Goal: Task Accomplishment & Management: Manage account settings

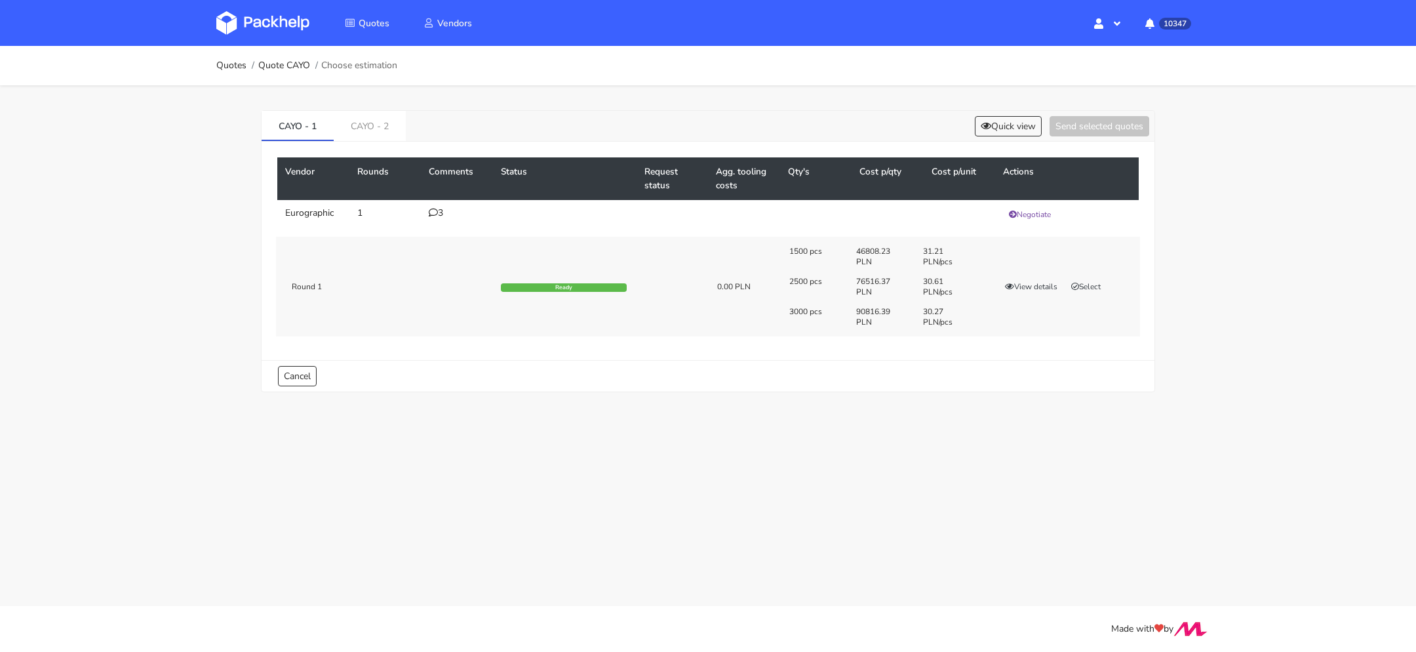
click at [433, 214] on icon at bounding box center [433, 212] width 9 height 9
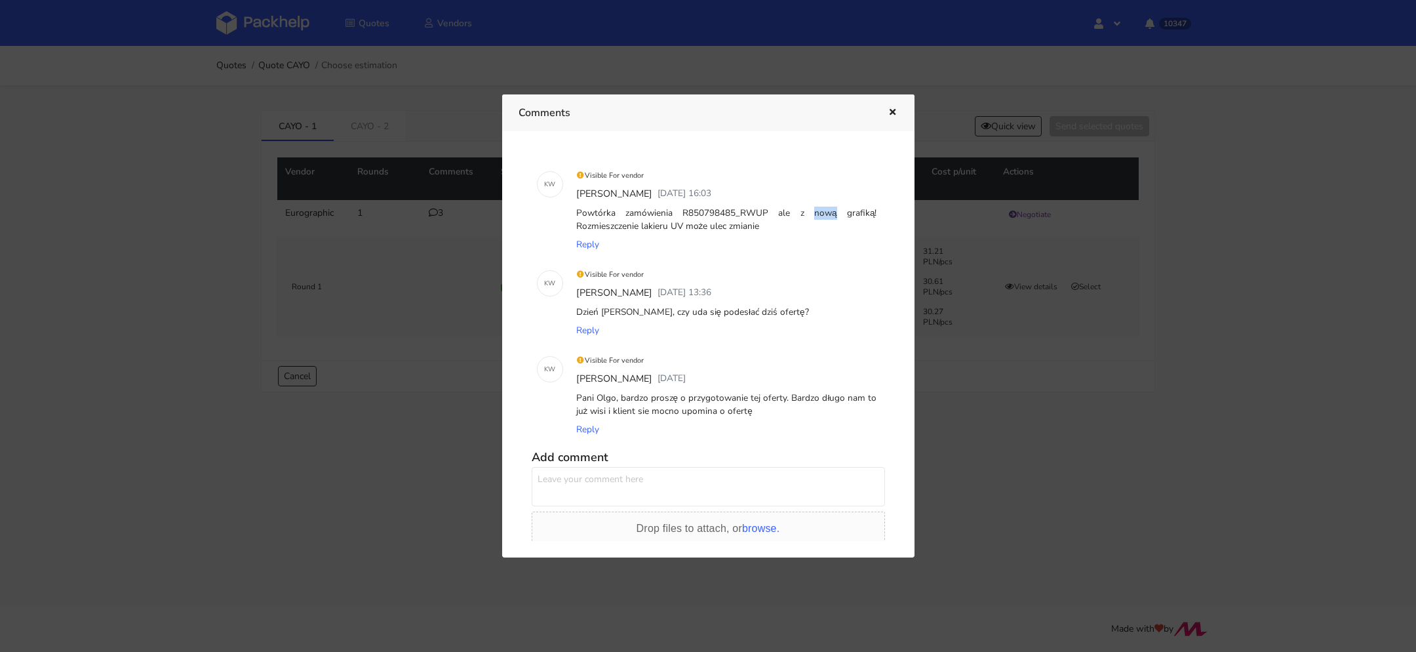
drag, startPoint x: 759, startPoint y: 214, endPoint x: 737, endPoint y: 216, distance: 21.7
click at [737, 216] on div "Powtórka zamówienia R850798485_RWUP ale z nową grafiką! Rozmieszczenie lakieru …" at bounding box center [727, 220] width 306 height 32
copy div "RWUP"
click at [929, 435] on div at bounding box center [708, 326] width 1416 height 652
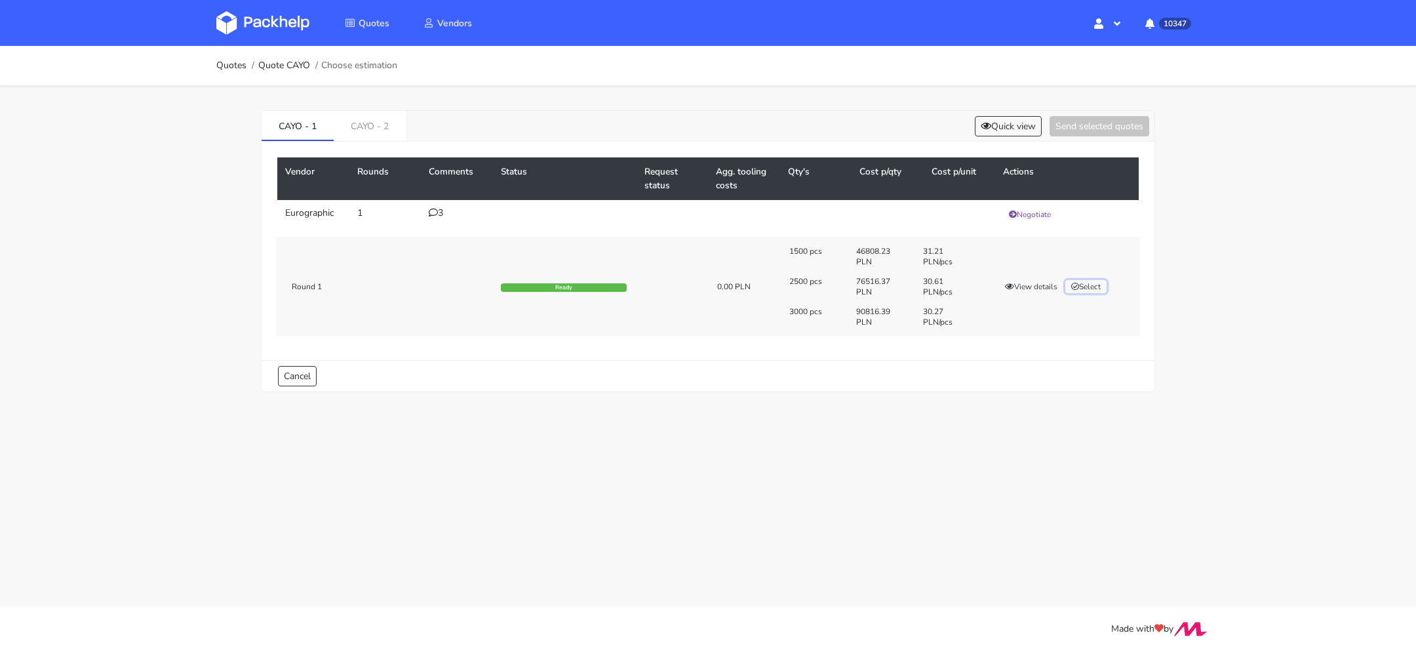
click at [1101, 281] on button "Select" at bounding box center [1085, 286] width 41 height 13
click at [1076, 116] on button "Send selected quotes ( 1 )" at bounding box center [1090, 126] width 118 height 20
click at [379, 132] on link "CAYO - 2" at bounding box center [370, 125] width 72 height 29
click at [1090, 283] on button "Select" at bounding box center [1085, 286] width 41 height 13
click at [1086, 127] on button "Send selected quotes ( 1 )" at bounding box center [1090, 126] width 118 height 20
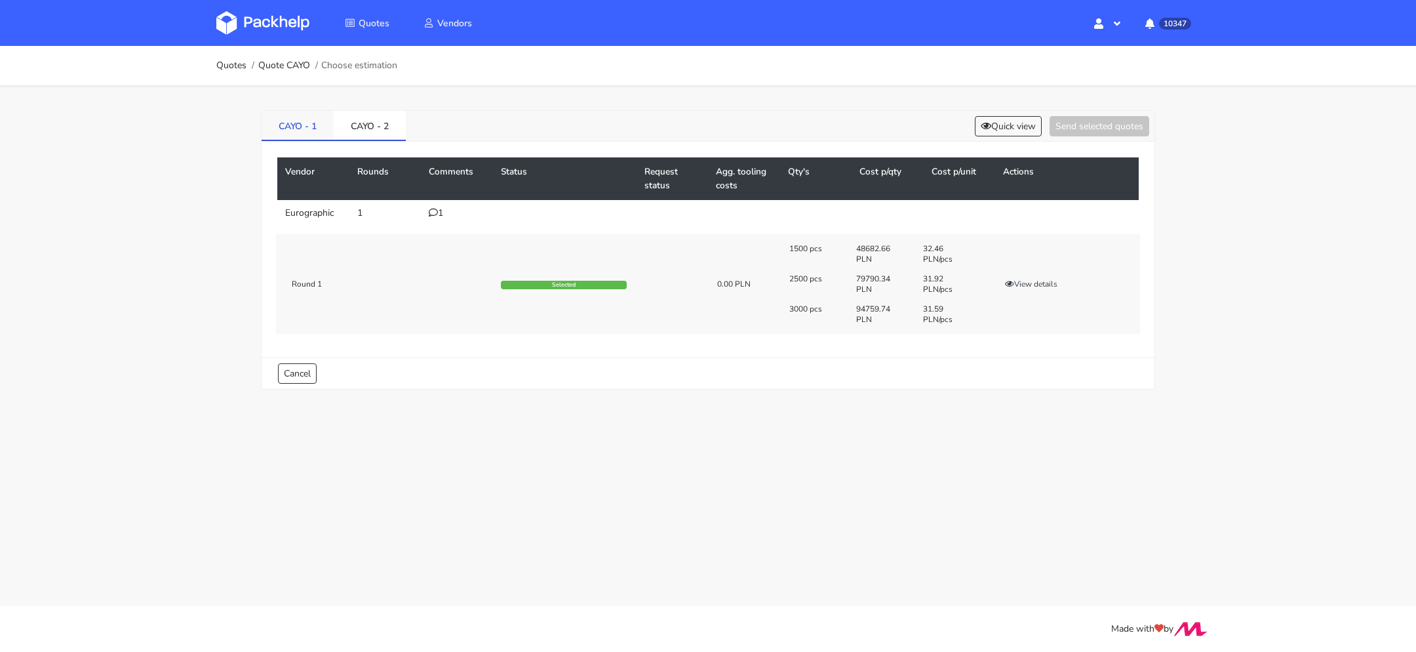
click at [303, 126] on link "CAYO - 1" at bounding box center [298, 125] width 72 height 29
click at [261, 8] on link at bounding box center [272, 23] width 113 height 38
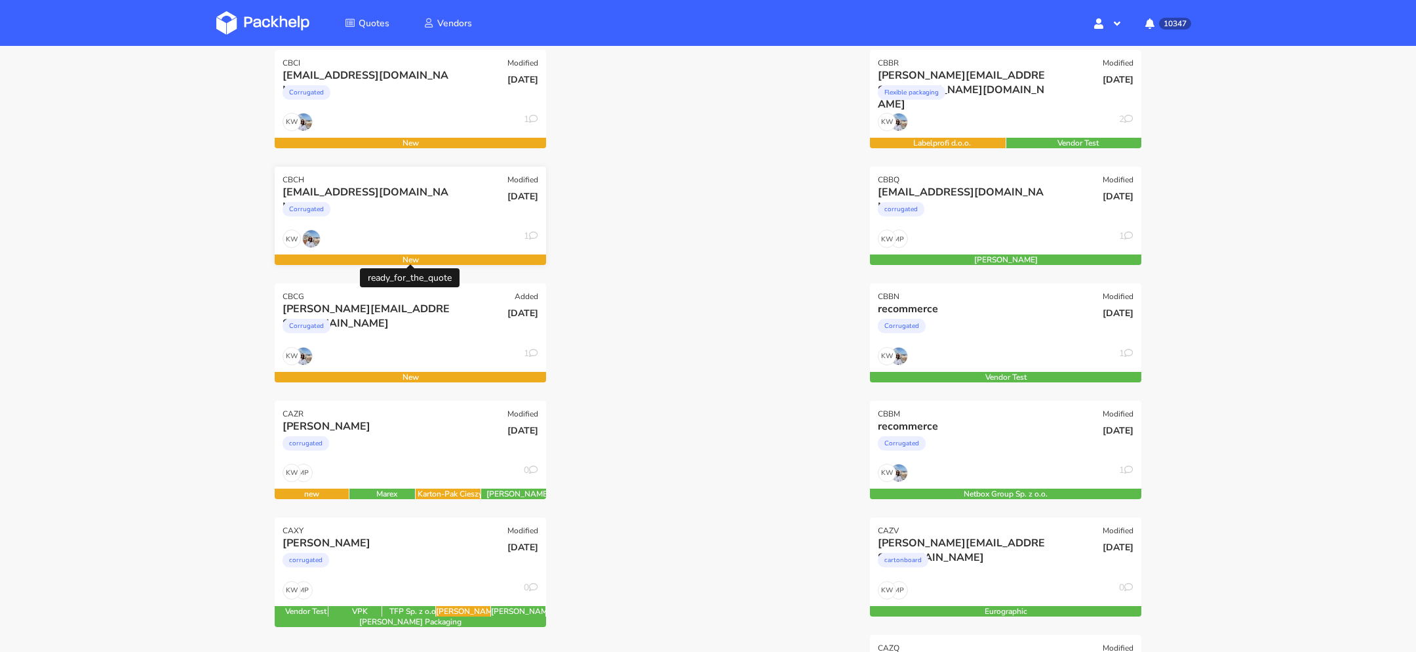
scroll to position [315, 0]
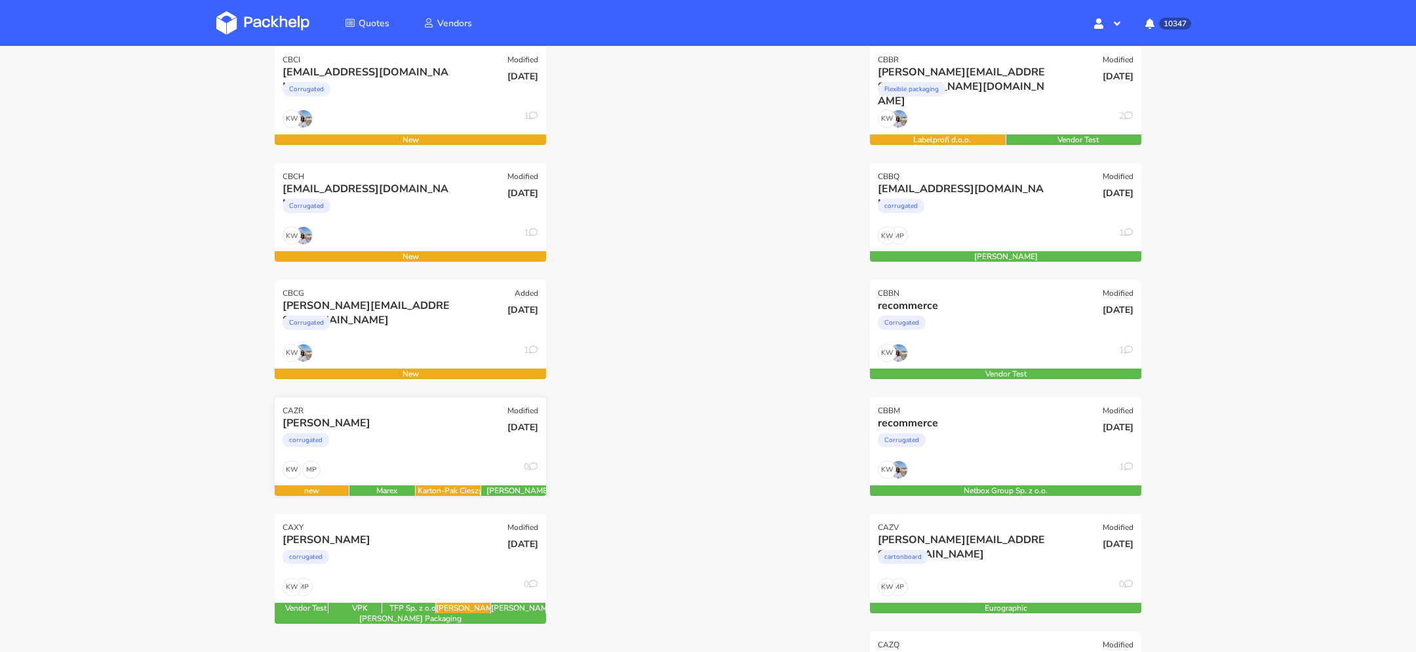
click at [425, 442] on div "corrugated" at bounding box center [370, 443] width 174 height 26
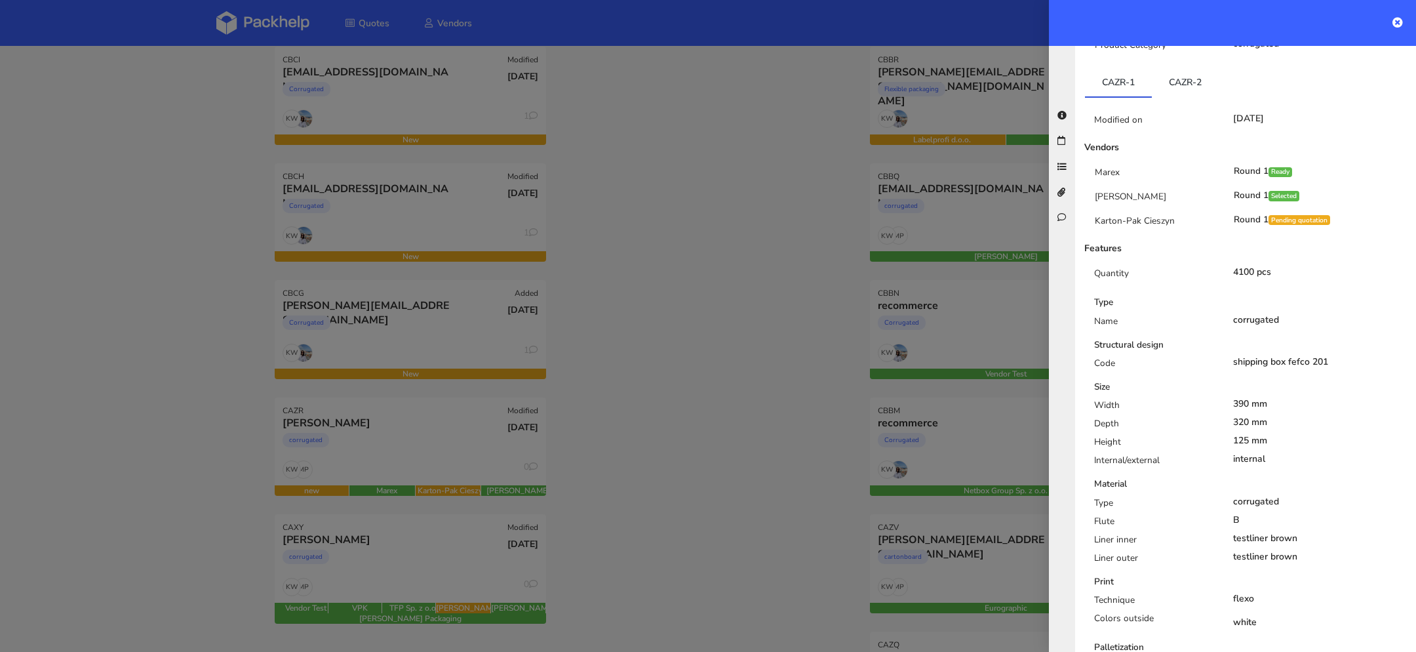
scroll to position [238, 0]
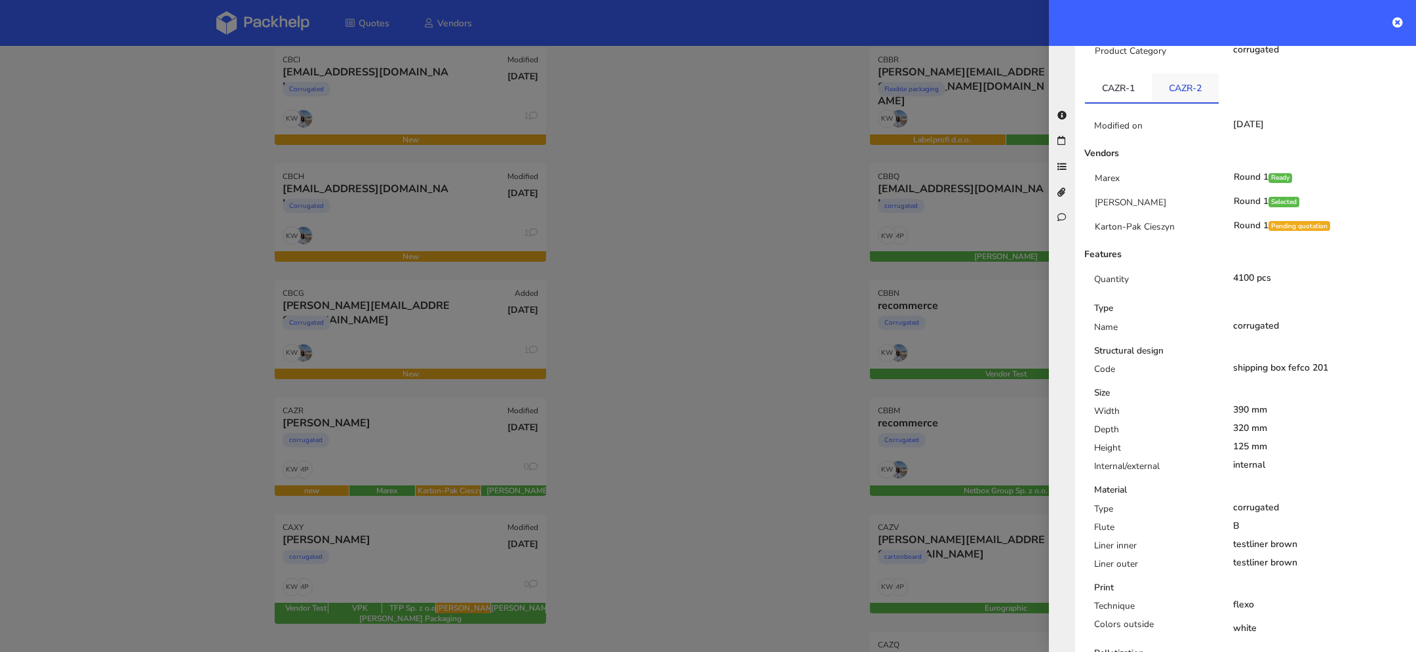
click at [1178, 85] on link "CAZR-2" at bounding box center [1185, 87] width 67 height 29
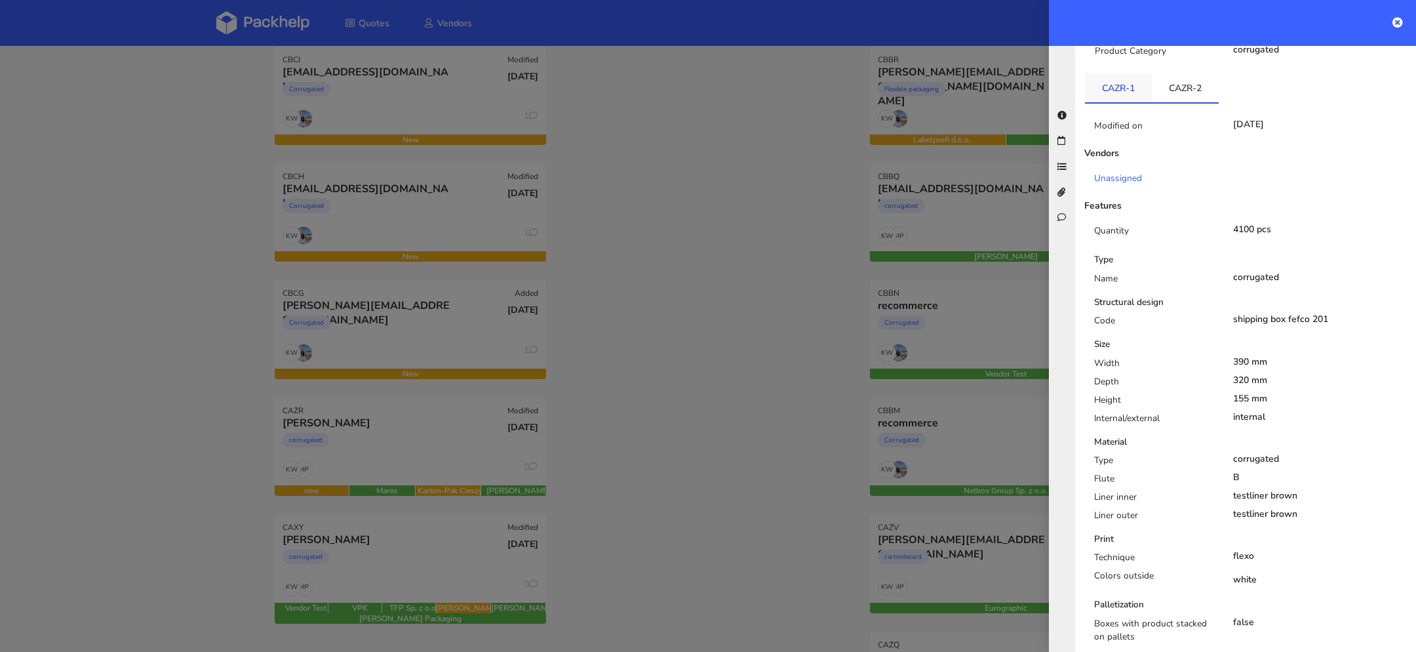
click at [1104, 79] on link "CAZR-1" at bounding box center [1118, 87] width 67 height 29
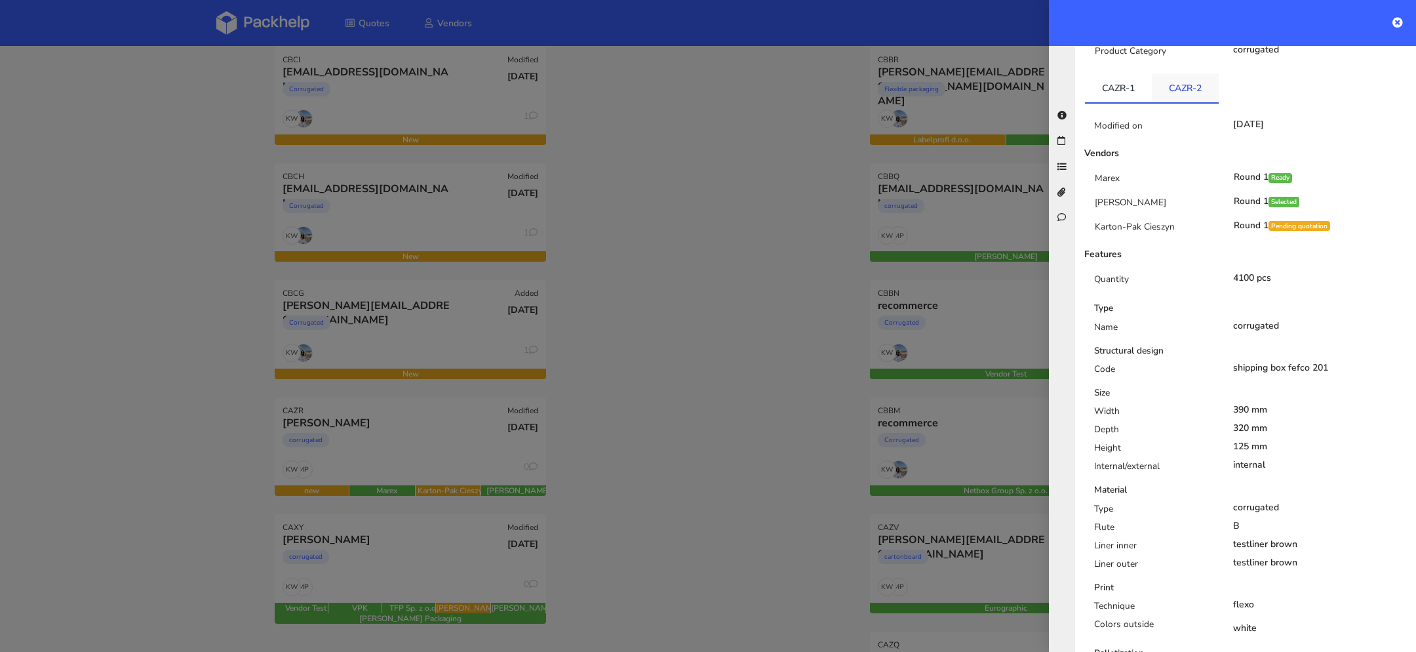
click at [1174, 80] on link "CAZR-2" at bounding box center [1185, 87] width 67 height 29
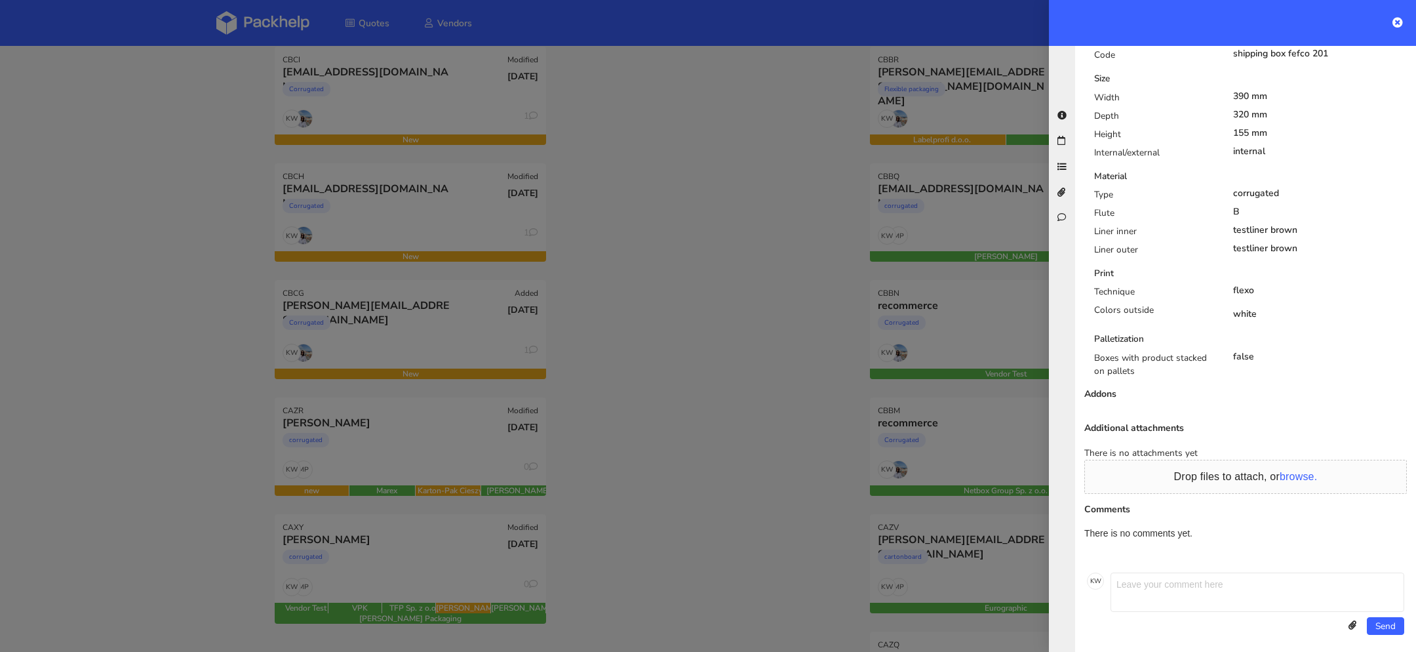
scroll to position [0, 0]
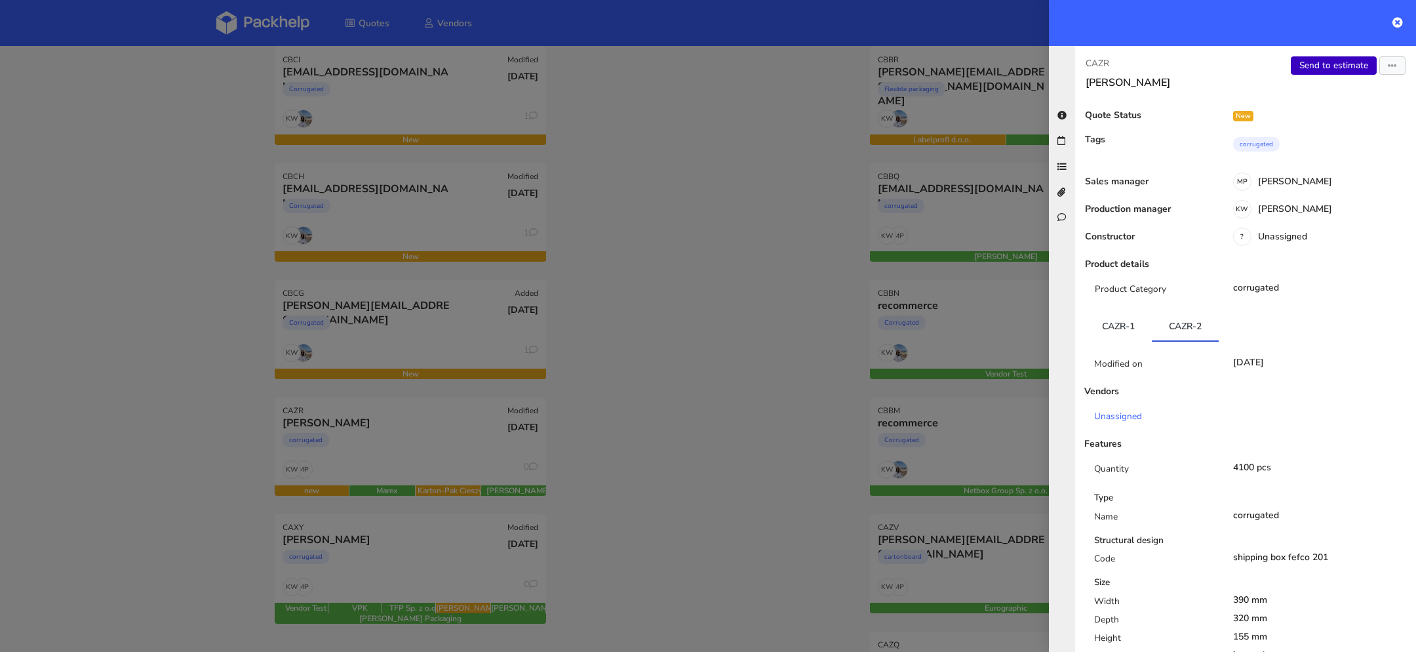
click at [1317, 62] on link "Send to estimate" at bounding box center [1334, 65] width 86 height 18
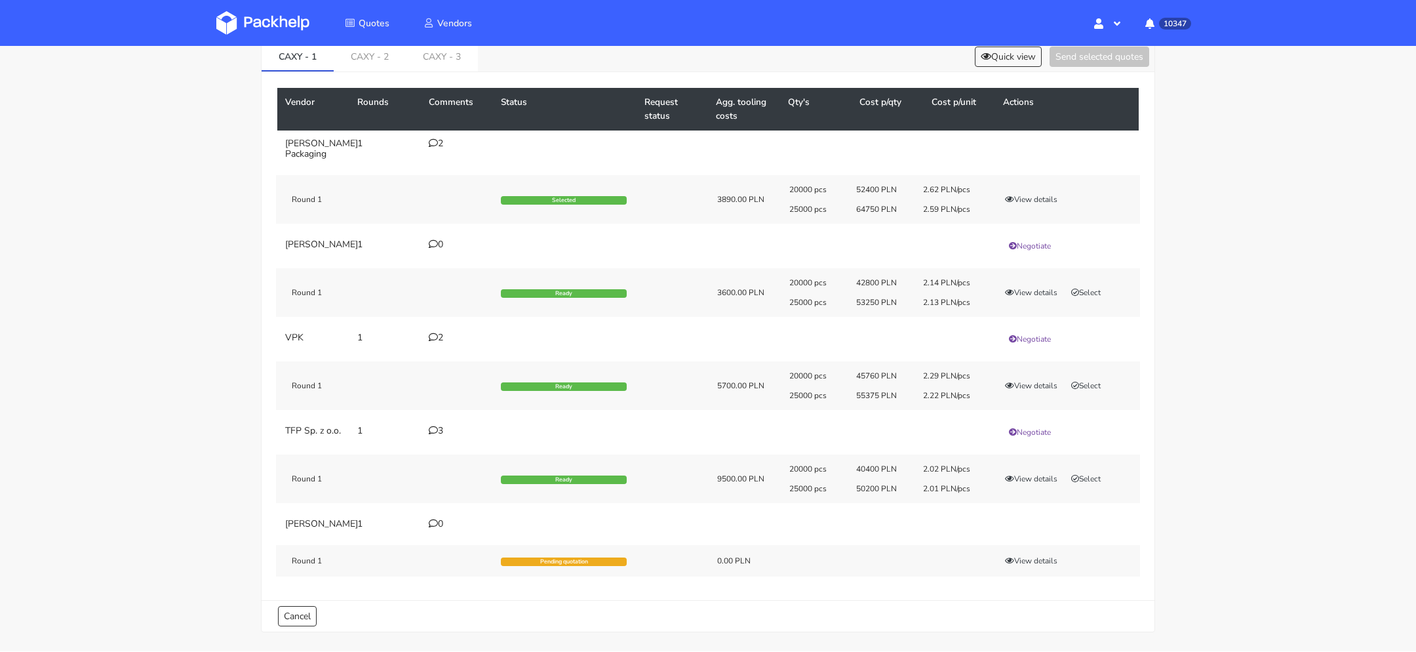
scroll to position [71, 0]
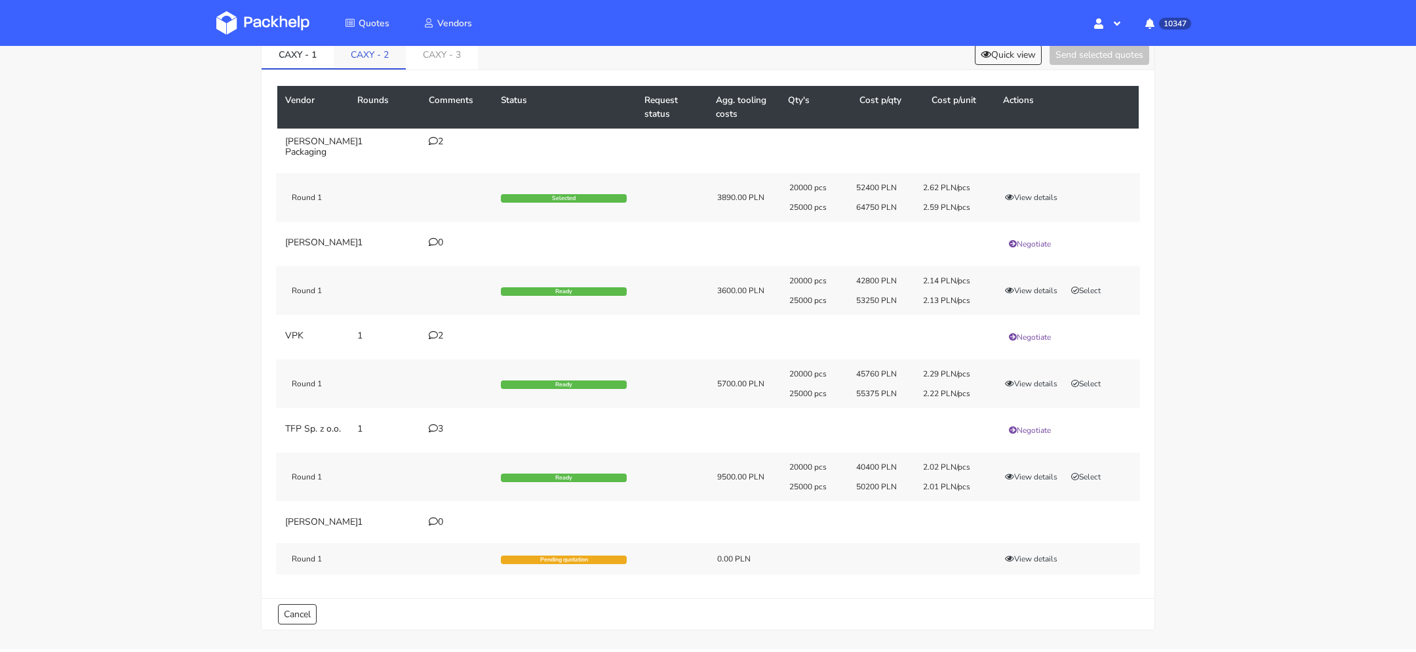
click at [374, 53] on link "CAXY - 2" at bounding box center [370, 53] width 72 height 29
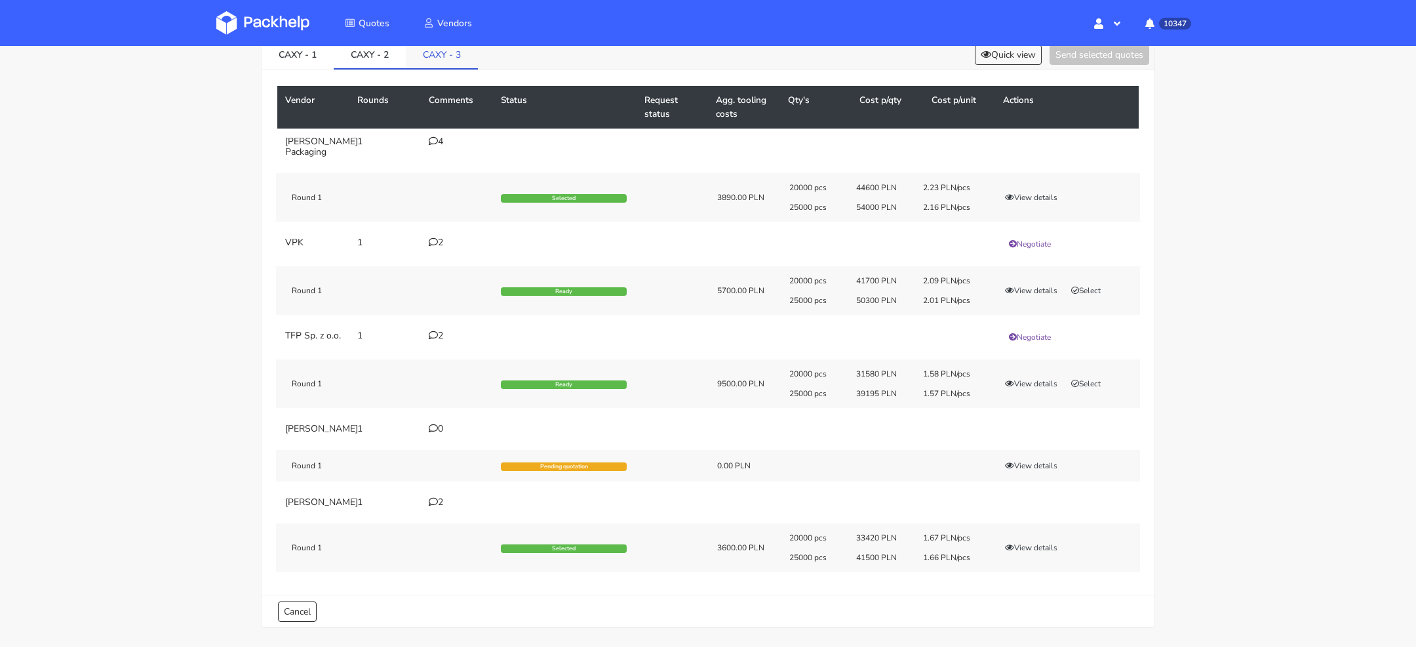
click at [435, 51] on link "CAXY - 3" at bounding box center [442, 53] width 72 height 29
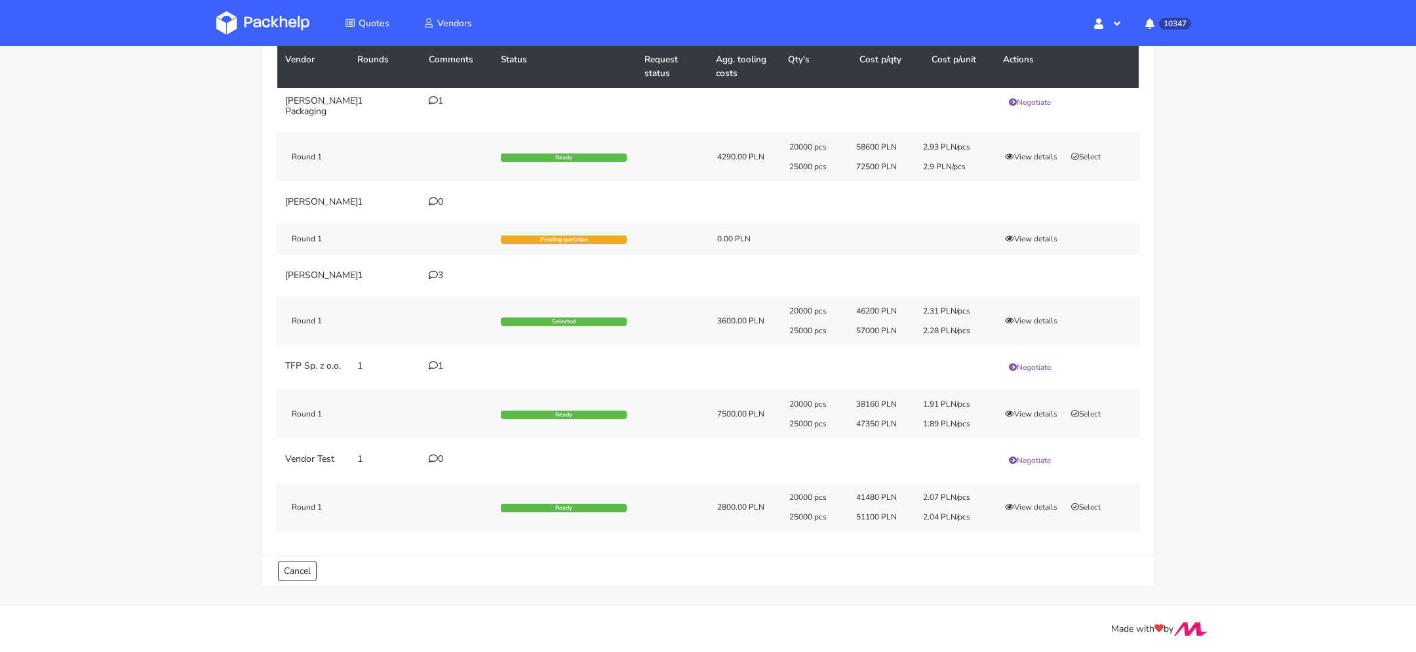
scroll to position [115, 0]
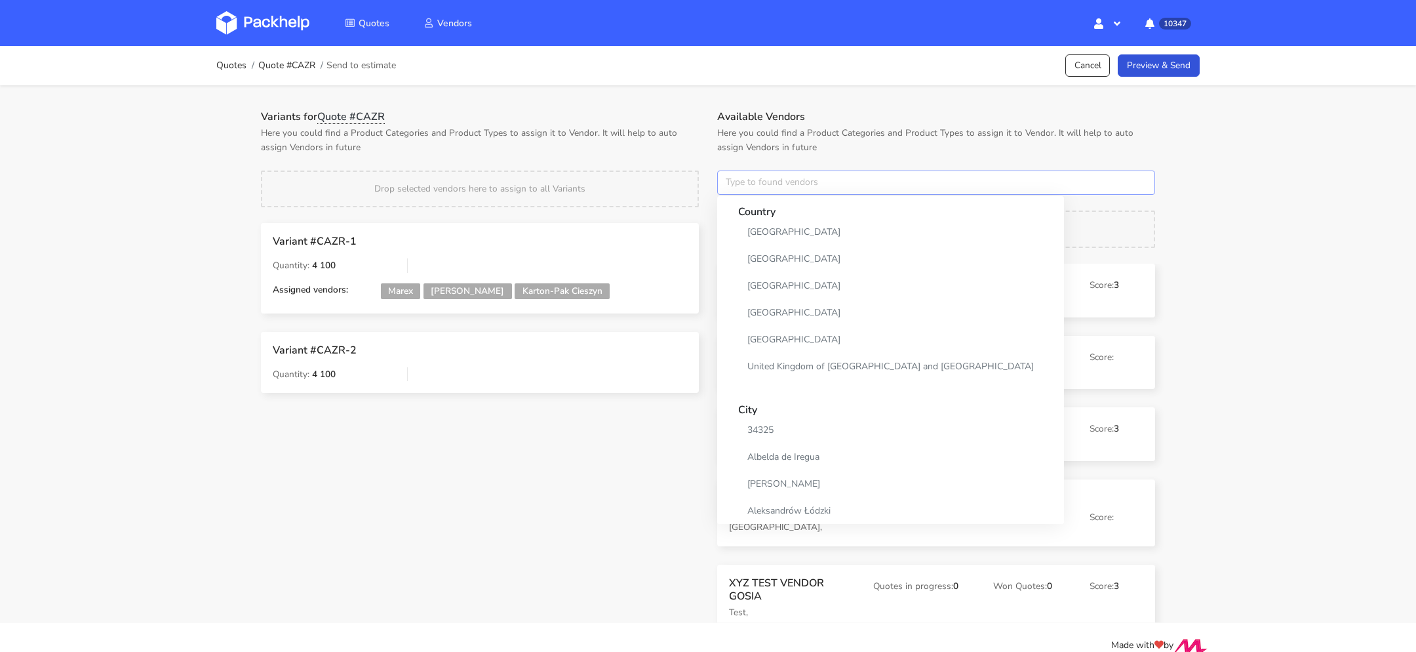
click at [739, 186] on input "text" at bounding box center [936, 182] width 438 height 25
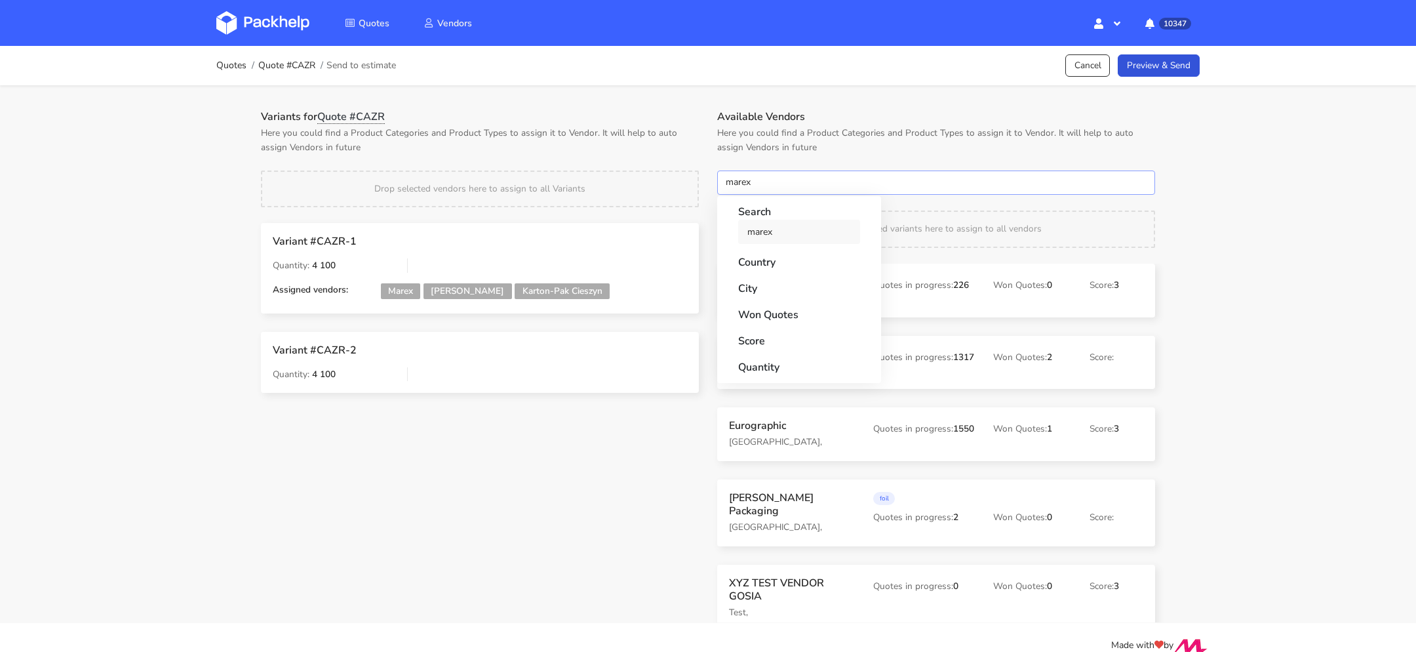
type input "marex"
click at [751, 226] on link "marex" at bounding box center [799, 232] width 122 height 24
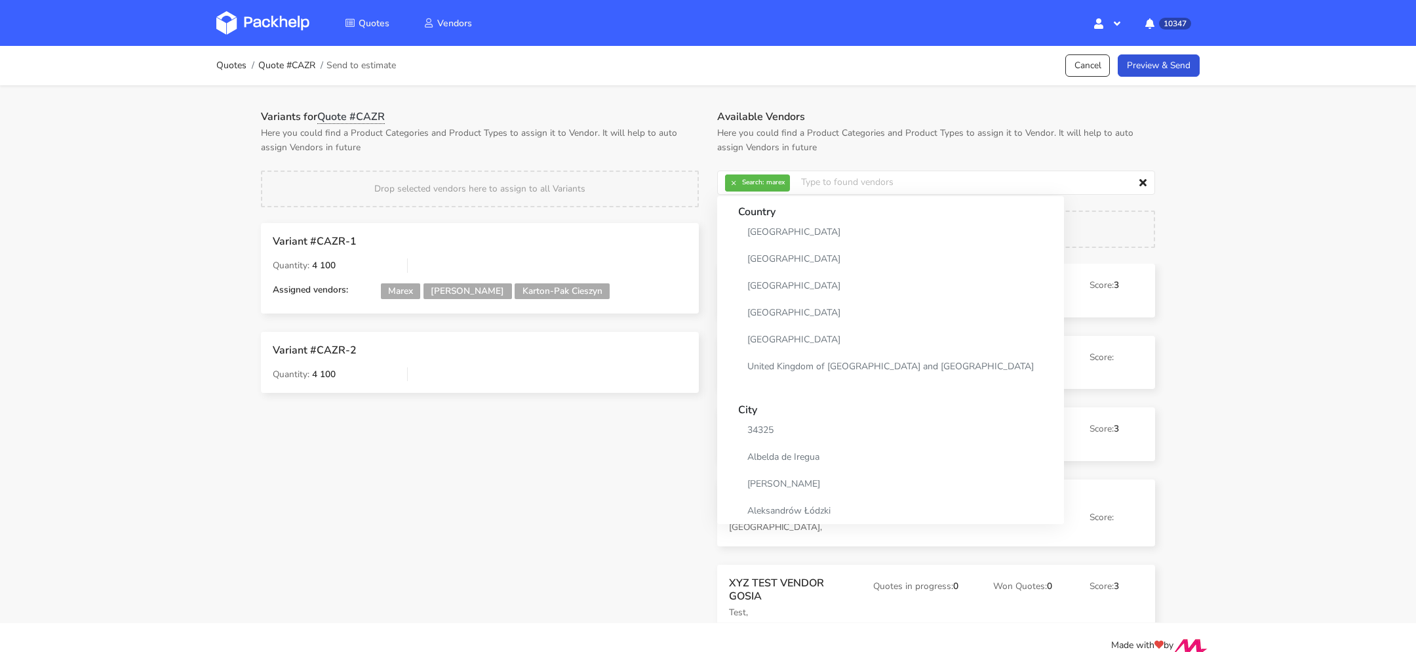
click at [694, 170] on div "Drop selected vendors here to assign to all Variants" at bounding box center [480, 188] width 438 height 37
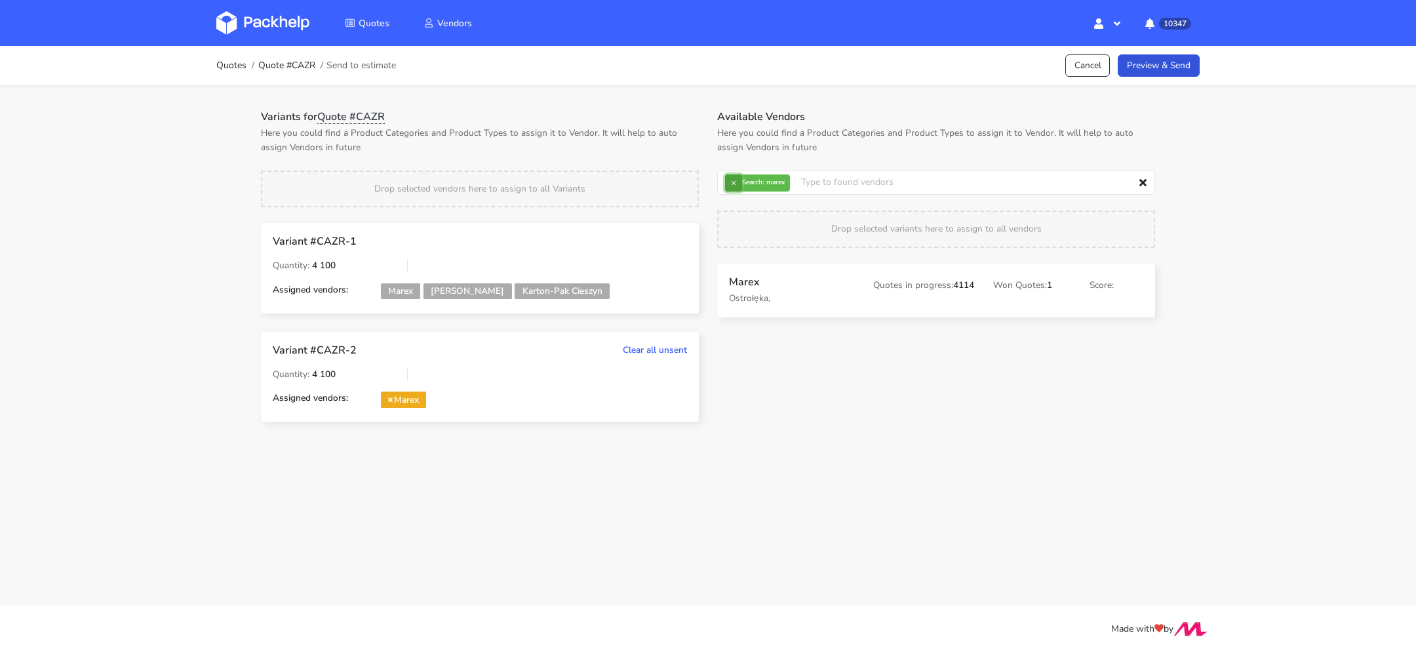
click at [734, 179] on button "×" at bounding box center [733, 182] width 17 height 17
click at [735, 179] on input "text" at bounding box center [936, 182] width 438 height 25
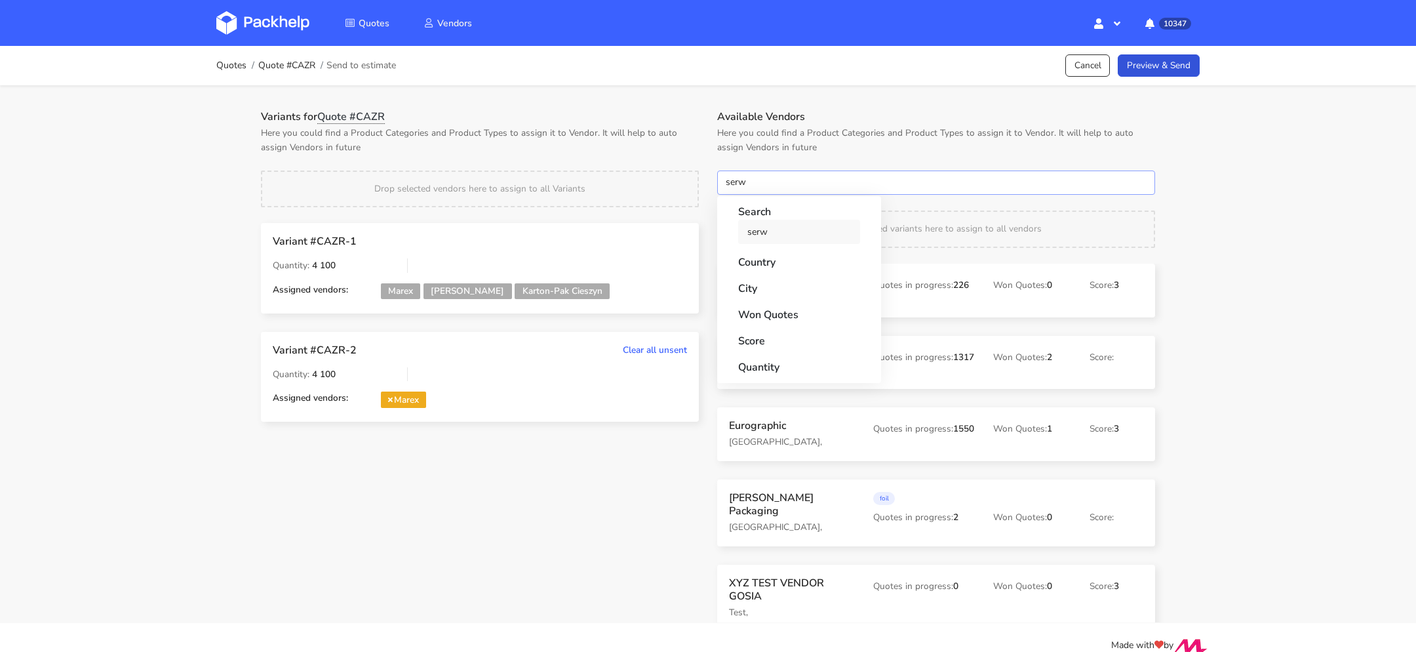
type input "serw"
click at [752, 234] on link "serw" at bounding box center [799, 232] width 122 height 24
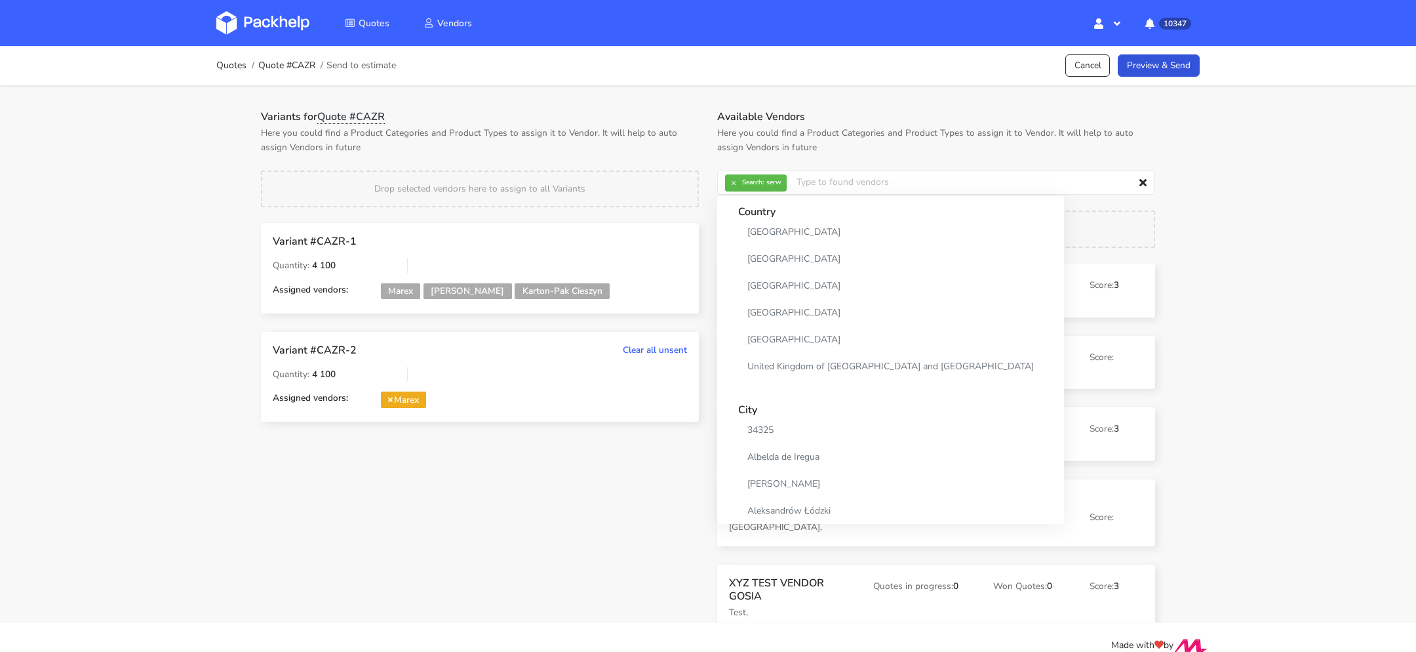
click at [643, 133] on p "Here you could find a Product Categories and Product Types to assign it to Vend…" at bounding box center [480, 140] width 438 height 29
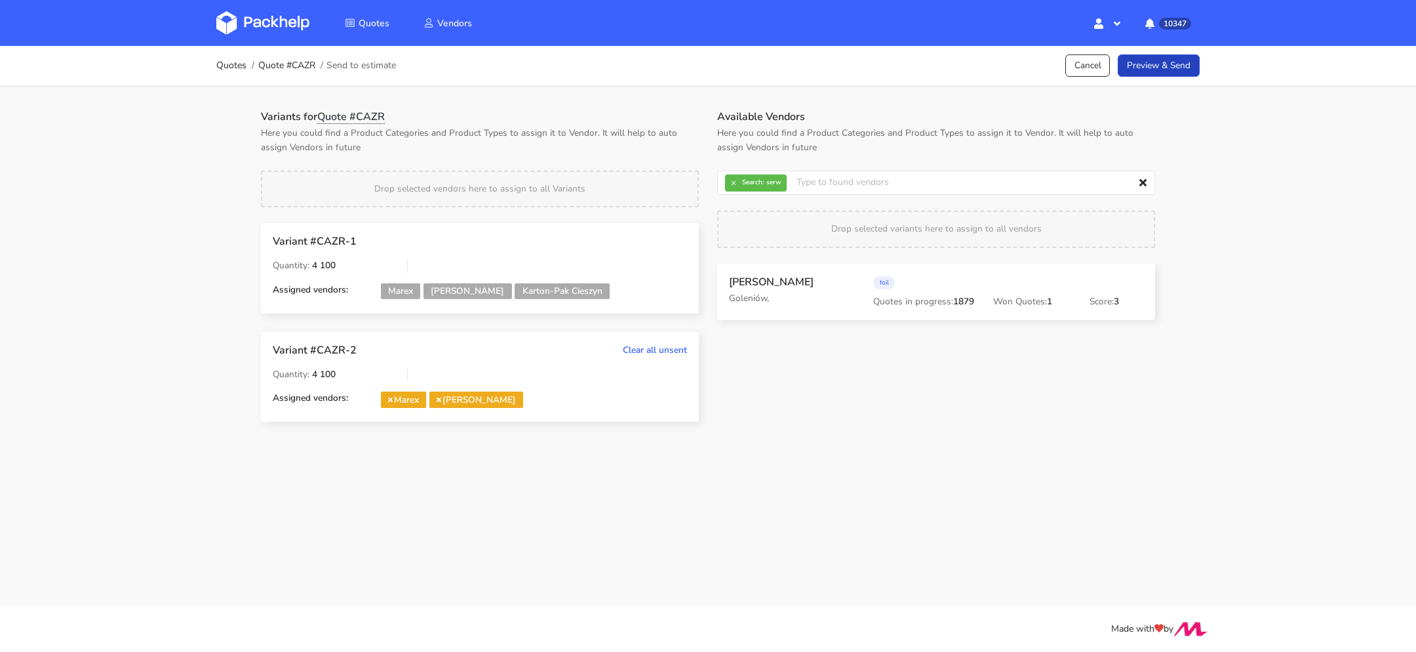
click at [1162, 71] on link "Preview & Send" at bounding box center [1159, 65] width 82 height 23
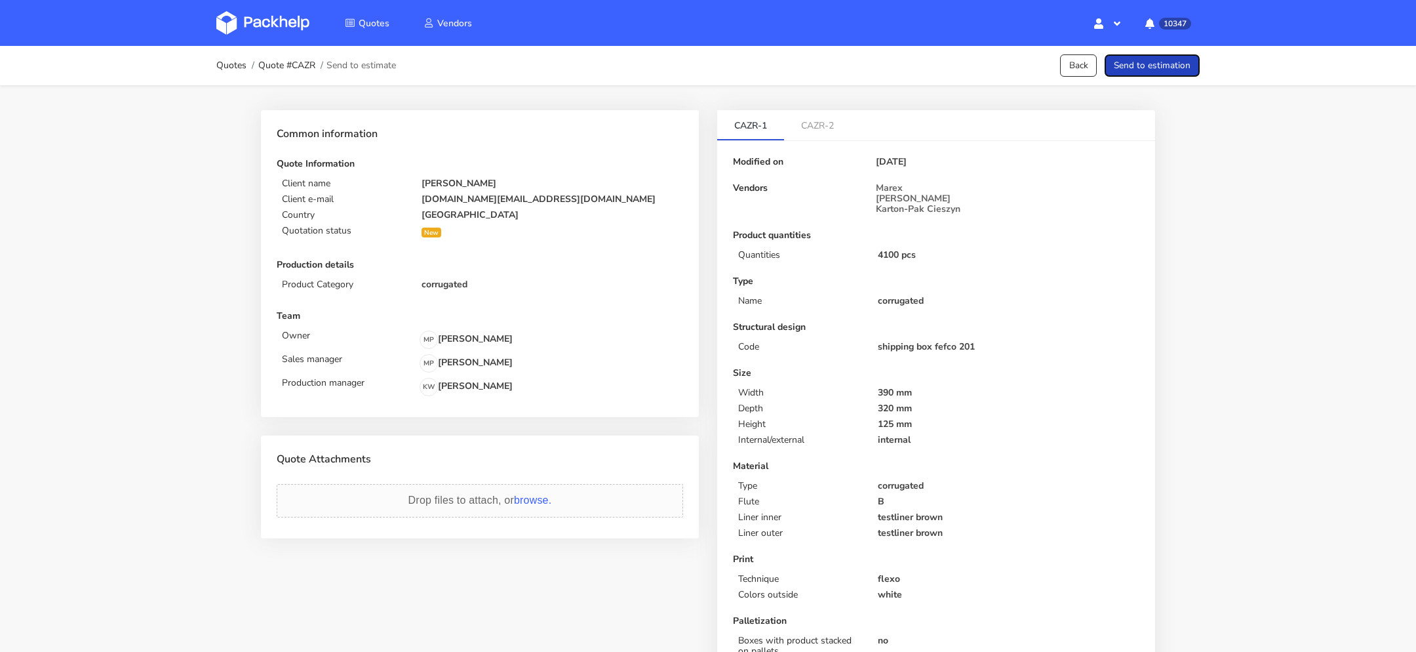
click at [1171, 71] on button "Send to estimation" at bounding box center [1151, 65] width 95 height 23
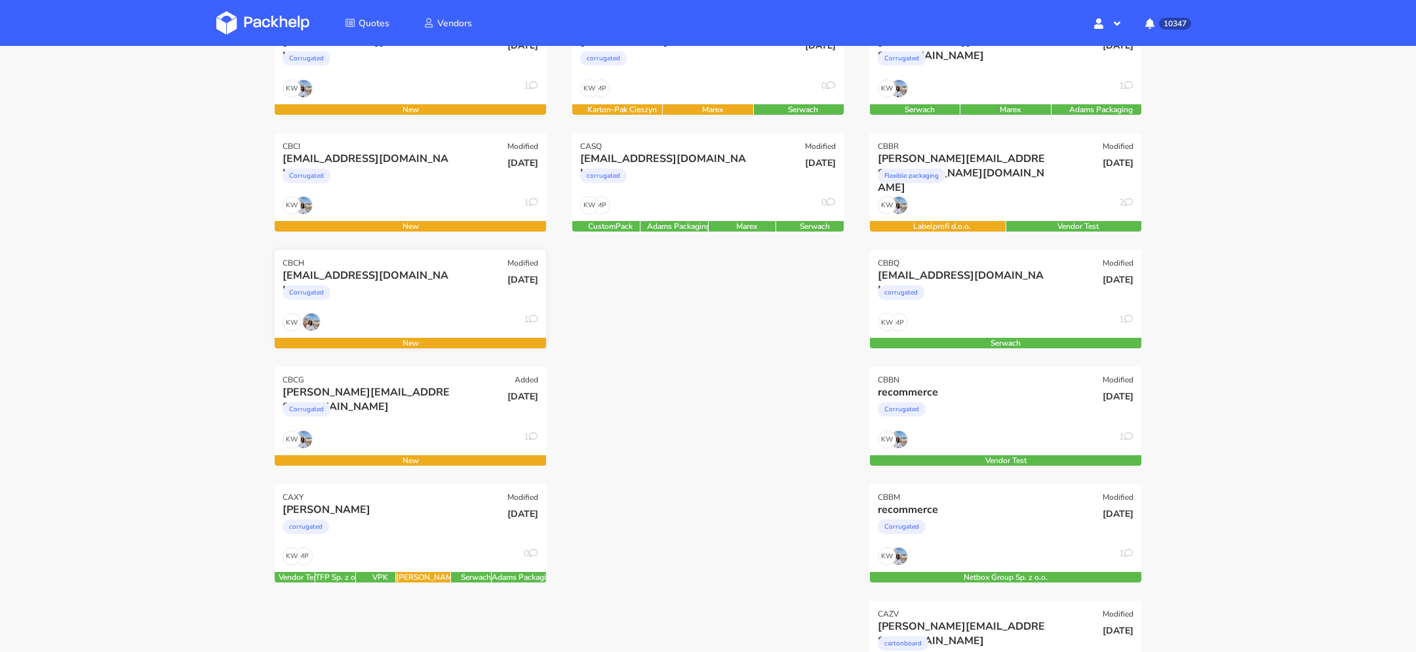
scroll to position [246, 0]
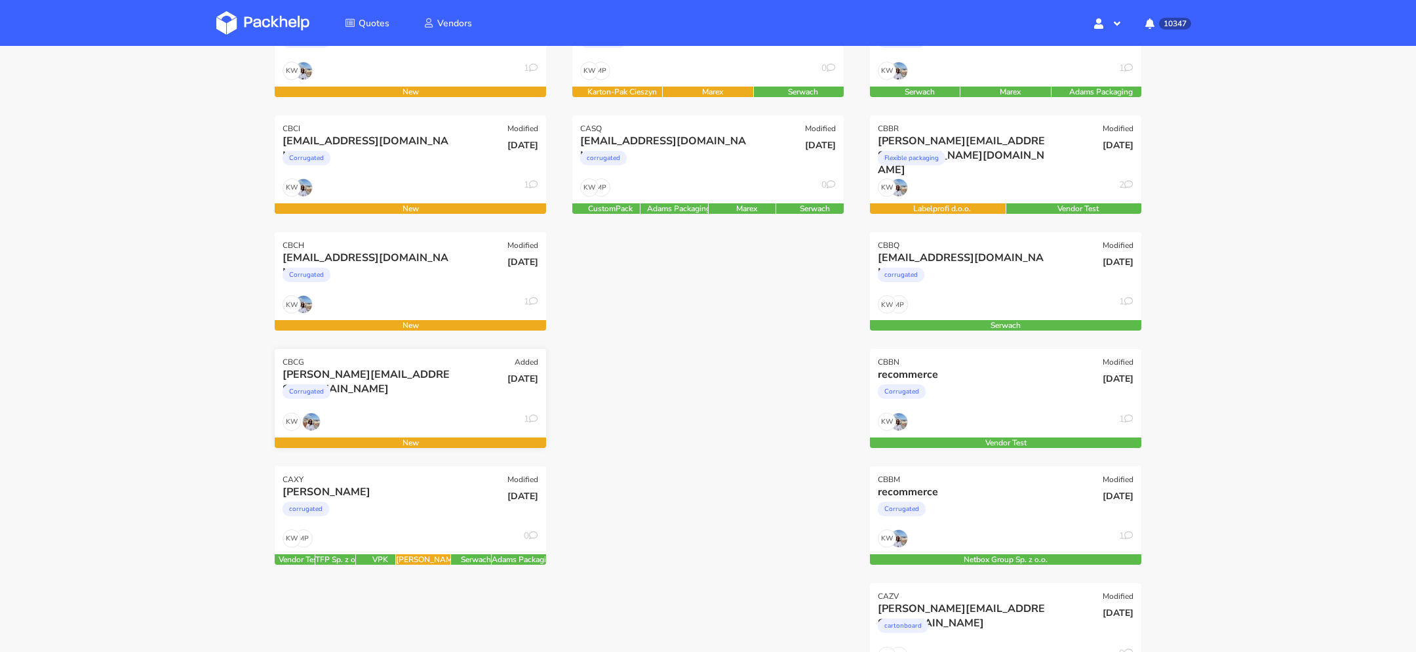
click at [416, 401] on div "Corrugated" at bounding box center [370, 394] width 174 height 26
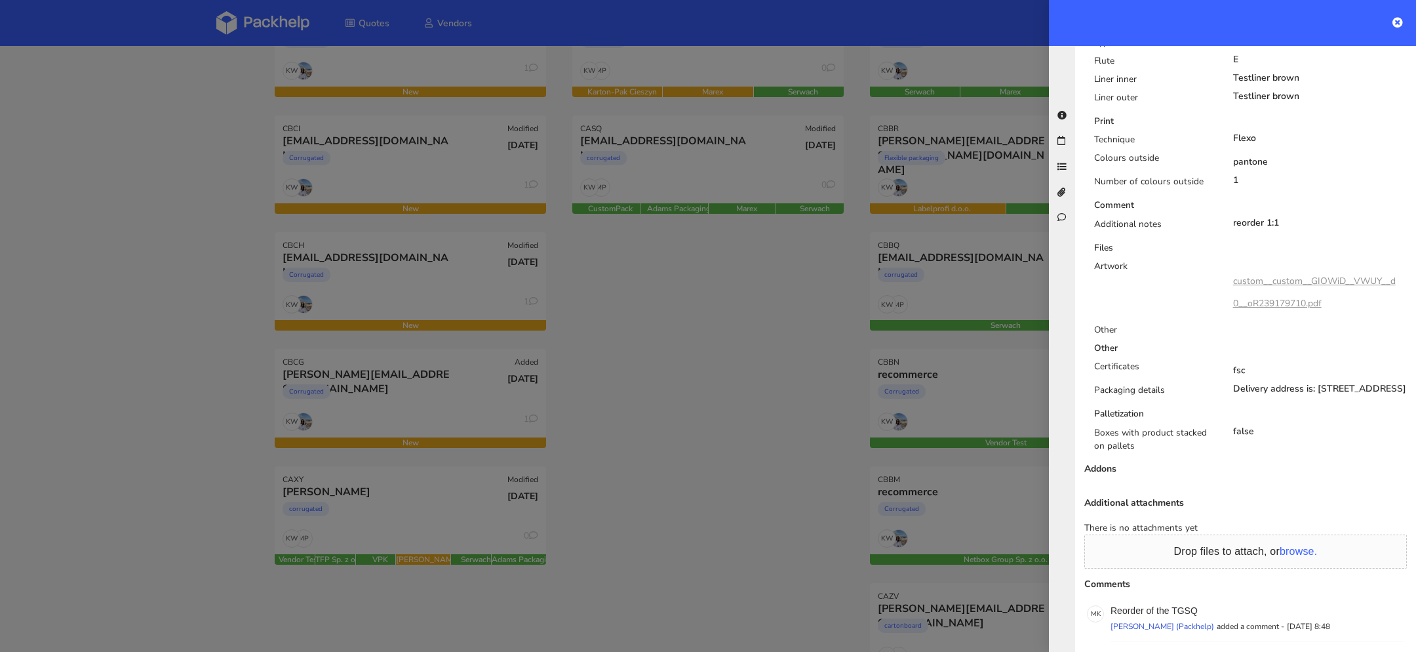
scroll to position [770, 0]
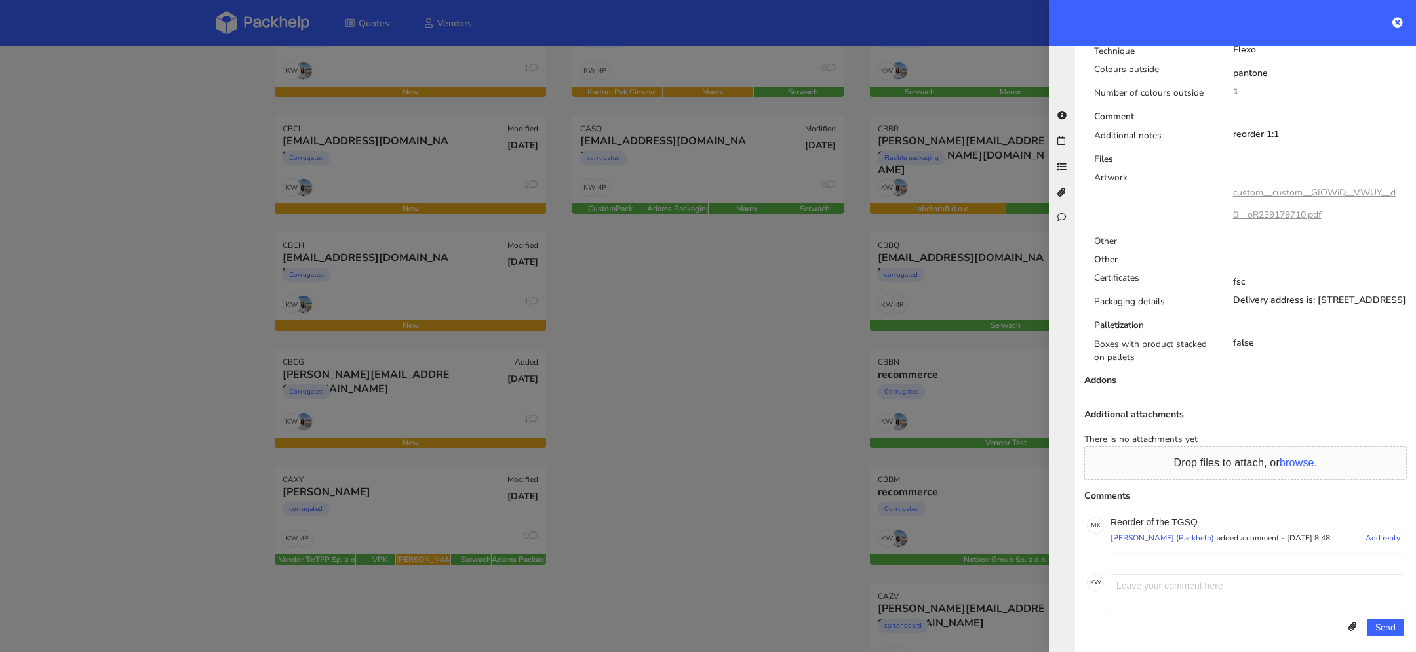
click at [1189, 517] on p "Reorder of the TGSQ" at bounding box center [1257, 522] width 294 height 10
click at [1188, 517] on p "Reorder of the TGSQ" at bounding box center [1257, 522] width 294 height 10
copy p "TGSQ"
click at [380, 407] on div at bounding box center [708, 326] width 1416 height 652
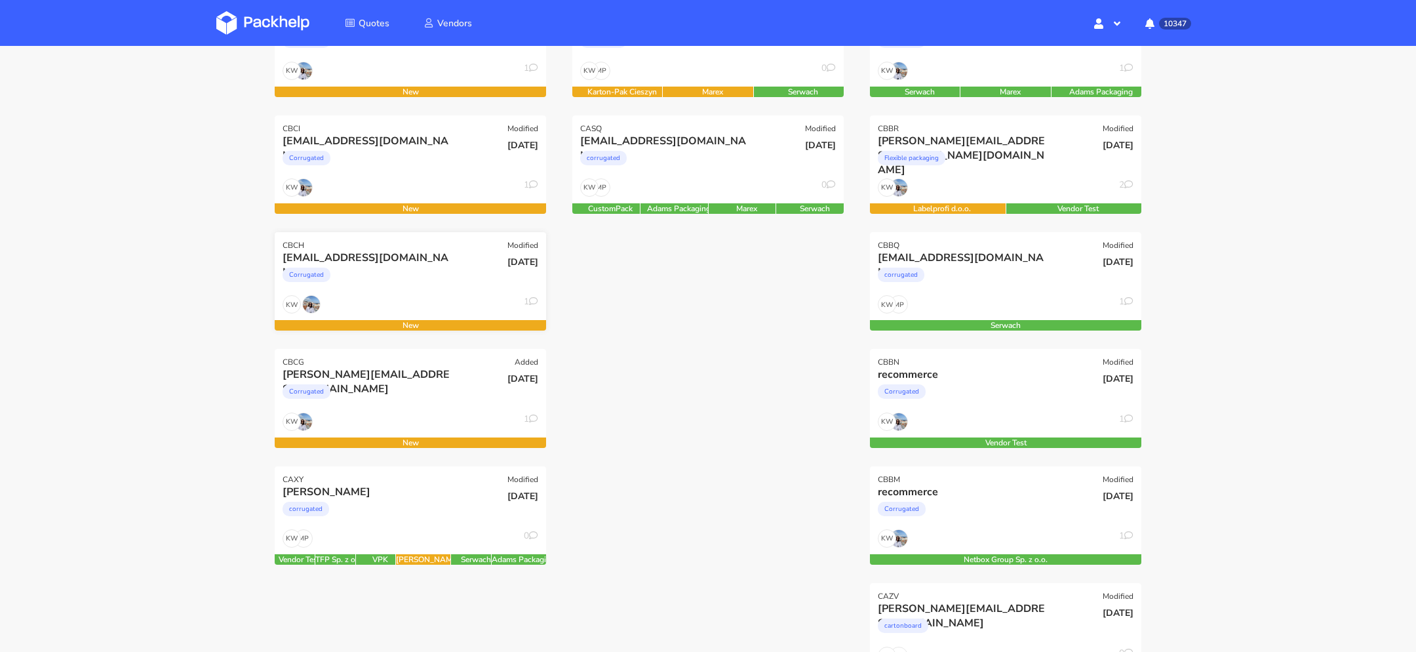
click at [400, 272] on div "Corrugated" at bounding box center [370, 278] width 174 height 26
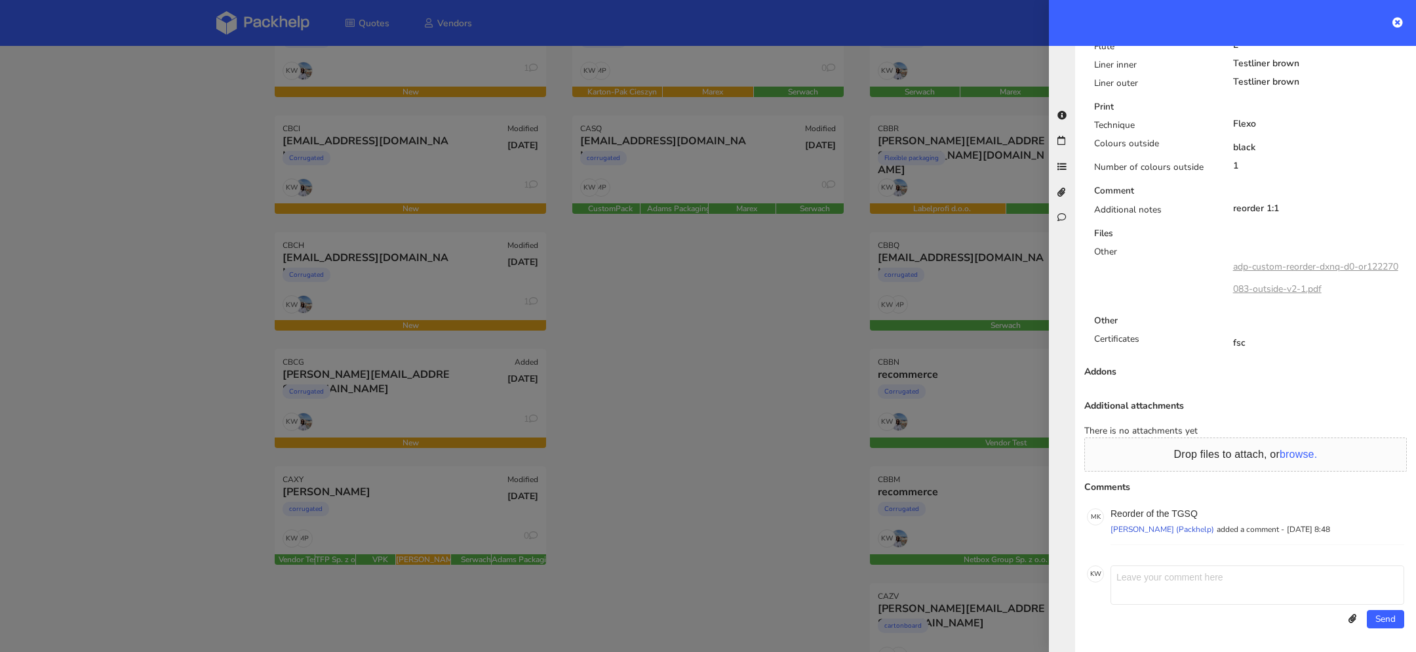
scroll to position [686, 0]
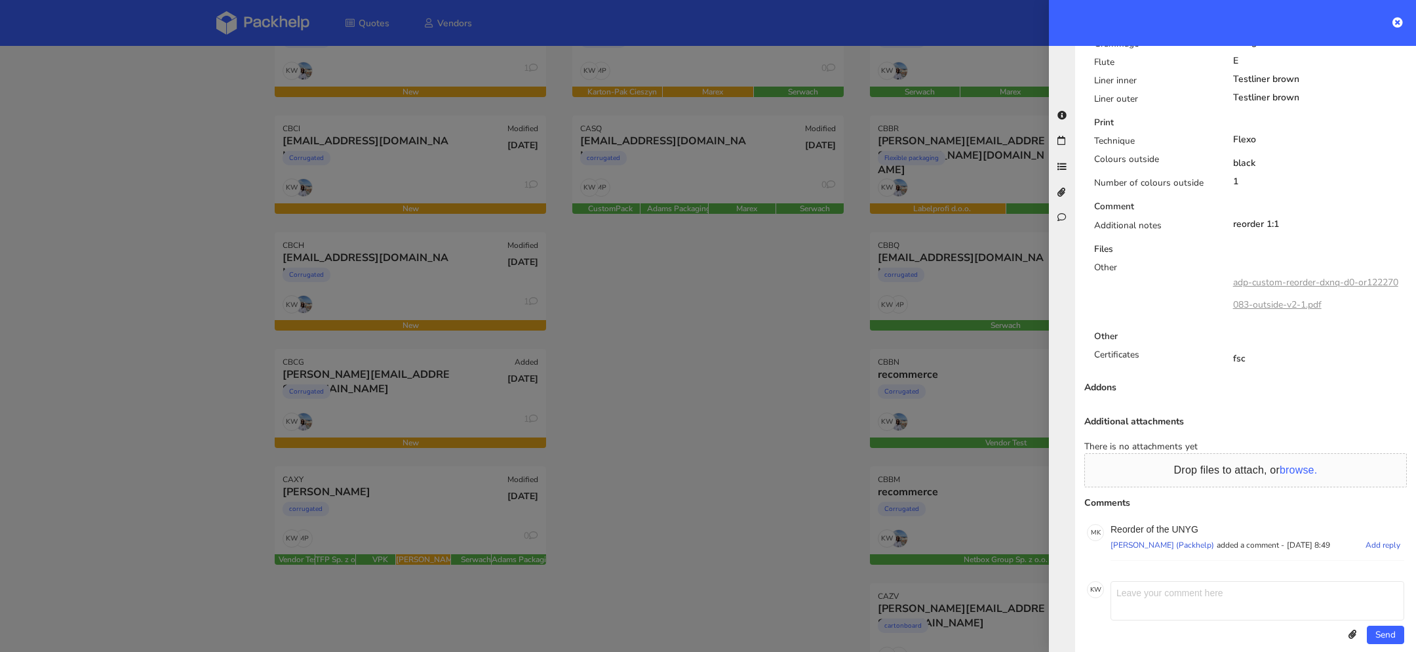
click at [1186, 524] on p "Reorder of the UNYG" at bounding box center [1257, 529] width 294 height 10
copy p "UNYG"
click at [386, 278] on div at bounding box center [708, 326] width 1416 height 652
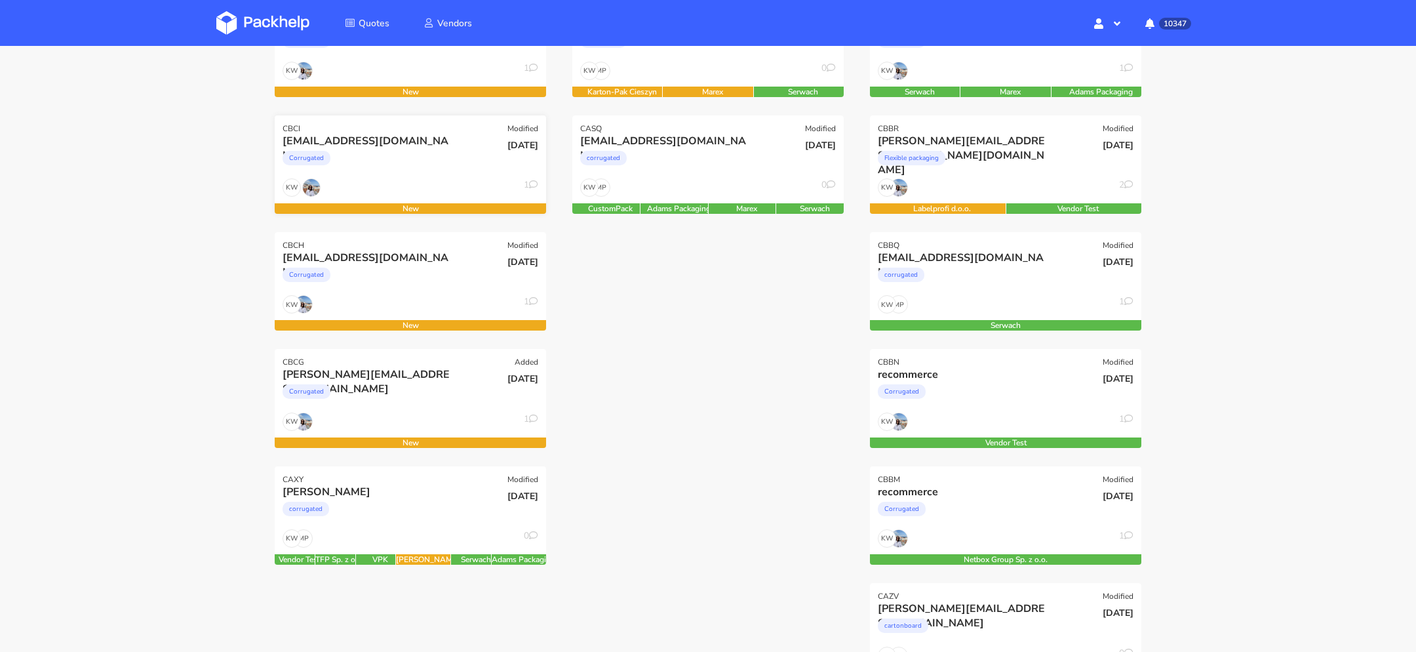
click at [410, 189] on div "KW 1" at bounding box center [410, 190] width 271 height 25
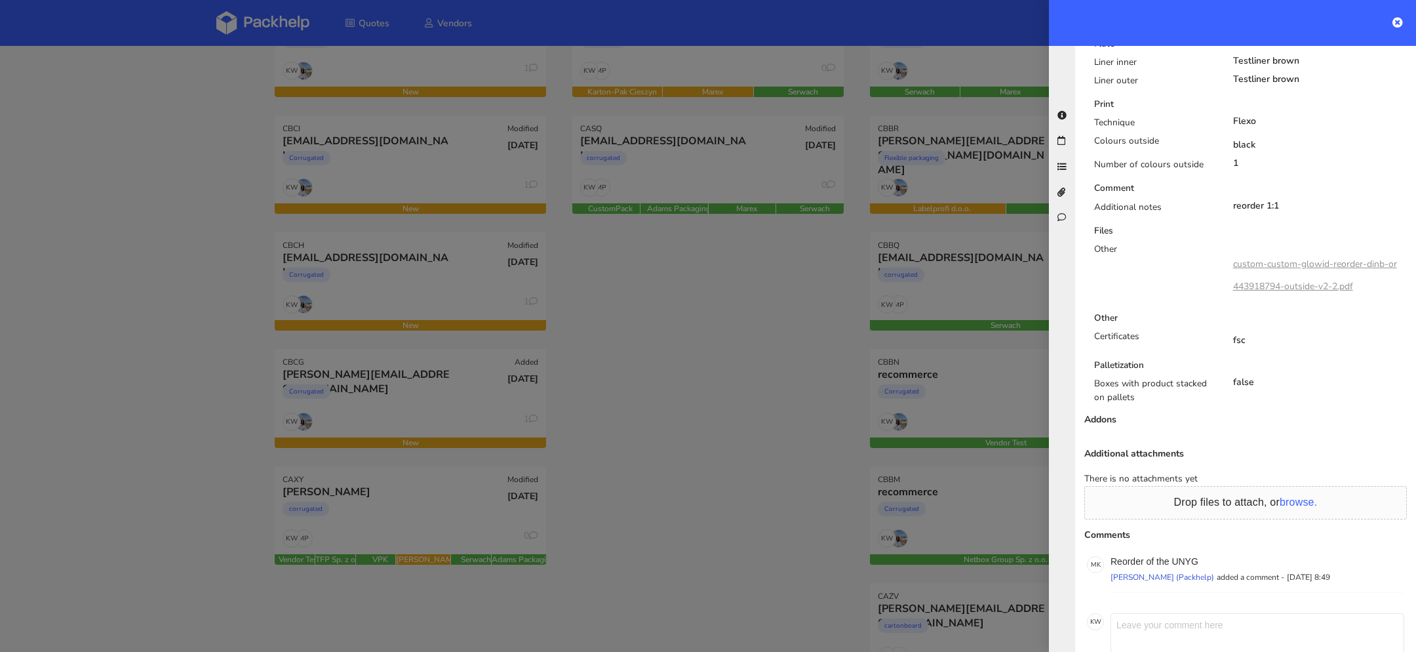
scroll to position [718, 0]
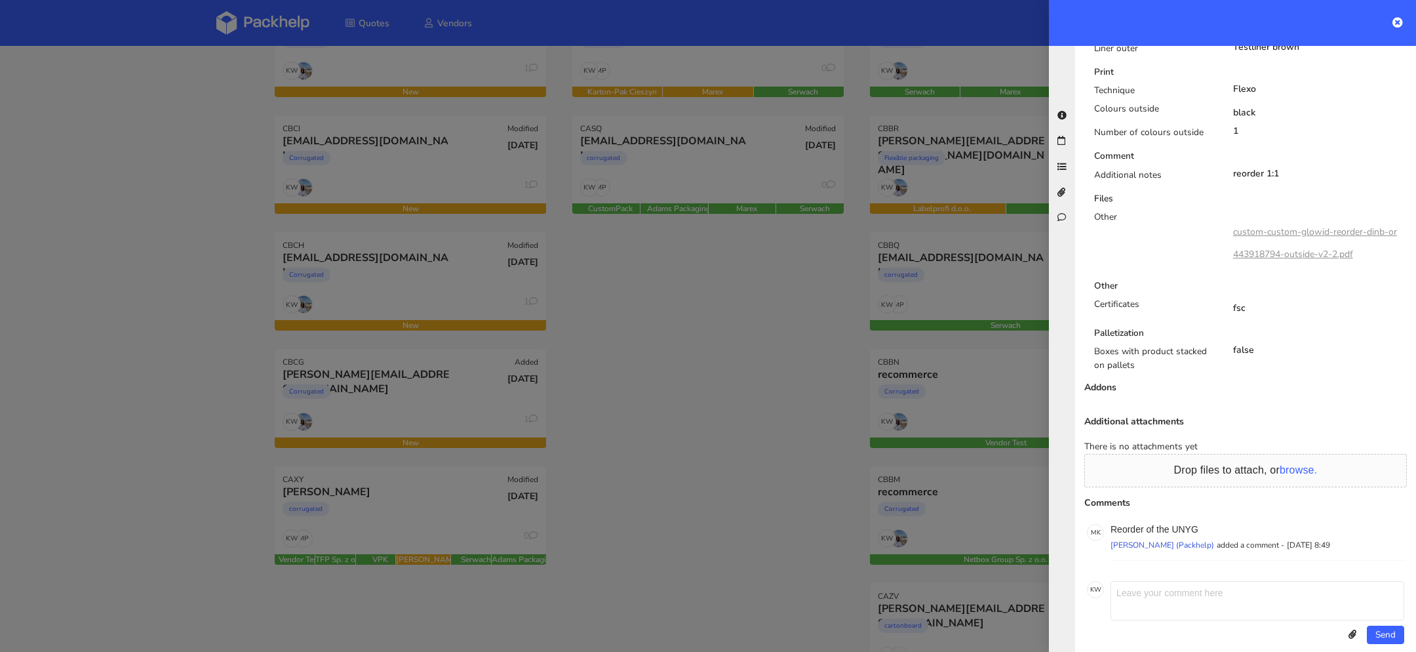
click at [452, 168] on div at bounding box center [708, 326] width 1416 height 652
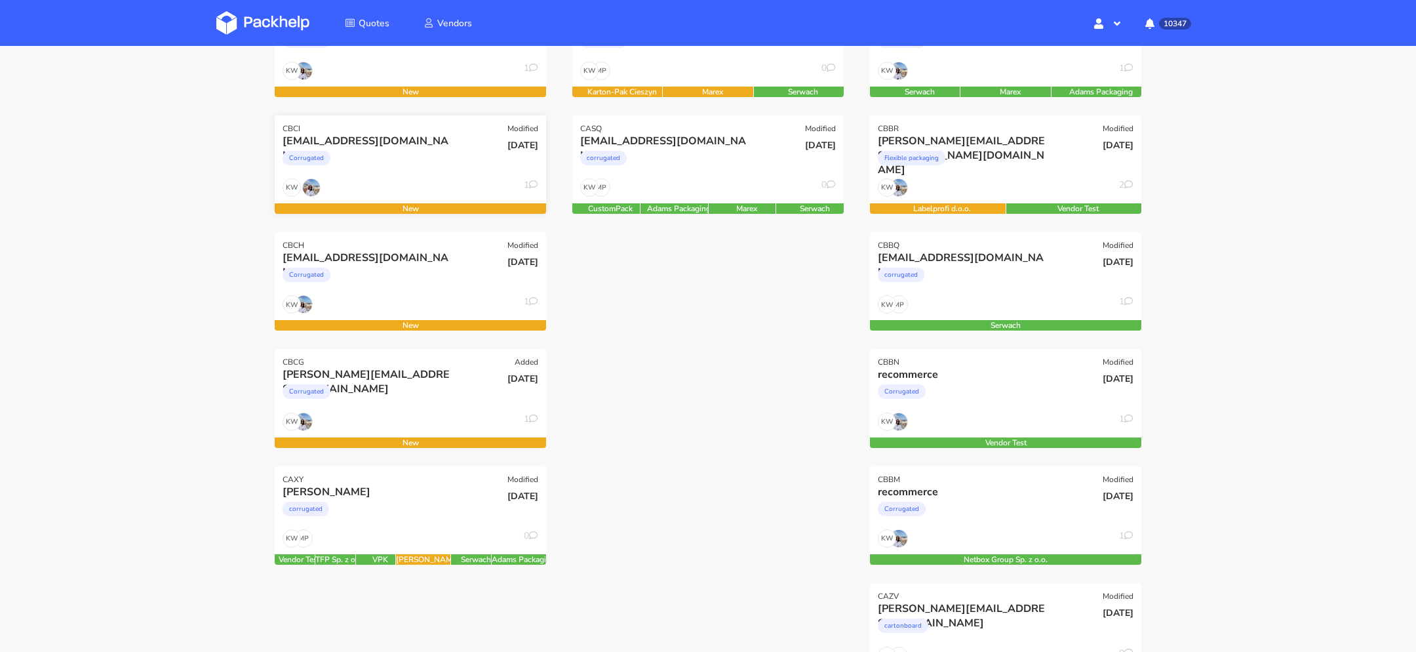
click at [470, 184] on div "KW 1" at bounding box center [410, 190] width 271 height 25
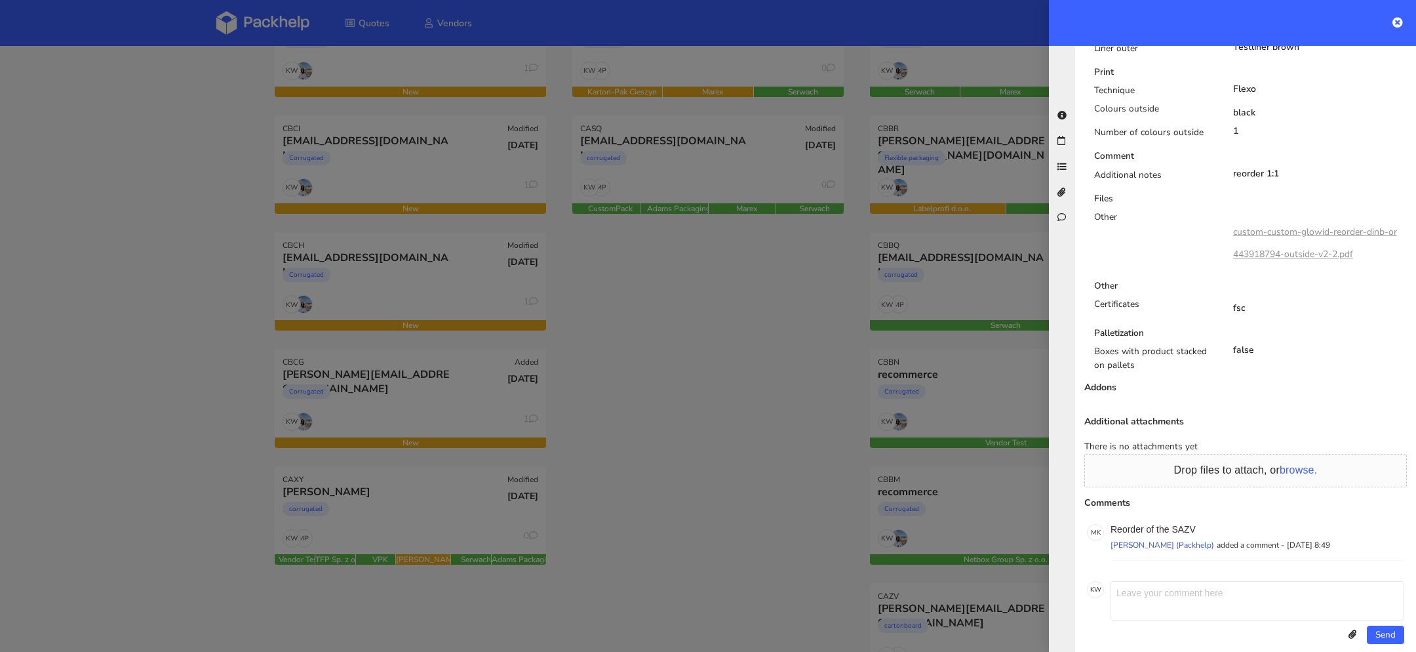
click at [377, 136] on div at bounding box center [708, 326] width 1416 height 652
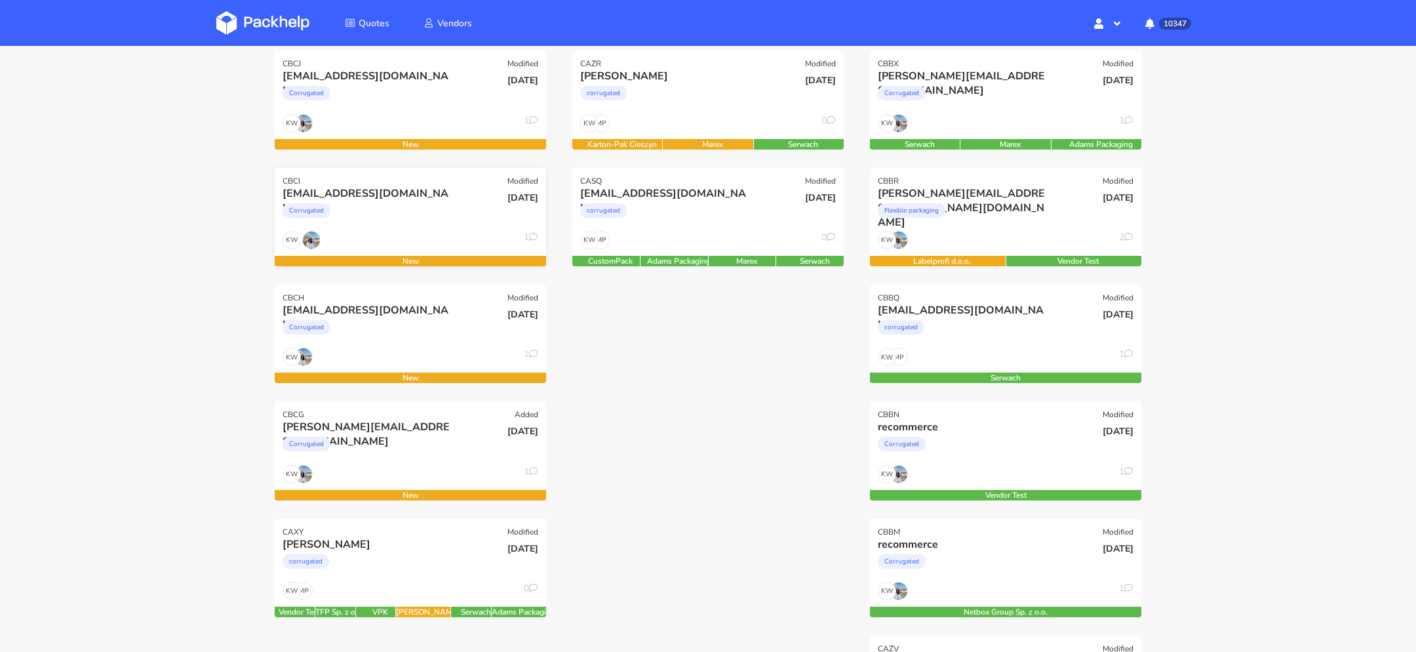
scroll to position [189, 0]
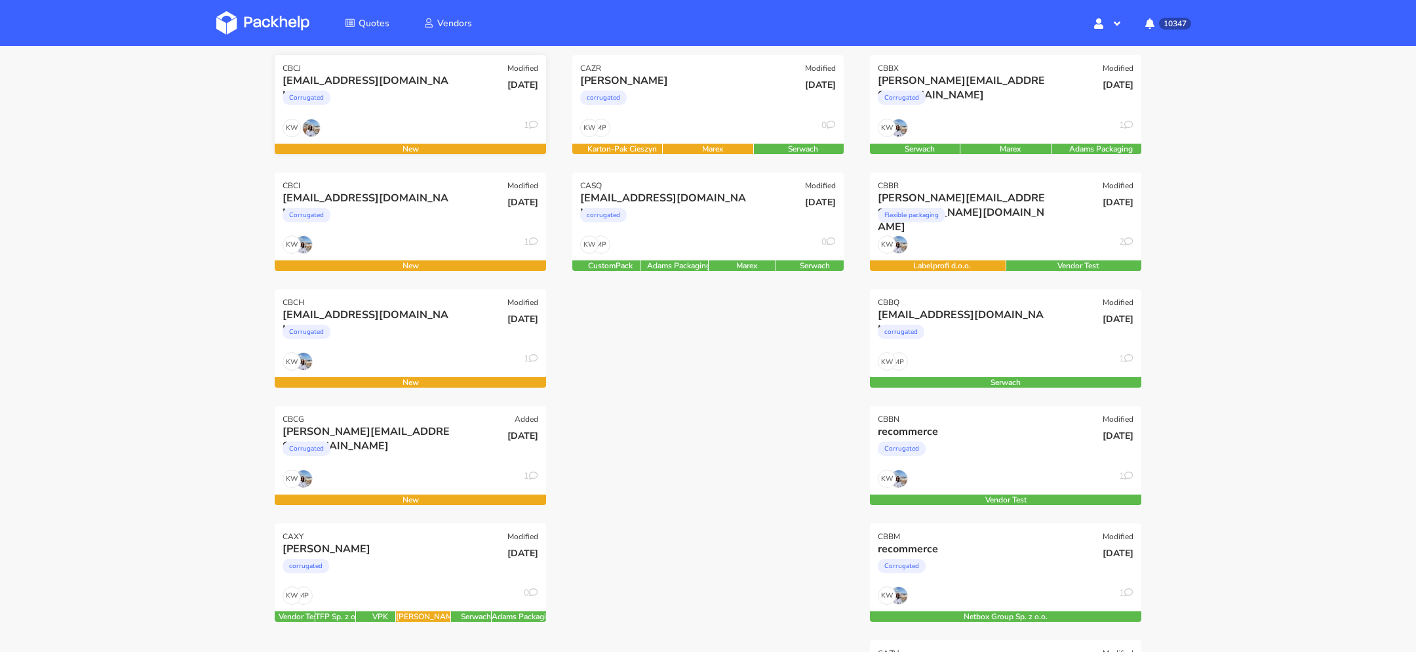
click at [417, 107] on div "Corrugated" at bounding box center [370, 101] width 174 height 26
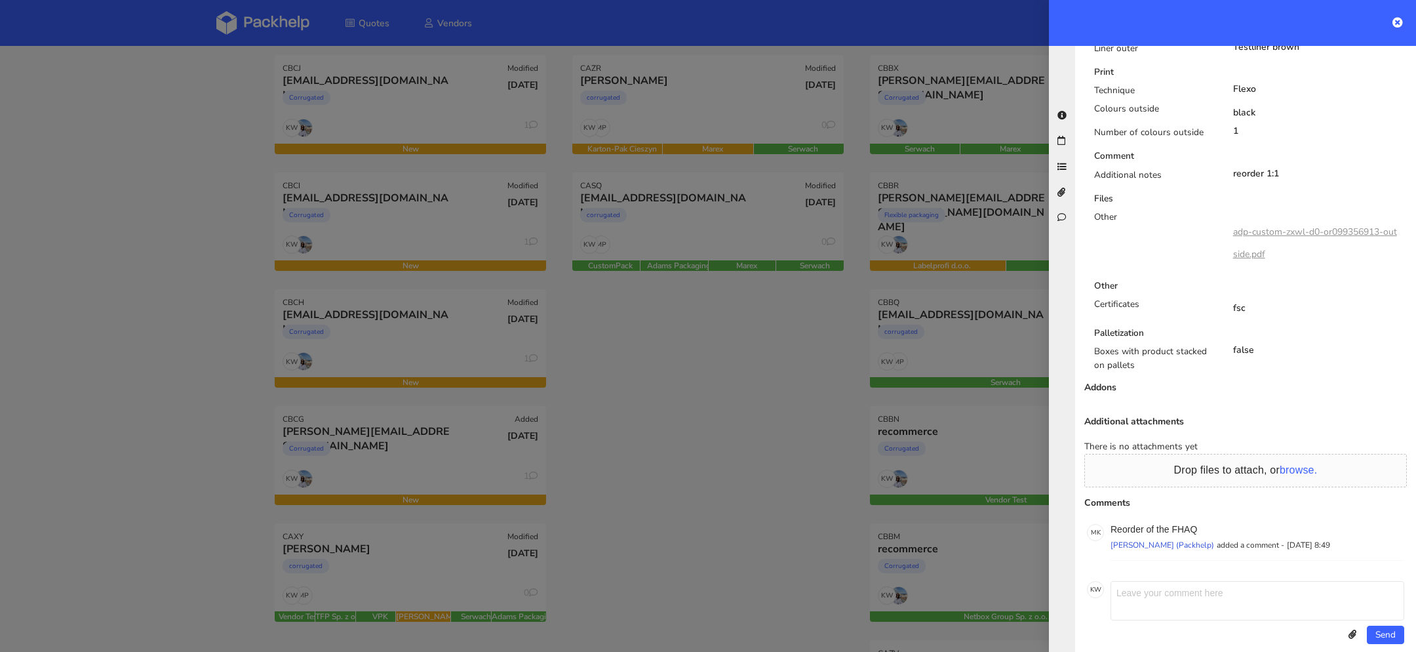
click at [423, 343] on div at bounding box center [708, 326] width 1416 height 652
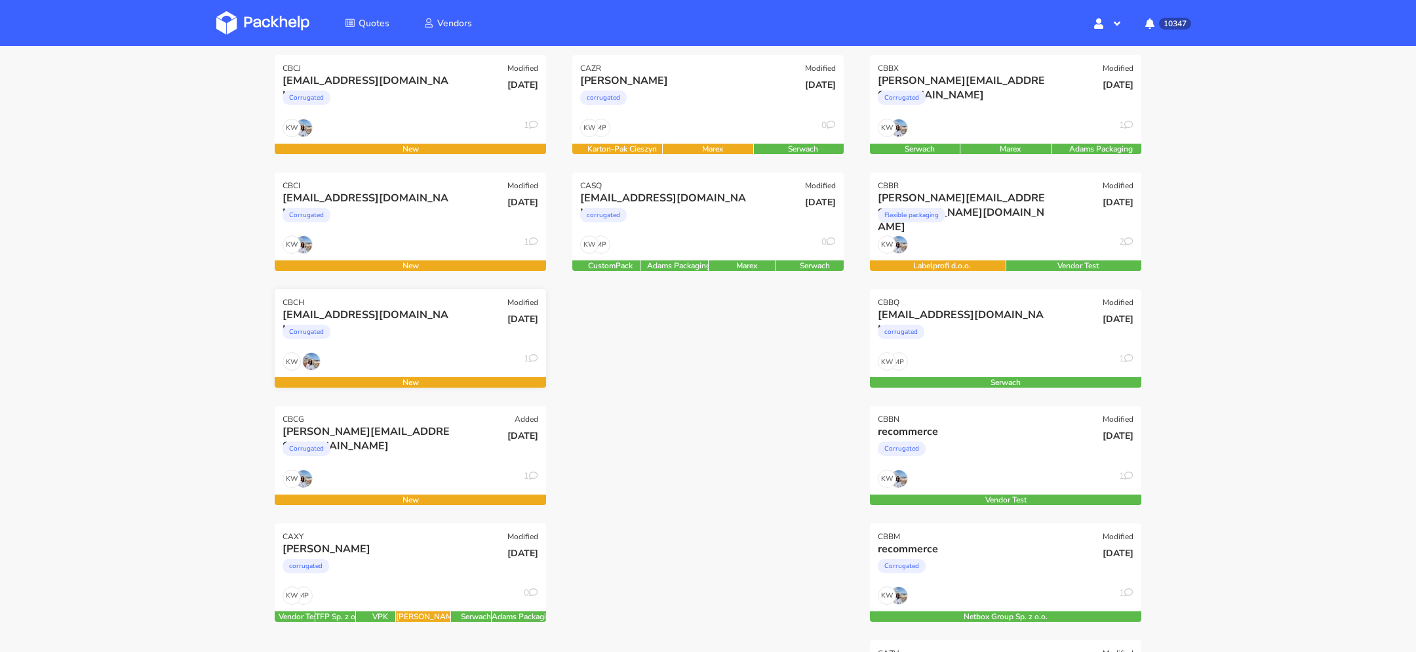
click at [384, 343] on div "Corrugated" at bounding box center [370, 335] width 174 height 26
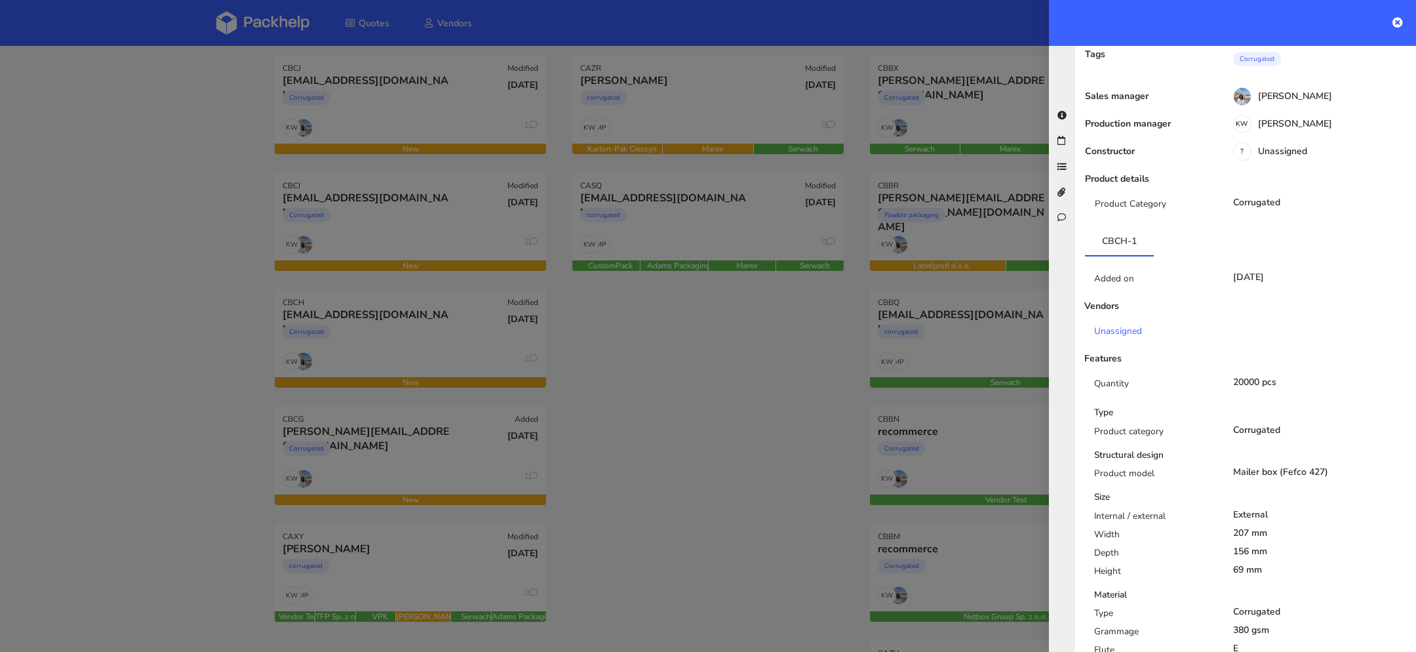
scroll to position [0, 0]
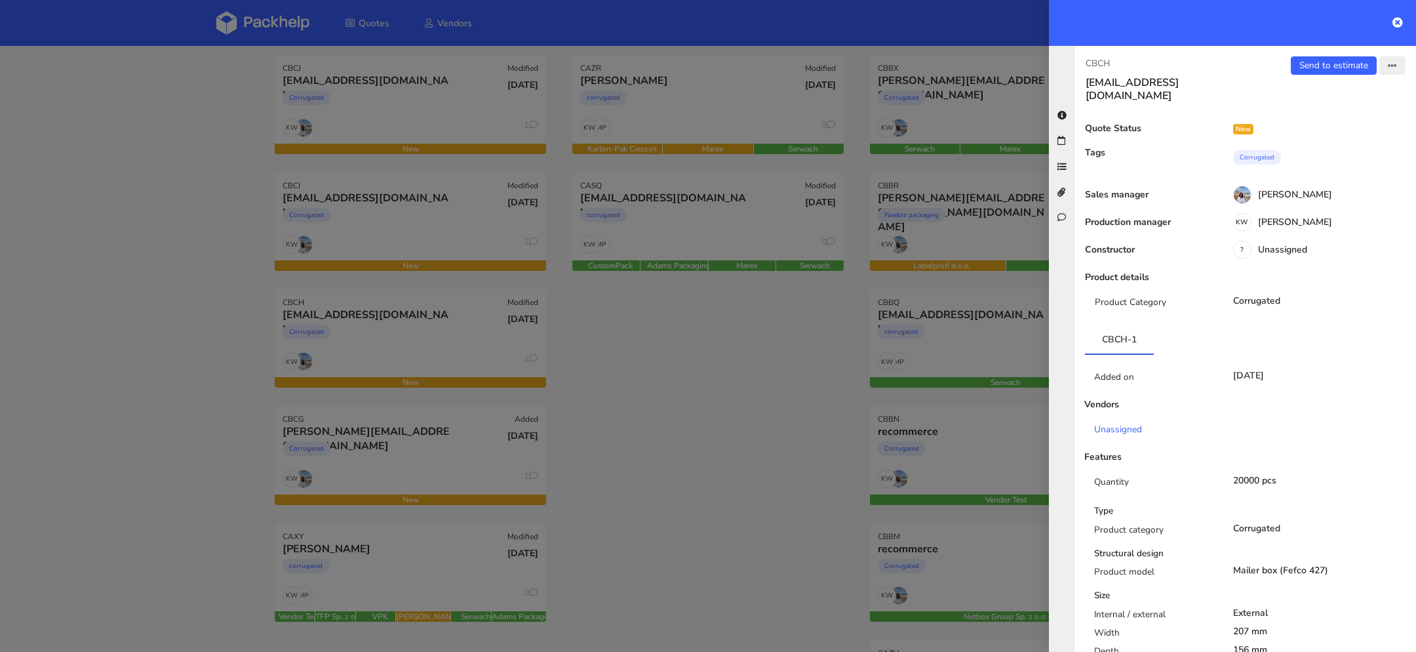
click at [1386, 64] on button "button" at bounding box center [1392, 65] width 26 height 18
click at [1323, 121] on link "Edit quote" at bounding box center [1348, 117] width 115 height 22
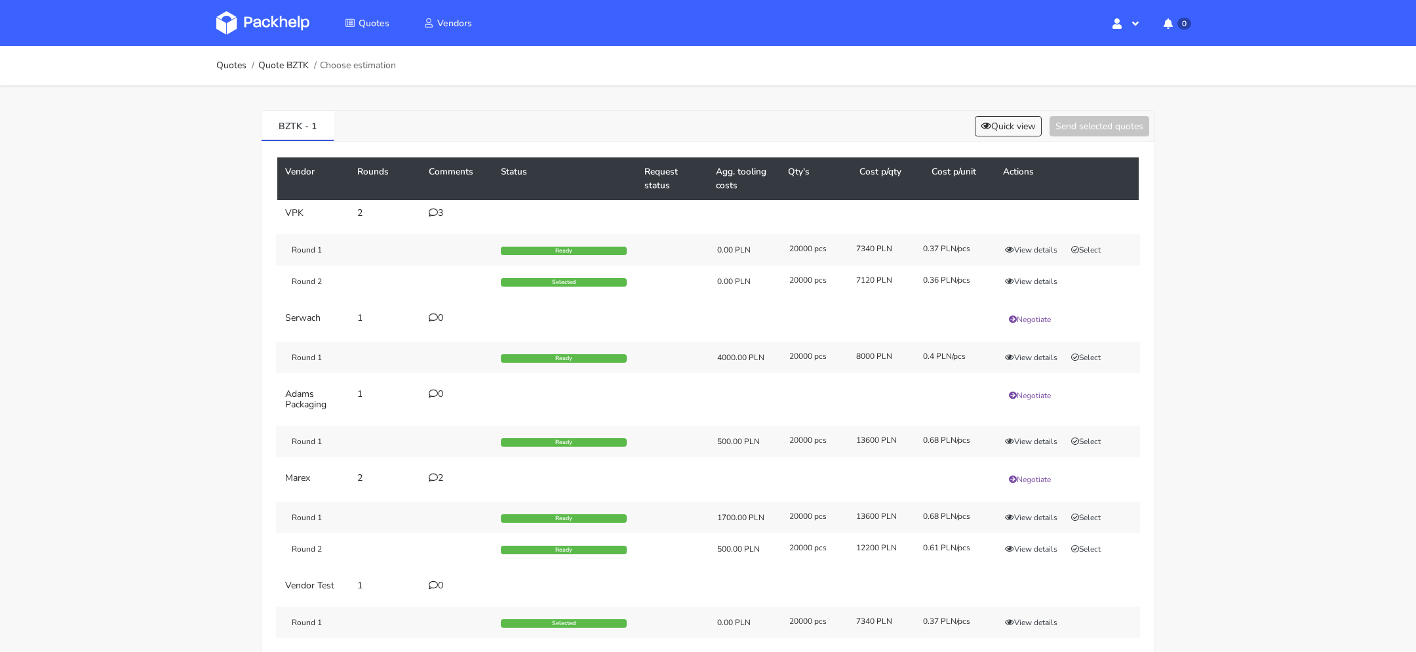
click at [432, 214] on icon at bounding box center [433, 212] width 9 height 9
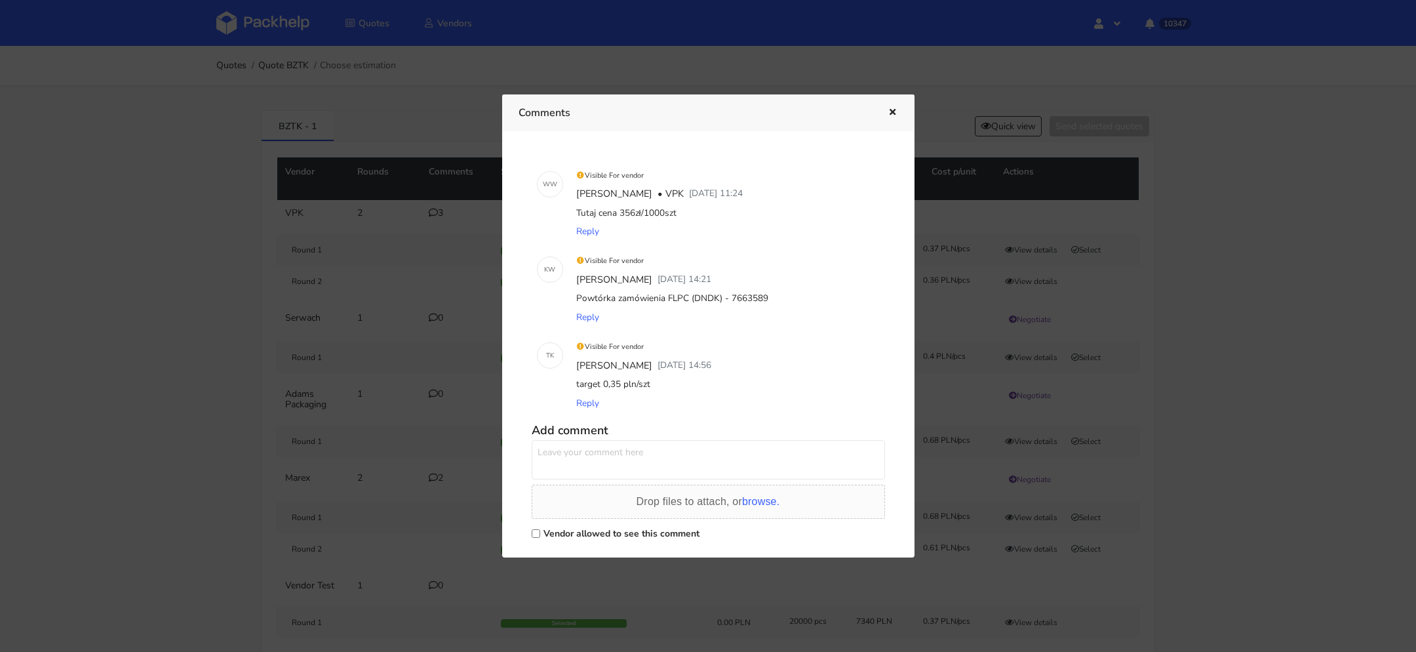
click at [917, 90] on div at bounding box center [708, 326] width 1416 height 652
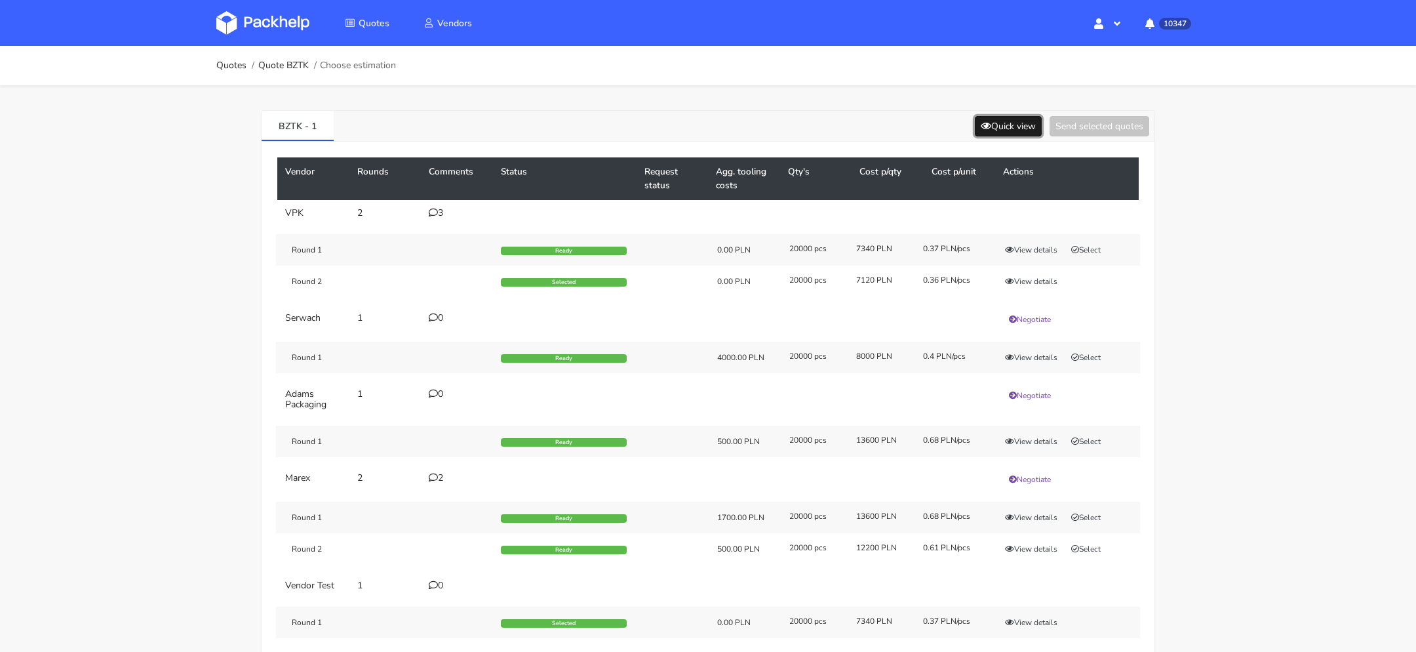
click at [1007, 130] on button "Quick view" at bounding box center [1008, 126] width 67 height 20
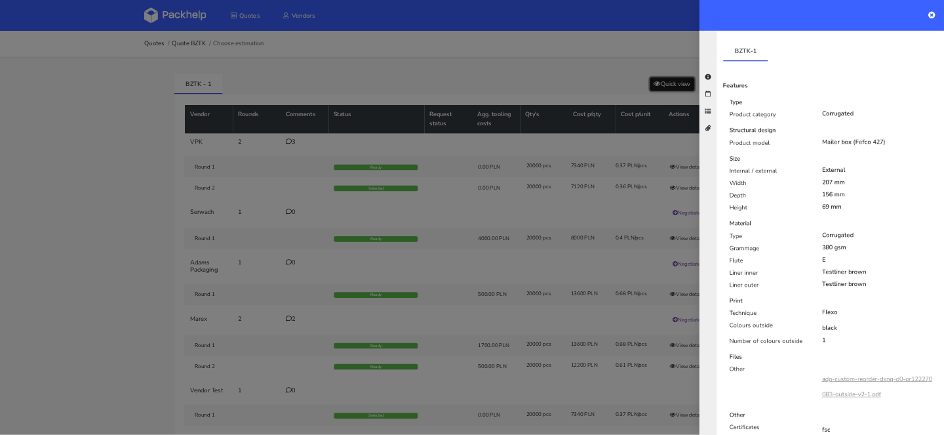
scroll to position [214, 0]
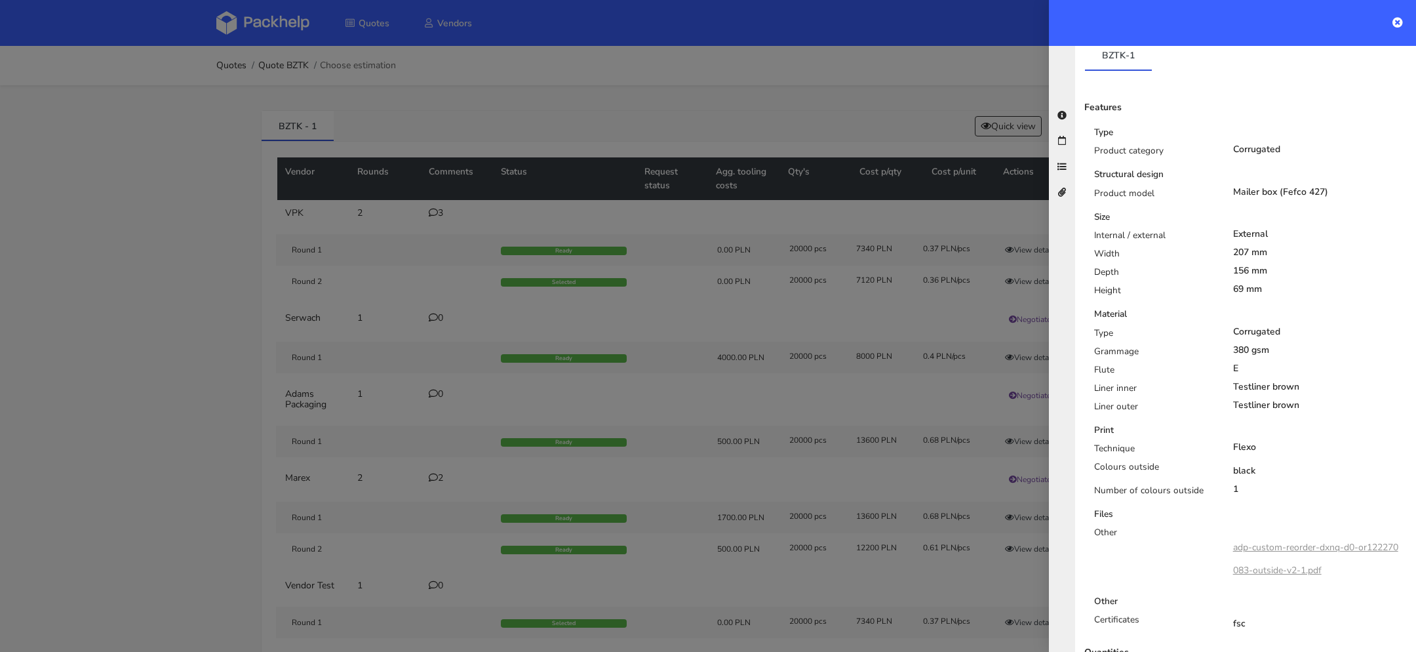
click at [439, 214] on div at bounding box center [708, 326] width 1416 height 652
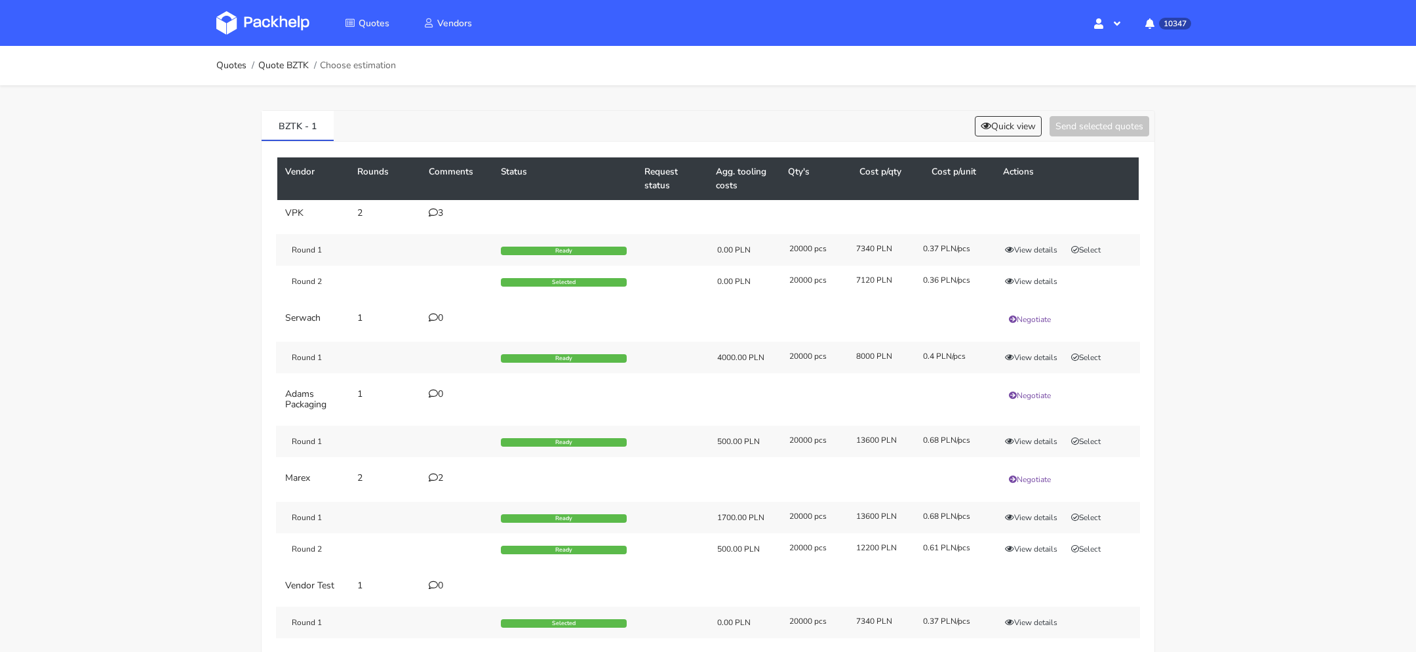
click at [431, 214] on icon at bounding box center [433, 212] width 9 height 9
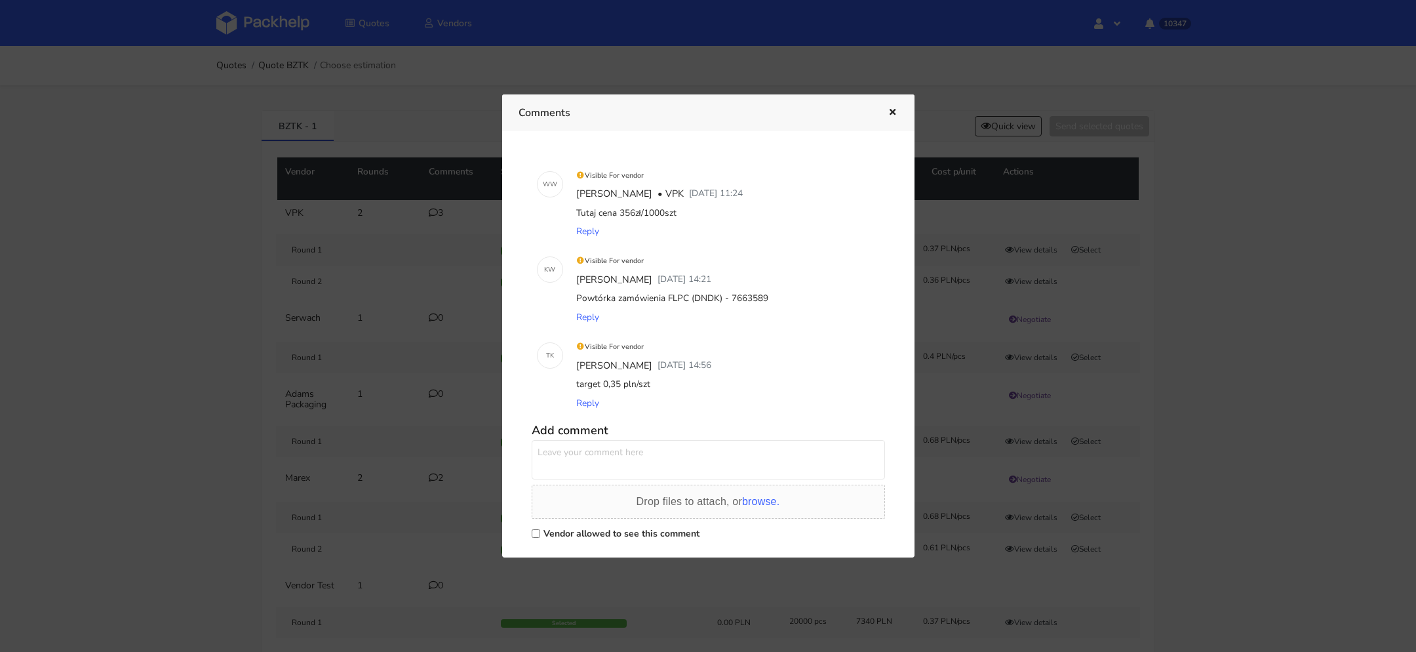
click at [752, 296] on div "Powtórka zamówienia FLPC (DNDK) - 7663589" at bounding box center [727, 298] width 306 height 18
copy div "7663589"
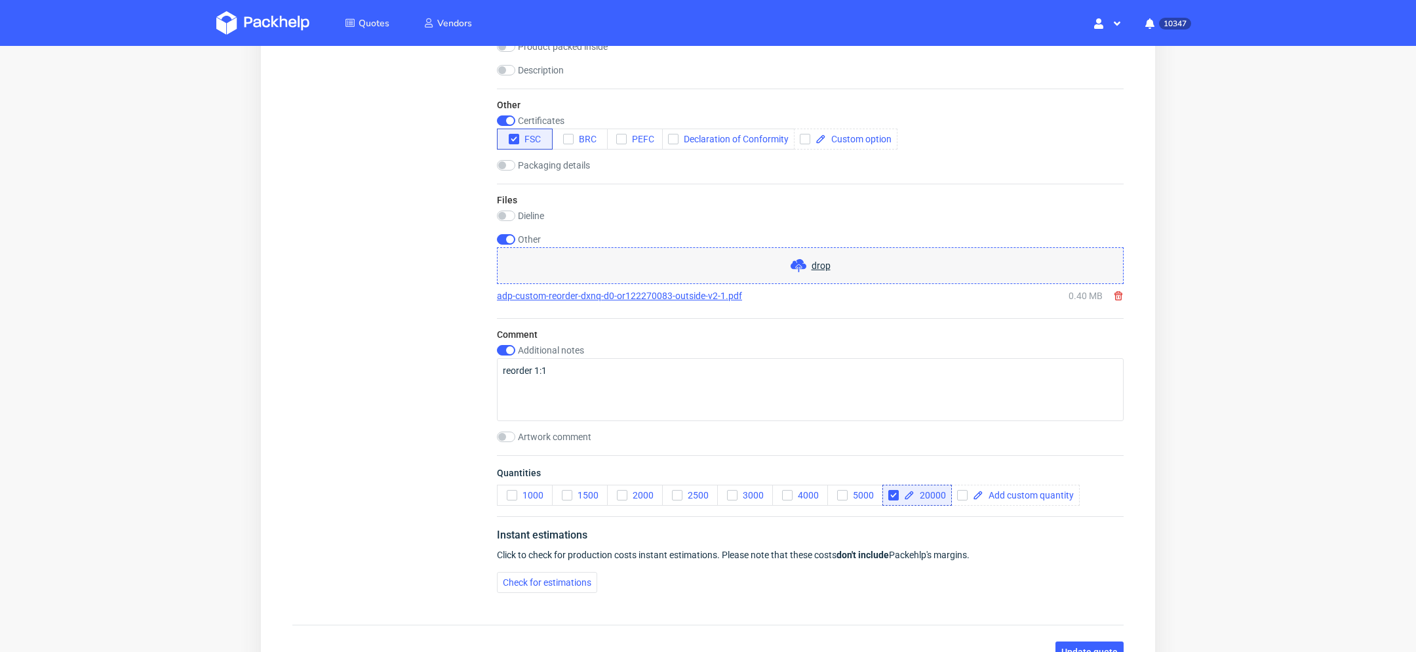
scroll to position [1168, 0]
click at [506, 349] on input "checkbox" at bounding box center [506, 354] width 18 height 10
checkbox input "false"
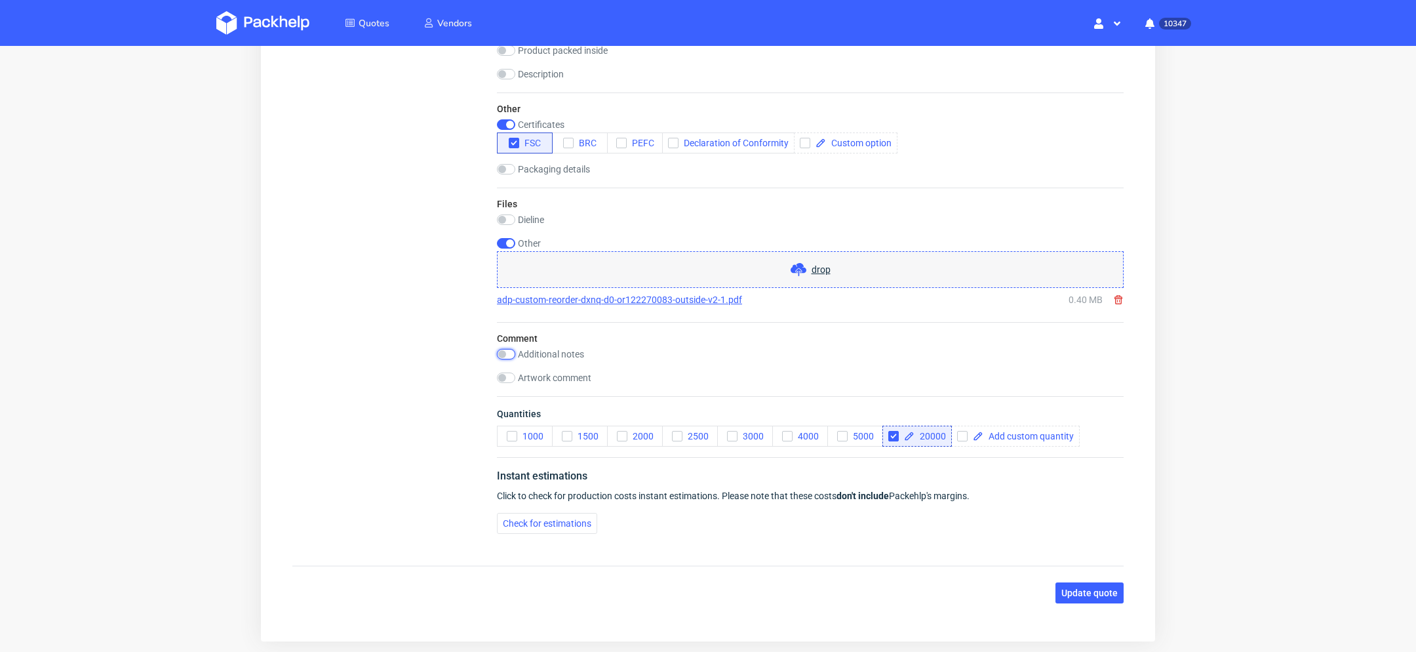
scroll to position [0, 0]
click at [1068, 583] on button "Update quote" at bounding box center [1089, 592] width 68 height 21
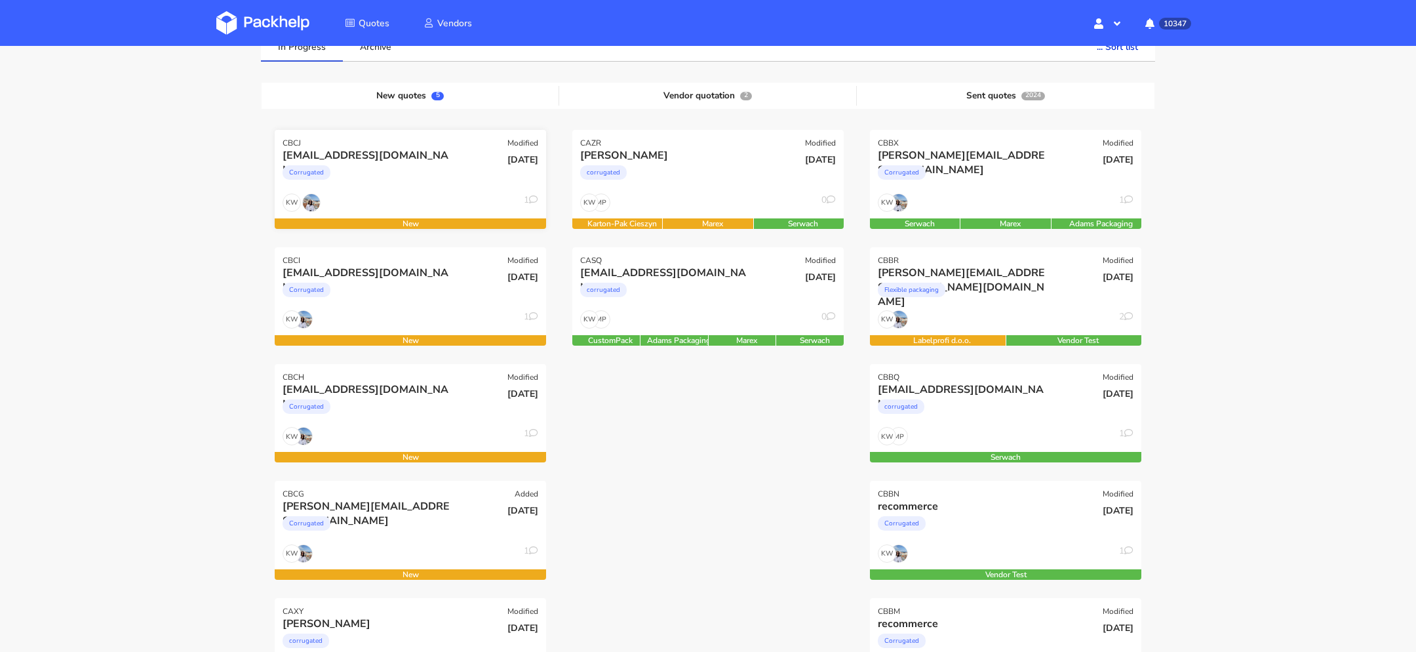
scroll to position [128, 0]
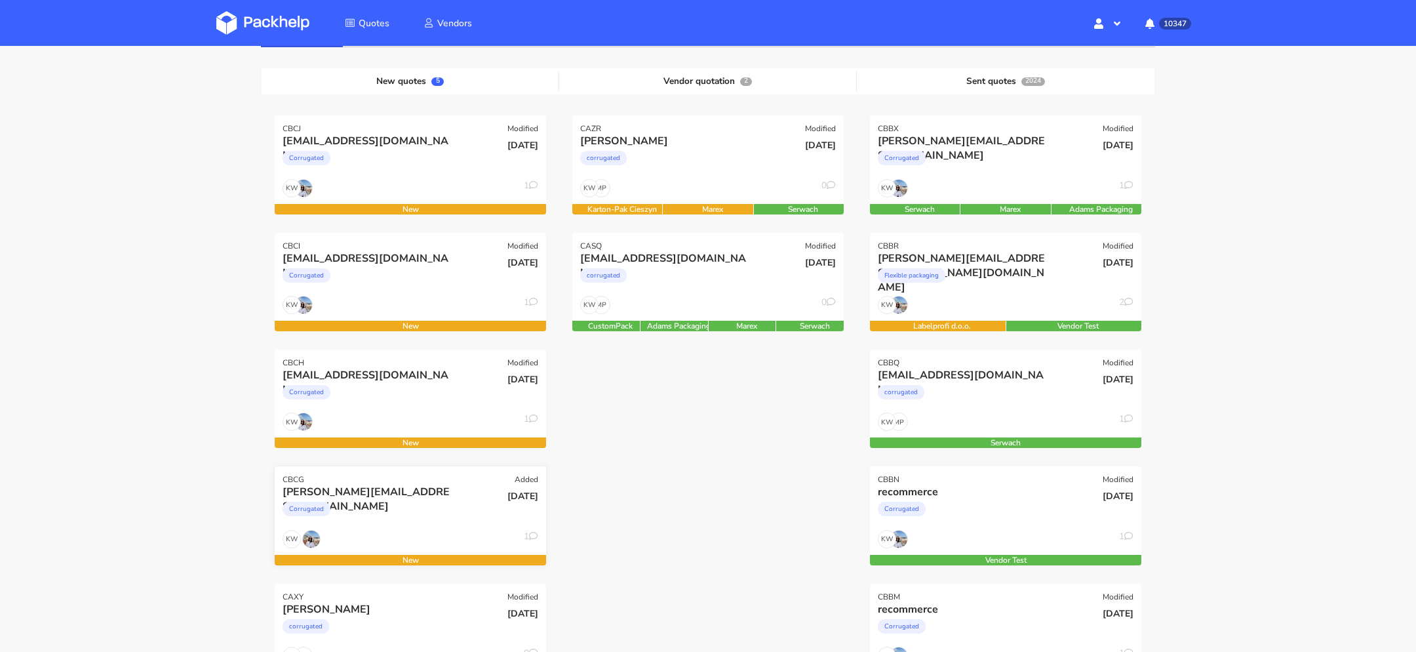
click at [397, 505] on div "Corrugated" at bounding box center [370, 512] width 174 height 26
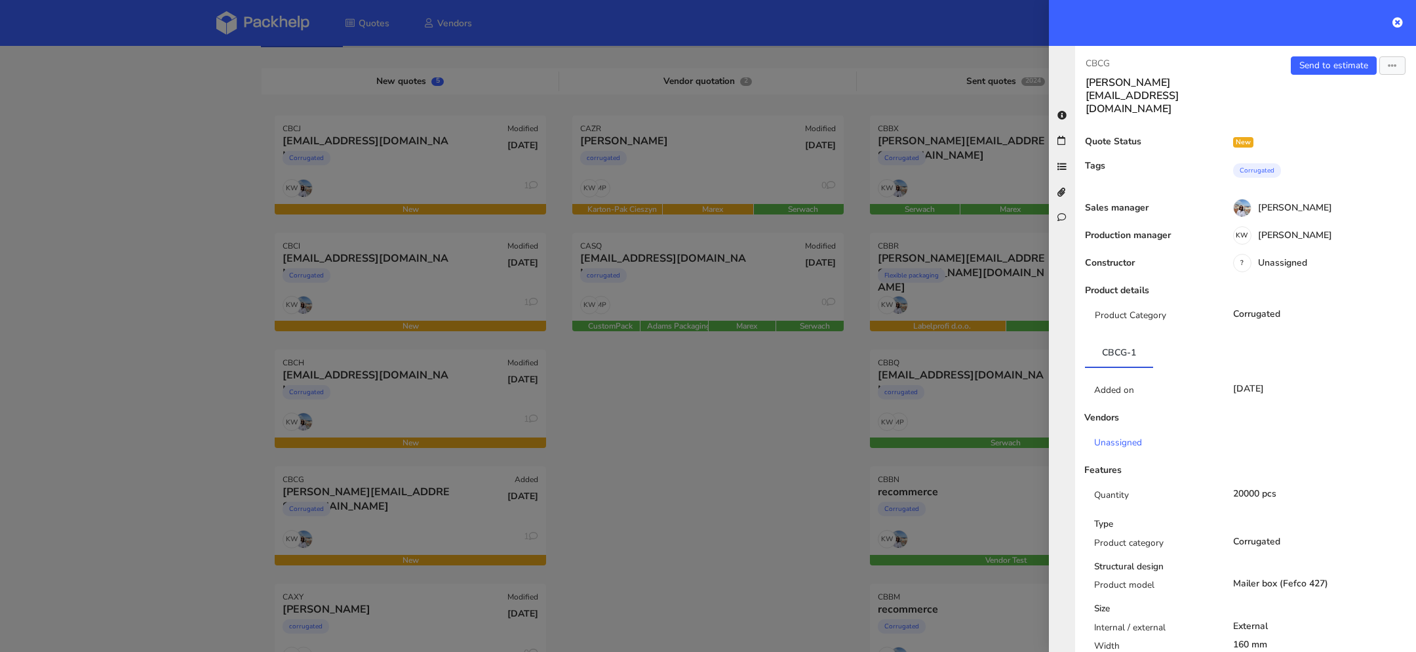
scroll to position [770, 0]
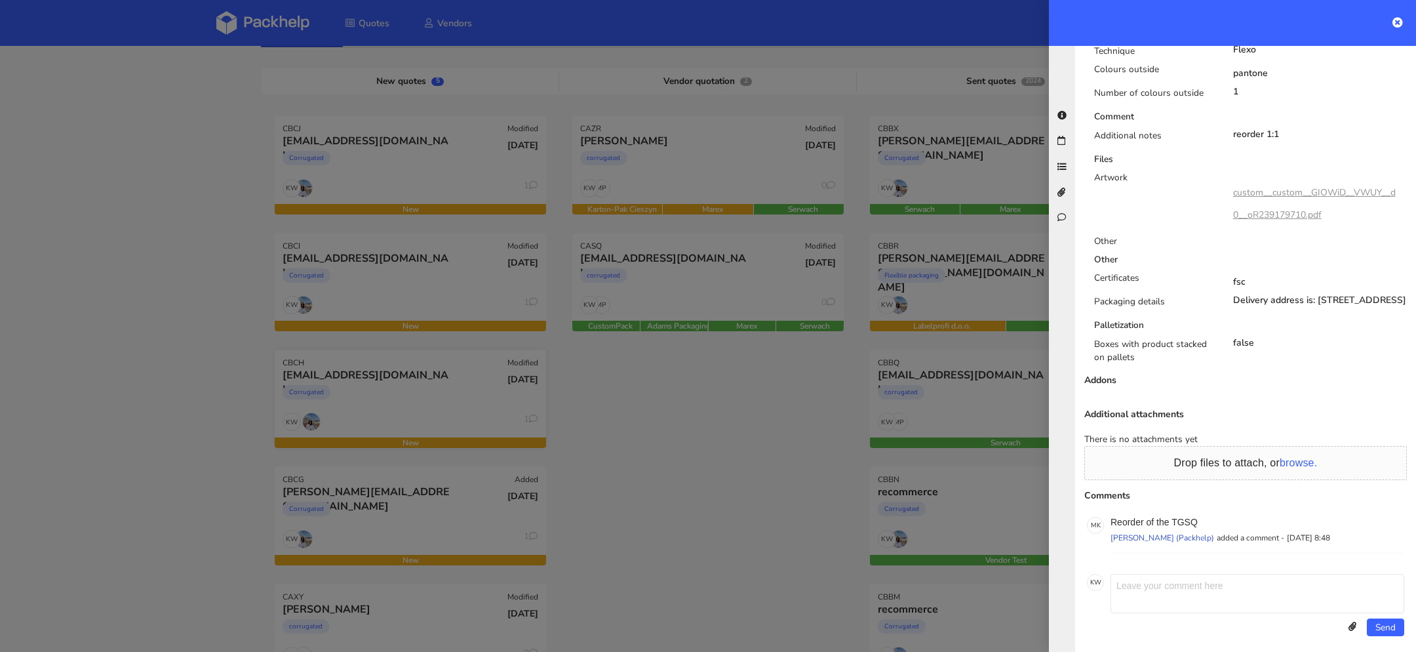
click at [374, 348] on div at bounding box center [708, 326] width 1416 height 652
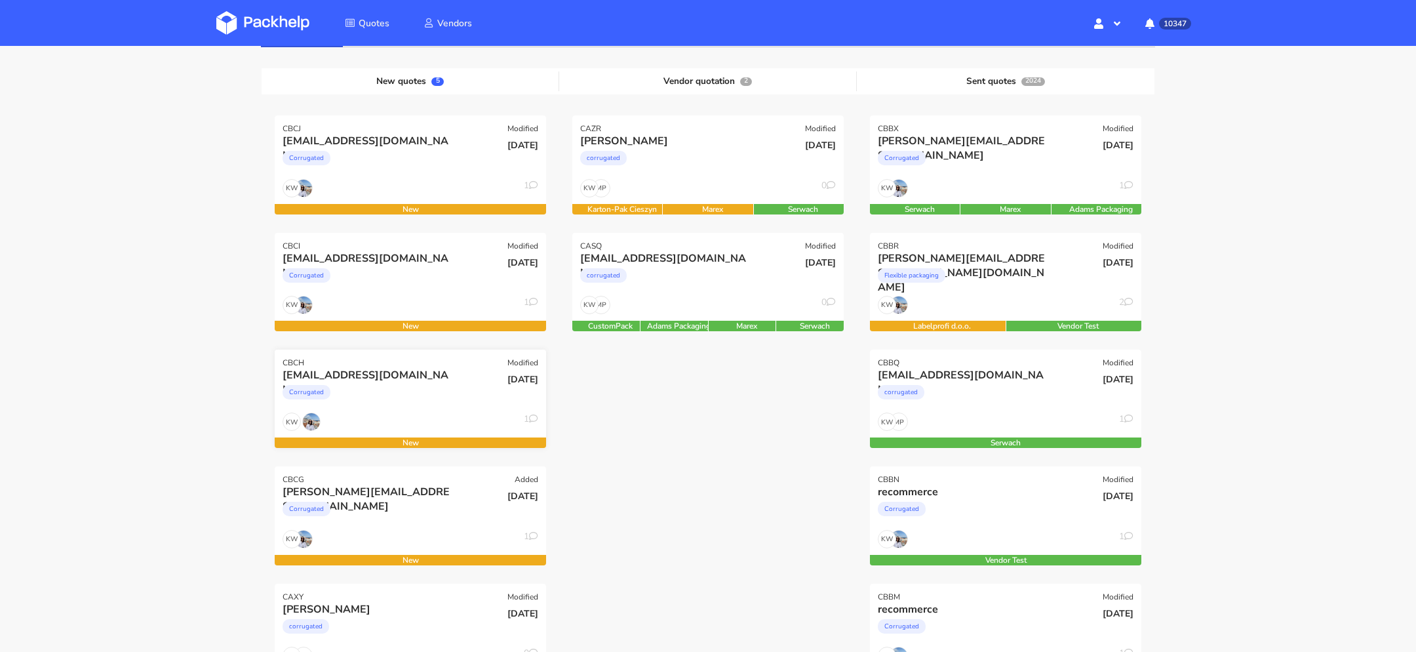
click at [410, 384] on div "Corrugated" at bounding box center [370, 395] width 174 height 26
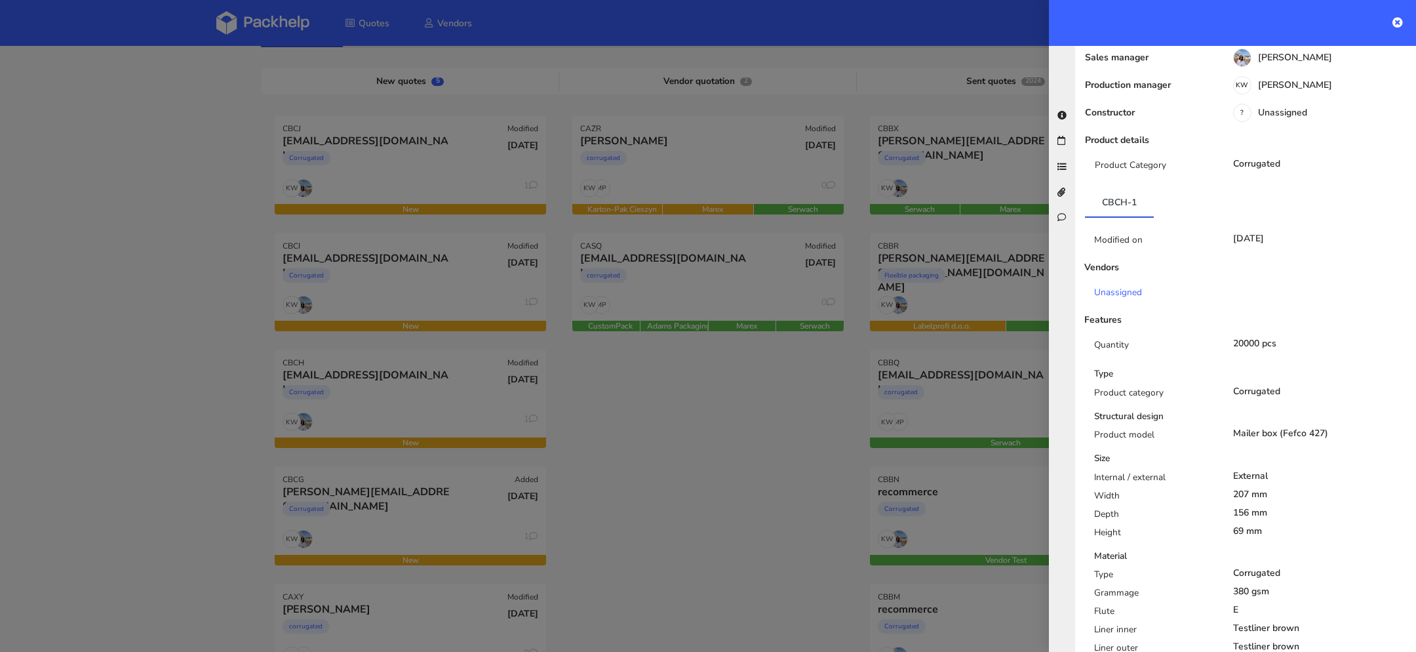
scroll to position [0, 0]
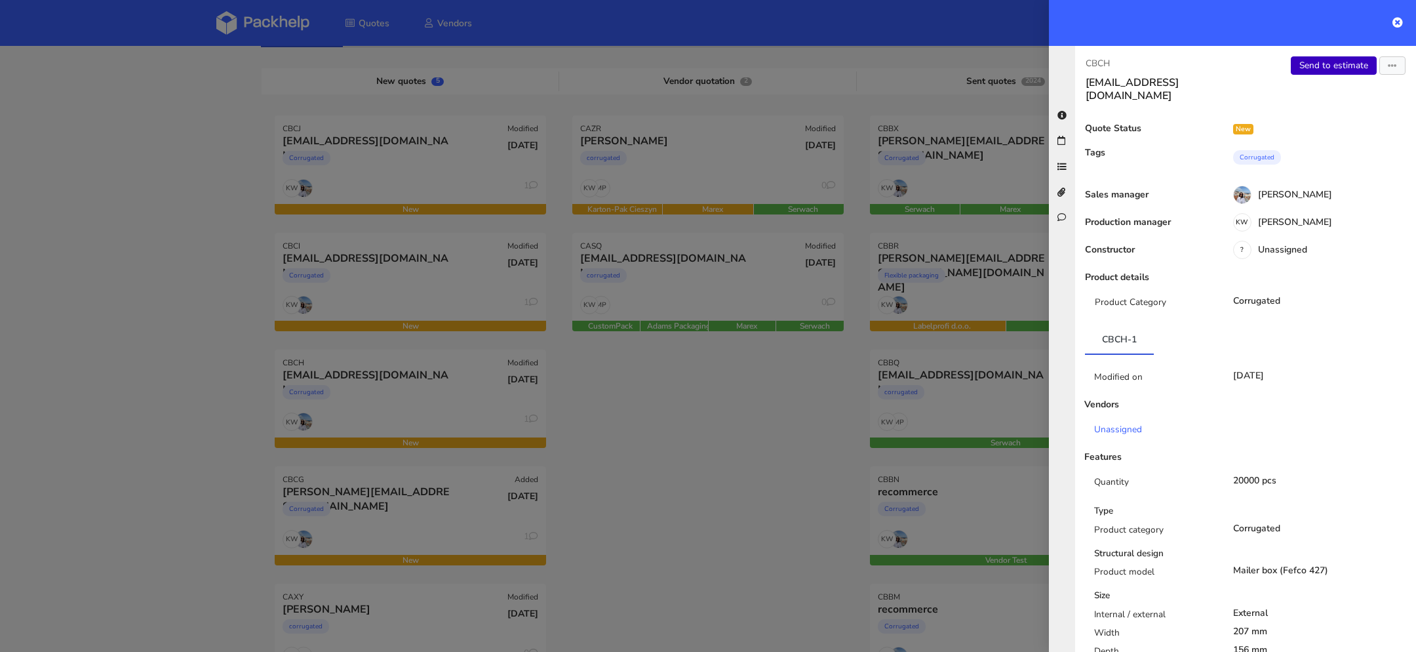
click at [1333, 60] on link "Send to estimate" at bounding box center [1334, 65] width 86 height 18
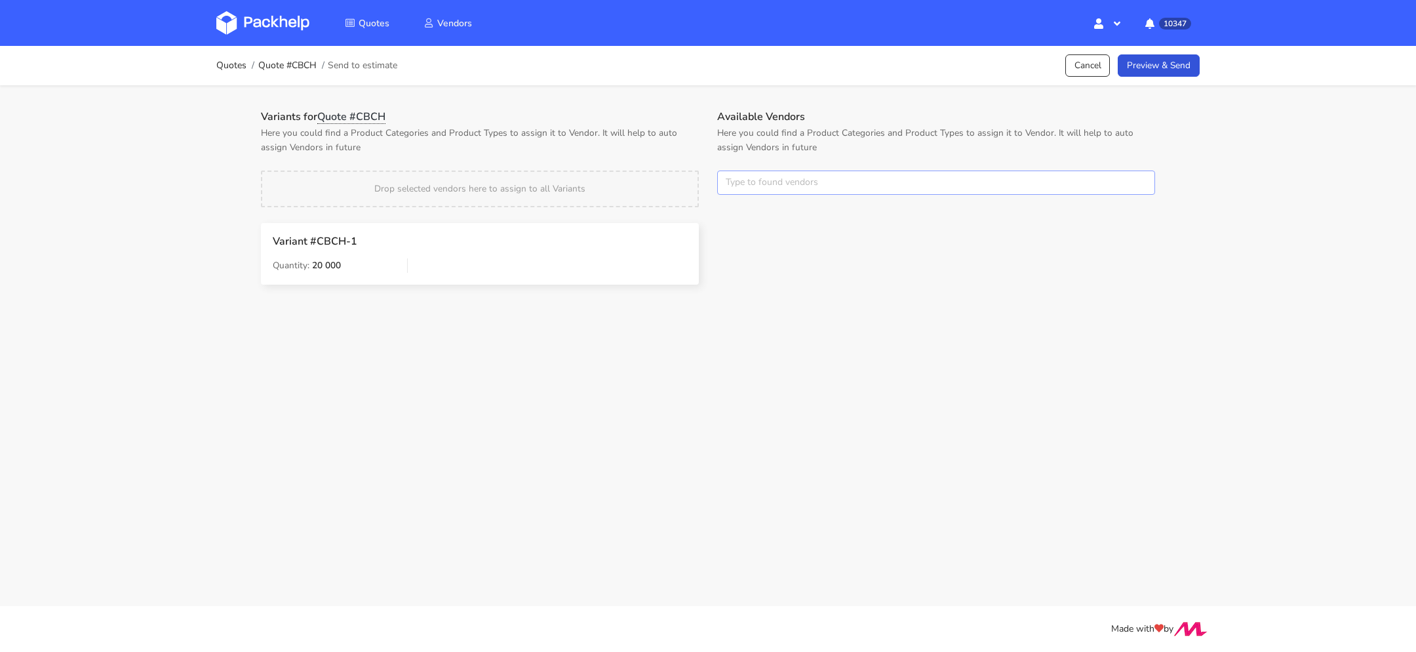
click at [769, 176] on input "text" at bounding box center [936, 182] width 438 height 25
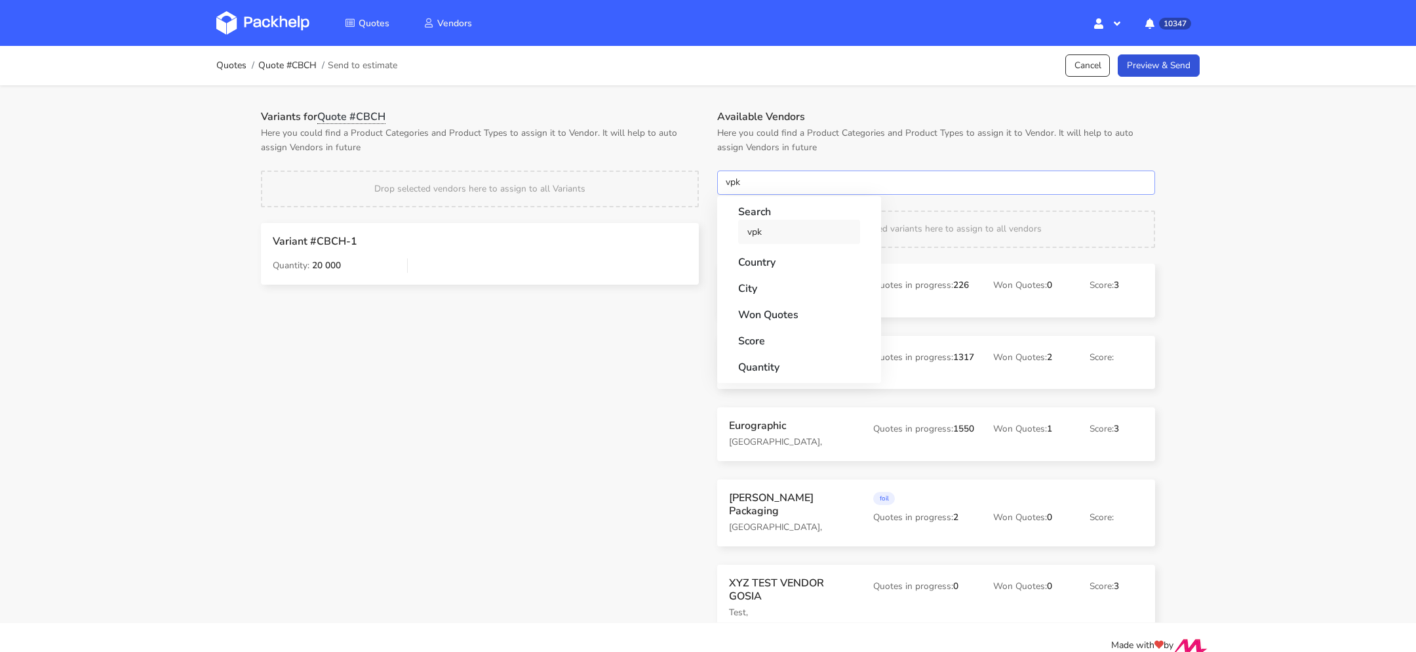
type input "vpk"
click at [760, 231] on link "vpk" at bounding box center [799, 232] width 122 height 24
click at [591, 113] on h1 "Variants for Quote #CBCH" at bounding box center [480, 116] width 438 height 13
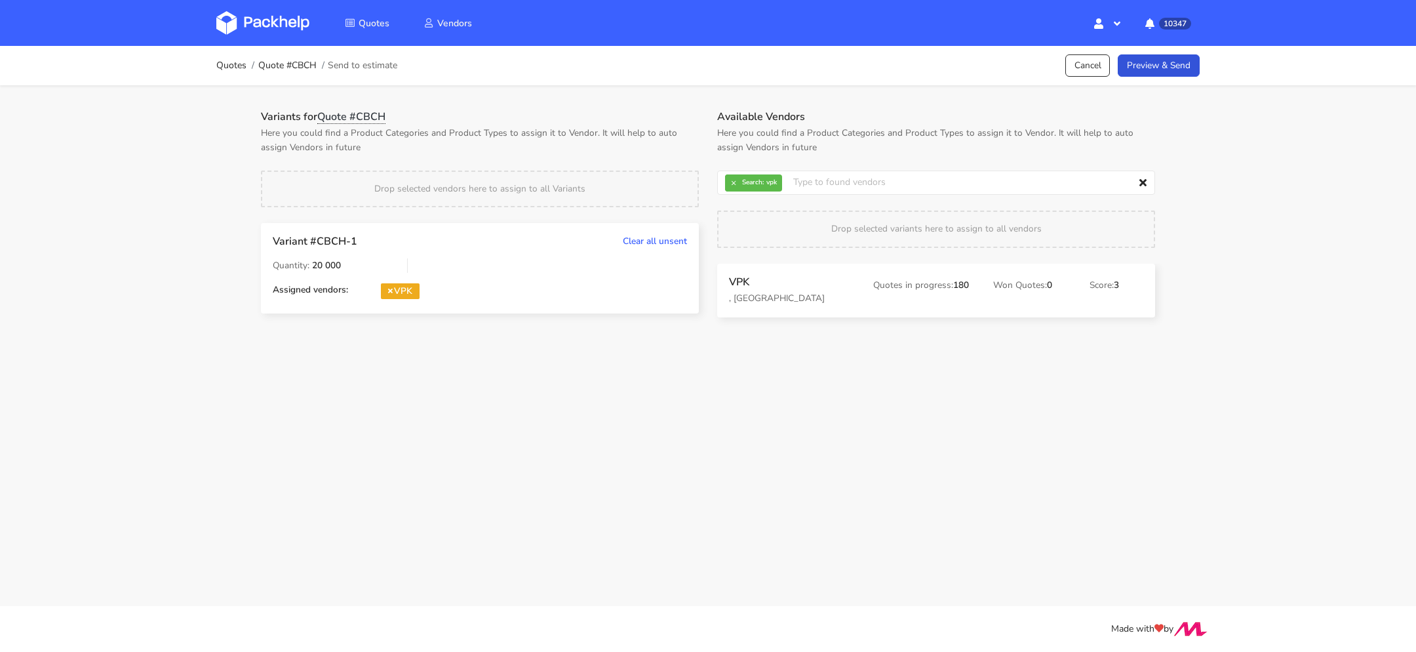
click at [1148, 77] on div "Quotes Quote #CBCH Send to estimate Cancel Preview & Send" at bounding box center [707, 65] width 983 height 26
click at [1153, 71] on link "Preview & Send" at bounding box center [1159, 65] width 82 height 23
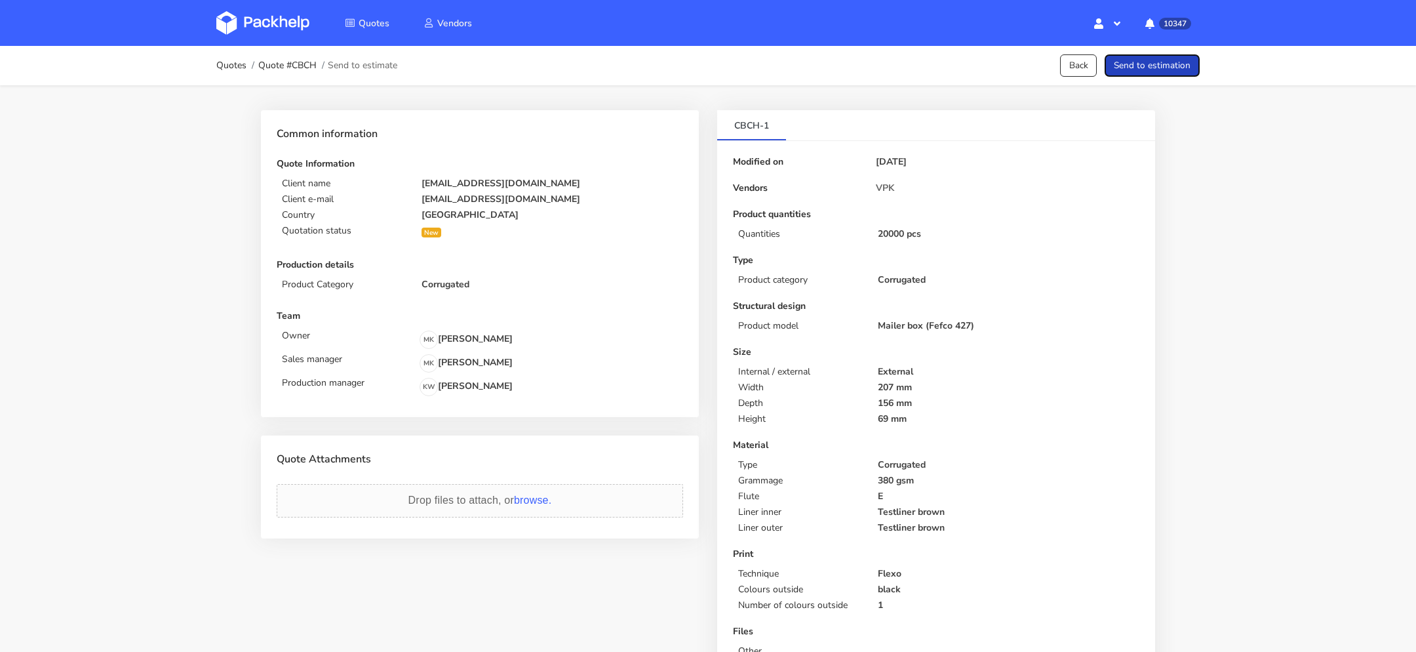
click at [1153, 71] on button "Send to estimation" at bounding box center [1151, 65] width 95 height 23
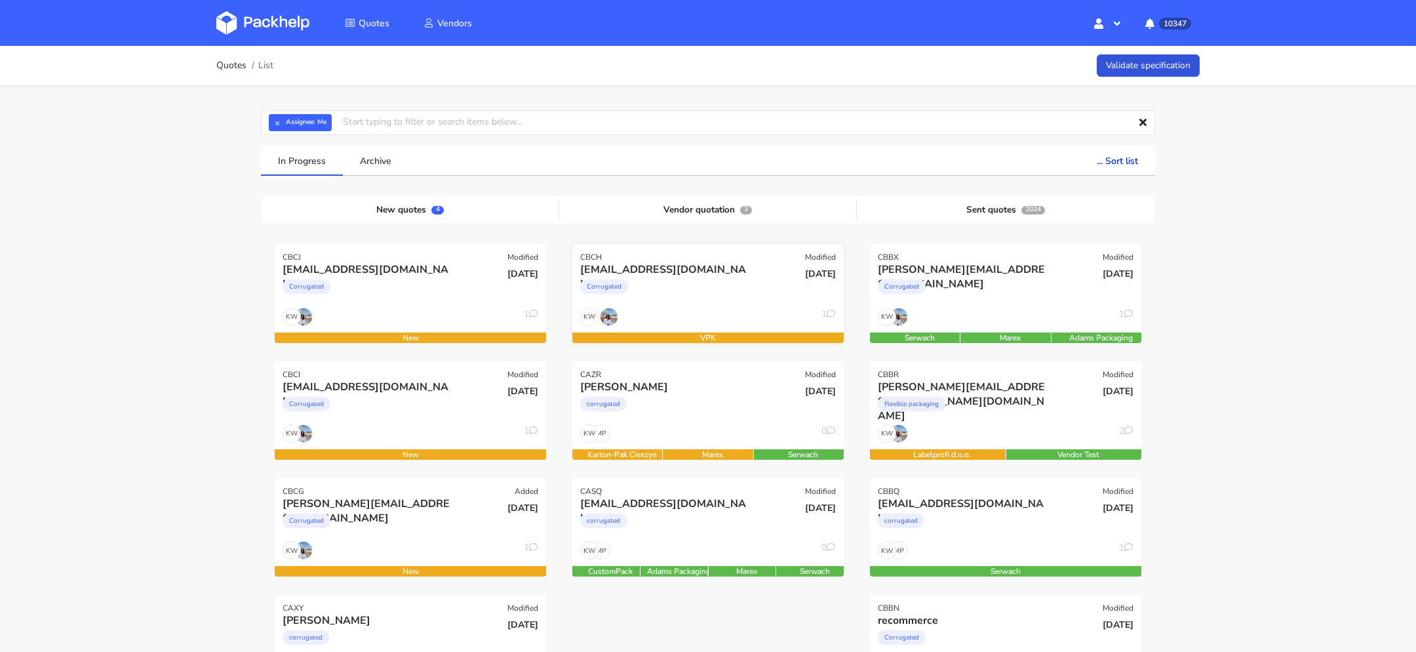
click at [699, 302] on div "[EMAIL_ADDRESS][DOMAIN_NAME] Corrugated" at bounding box center [662, 284] width 183 height 45
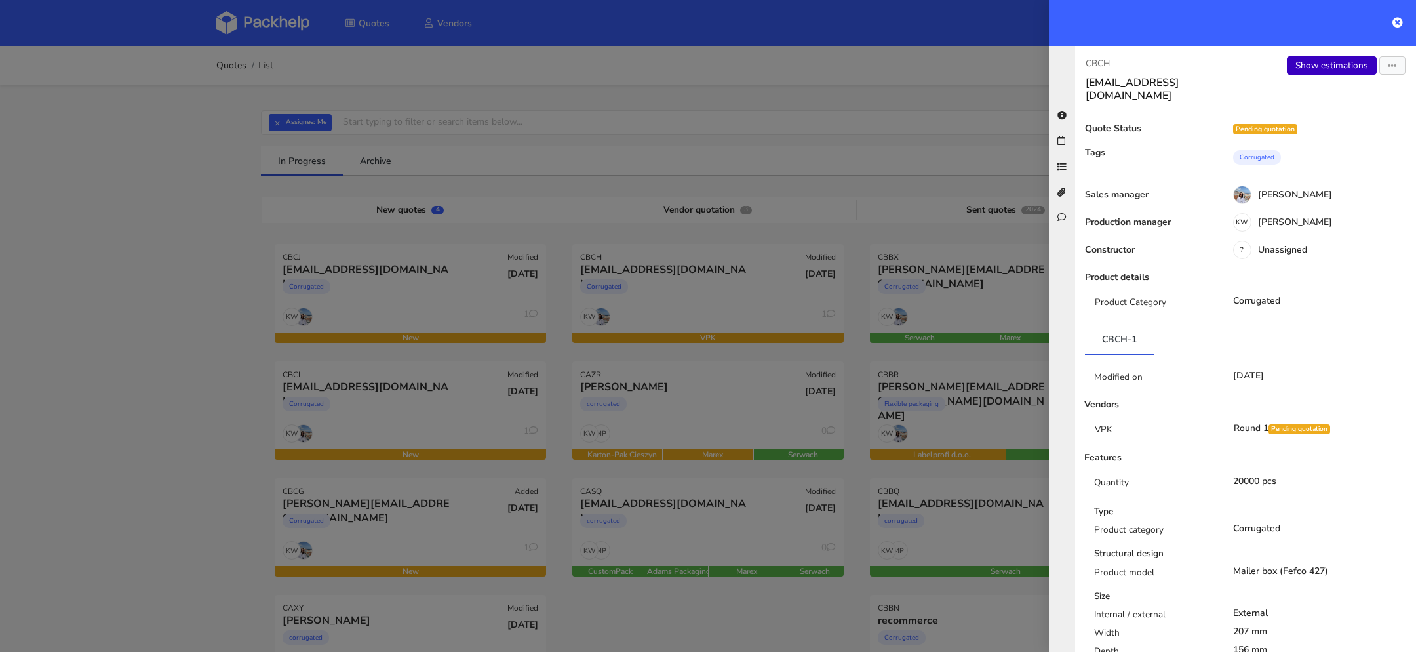
click at [1324, 66] on link "Show estimations" at bounding box center [1332, 65] width 90 height 18
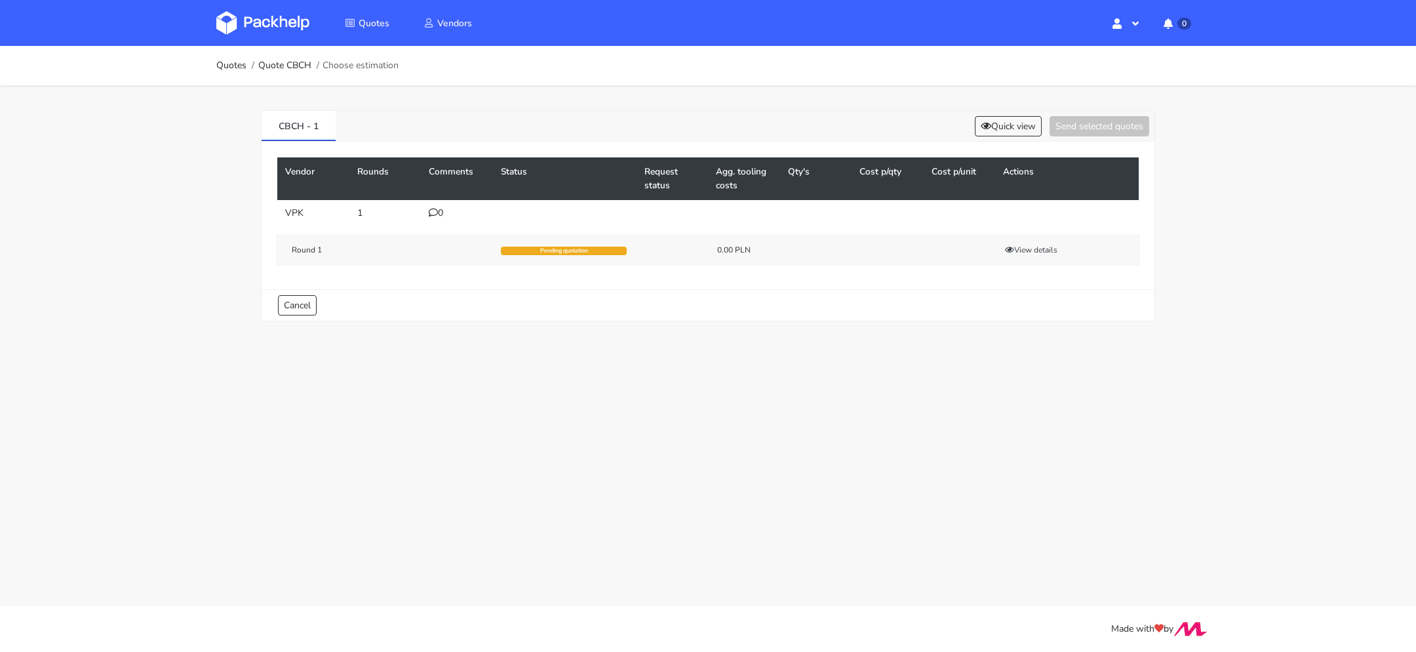
click at [437, 203] on td "0" at bounding box center [457, 213] width 72 height 26
click at [435, 212] on icon at bounding box center [433, 212] width 9 height 9
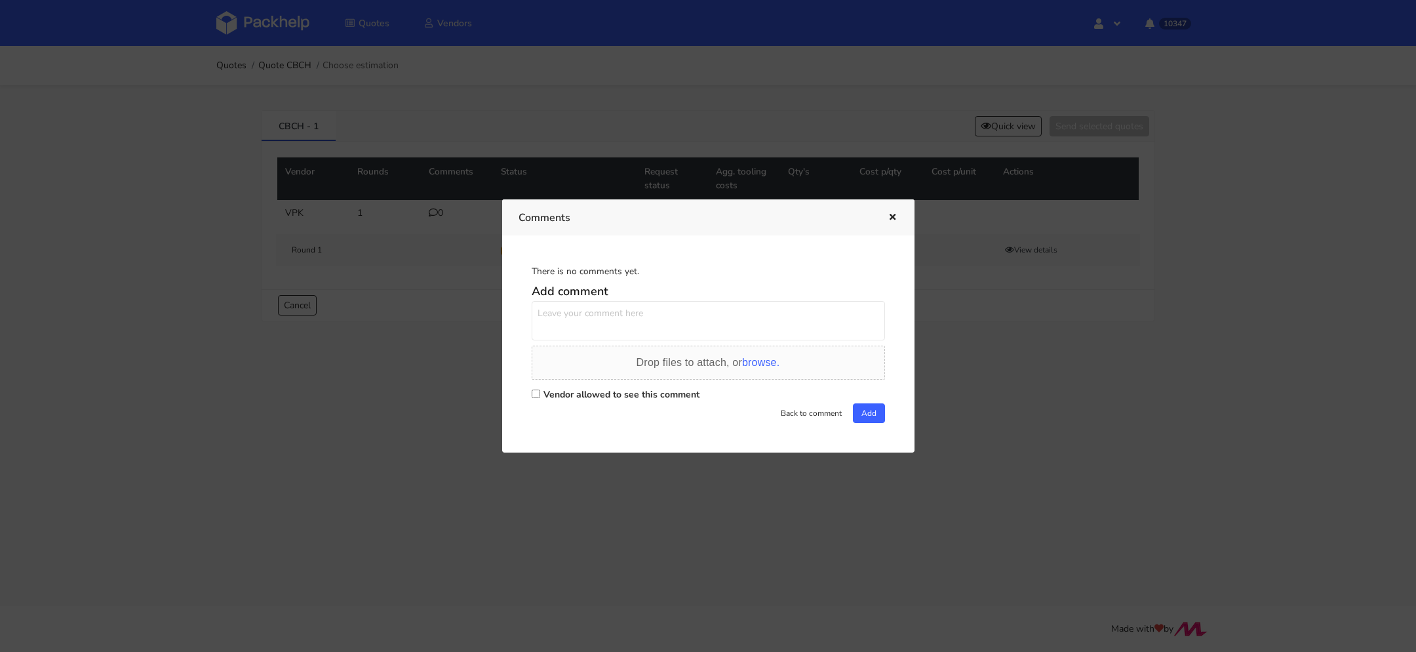
click at [534, 396] on input "Vendor allowed to see this comment" at bounding box center [536, 393] width 9 height 9
checkbox input "true"
click at [577, 314] on textarea at bounding box center [708, 320] width 353 height 39
paste textarea "R665554425_UNYG"
paste textarea "7663589"
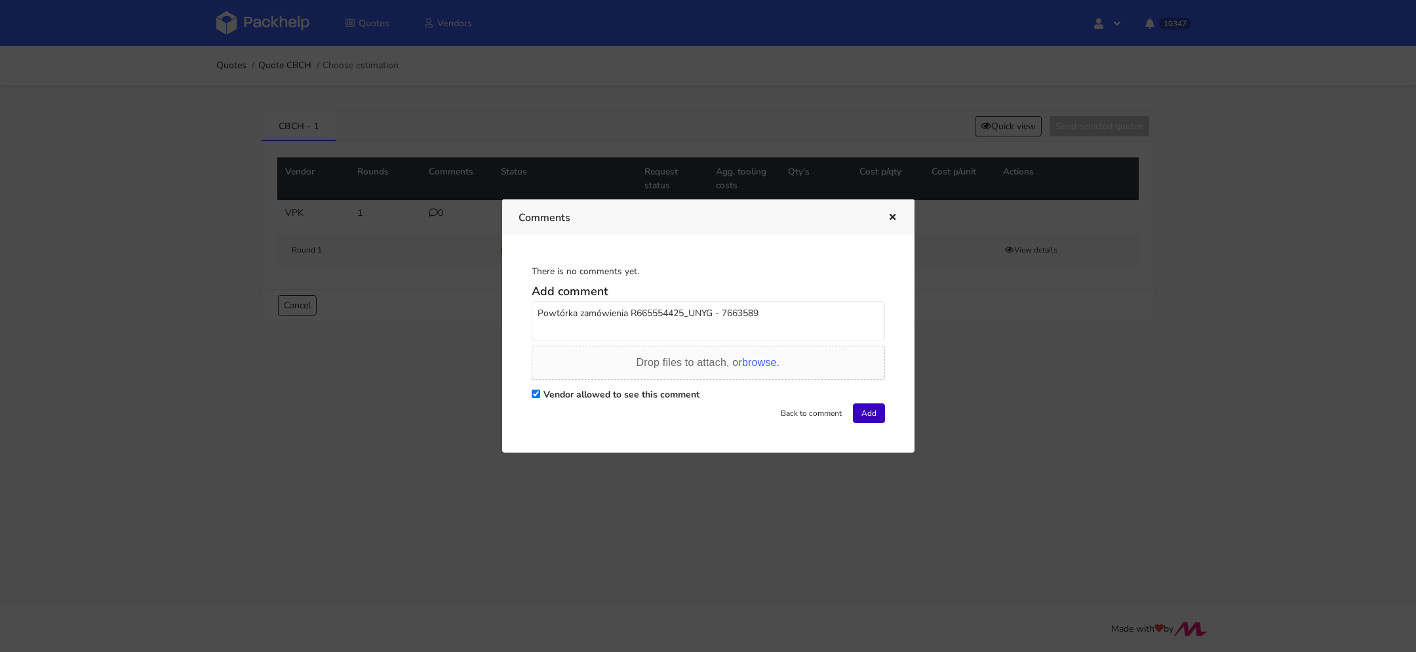
type textarea "Powtórka zamówienia R665554425_UNYG - 7663589"
click at [874, 413] on button "Add" at bounding box center [869, 413] width 32 height 20
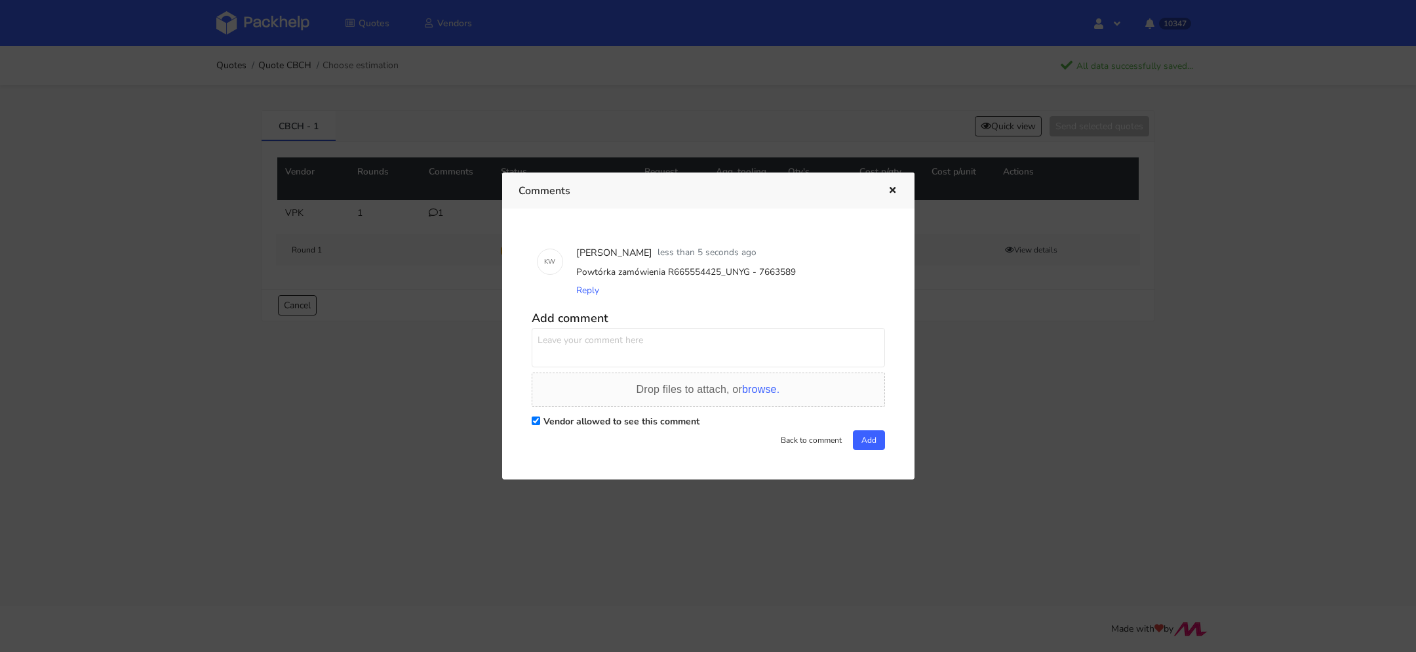
click at [269, 27] on div at bounding box center [708, 326] width 1416 height 652
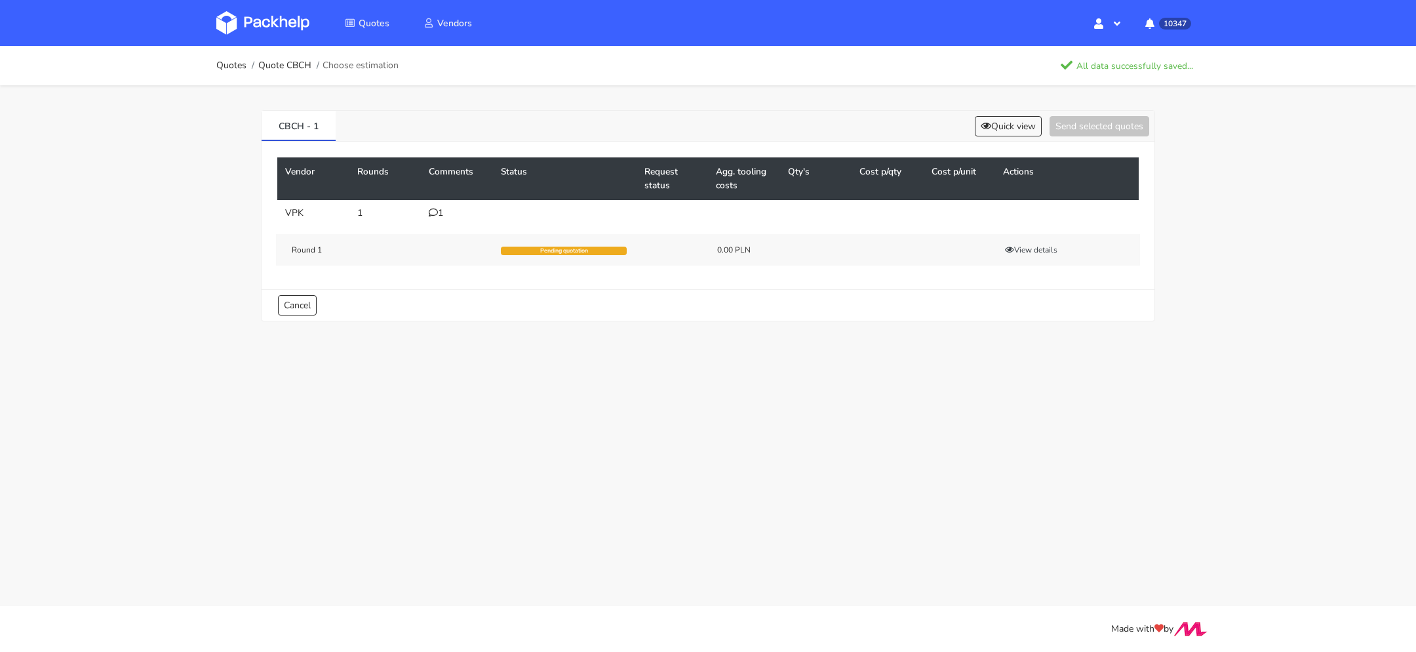
click at [262, 26] on img at bounding box center [262, 23] width 93 height 24
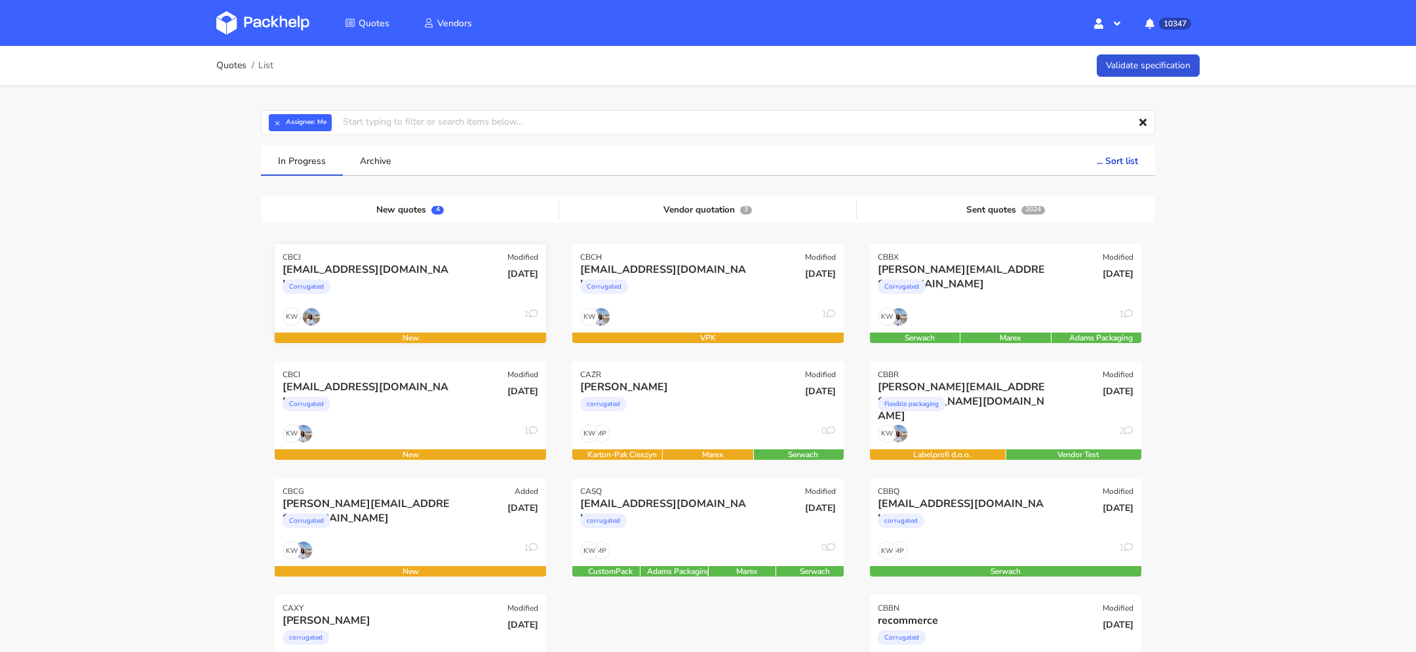
click at [399, 313] on div "KW 1" at bounding box center [410, 319] width 271 height 25
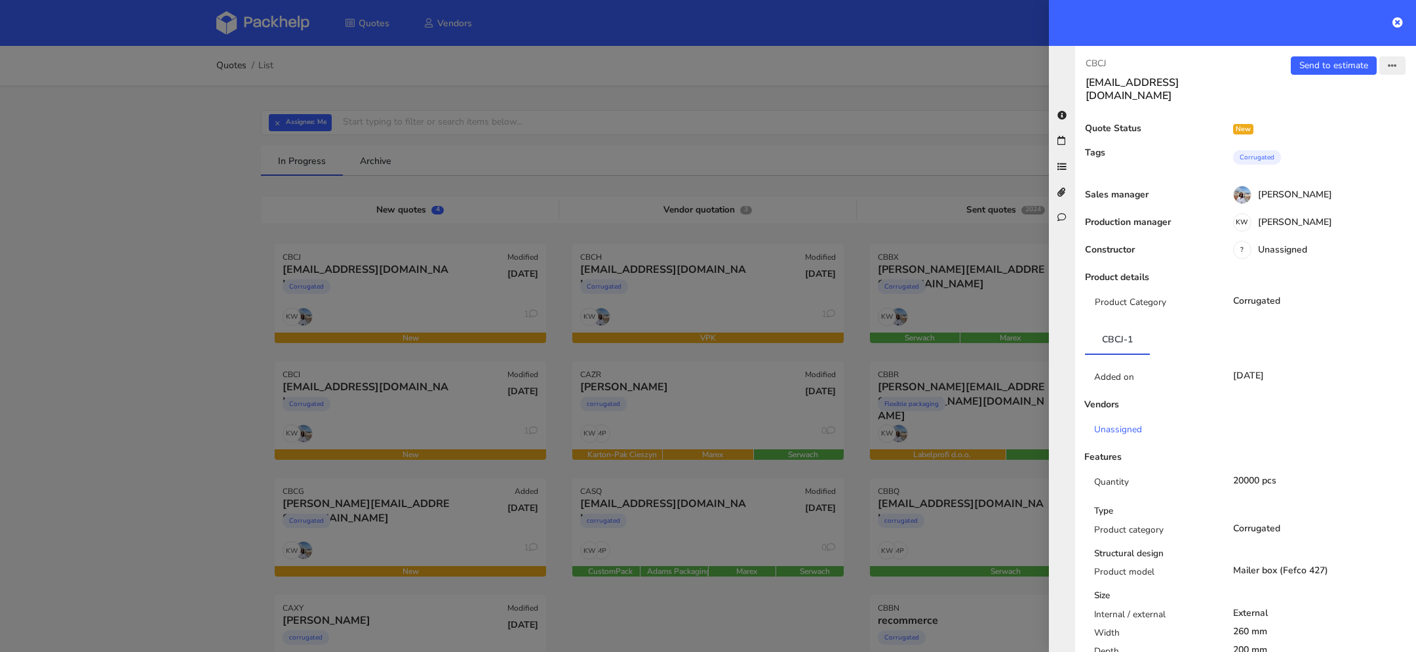
click at [1389, 68] on icon "button" at bounding box center [1392, 66] width 9 height 9
click at [1333, 115] on link "Edit quote" at bounding box center [1348, 117] width 115 height 22
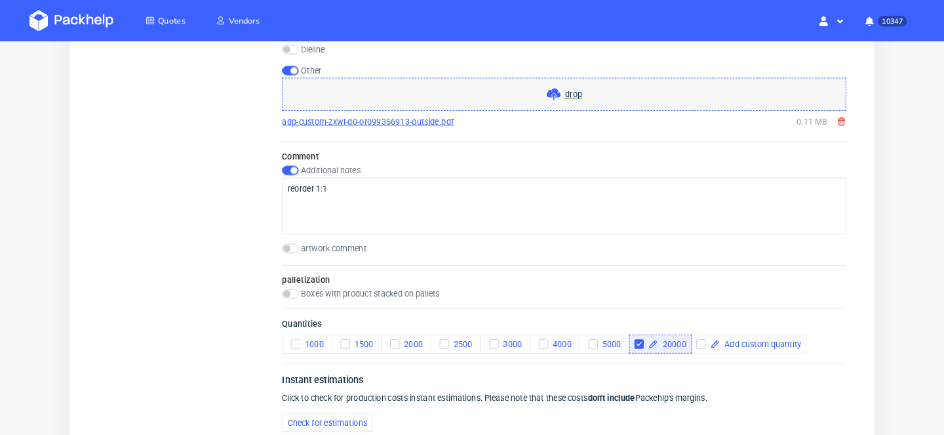
scroll to position [1407, 0]
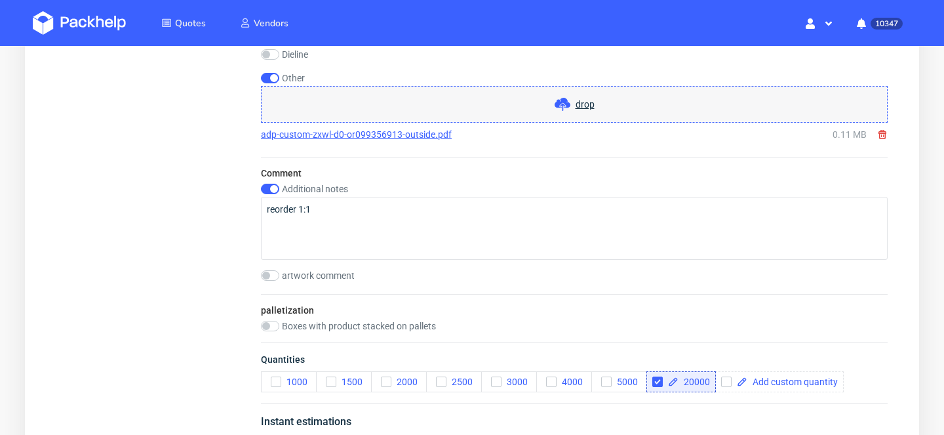
click at [267, 180] on div "Comment Additional notes reorder 1:1 artwork comment" at bounding box center [574, 225] width 627 height 137
click at [268, 179] on div "Comment Additional notes reorder 1:1 artwork comment" at bounding box center [574, 225] width 627 height 137
click at [268, 191] on input "checkbox" at bounding box center [270, 189] width 18 height 10
checkbox input "false"
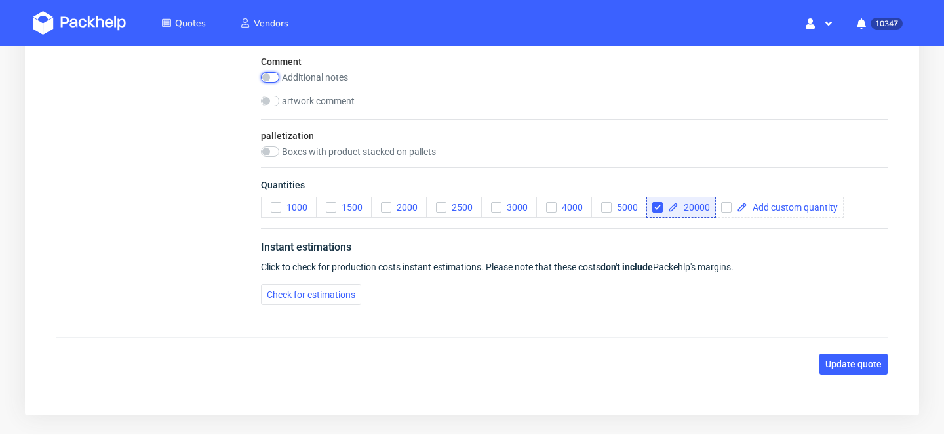
scroll to position [1563, 0]
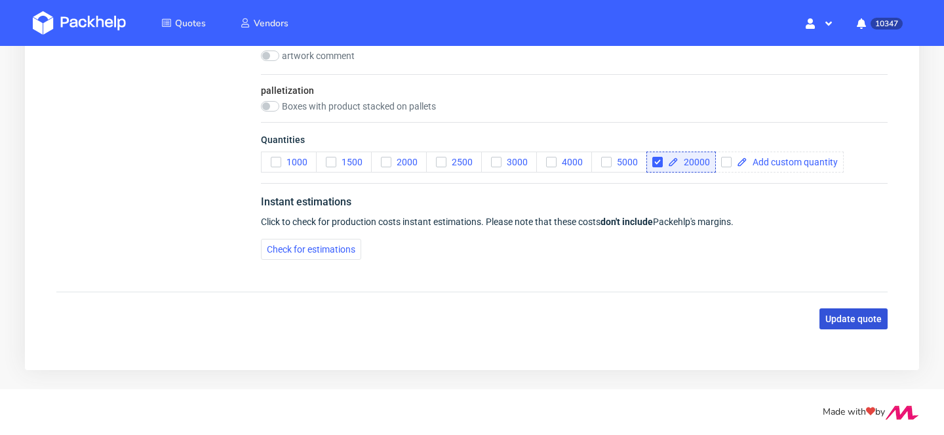
click at [841, 314] on span "Update quote" at bounding box center [853, 318] width 56 height 9
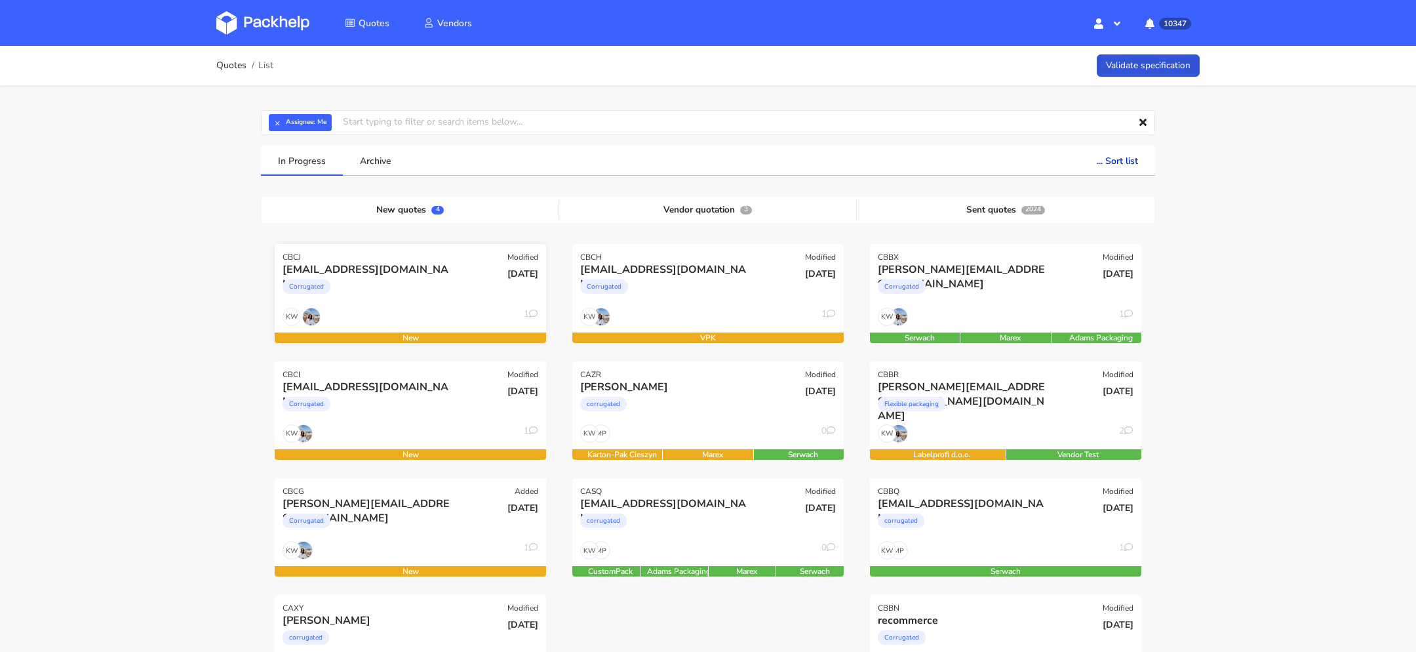
click at [385, 277] on div "Corrugated" at bounding box center [370, 290] width 174 height 26
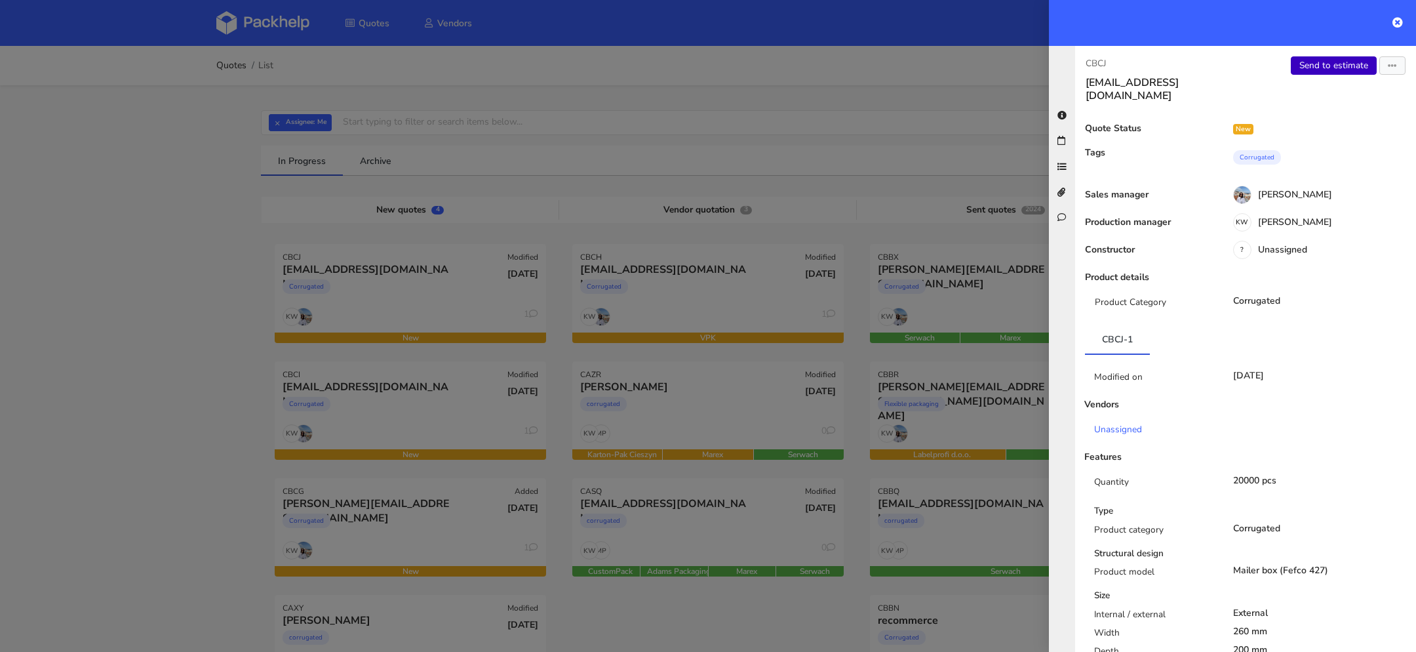
click at [943, 66] on link "Send to estimate" at bounding box center [1334, 65] width 86 height 18
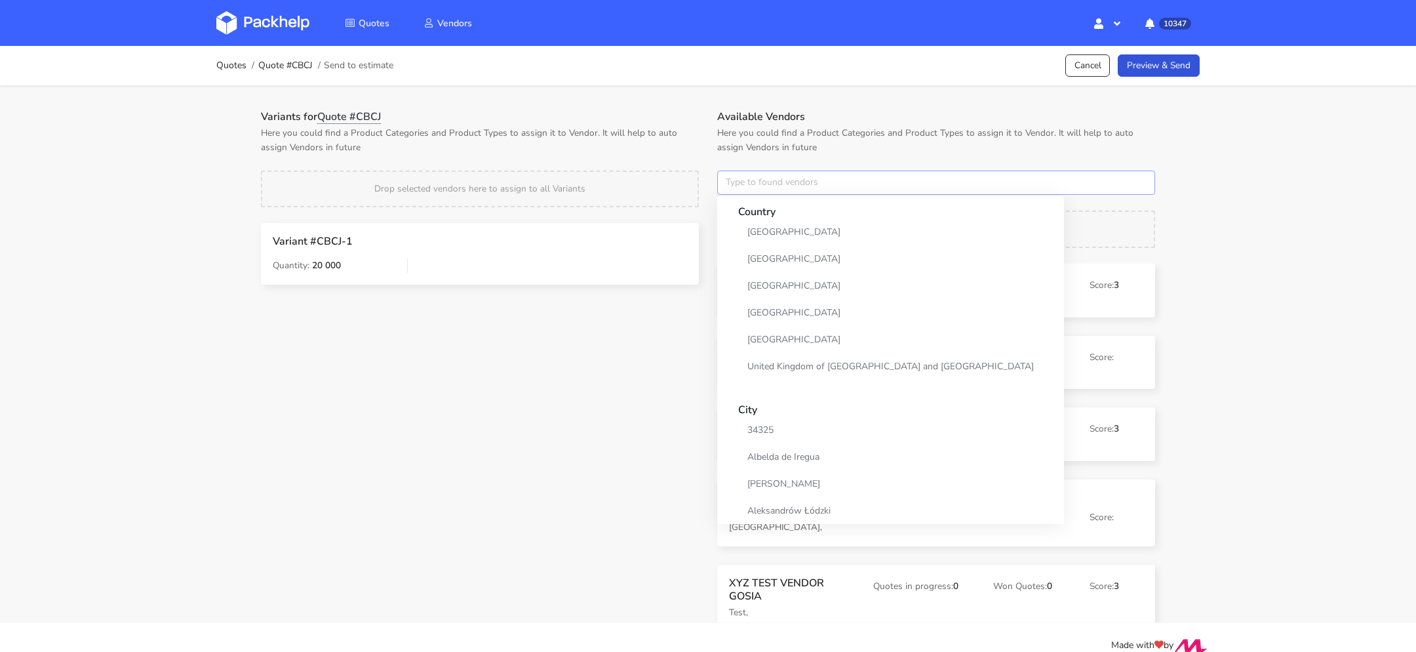
click at [757, 177] on input "text" at bounding box center [936, 182] width 438 height 25
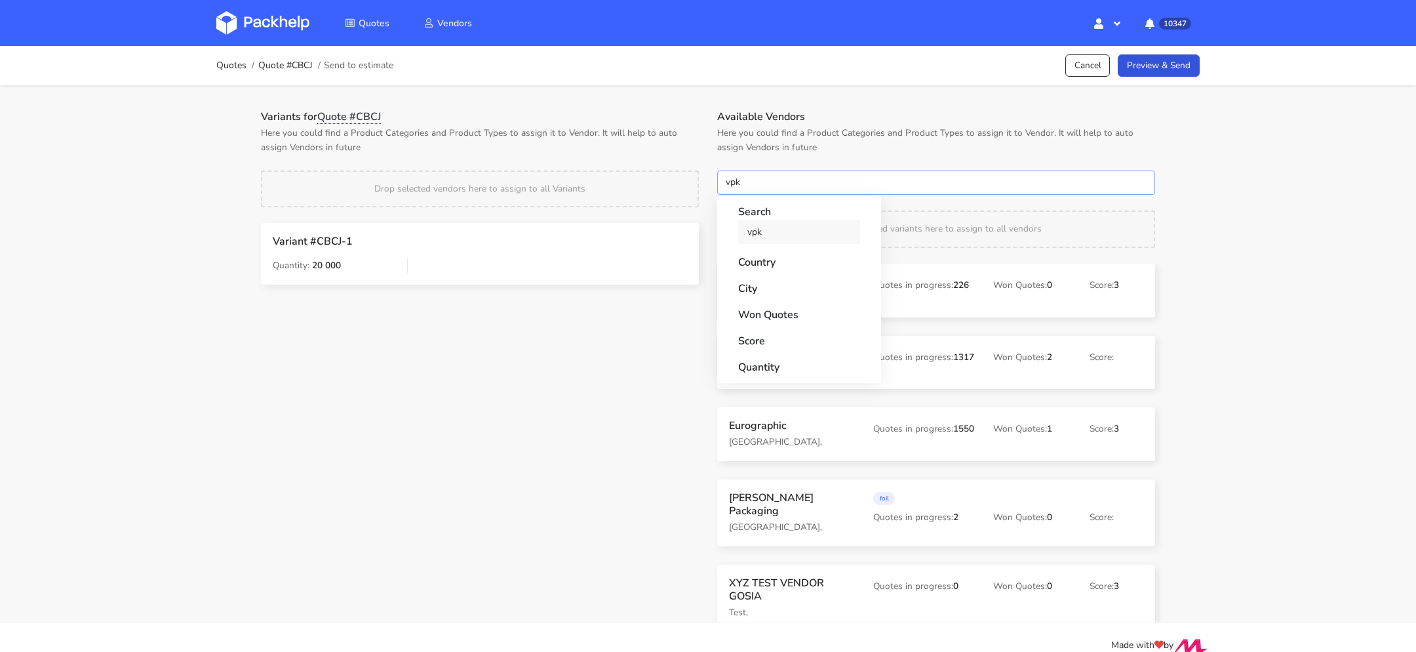
type input "vpk"
click at [747, 227] on link "vpk" at bounding box center [799, 232] width 122 height 24
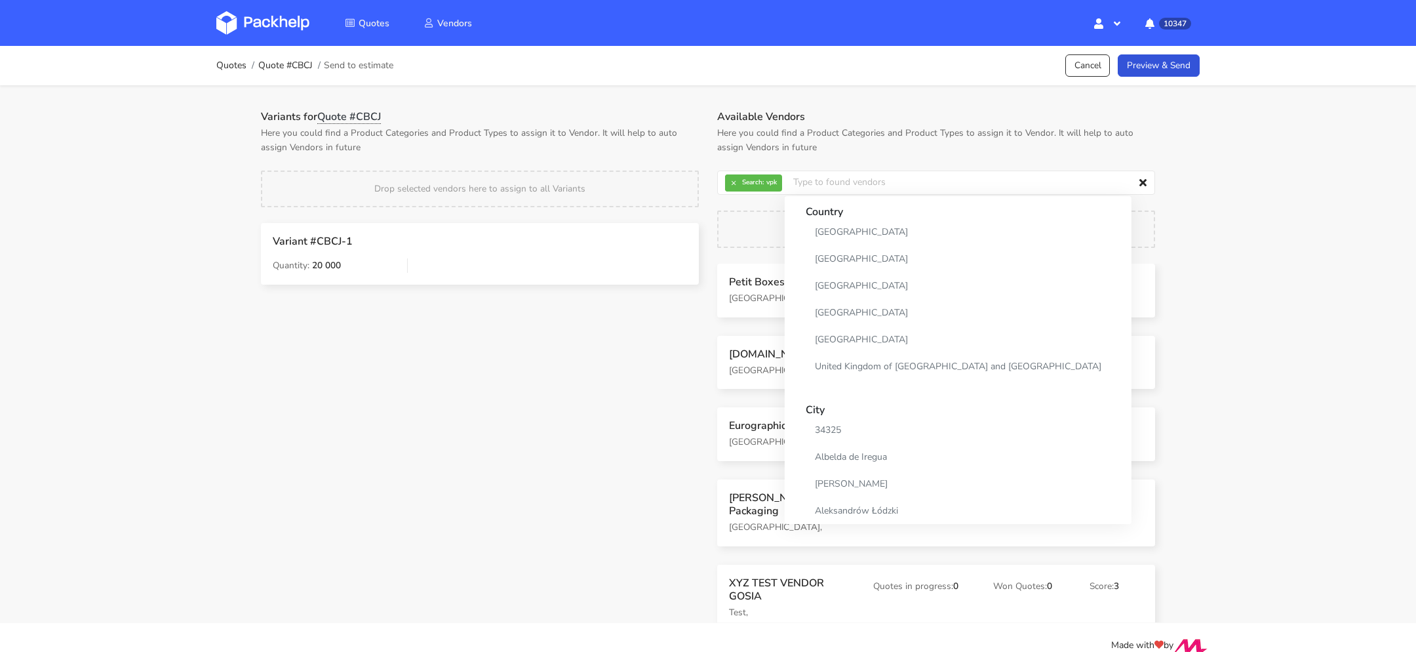
click at [558, 123] on div "Variants for Quote #CBCJ Here you could find a Product Categories and Product T…" at bounding box center [480, 132] width 456 height 45
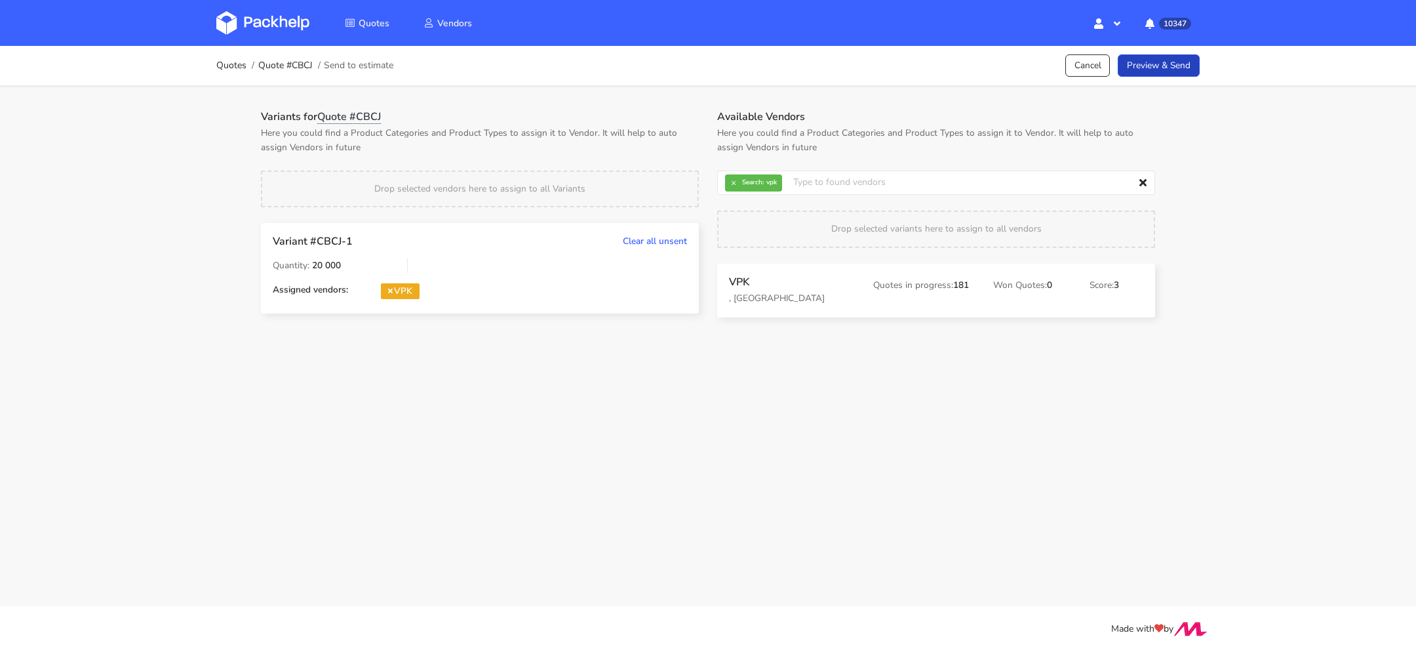
click at [1144, 75] on link "Preview & Send" at bounding box center [1159, 65] width 82 height 23
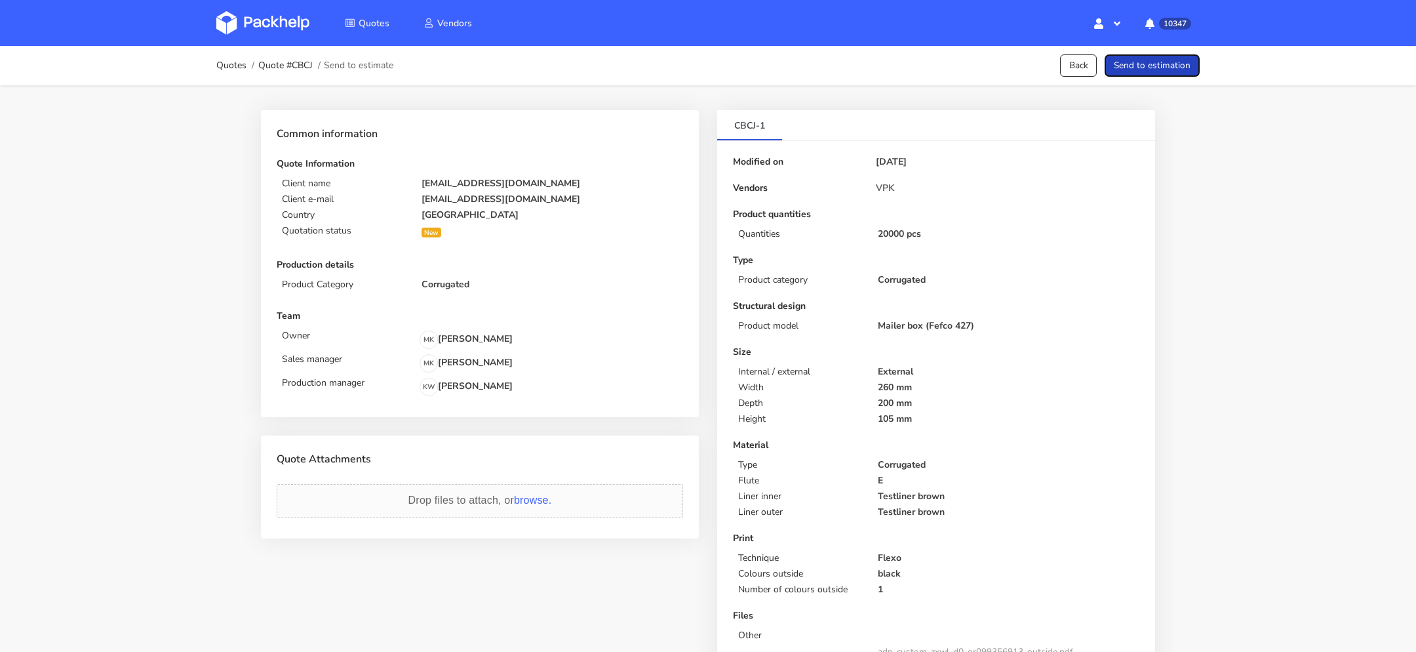
click at [1154, 71] on button "Send to estimation" at bounding box center [1151, 65] width 95 height 23
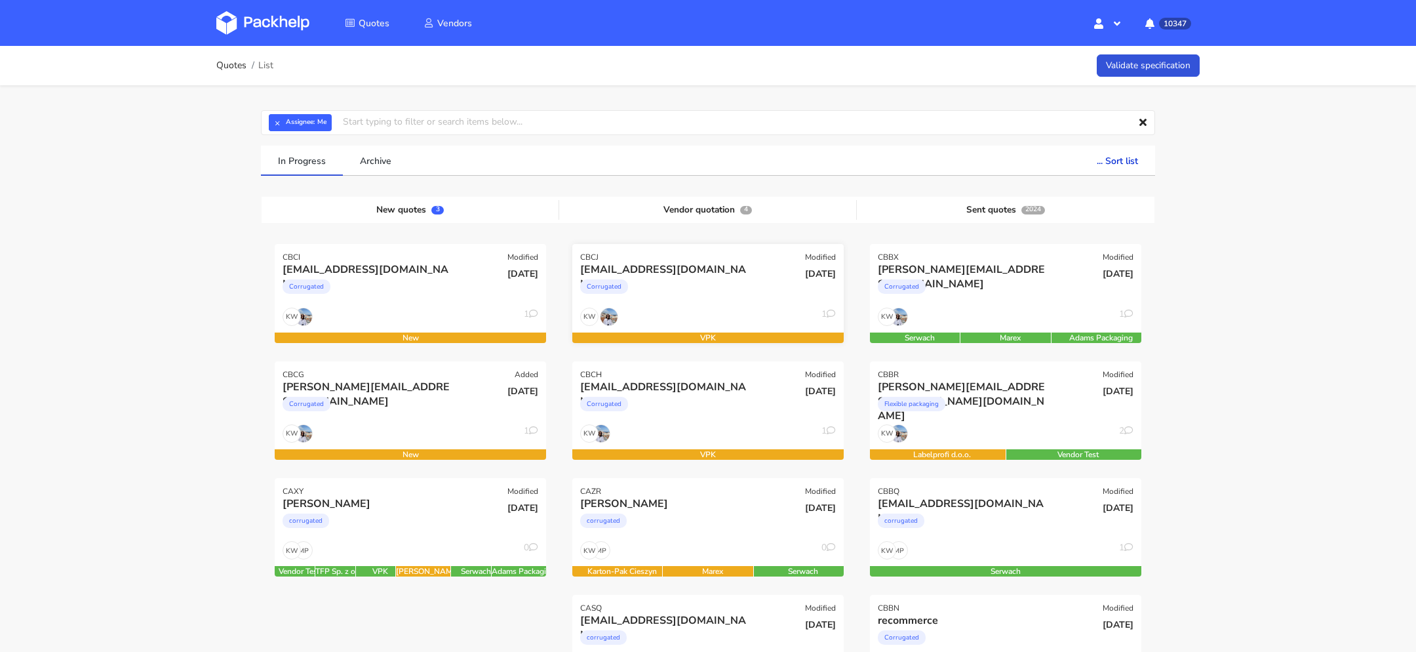
click at [703, 259] on div "CBCJ Modified" at bounding box center [707, 253] width 271 height 18
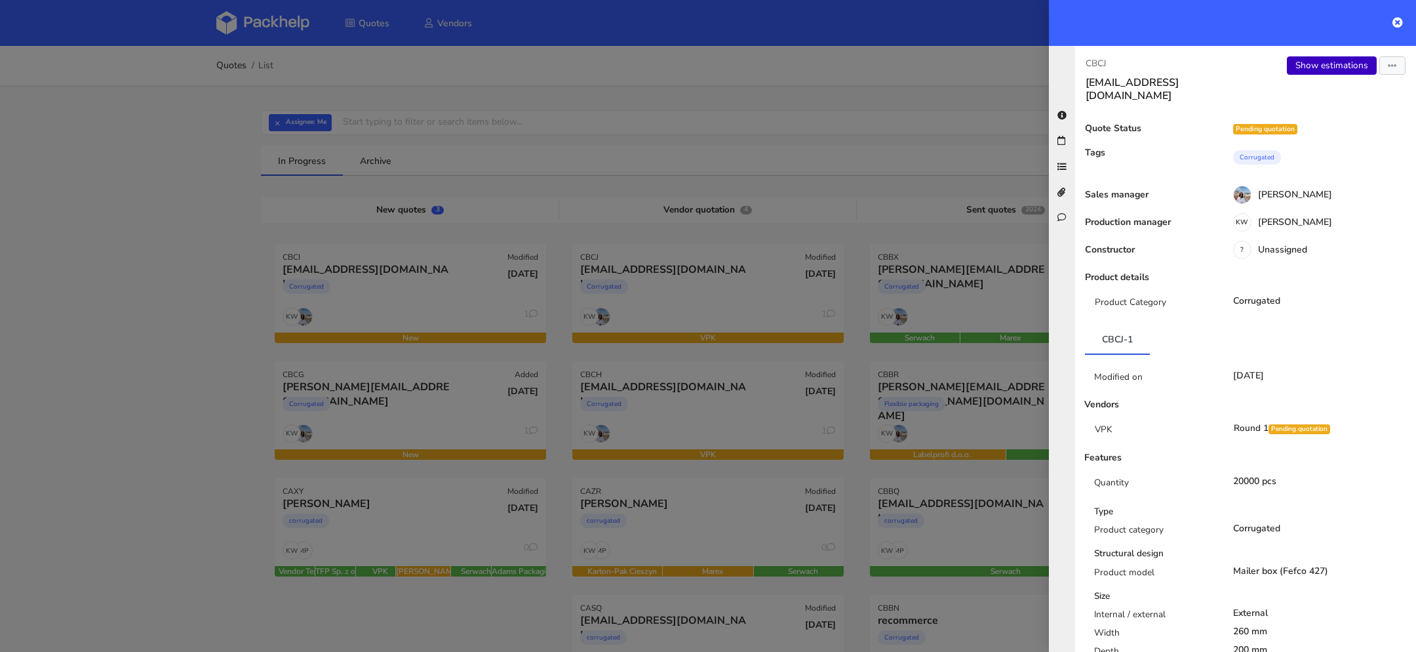
click at [1322, 58] on link "Show estimations" at bounding box center [1332, 65] width 90 height 18
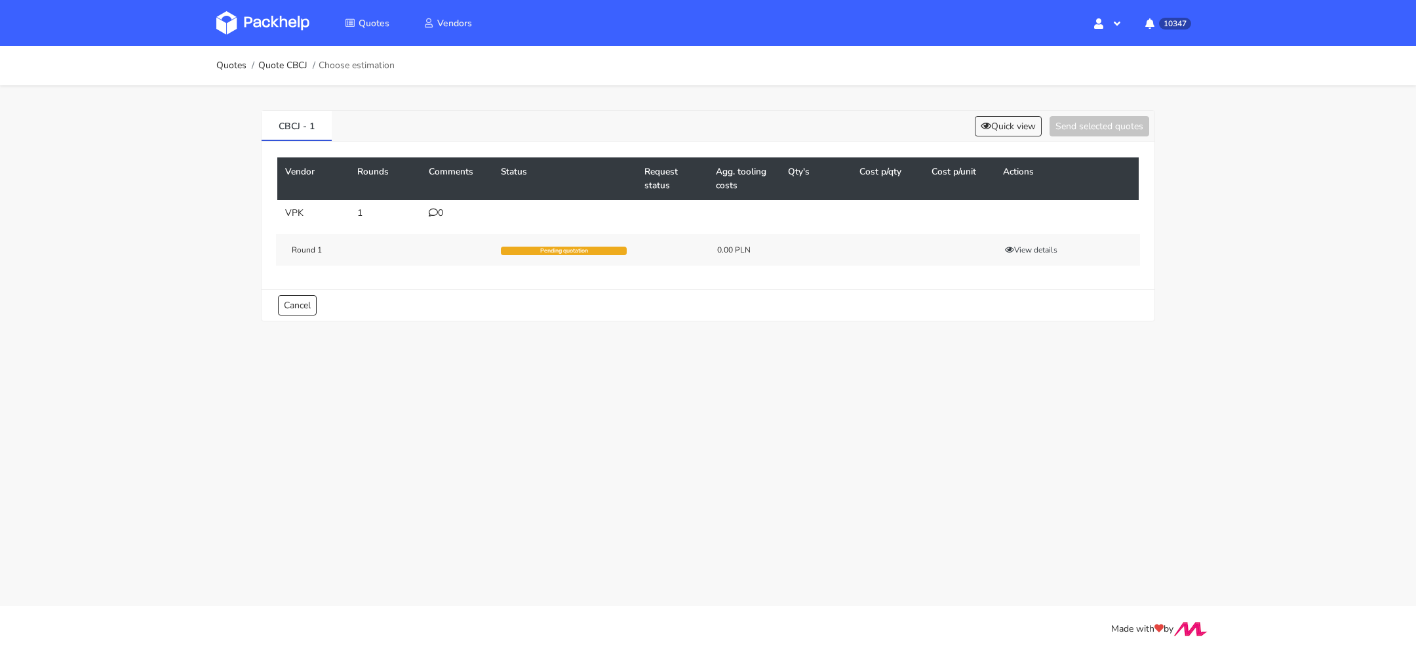
click at [433, 214] on icon at bounding box center [433, 212] width 9 height 9
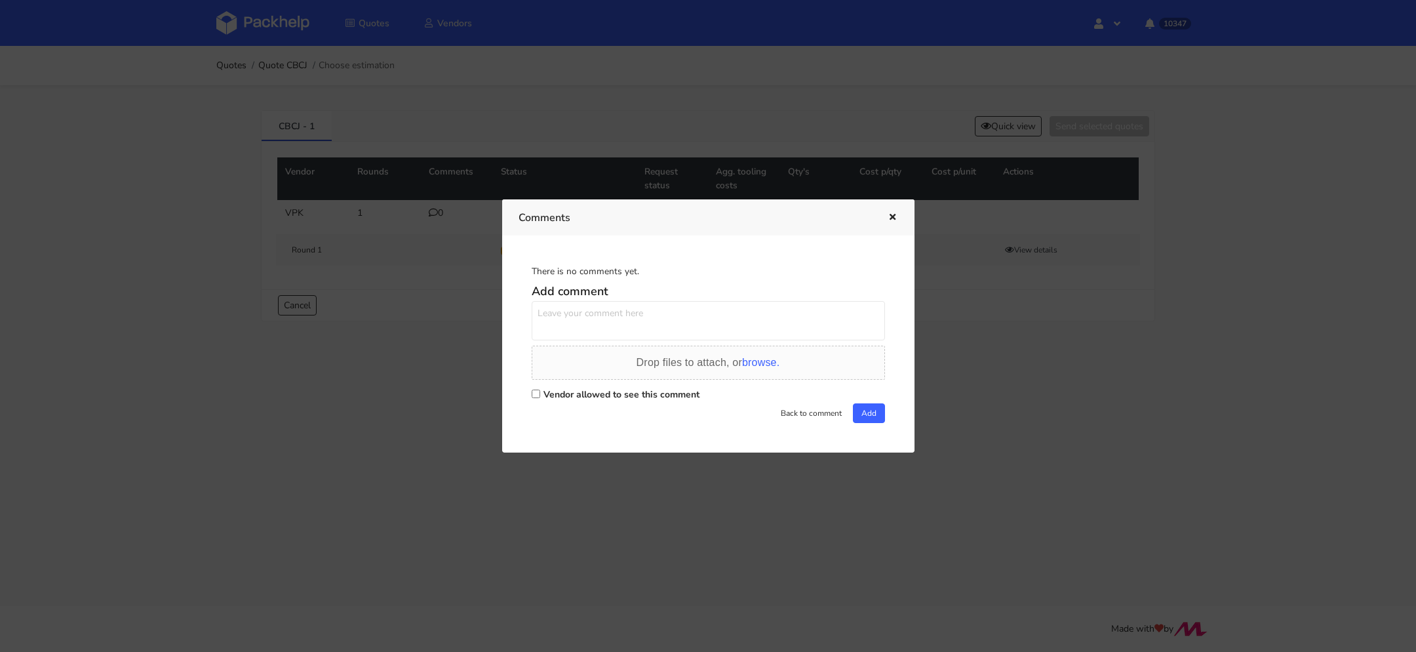
click at [538, 401] on div "Vendor allowed to see this comment" at bounding box center [708, 394] width 353 height 18
click at [537, 397] on input "Vendor allowed to see this comment" at bounding box center [536, 393] width 9 height 9
checkbox input "true"
click at [554, 321] on textarea at bounding box center [708, 320] width 353 height 39
paste textarea "R665554425_FHAQ"
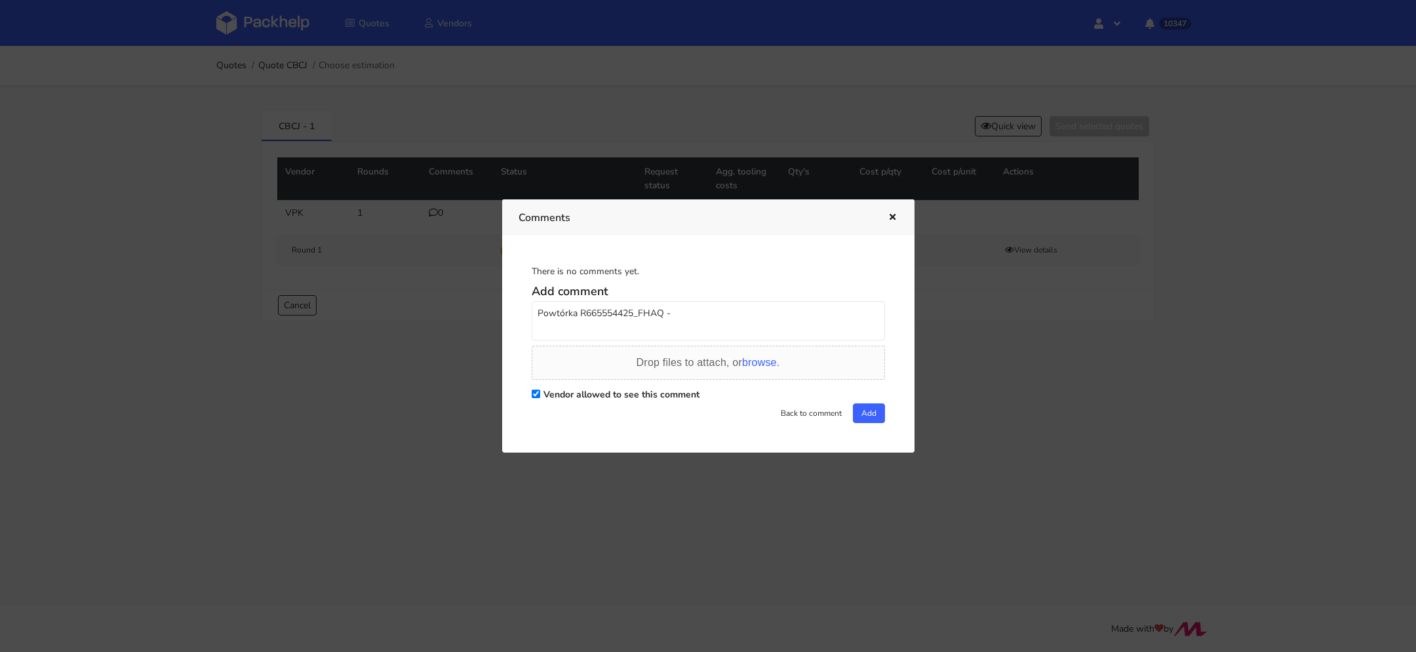
paste textarea "7683849"
type textarea "Powtórka R665554425_FHAQ - 7683849"
click at [878, 424] on div "There is no comments yet. Add comment Powtórka R665554425_FHAQ - 7683849 Drop f…" at bounding box center [708, 344] width 380 height 184
click at [869, 420] on button "Add" at bounding box center [869, 413] width 32 height 20
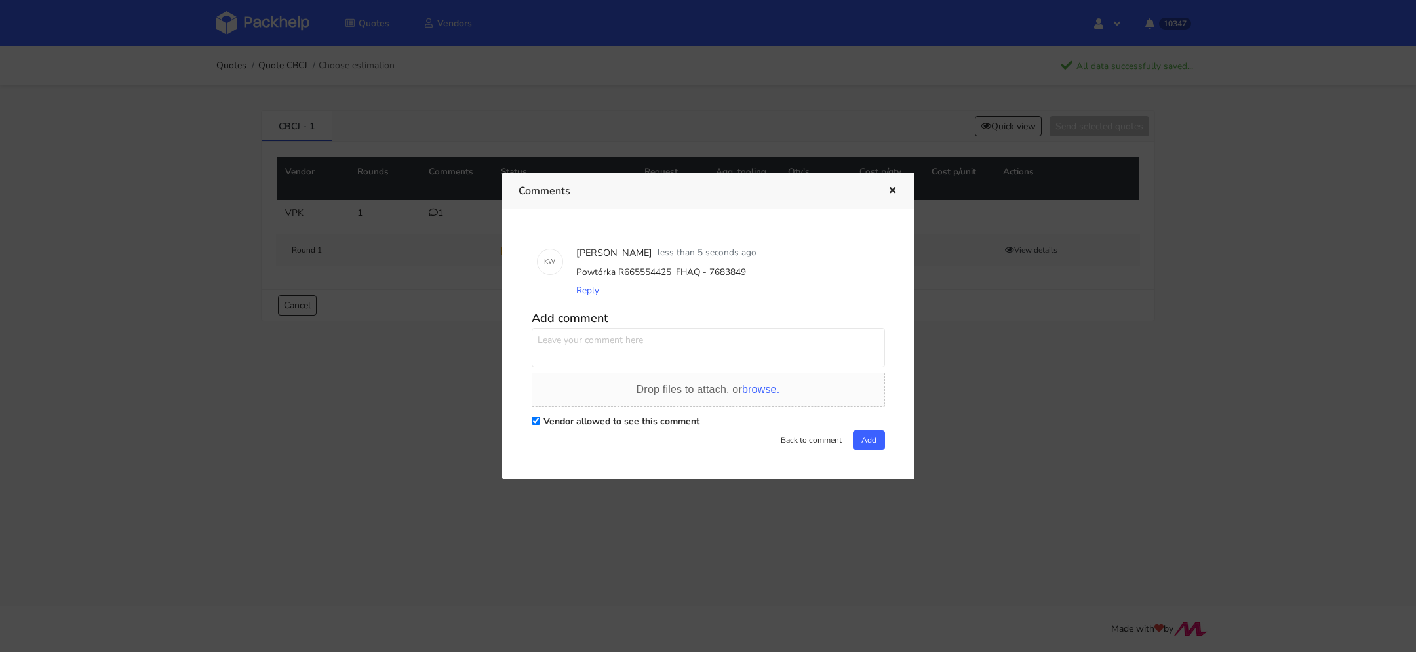
click at [197, 178] on div at bounding box center [708, 326] width 1416 height 652
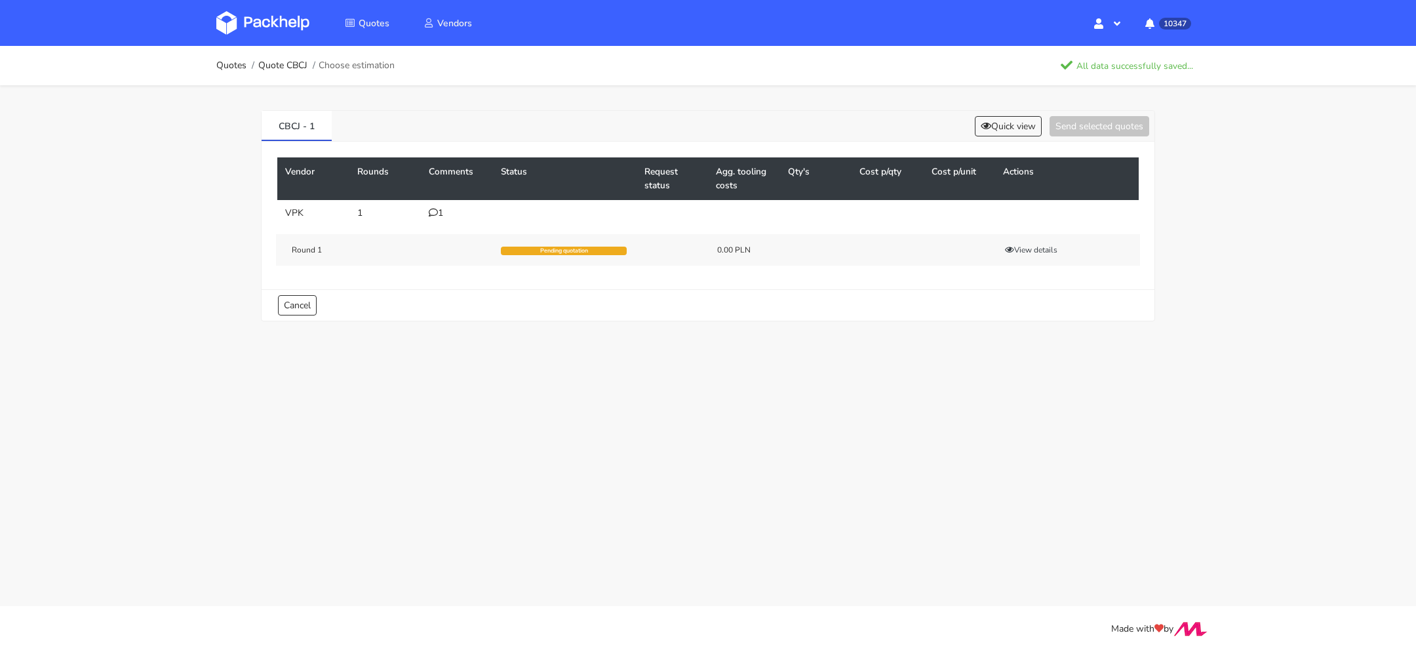
click at [244, 18] on img at bounding box center [262, 23] width 93 height 24
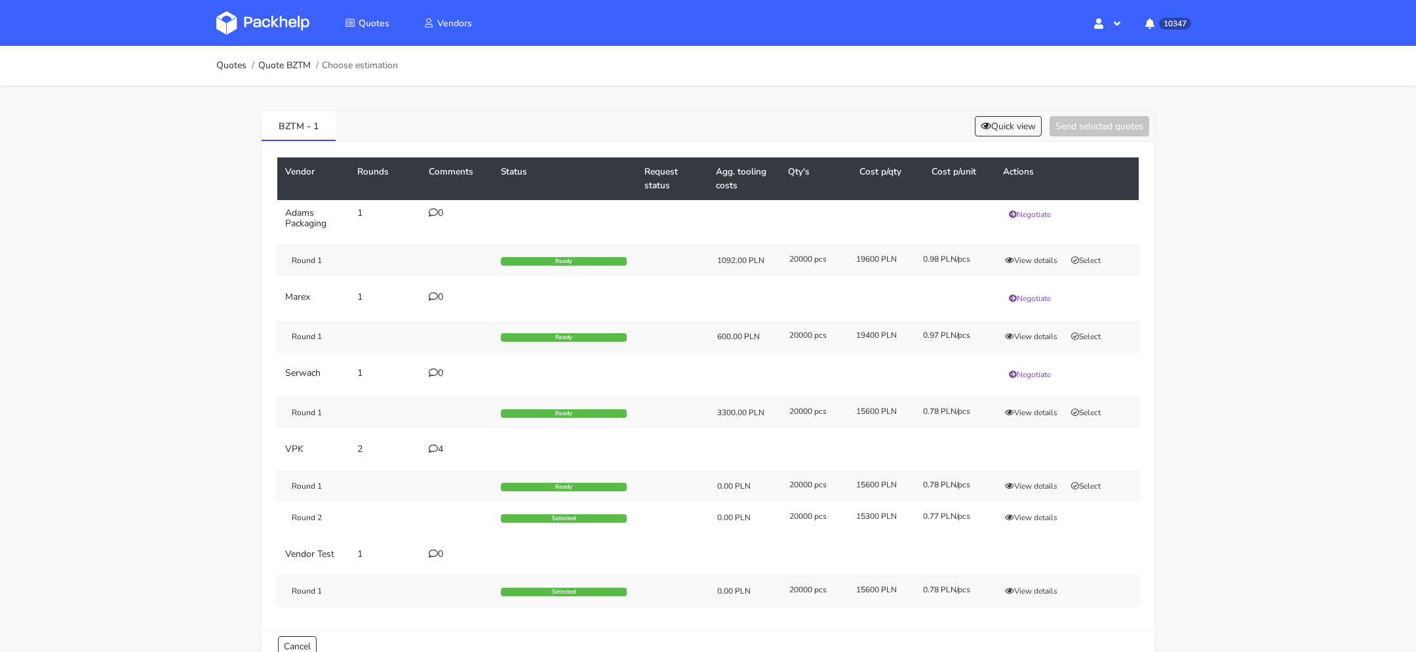
click at [437, 446] on div "4" at bounding box center [457, 449] width 56 height 10
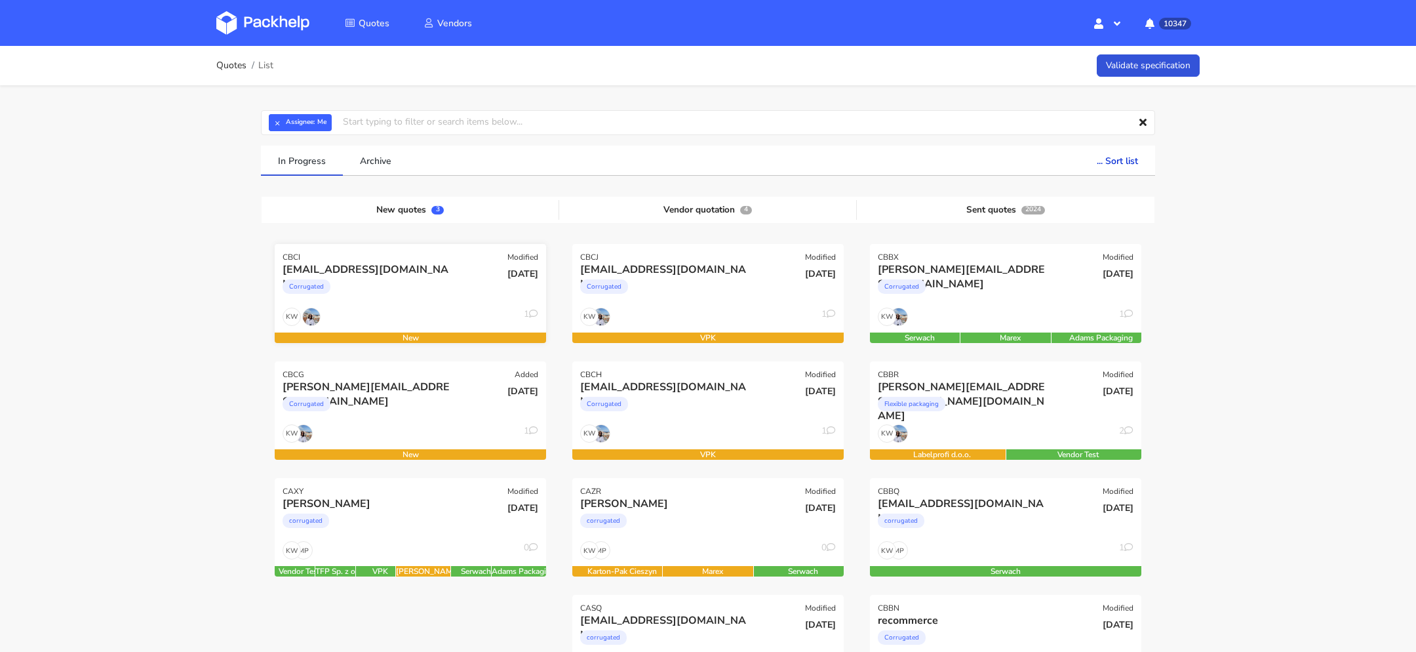
click at [380, 282] on div "Corrugated" at bounding box center [370, 290] width 174 height 26
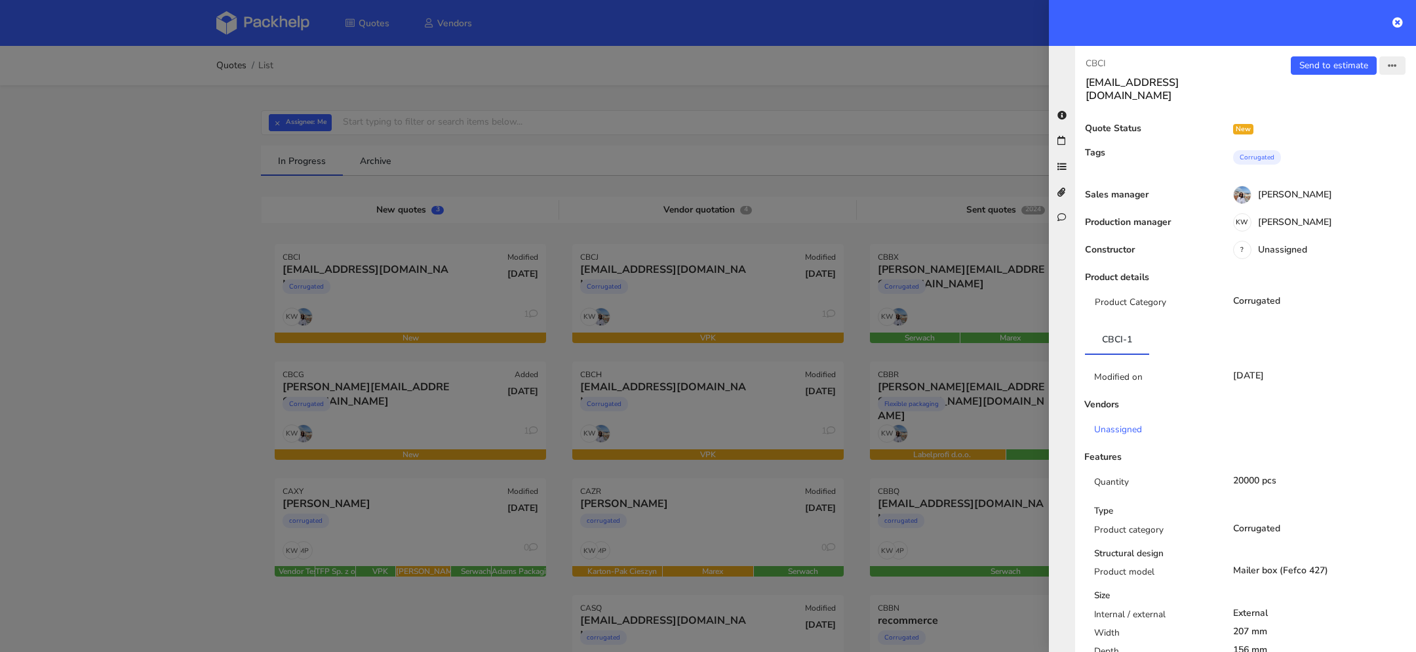
click at [1387, 67] on button "button" at bounding box center [1392, 65] width 26 height 18
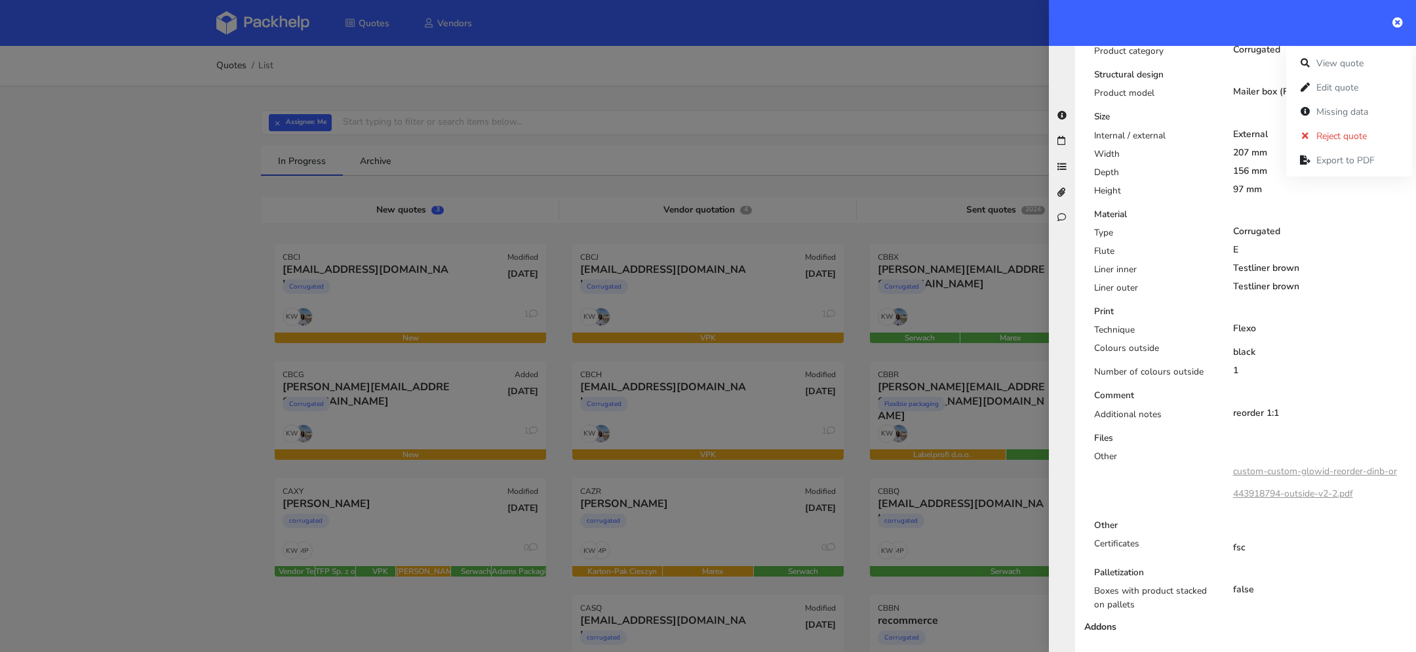
scroll to position [499, 0]
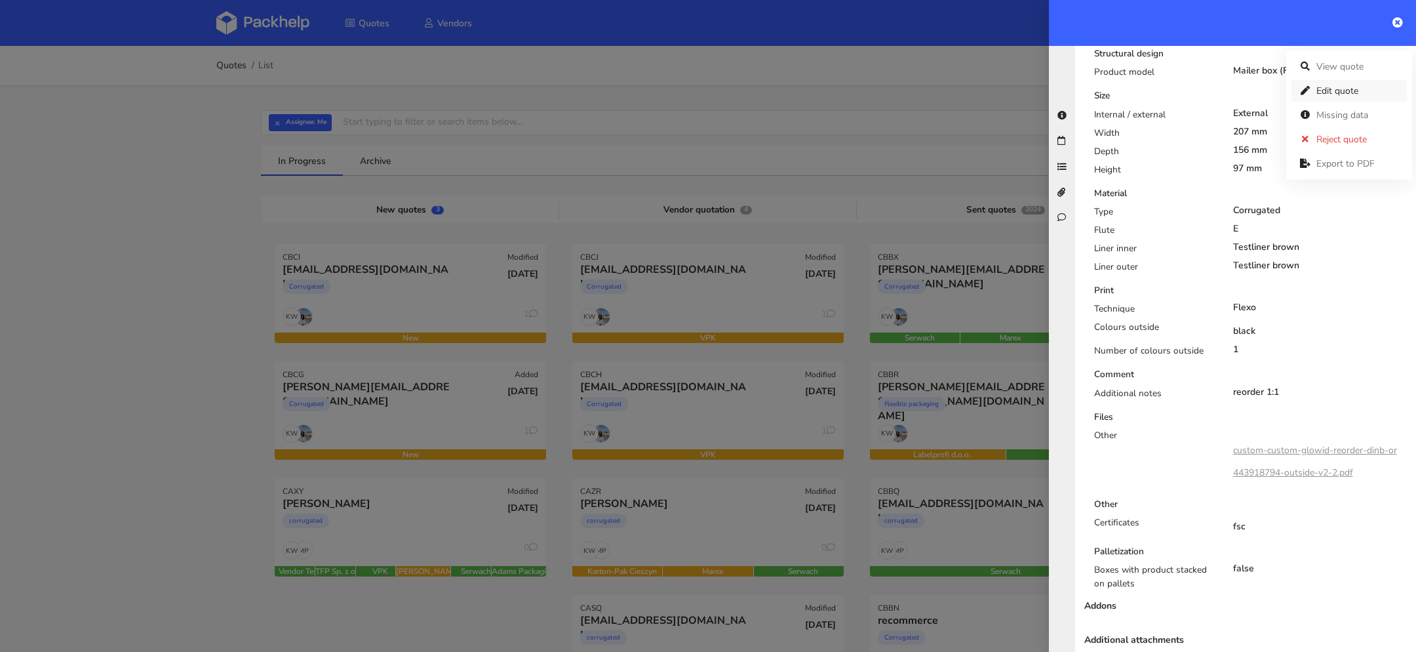
click at [1334, 95] on link "Edit quote" at bounding box center [1348, 91] width 115 height 22
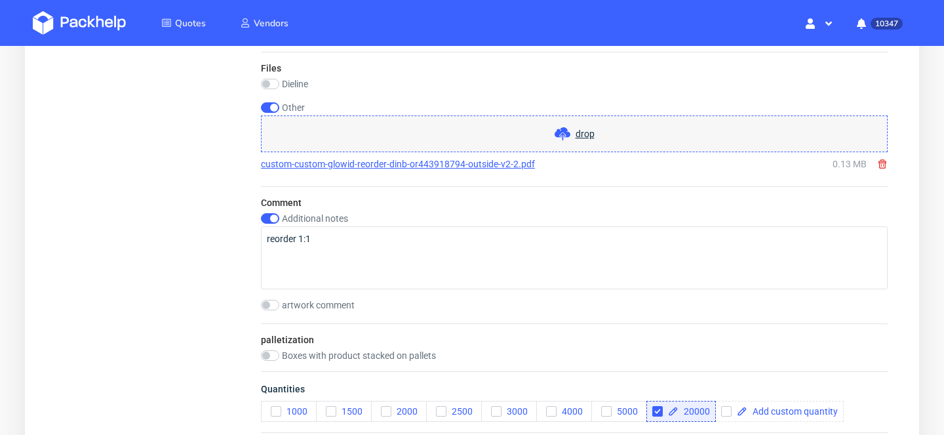
scroll to position [1396, 0]
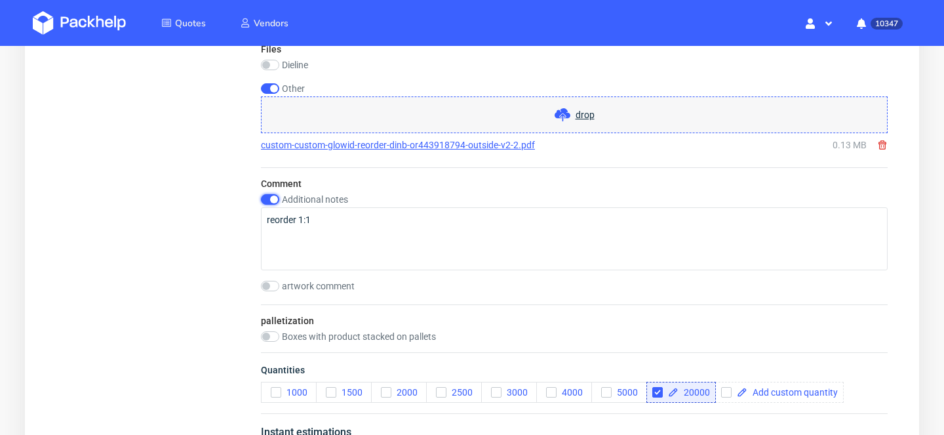
click at [272, 199] on input "checkbox" at bounding box center [270, 199] width 18 height 10
checkbox input "false"
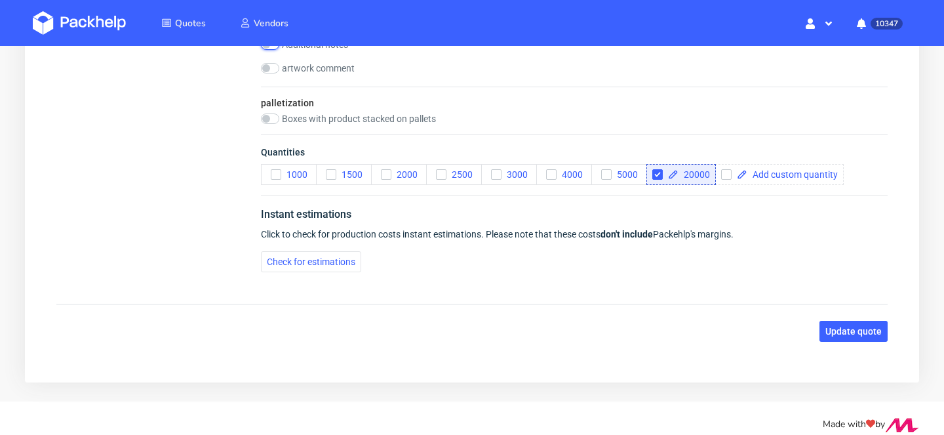
scroll to position [1563, 0]
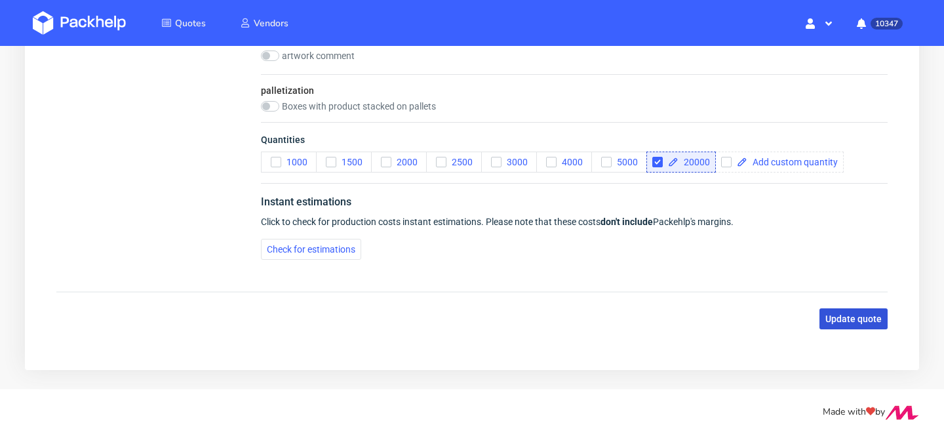
click at [827, 308] on button "Update quote" at bounding box center [853, 318] width 68 height 21
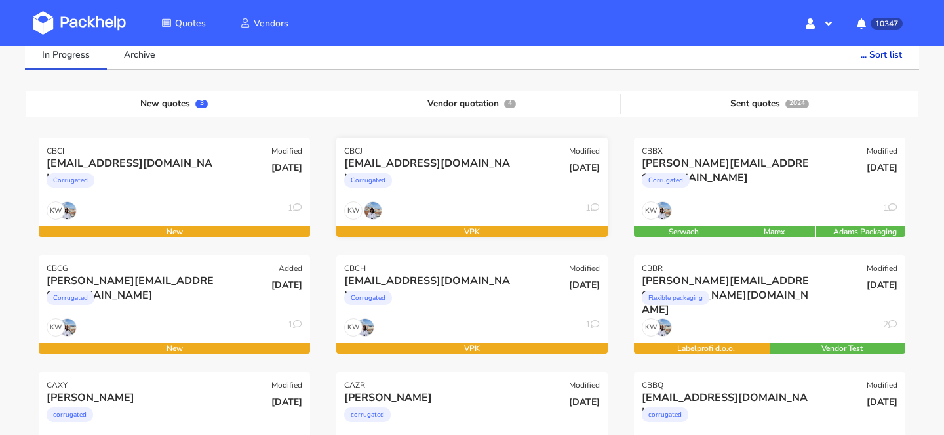
scroll to position [119, 0]
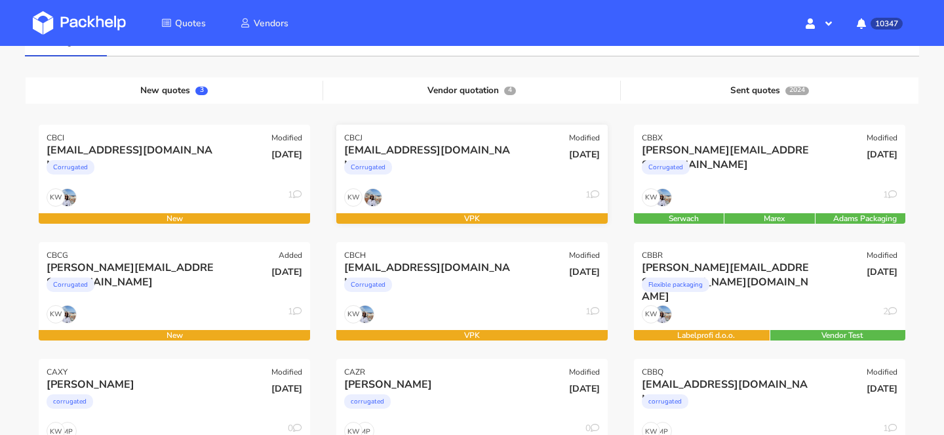
click at [458, 176] on div "Corrugated" at bounding box center [431, 170] width 174 height 26
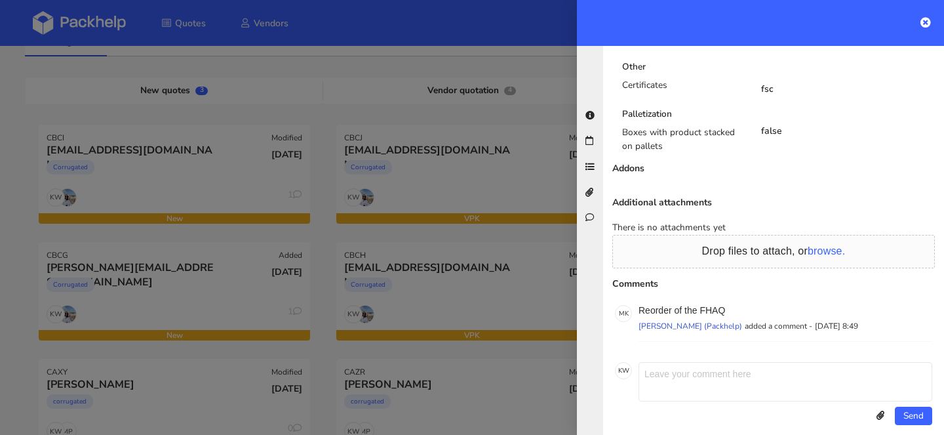
scroll to position [0, 0]
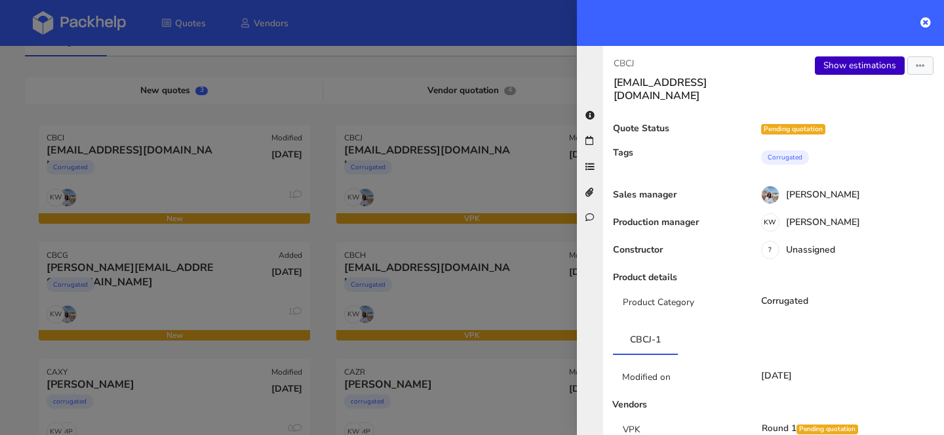
click at [857, 69] on link "Show estimations" at bounding box center [860, 65] width 90 height 18
click at [429, 268] on div at bounding box center [472, 217] width 944 height 435
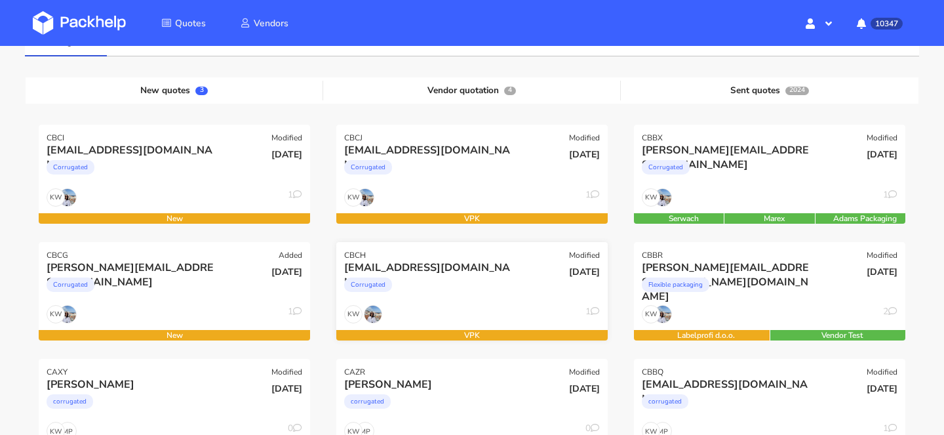
click at [455, 298] on div "Corrugated" at bounding box center [431, 288] width 174 height 26
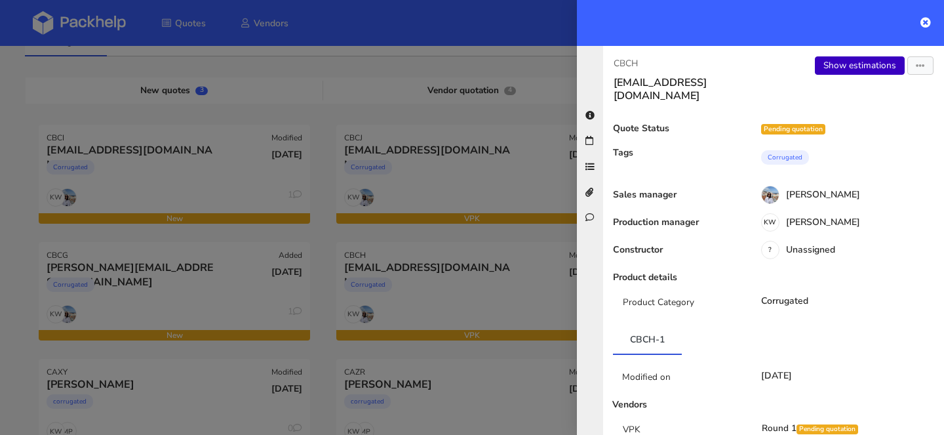
click at [845, 73] on link "Show estimations" at bounding box center [860, 65] width 90 height 18
click at [444, 268] on div at bounding box center [472, 217] width 944 height 435
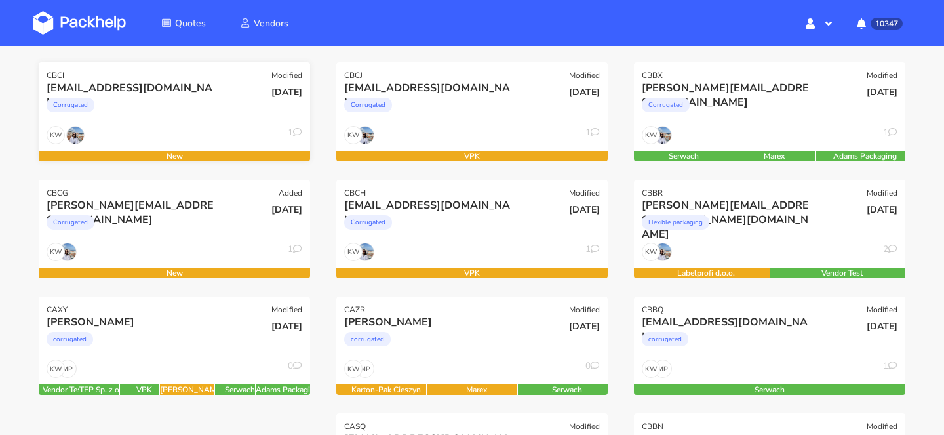
scroll to position [176, 0]
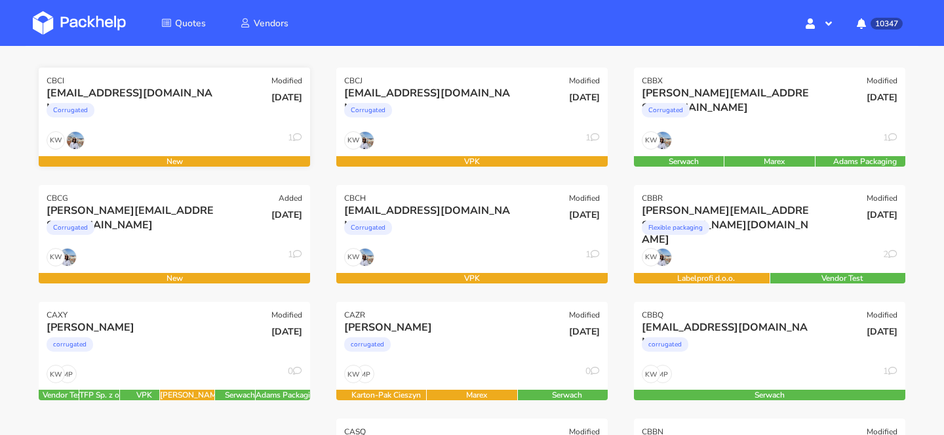
click at [152, 101] on div "Corrugated" at bounding box center [134, 113] width 174 height 26
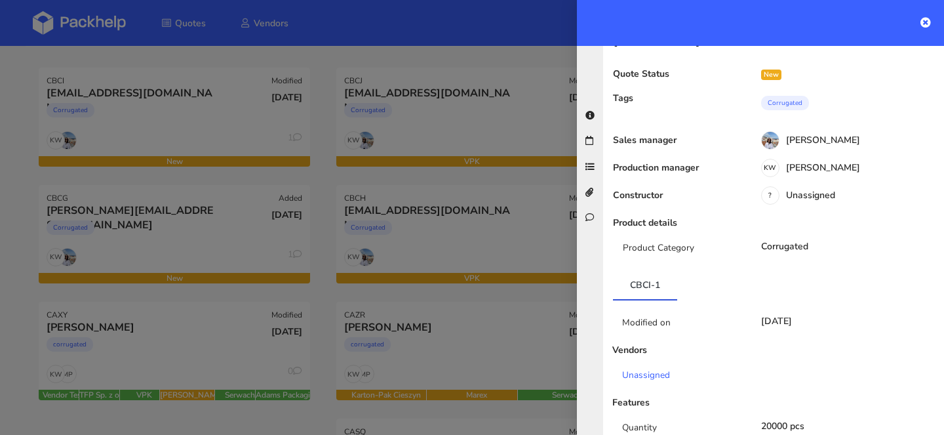
scroll to position [0, 0]
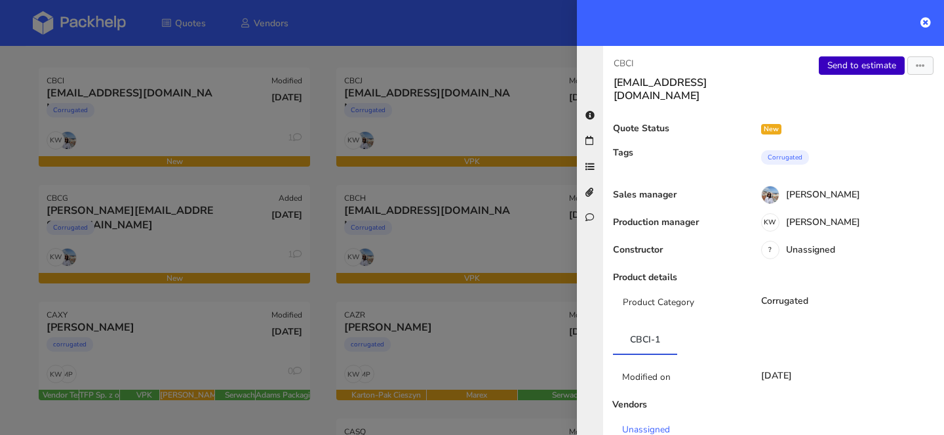
click at [855, 66] on link "Send to estimate" at bounding box center [862, 65] width 86 height 18
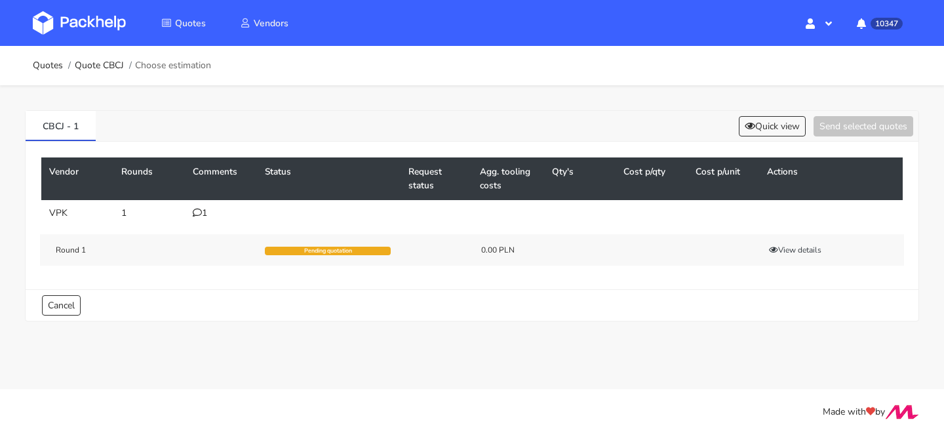
click at [195, 222] on td "1" at bounding box center [221, 213] width 72 height 26
click at [200, 210] on icon at bounding box center [197, 212] width 9 height 9
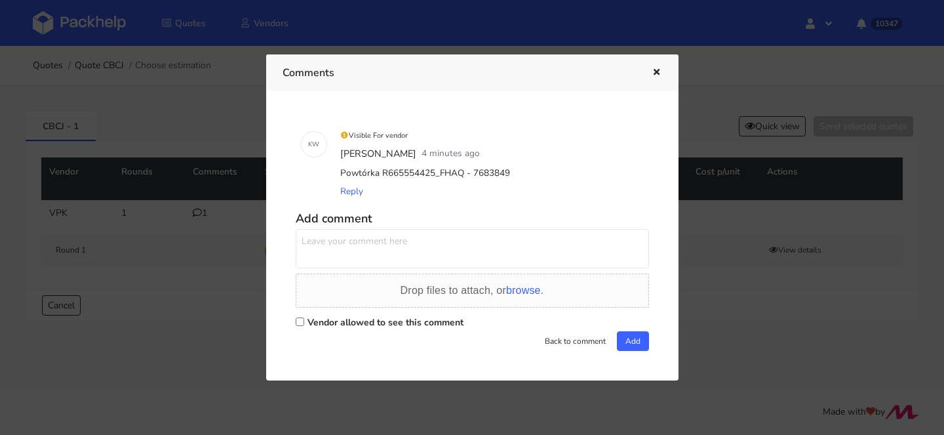
click at [186, 134] on div at bounding box center [472, 217] width 944 height 435
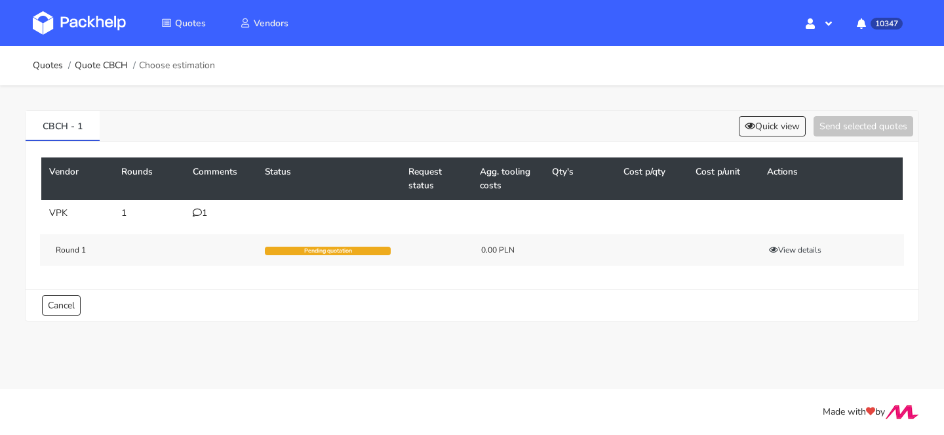
click at [199, 214] on icon at bounding box center [197, 212] width 9 height 9
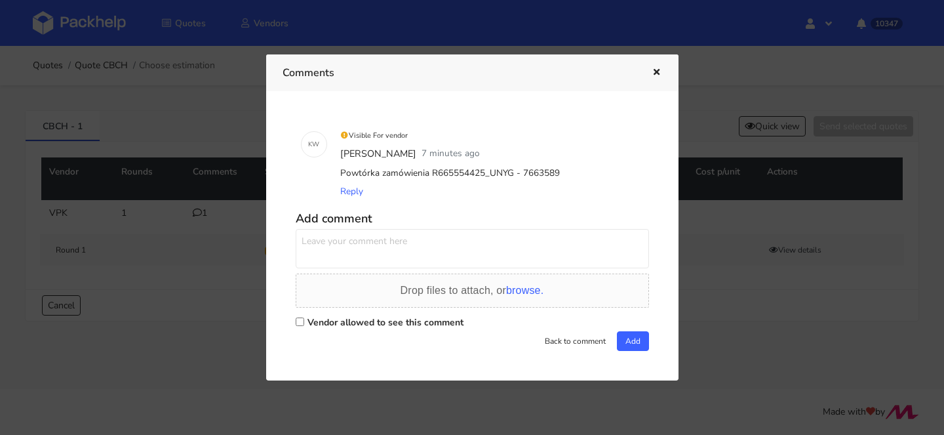
click at [103, 104] on div at bounding box center [472, 217] width 944 height 435
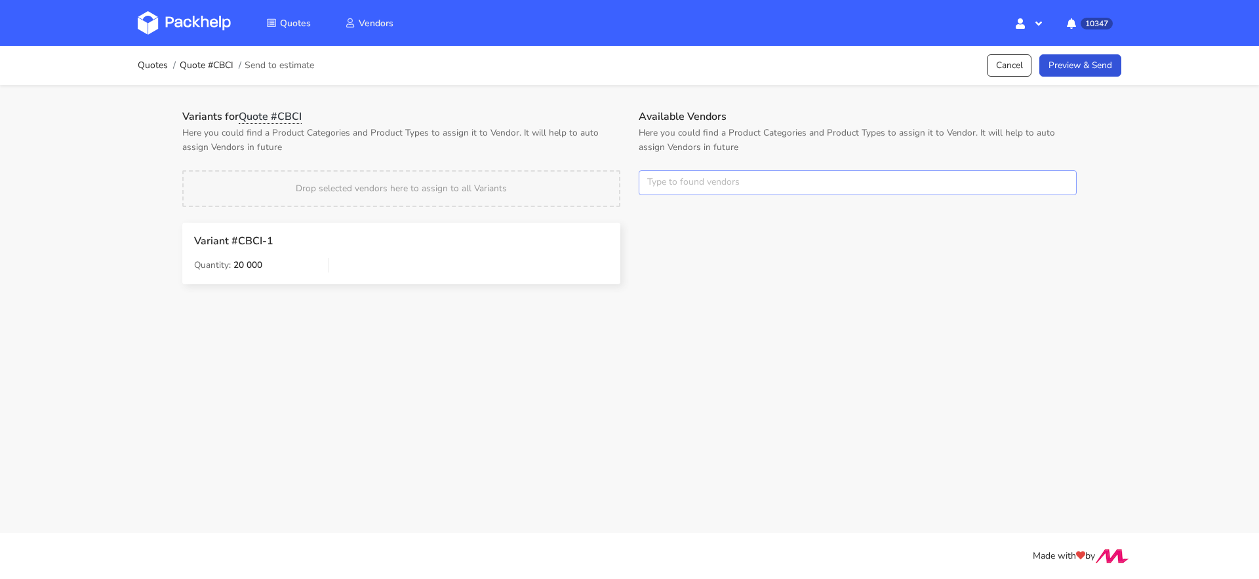
click at [673, 174] on input "text" at bounding box center [857, 182] width 438 height 25
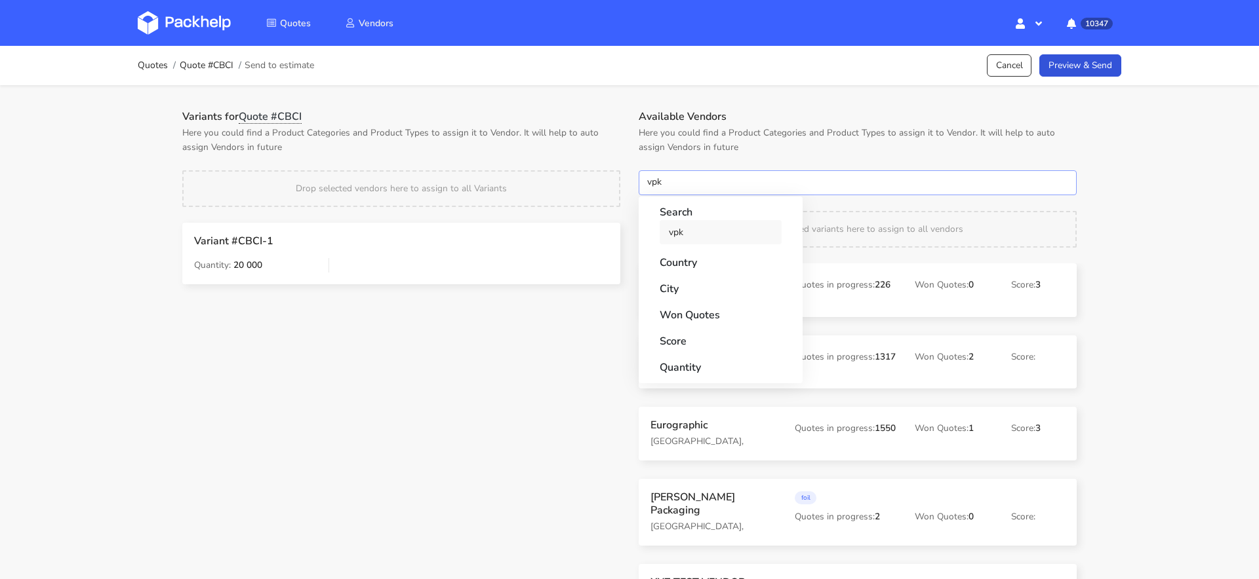
type input "vpk"
click at [679, 243] on link "vpk" at bounding box center [720, 232] width 122 height 24
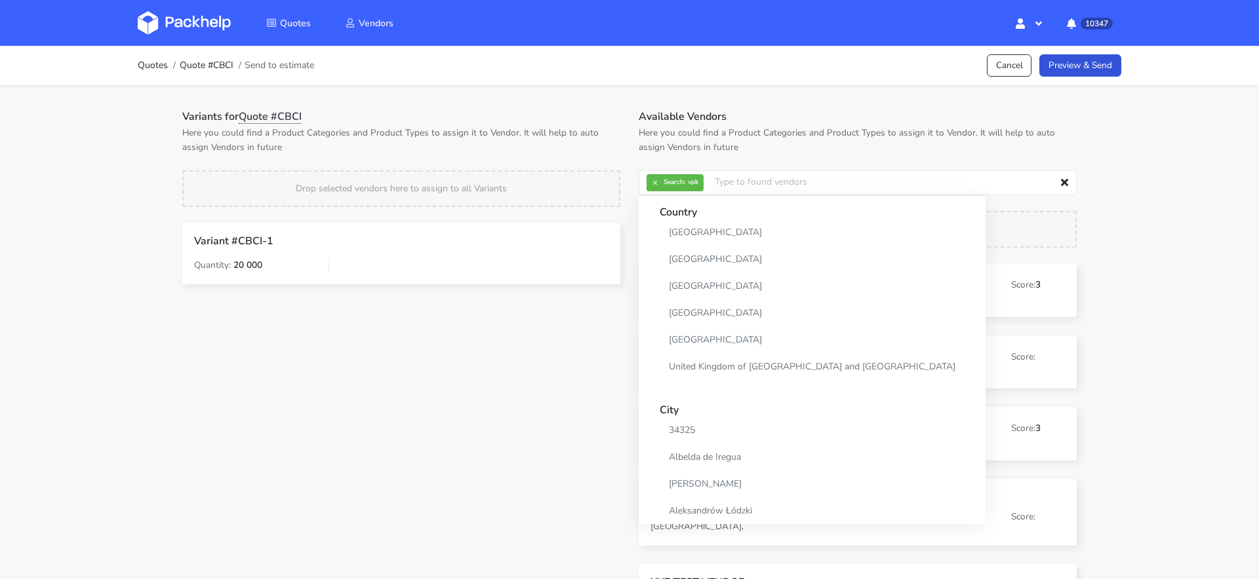
click at [579, 155] on div "Variants for Quote #CBCI Here you could find a Product Categories and Product T…" at bounding box center [401, 206] width 456 height 193
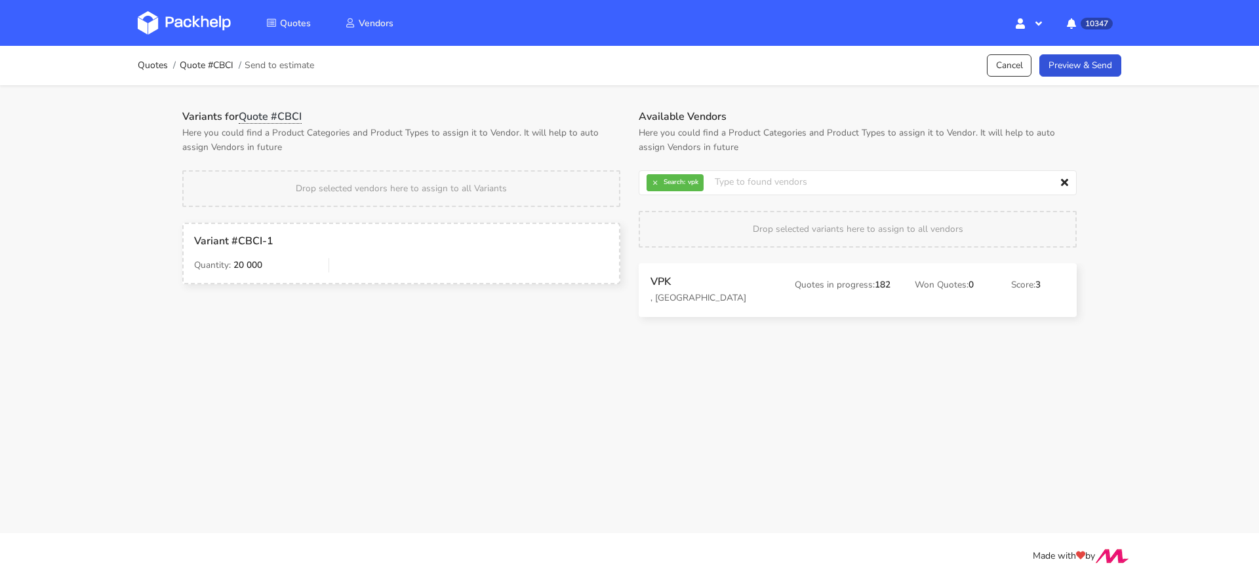
drag, startPoint x: 684, startPoint y: 292, endPoint x: 676, endPoint y: 292, distance: 7.9
click at [943, 77] on div "Quotes Quote #CBCI Send to estimate Cancel Preview & Send" at bounding box center [629, 65] width 983 height 26
click at [943, 68] on link "Preview & Send" at bounding box center [1080, 65] width 82 height 23
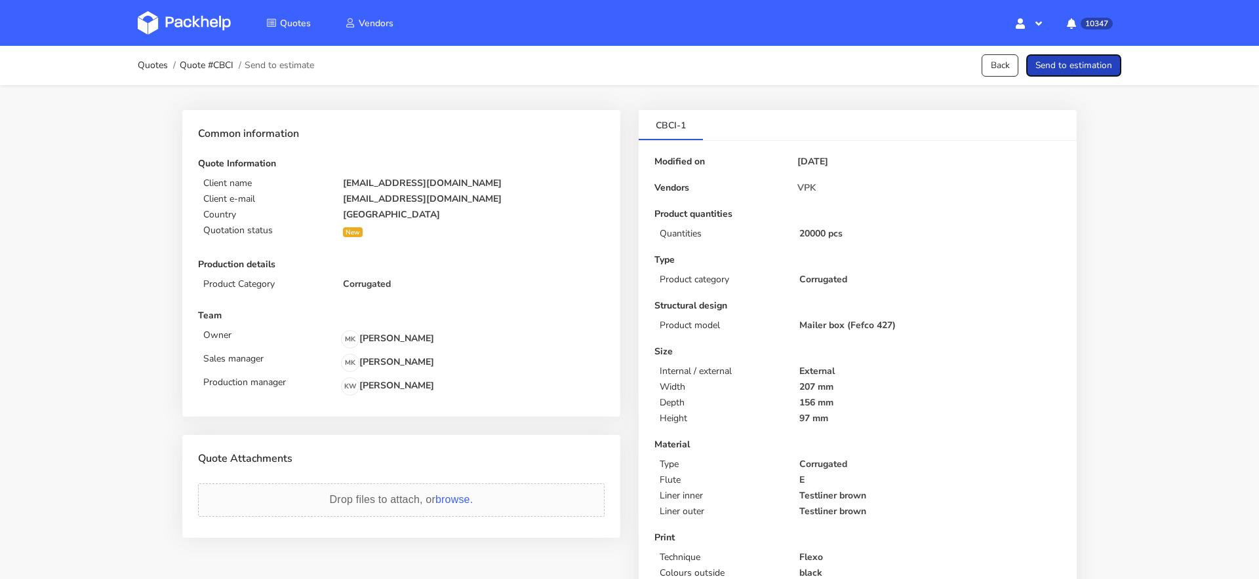
click at [943, 68] on button "Send to estimation" at bounding box center [1073, 65] width 95 height 23
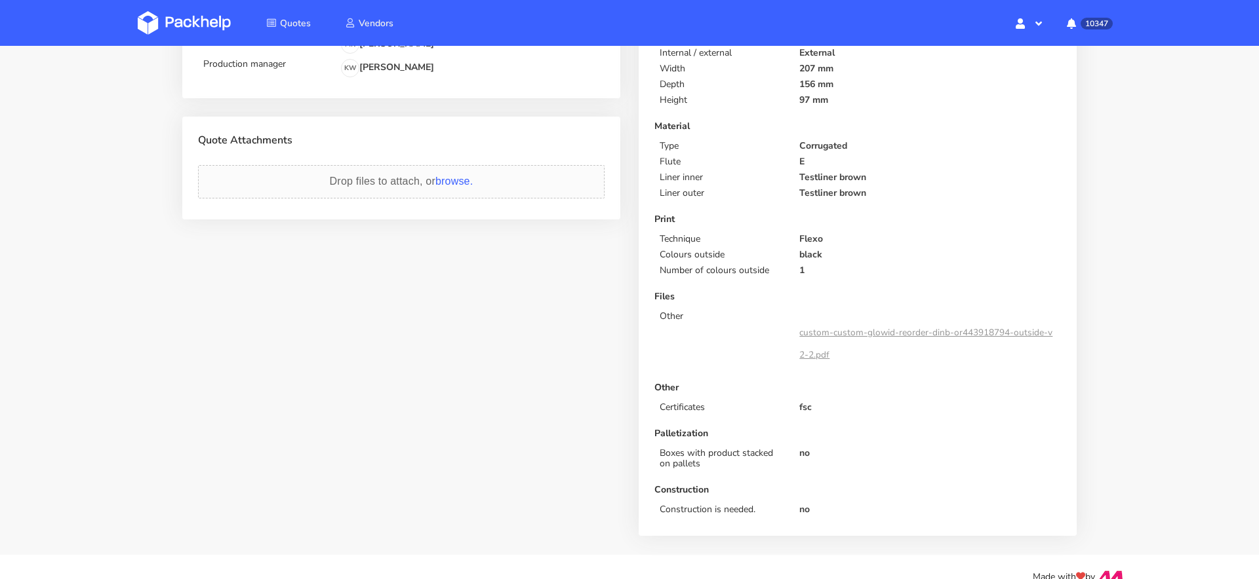
scroll to position [318, 0]
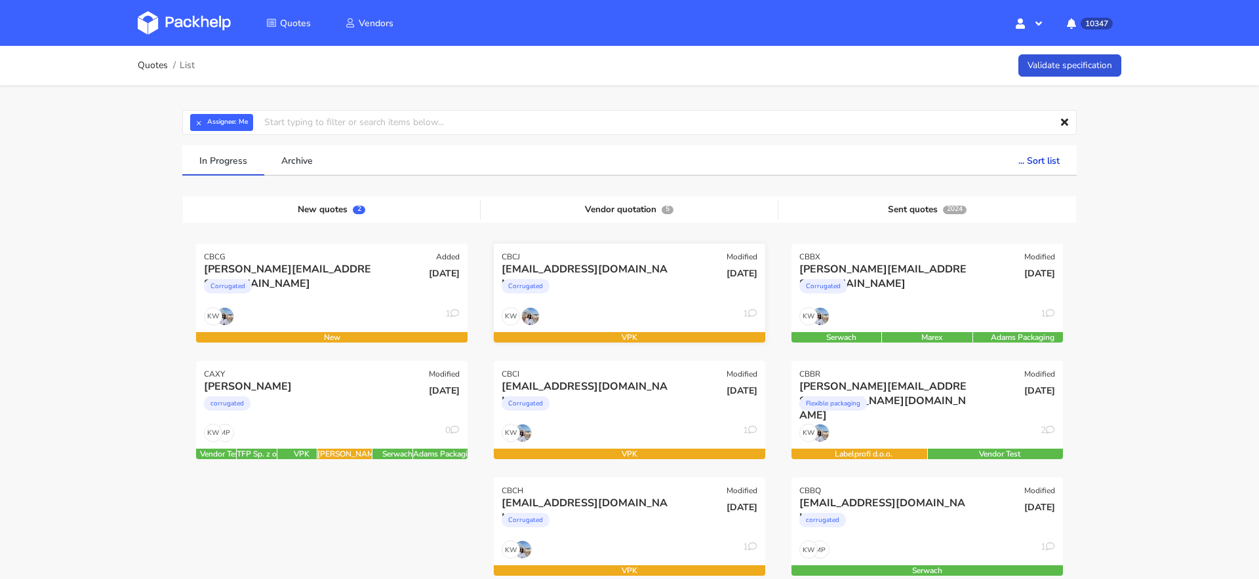
click at [616, 292] on div "Corrugated" at bounding box center [588, 290] width 174 height 26
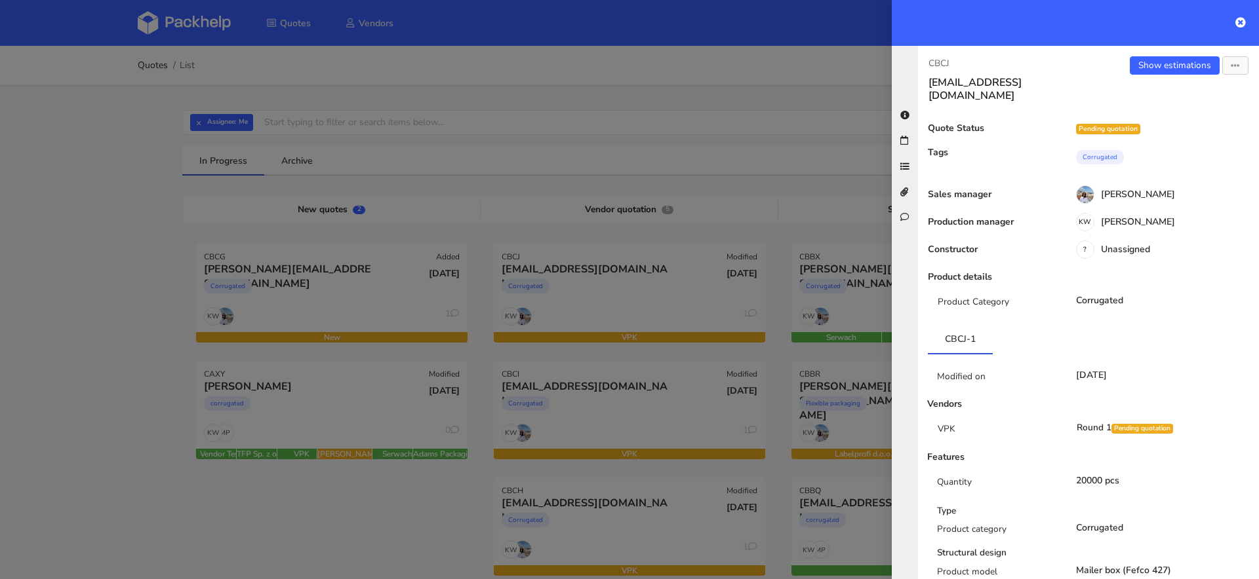
click at [665, 380] on div at bounding box center [629, 289] width 1259 height 579
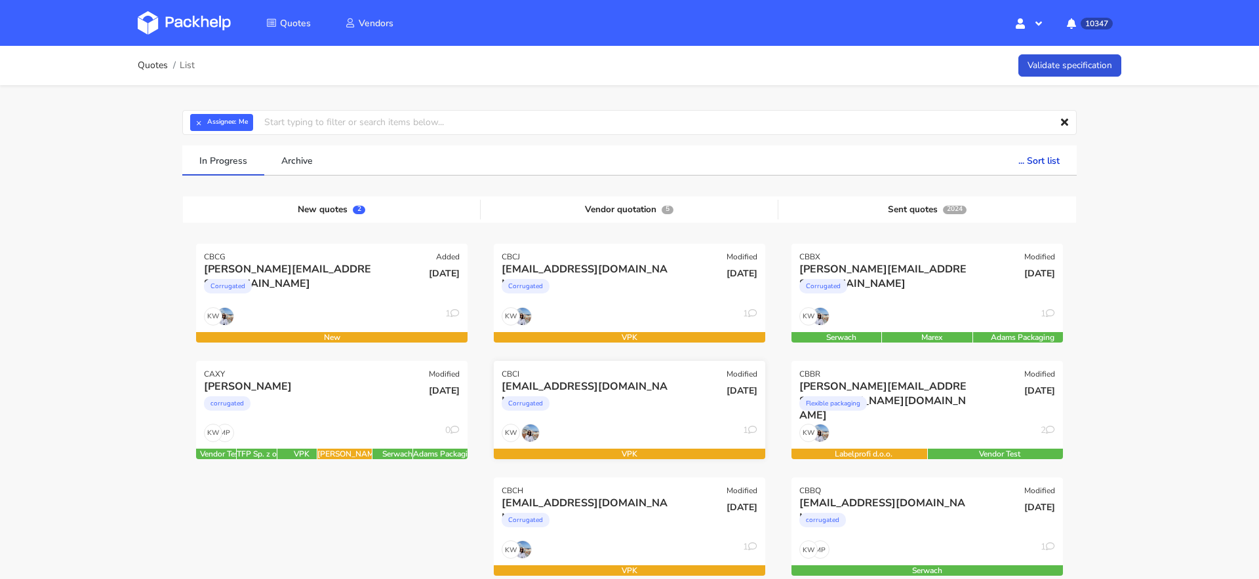
click at [655, 409] on div "Corrugated" at bounding box center [588, 407] width 174 height 26
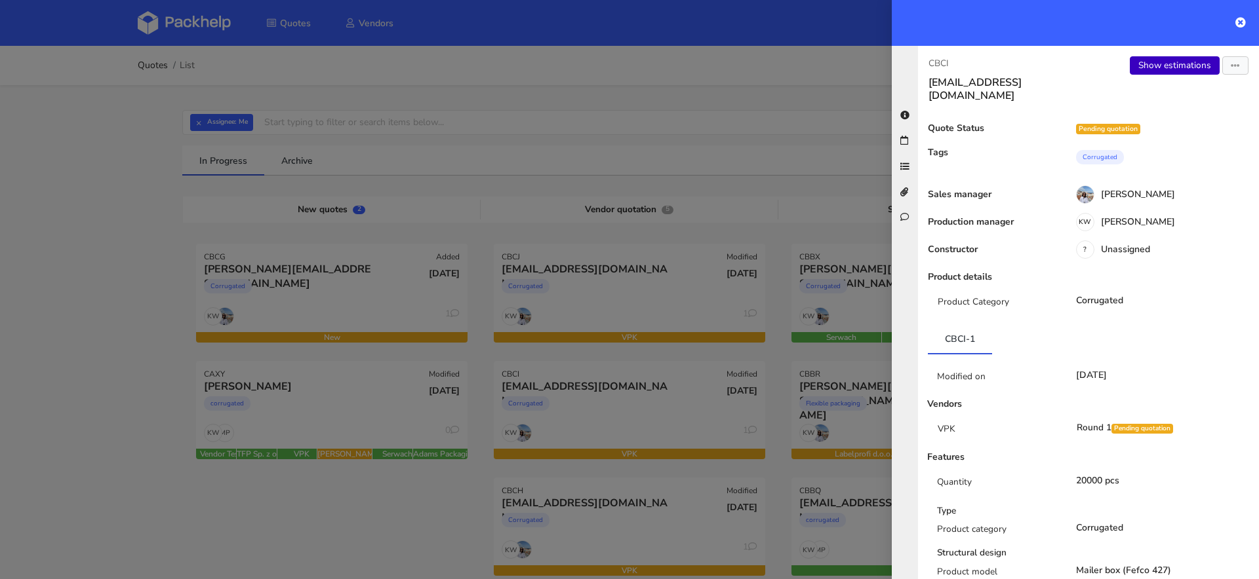
click at [1165, 67] on link "Show estimations" at bounding box center [1174, 65] width 90 height 18
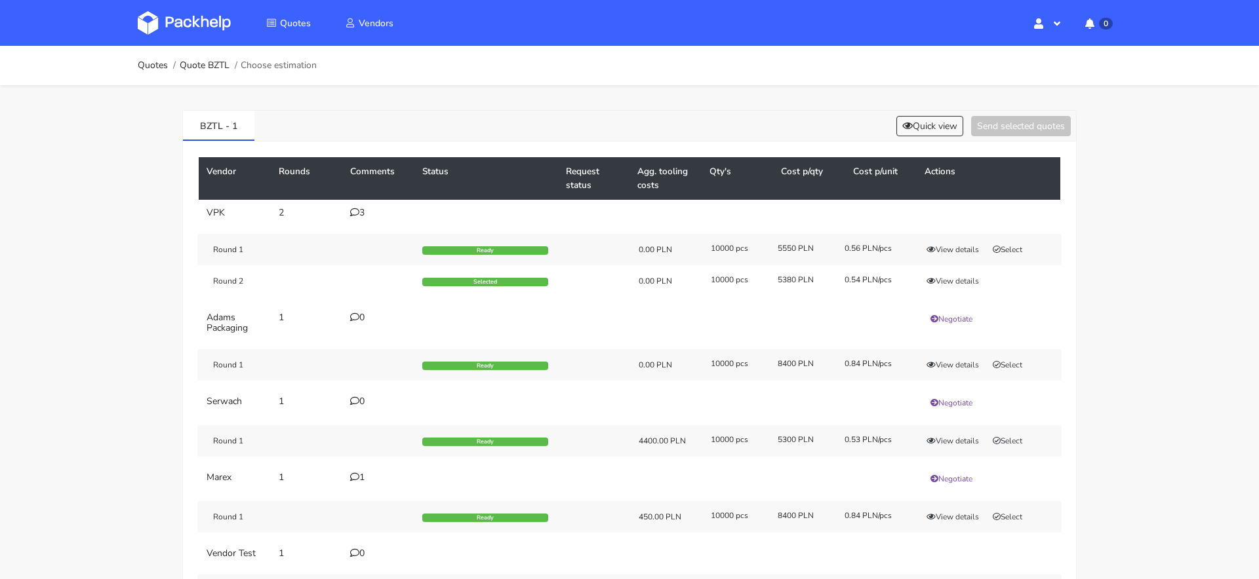
click at [355, 210] on icon at bounding box center [354, 212] width 9 height 9
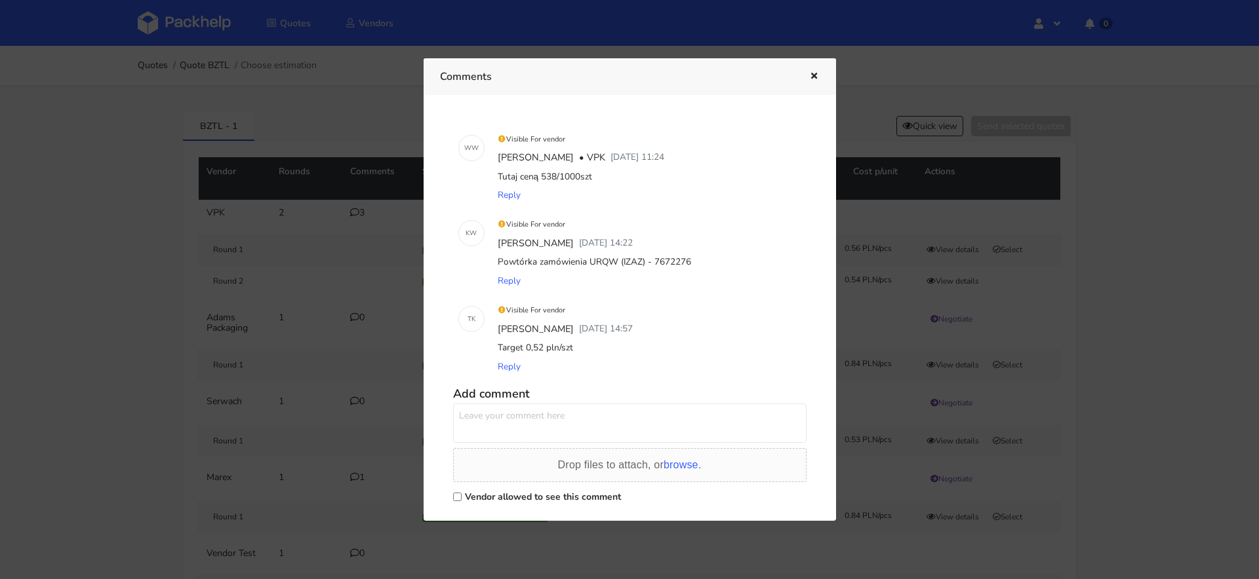
click at [676, 261] on div "Powtórka zamówienia URQW (IZAZ) - 7672276" at bounding box center [648, 262] width 306 height 18
copy div "7672276"
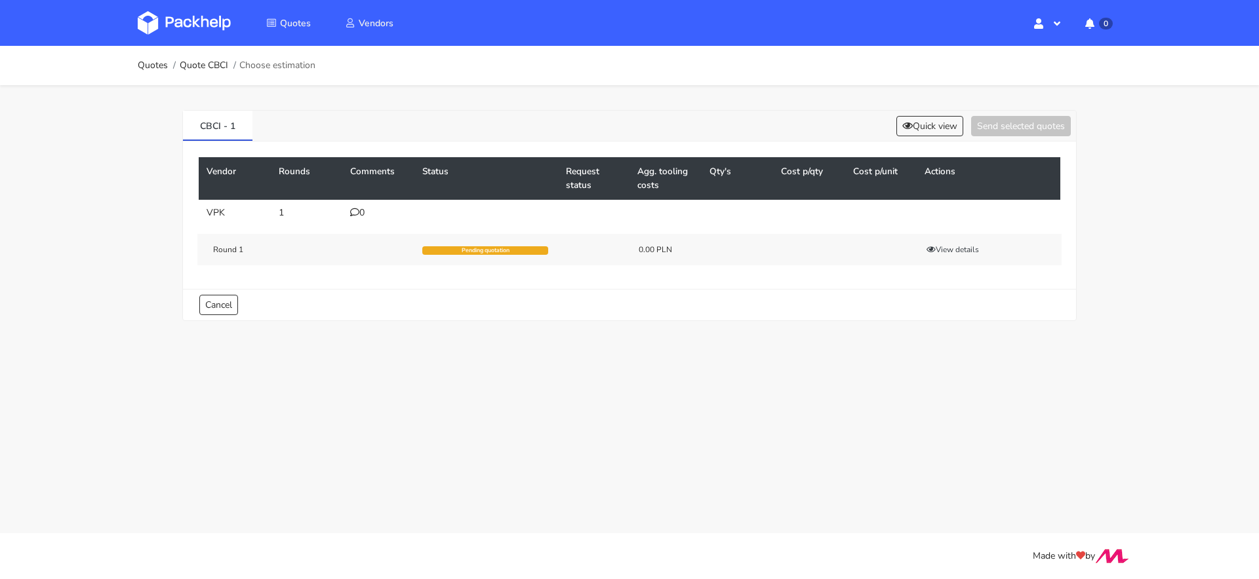
click at [361, 210] on div "0" at bounding box center [378, 213] width 56 height 10
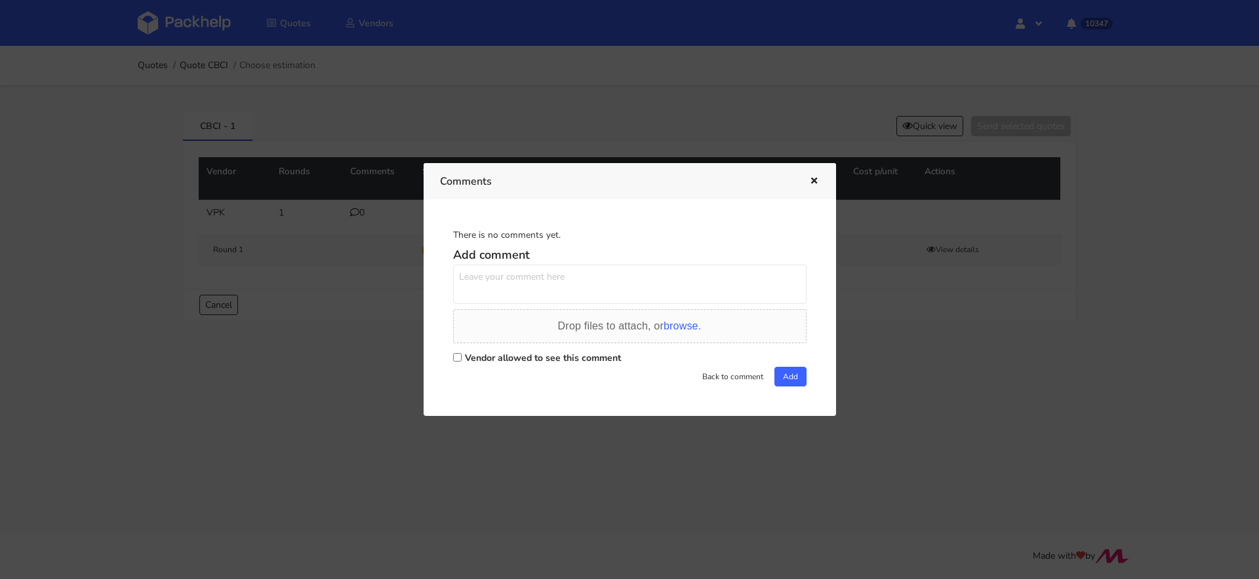
click at [455, 360] on input "Vendor allowed to see this comment" at bounding box center [457, 357] width 9 height 9
checkbox input "true"
click at [481, 308] on div "Add comment Drop files to attach, or browse. Vendor allowed to see this comment…" at bounding box center [629, 315] width 353 height 144
click at [490, 305] on div "Add comment Drop files to attach, or browse. Vendor allowed to see this comment…" at bounding box center [629, 315] width 353 height 144
click at [512, 284] on textarea at bounding box center [629, 284] width 353 height 39
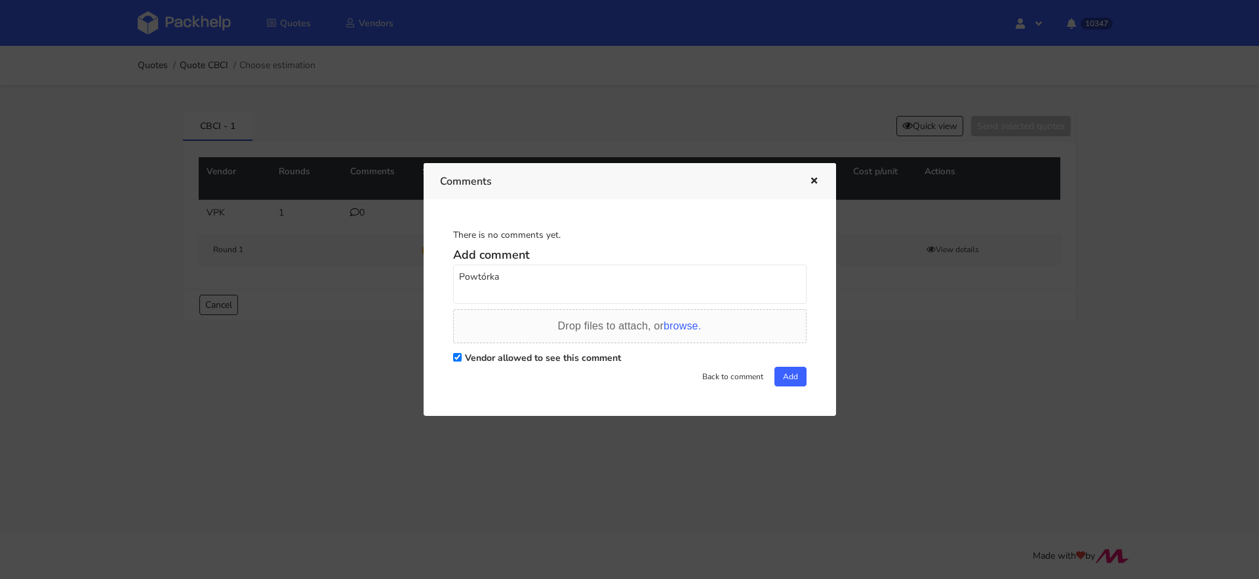
paste textarea "R665554425_SAZV"
paste textarea "7672276"
type textarea "Powtórka R665554425_SAZV - 7672276"
click at [804, 370] on div "There is no comments yet. Add comment Powtórka R665554425_SAZV - 7672276 Drop f…" at bounding box center [630, 308] width 380 height 184
click at [782, 380] on button "Add" at bounding box center [790, 377] width 32 height 20
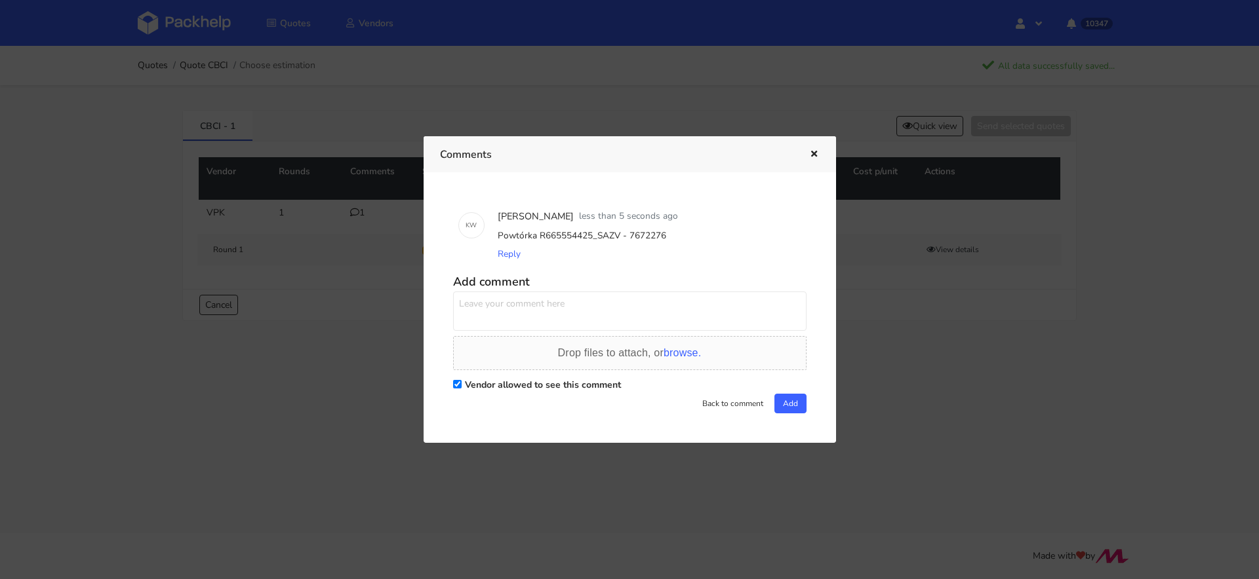
click at [212, 72] on div at bounding box center [629, 289] width 1259 height 579
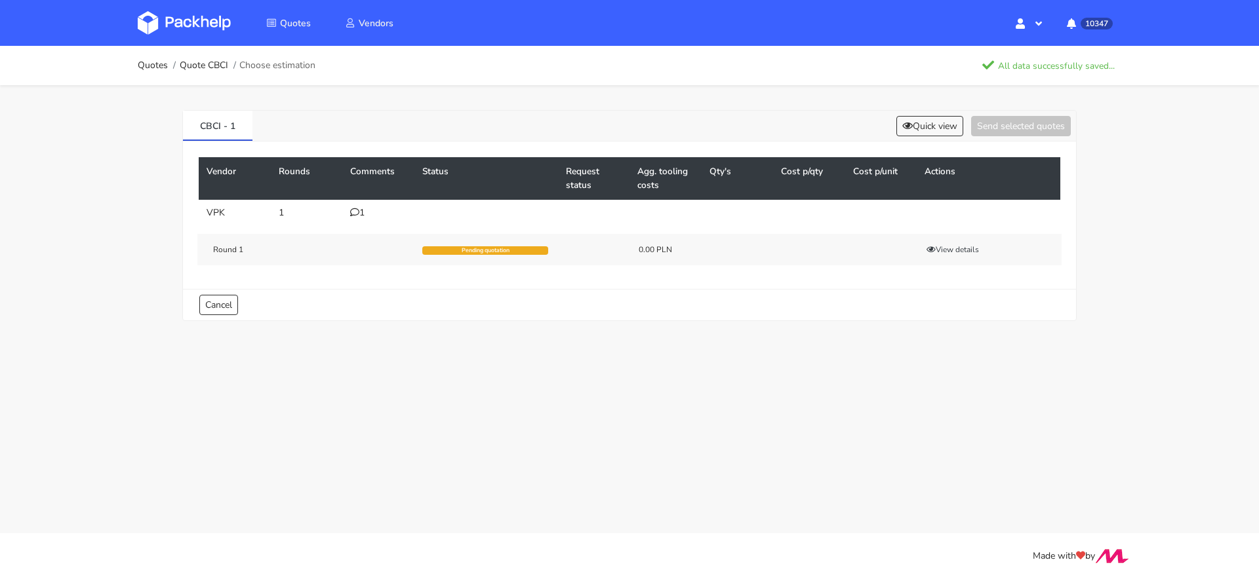
click at [192, 28] on img at bounding box center [184, 23] width 93 height 24
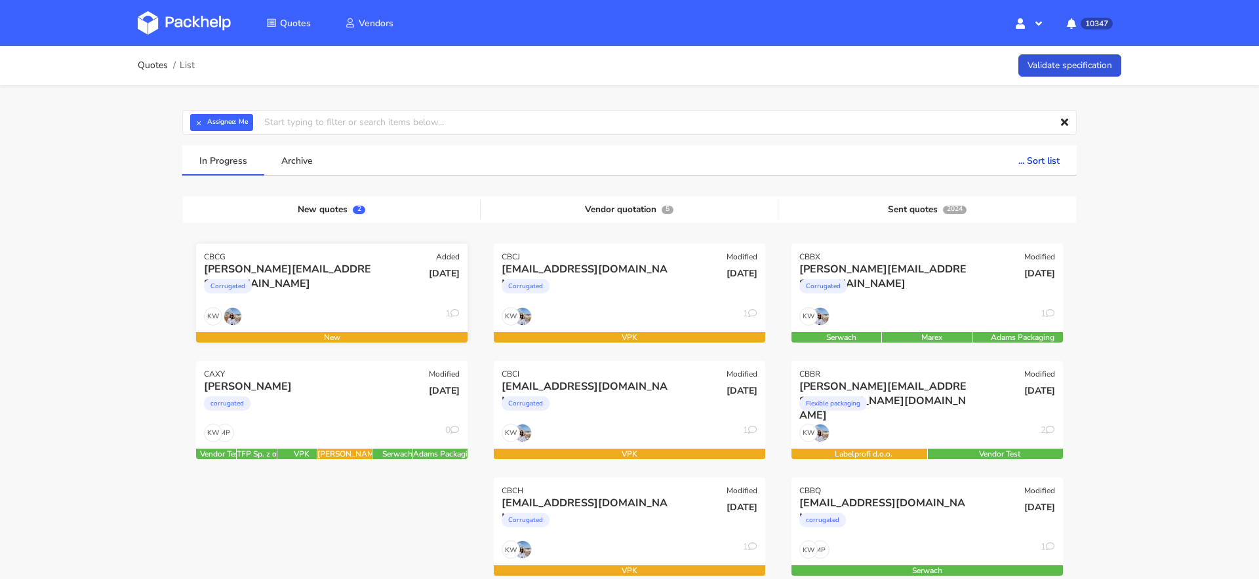
click at [313, 287] on div "Corrugated" at bounding box center [291, 290] width 174 height 26
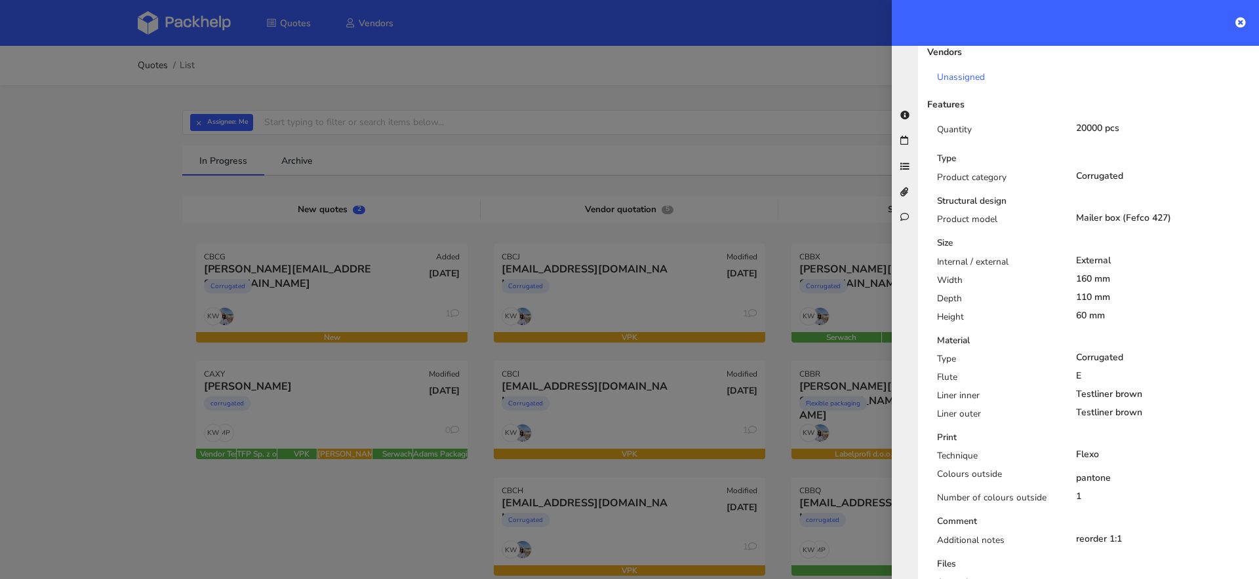
scroll to position [844, 0]
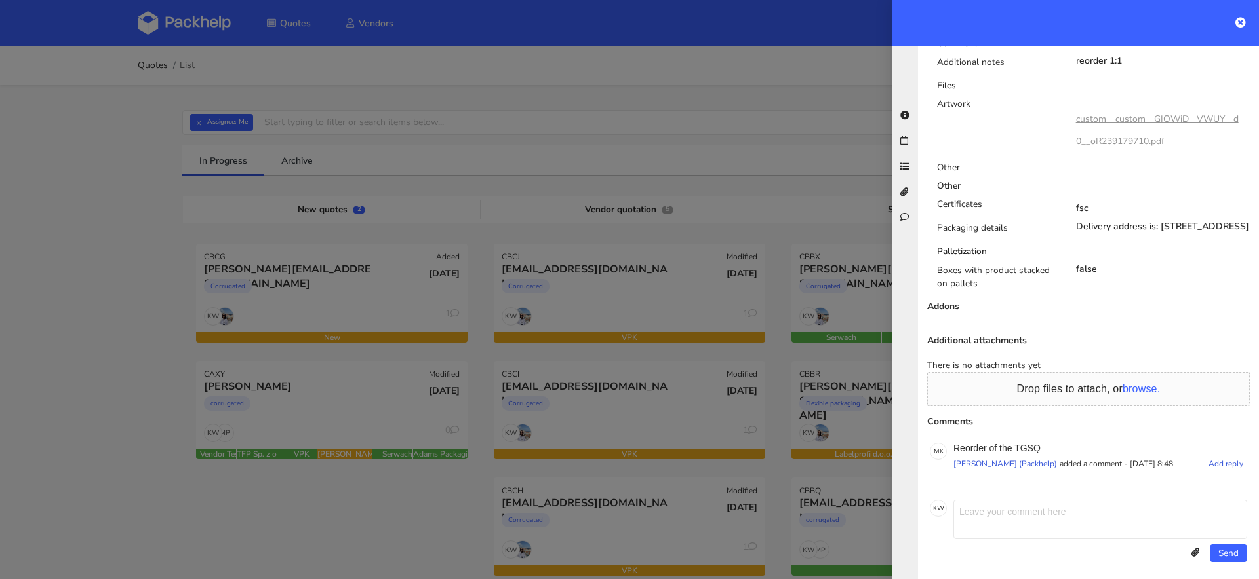
click at [1026, 443] on p "Reorder of the TGSQ" at bounding box center [1100, 448] width 294 height 10
copy p "TGSQ"
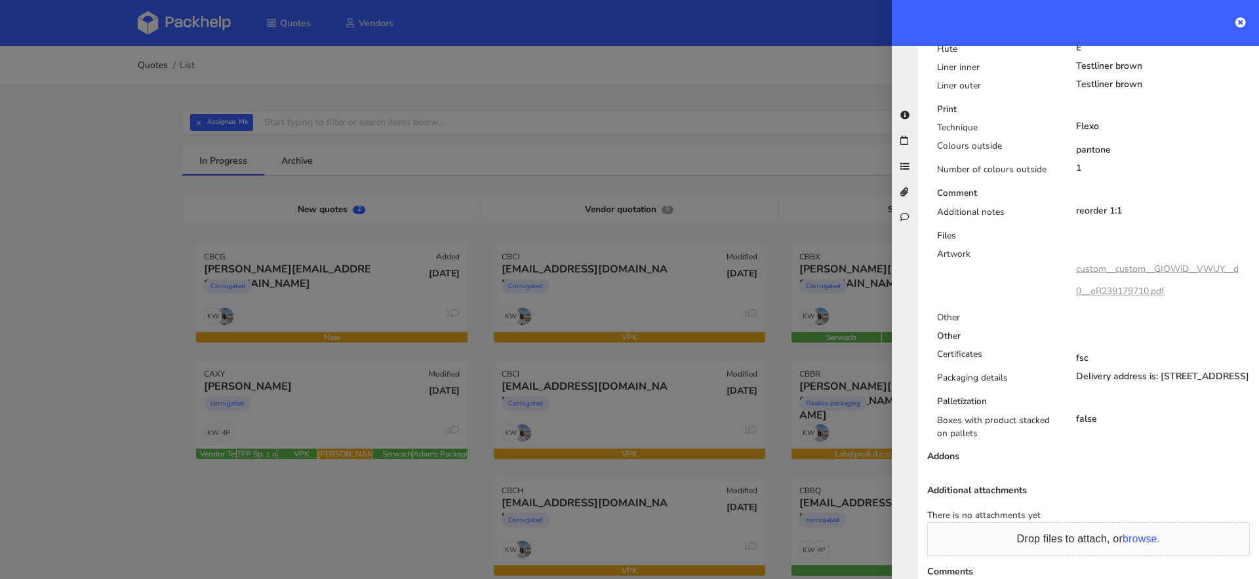
scroll to position [0, 0]
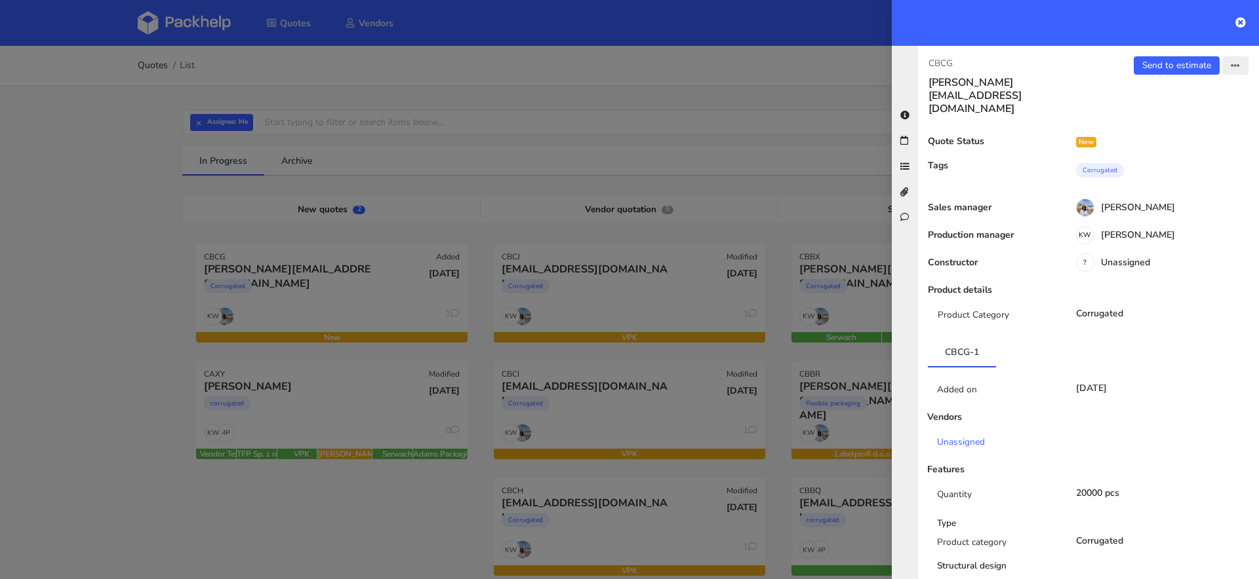
click at [1226, 65] on button "button" at bounding box center [1235, 65] width 26 height 18
click at [1167, 118] on link "Edit quote" at bounding box center [1191, 116] width 115 height 22
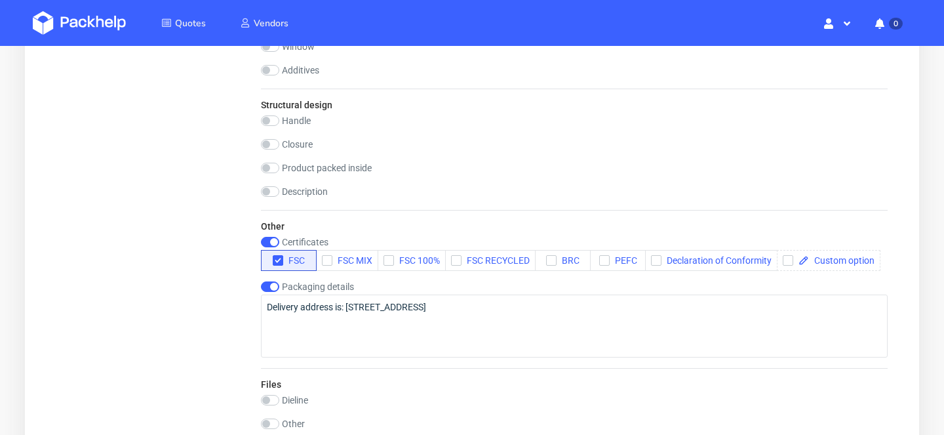
scroll to position [1185, 0]
click at [271, 284] on input "checkbox" at bounding box center [270, 286] width 18 height 10
checkbox input "false"
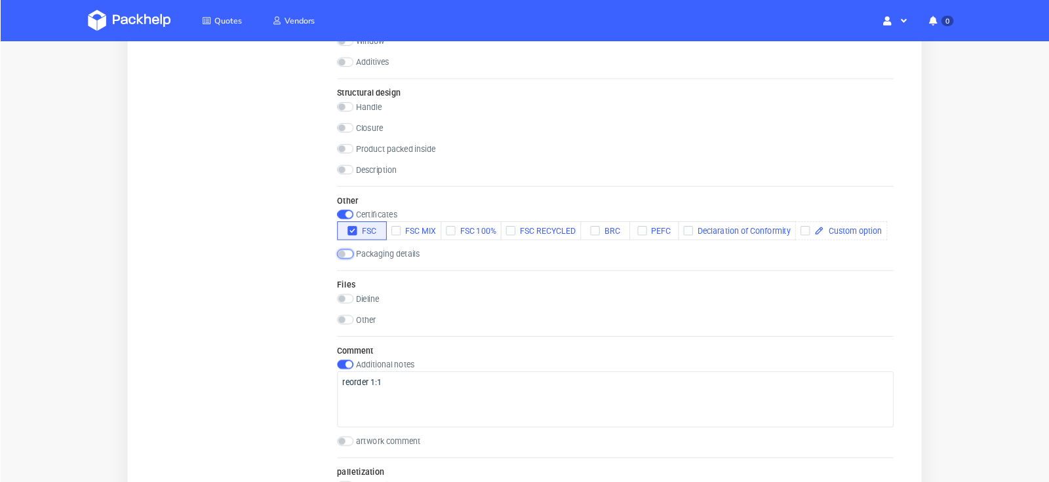
scroll to position [1184, 0]
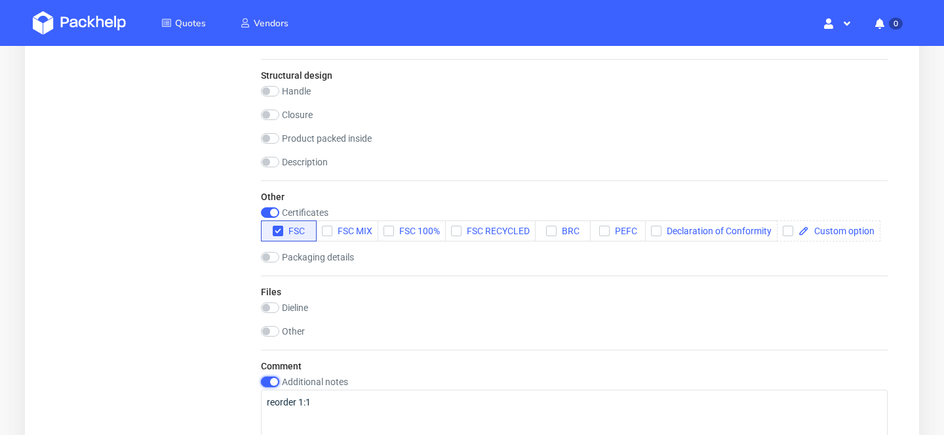
click at [276, 378] on input "checkbox" at bounding box center [270, 381] width 18 height 10
checkbox input "false"
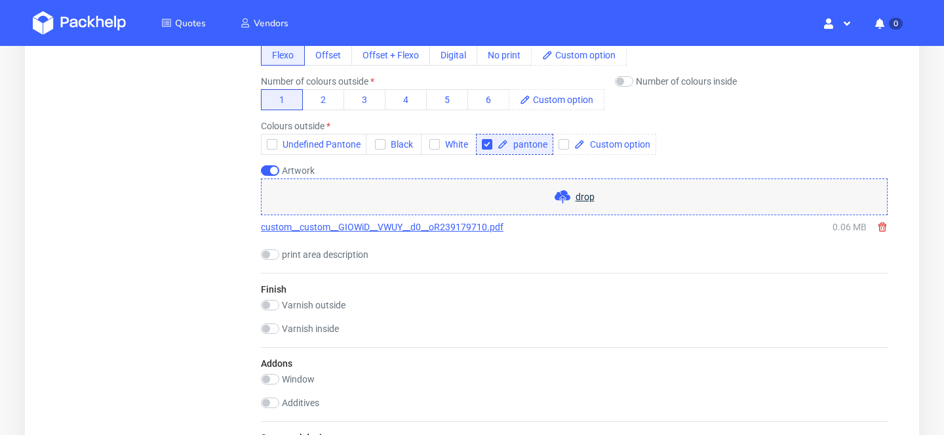
scroll to position [836, 0]
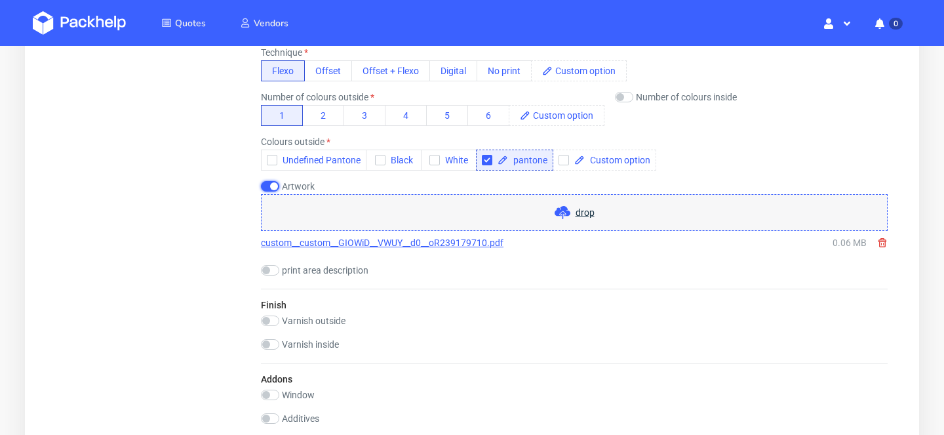
click at [272, 185] on input "checkbox" at bounding box center [270, 186] width 18 height 10
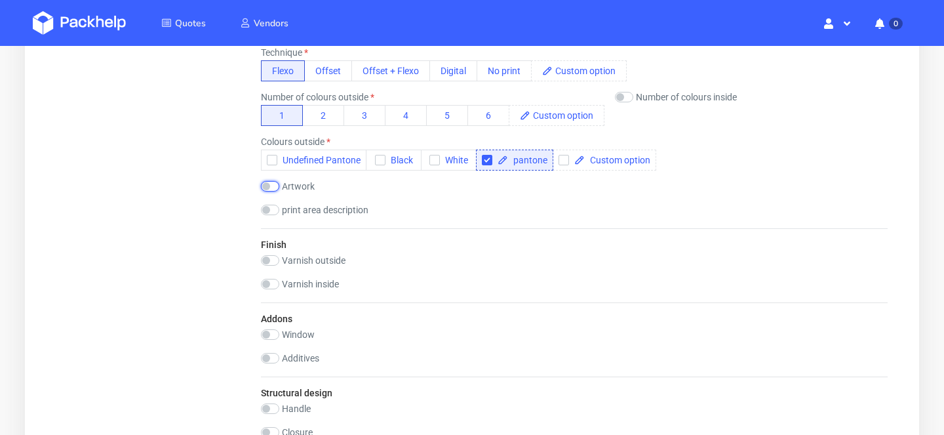
click at [269, 186] on input "checkbox" at bounding box center [270, 186] width 18 height 10
checkbox input "true"
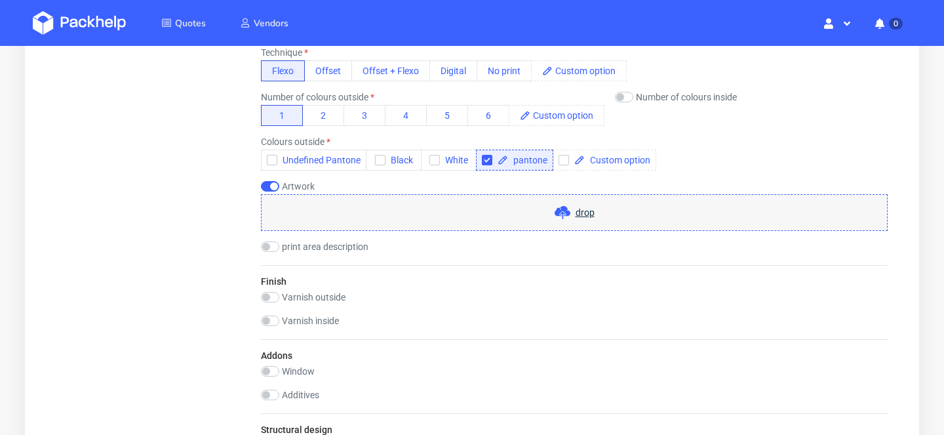
click at [574, 218] on span at bounding box center [565, 213] width 21 height 16
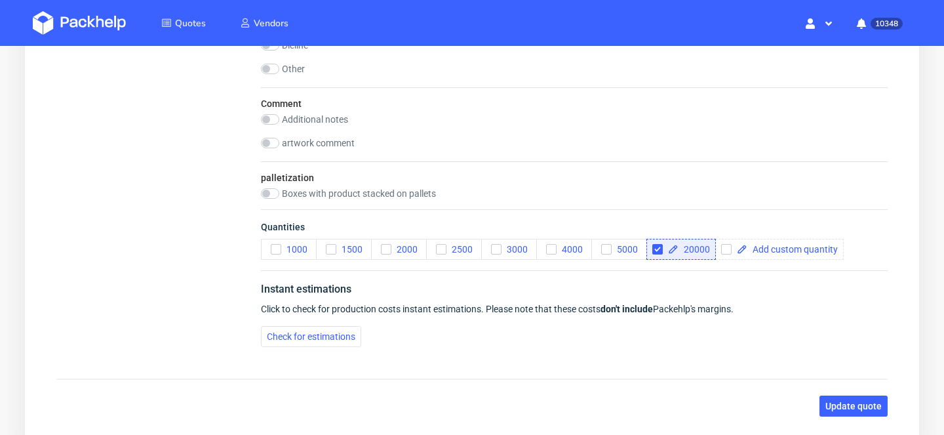
scroll to position [1563, 0]
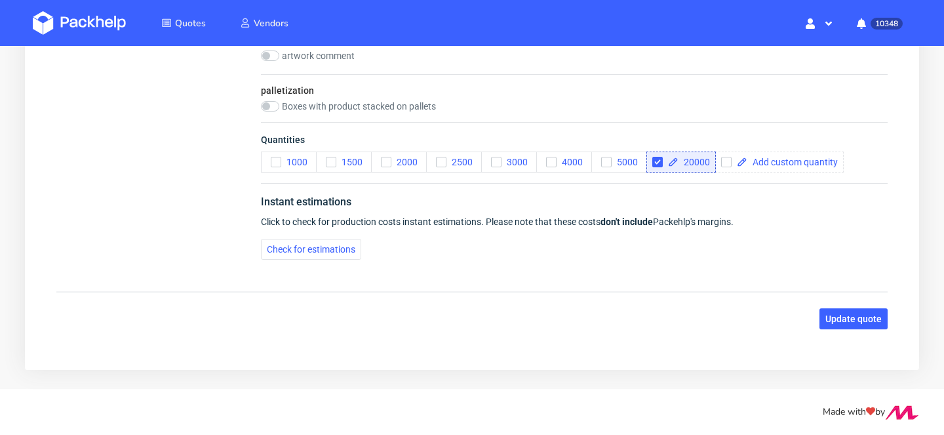
click at [845, 322] on span "Update quote" at bounding box center [853, 318] width 56 height 9
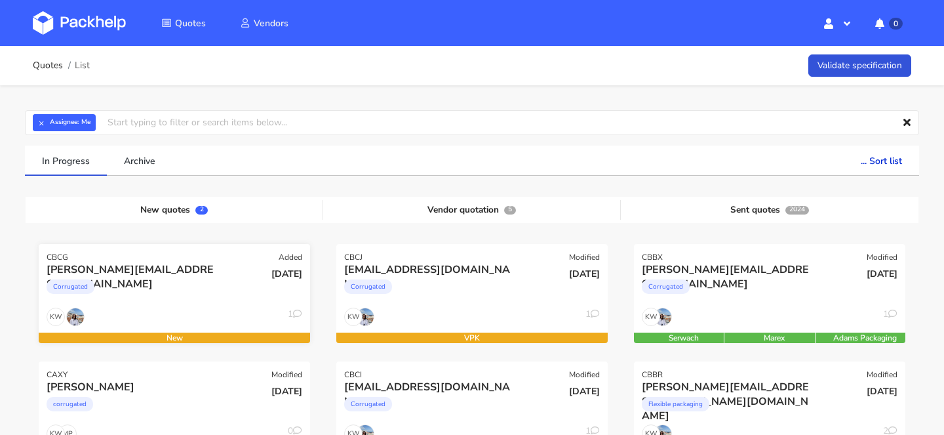
click at [131, 298] on div "Corrugated" at bounding box center [134, 290] width 174 height 26
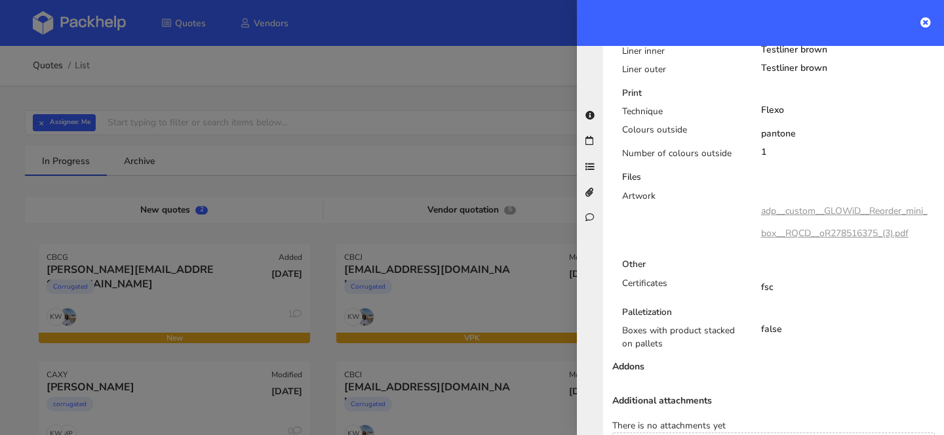
scroll to position [895, 0]
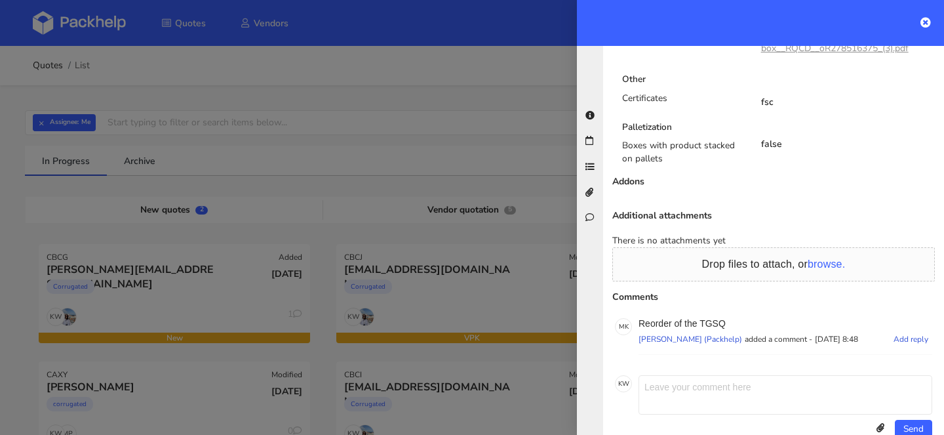
click at [718, 318] on p "Reorder of the TGSQ" at bounding box center [785, 323] width 294 height 10
copy p "TGSQ"
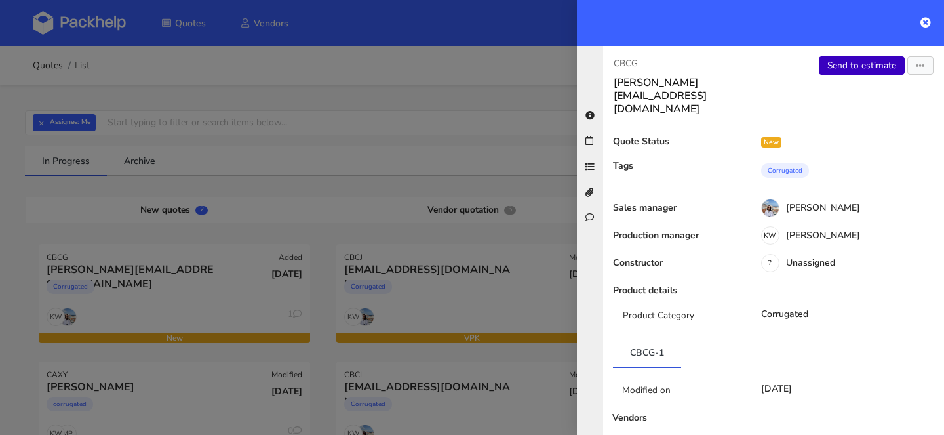
click at [851, 69] on link "Send to estimate" at bounding box center [862, 65] width 86 height 18
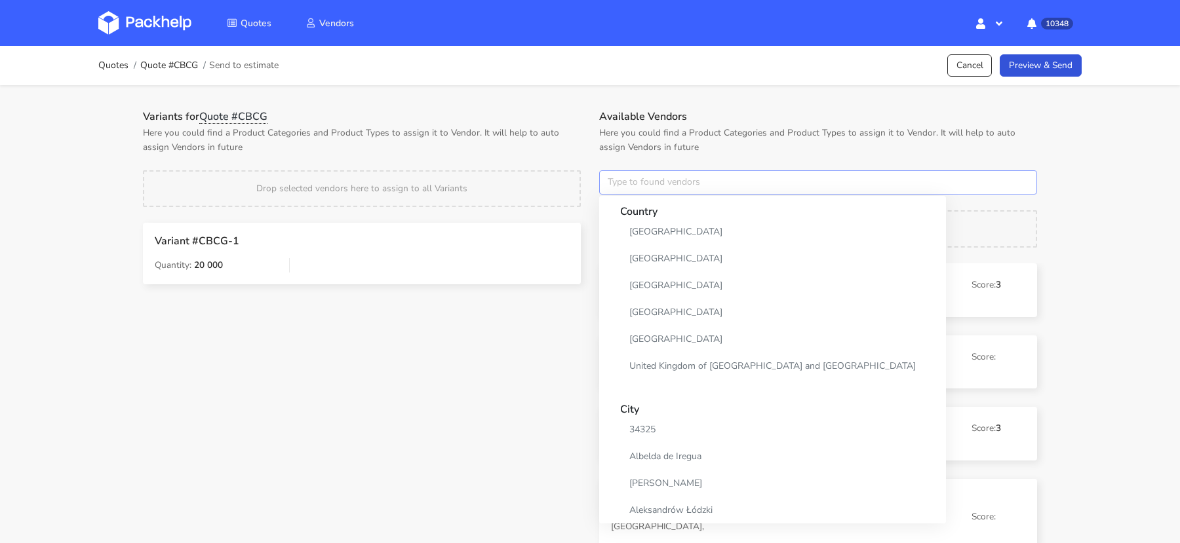
click at [635, 178] on input "text" at bounding box center [818, 182] width 438 height 25
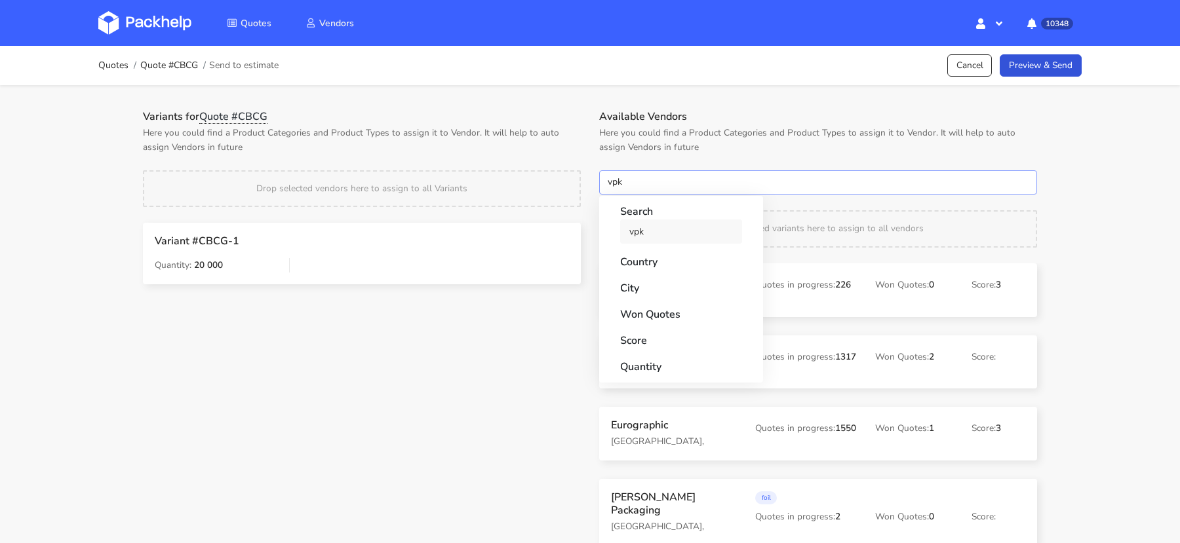
type input "vpk"
click at [638, 235] on link "vpk" at bounding box center [681, 232] width 122 height 24
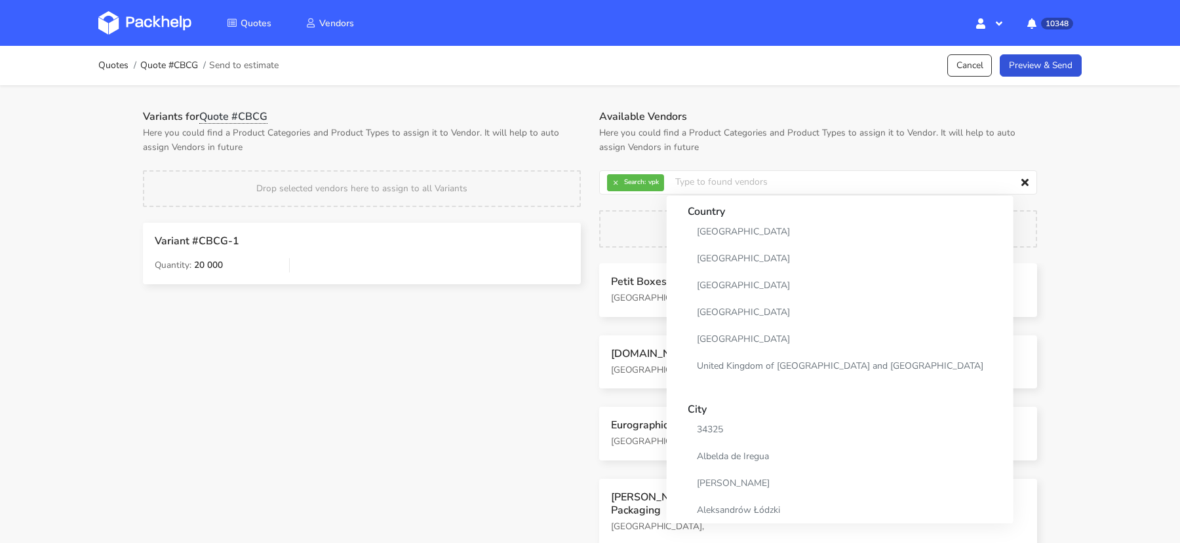
click at [549, 372] on div "Variants for Quote #CBCG Here you could find a Product Categories and Product T…" at bounding box center [362, 336] width 456 height 452
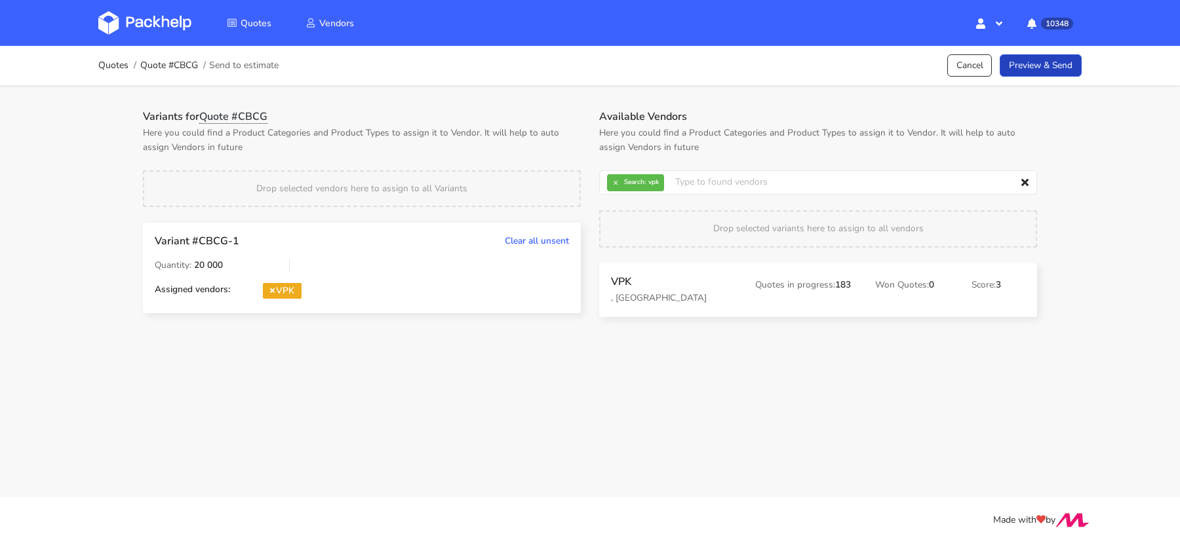
click at [943, 61] on link "Preview & Send" at bounding box center [1041, 65] width 82 height 23
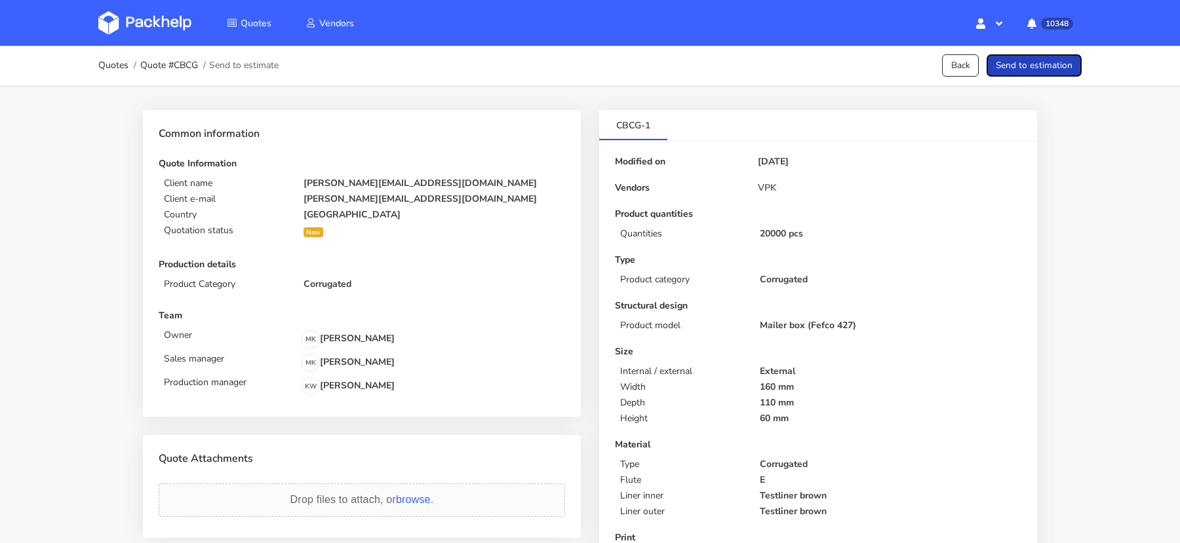
click at [943, 66] on button "Send to estimation" at bounding box center [1034, 65] width 95 height 23
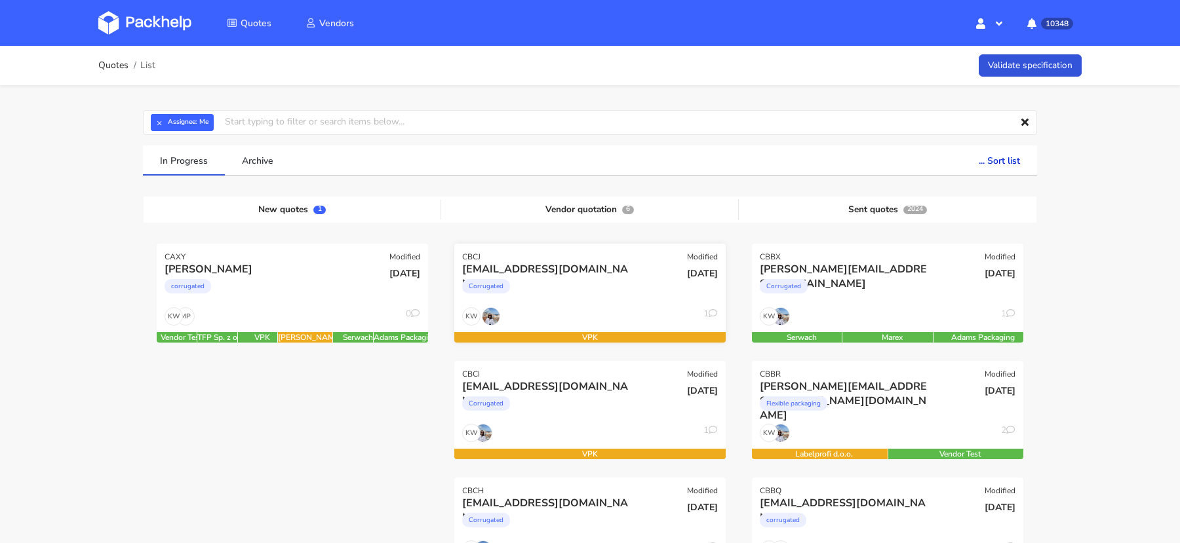
click at [552, 279] on div "Corrugated" at bounding box center [549, 290] width 174 height 26
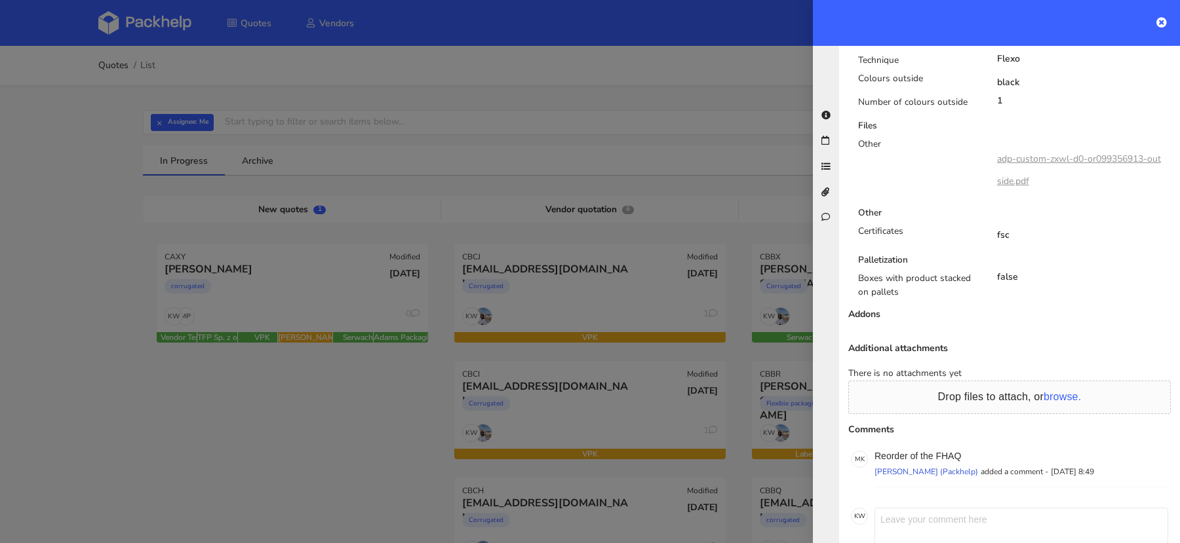
scroll to position [784, 0]
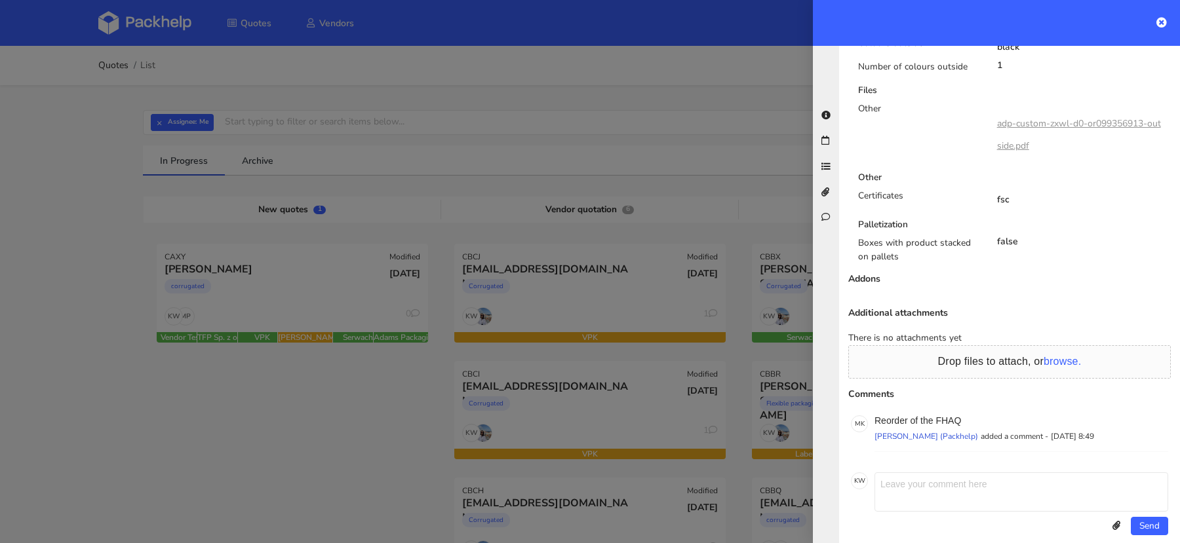
click at [452, 427] on div at bounding box center [590, 271] width 1180 height 543
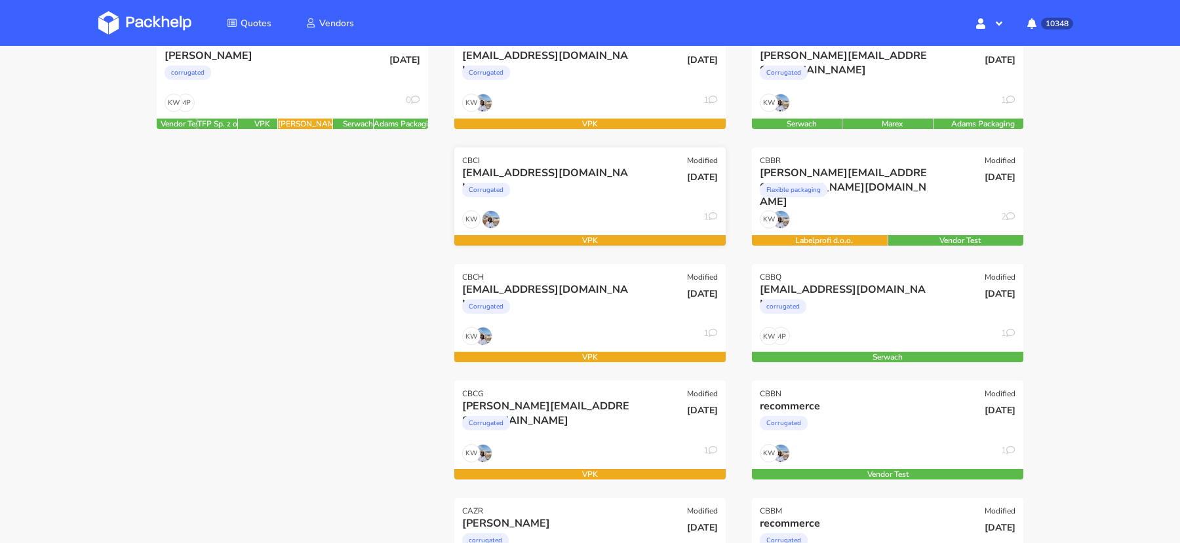
scroll to position [227, 0]
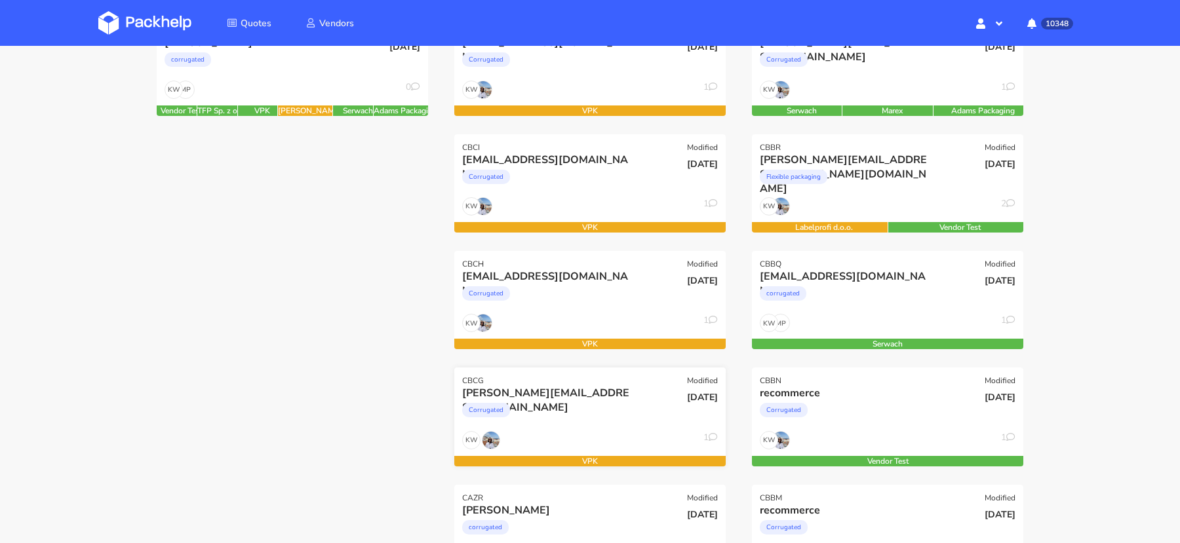
click at [596, 416] on div "Corrugated" at bounding box center [549, 414] width 174 height 26
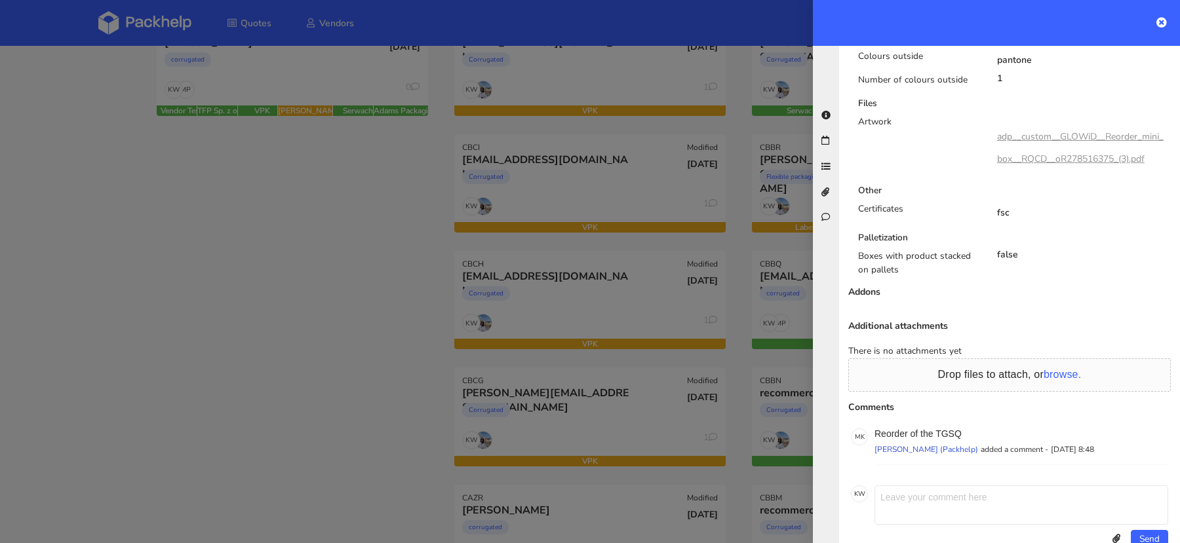
scroll to position [0, 0]
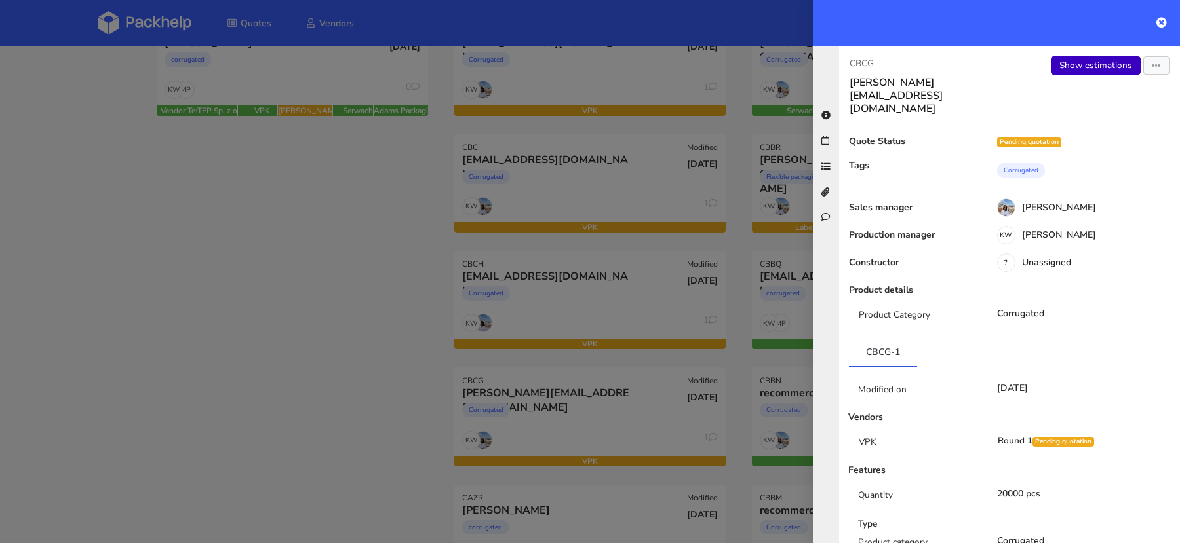
click at [1093, 68] on link "Show estimations" at bounding box center [1096, 65] width 90 height 18
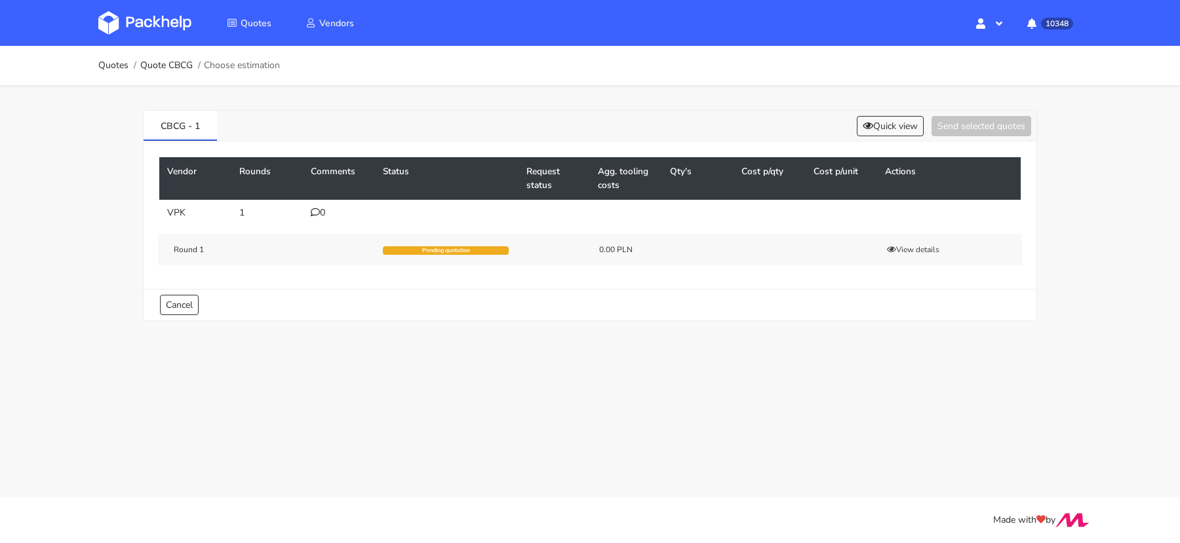
click at [315, 210] on icon at bounding box center [315, 212] width 9 height 9
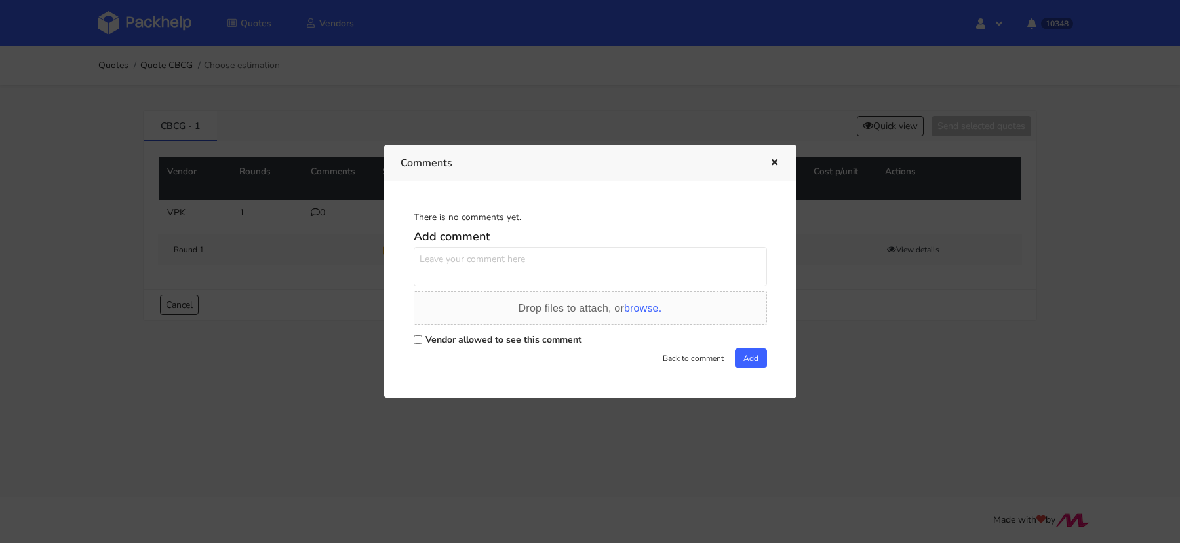
click at [415, 346] on div "Vendor allowed to see this comment" at bounding box center [590, 339] width 353 height 18
click at [420, 338] on input "Vendor allowed to see this comment" at bounding box center [418, 340] width 9 height 9
checkbox input "true"
click at [455, 273] on textarea at bounding box center [590, 266] width 353 height 39
paste textarea "7667088"
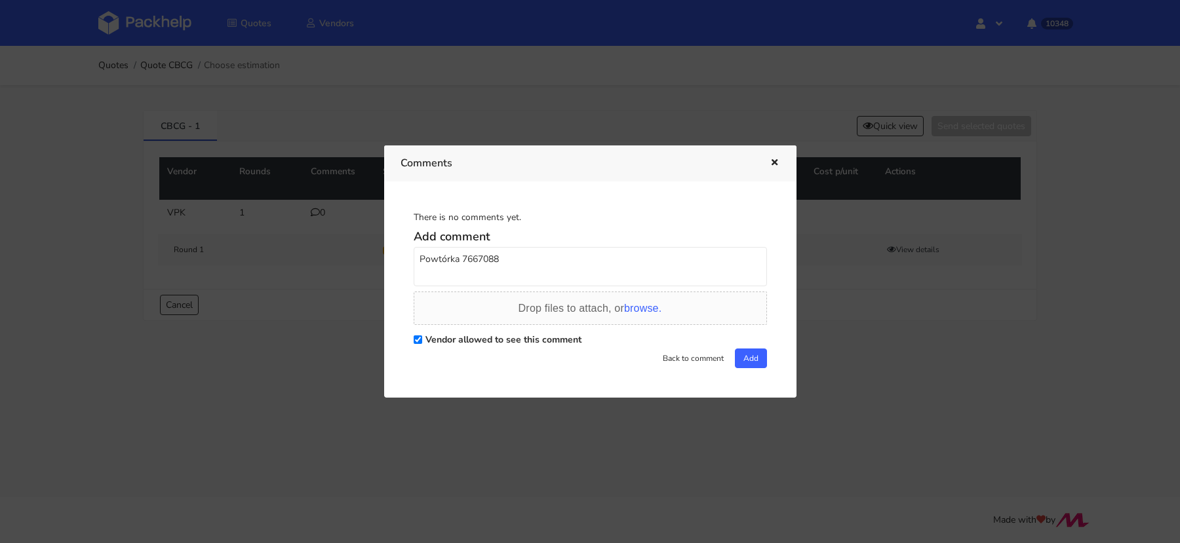
click at [461, 257] on textarea "Powtórka 7667088" at bounding box center [590, 266] width 353 height 39
paste textarea "R921539771_TGSQ"
click at [636, 256] on textarea "Powtórka R921539771_TGSQ - 7667088" at bounding box center [590, 266] width 353 height 39
type textarea "Powtórka R921539771_TGSQ - 7667088"
click at [754, 359] on button "Add" at bounding box center [751, 359] width 32 height 20
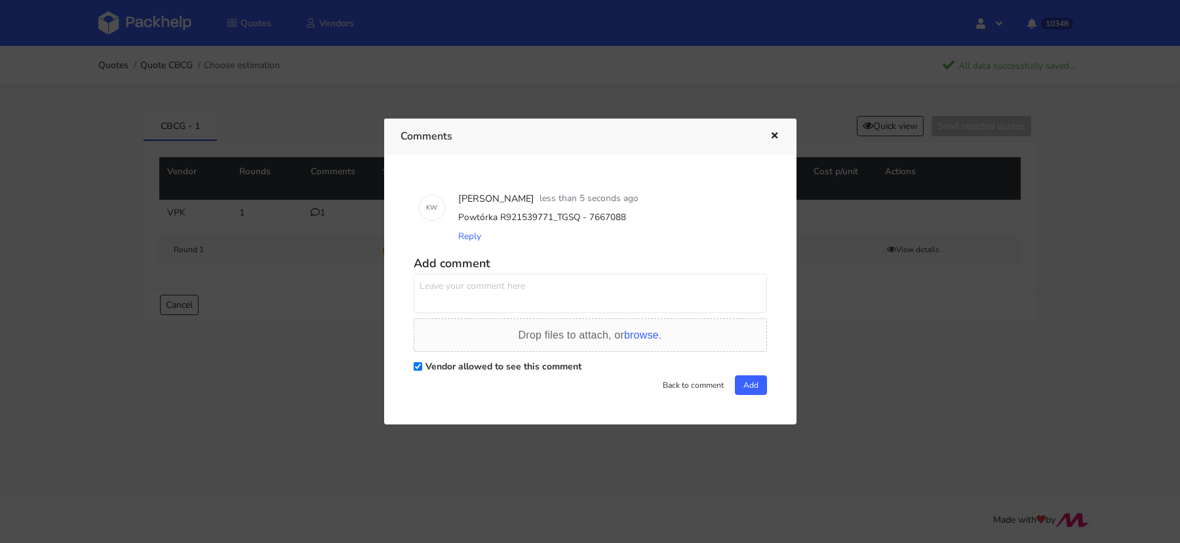
click at [919, 137] on div at bounding box center [590, 271] width 1180 height 543
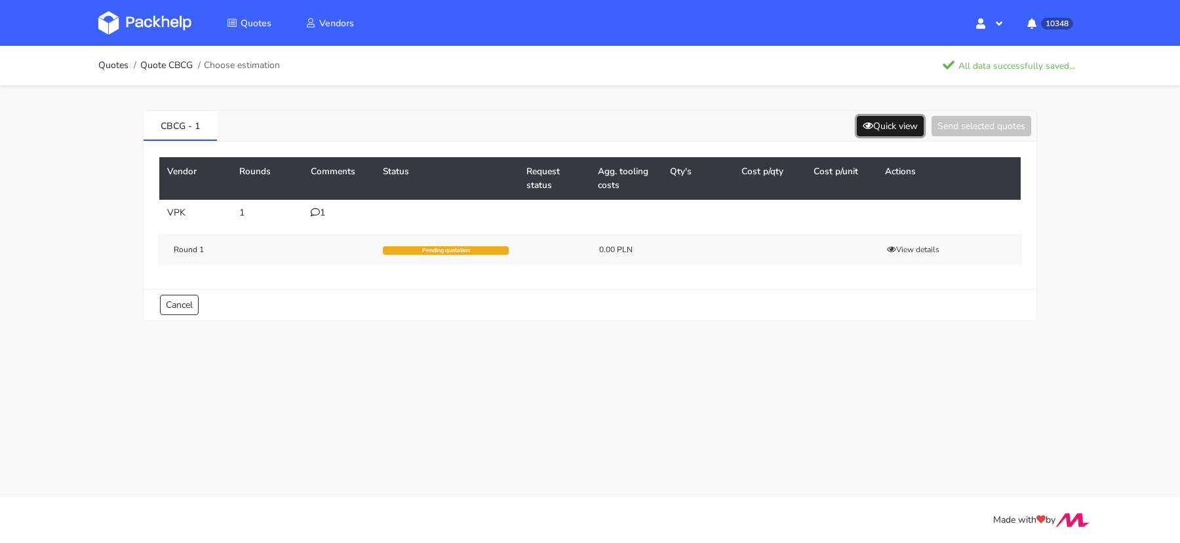
click at [914, 130] on button "Quick view" at bounding box center [890, 126] width 67 height 20
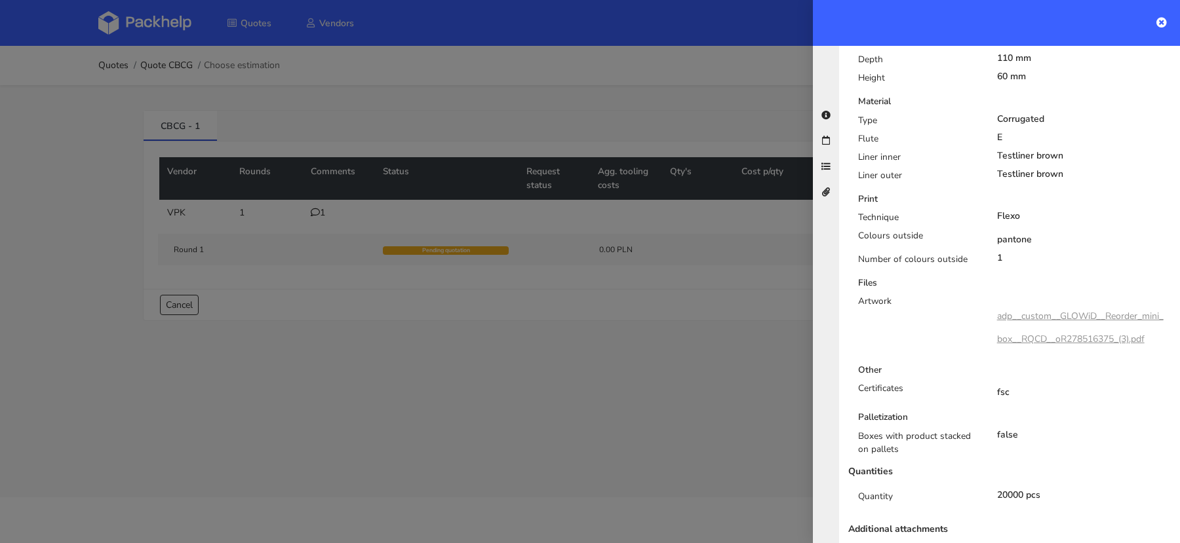
scroll to position [452, 0]
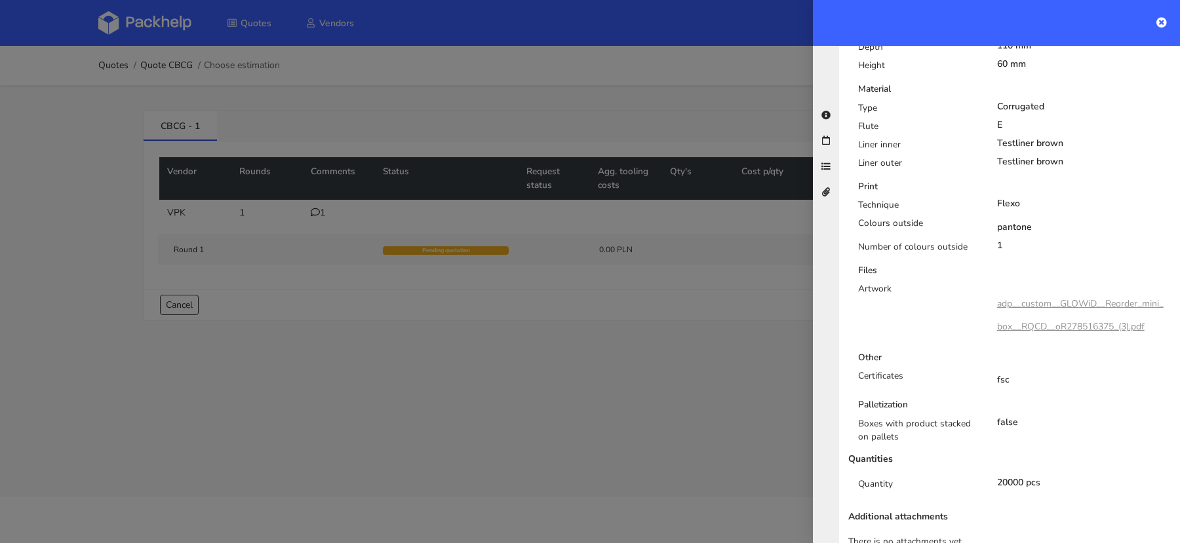
click at [659, 385] on div at bounding box center [590, 271] width 1180 height 543
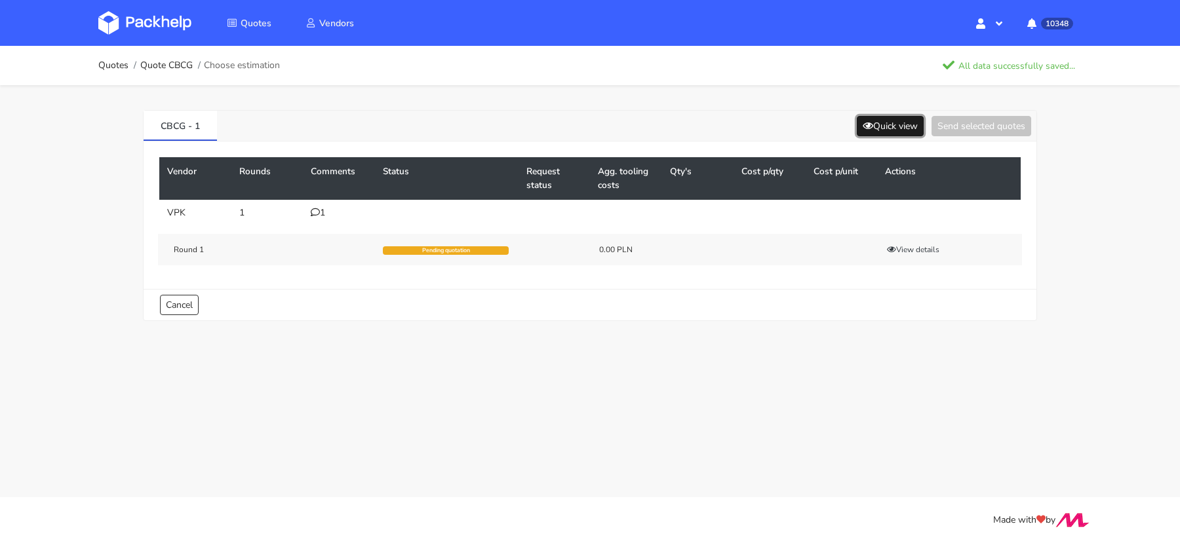
click at [882, 117] on button "Quick view" at bounding box center [890, 126] width 67 height 20
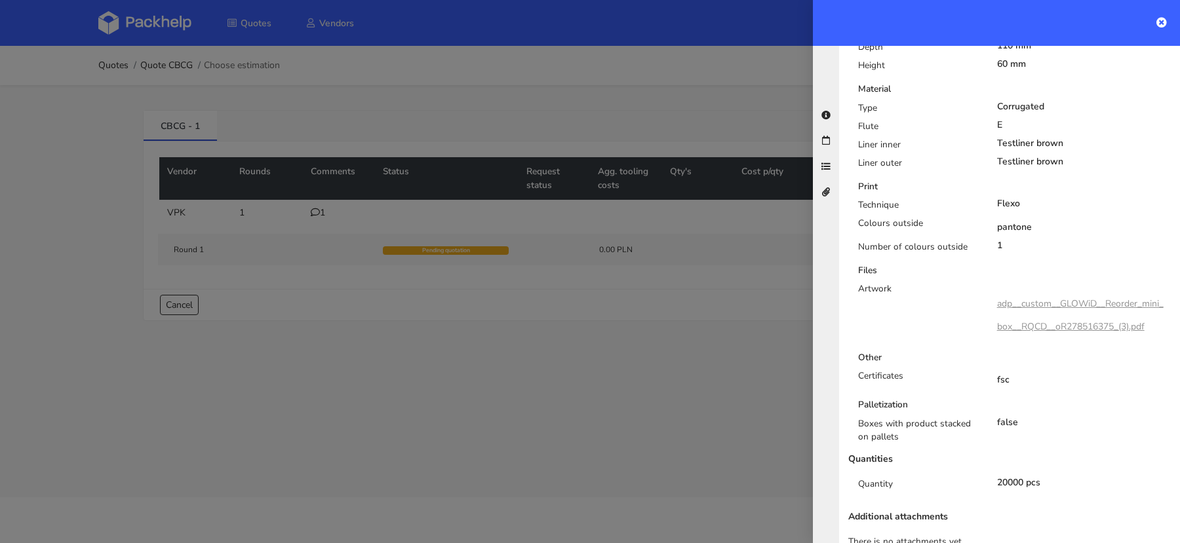
click at [597, 435] on div at bounding box center [590, 271] width 1180 height 543
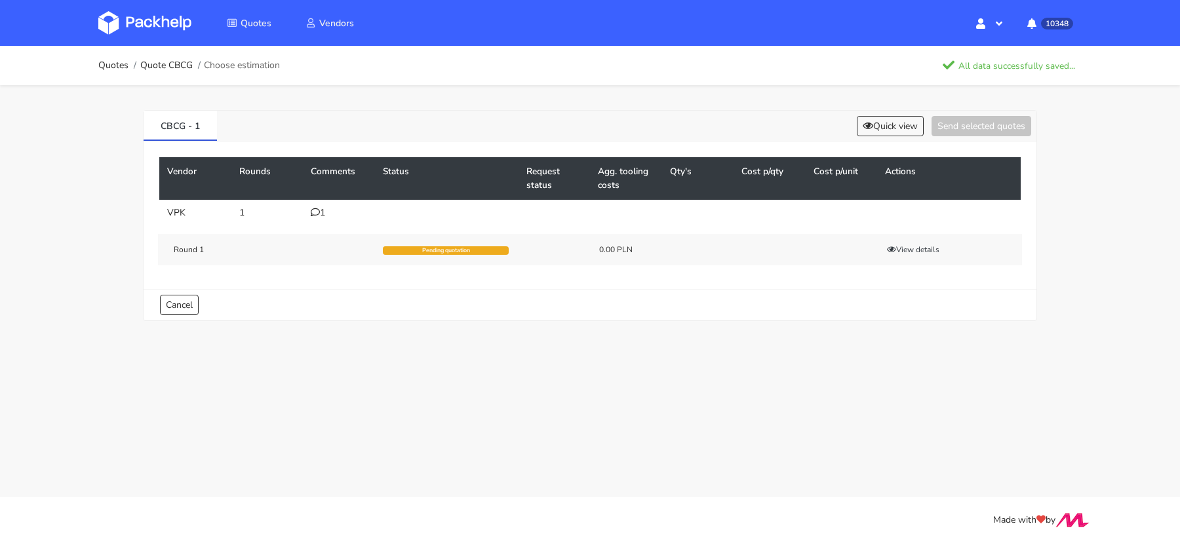
click at [132, 24] on img at bounding box center [144, 23] width 93 height 24
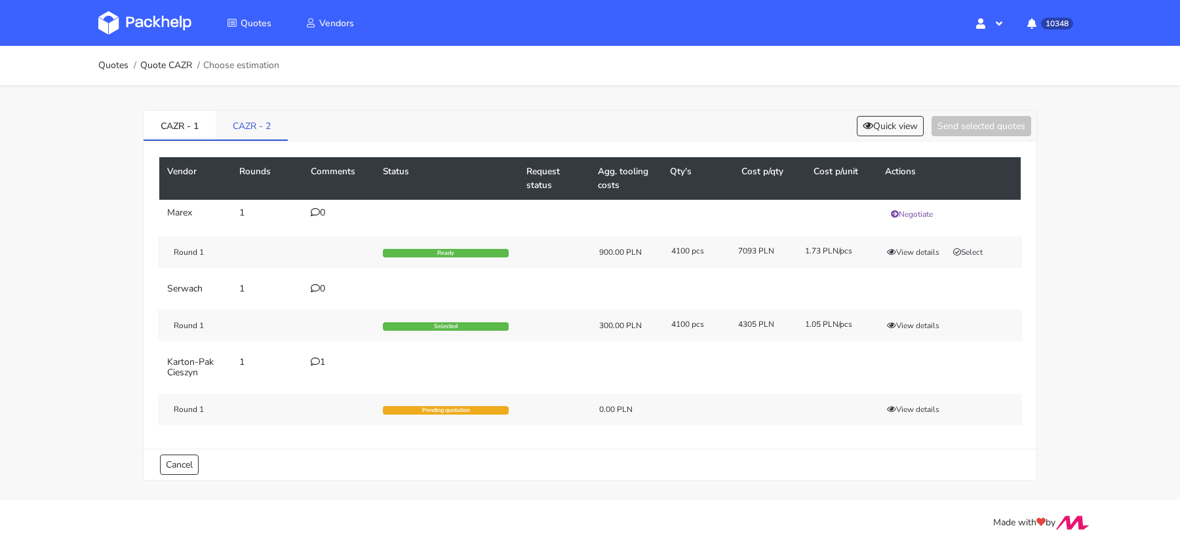
click at [257, 125] on link "CAZR - 2" at bounding box center [252, 125] width 72 height 29
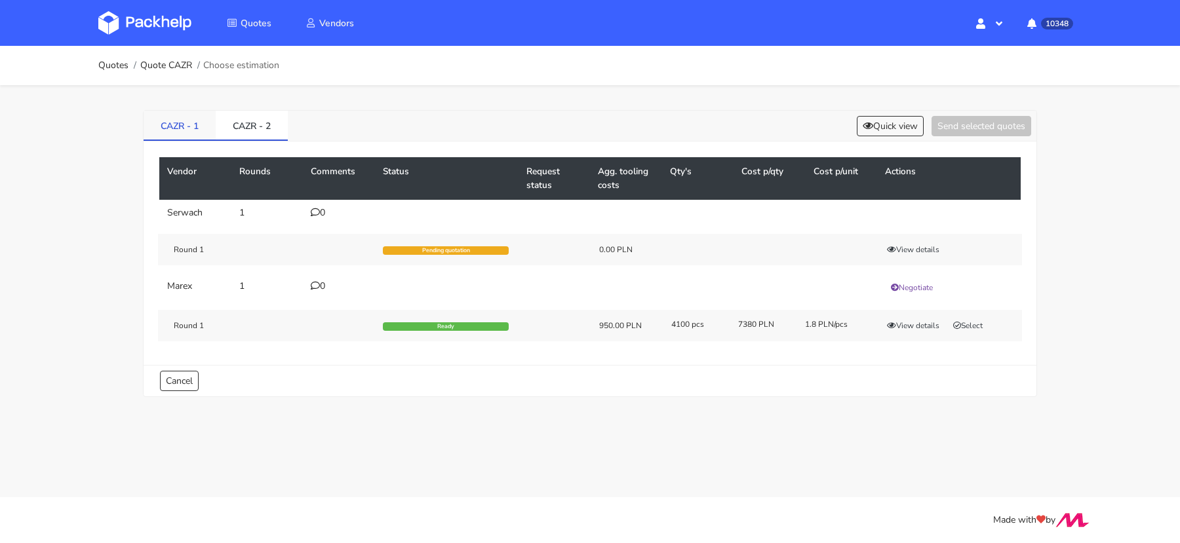
click at [206, 132] on link "CAZR - 1" at bounding box center [180, 125] width 72 height 29
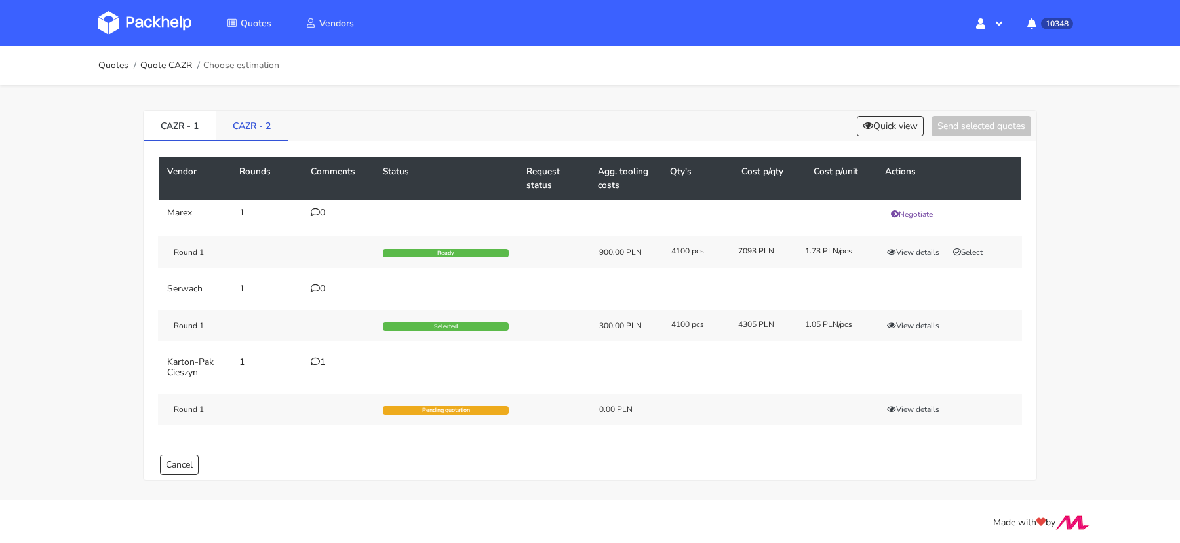
click at [261, 127] on link "CAZR - 2" at bounding box center [252, 125] width 72 height 29
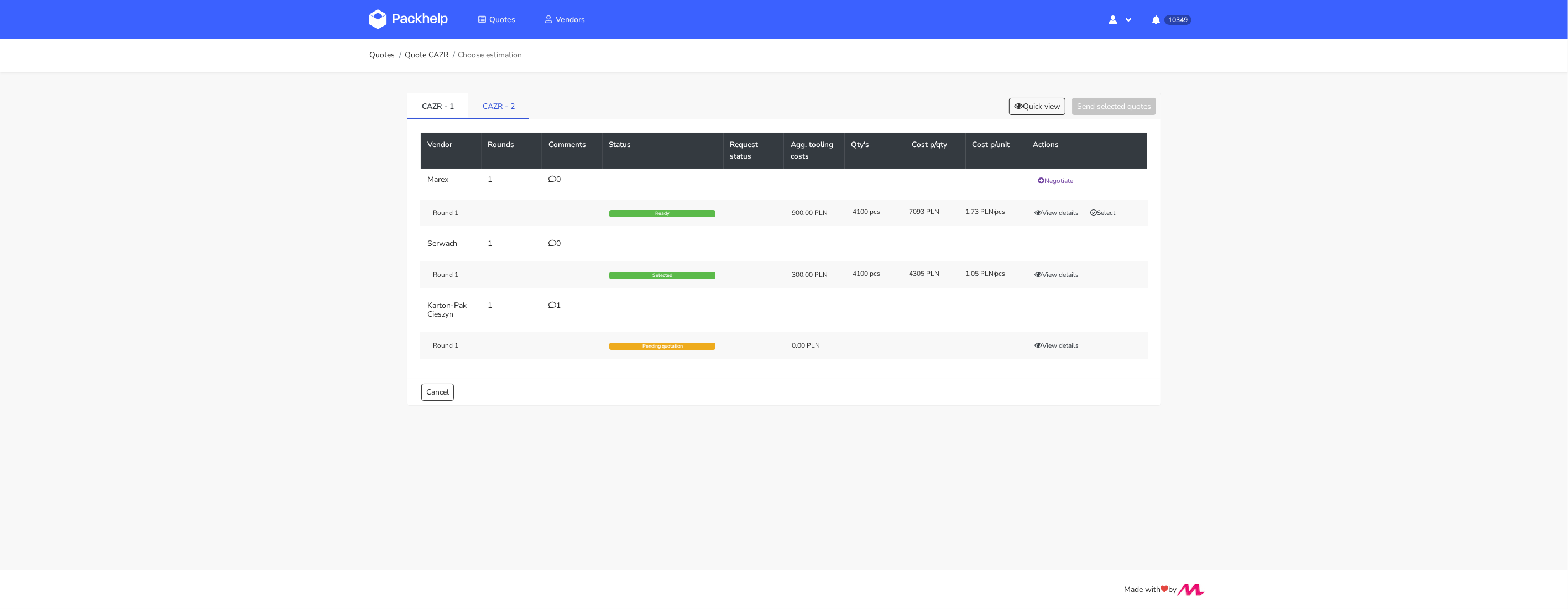
click at [495, 114] on link "CAZR - 2" at bounding box center [498, 105] width 61 height 24
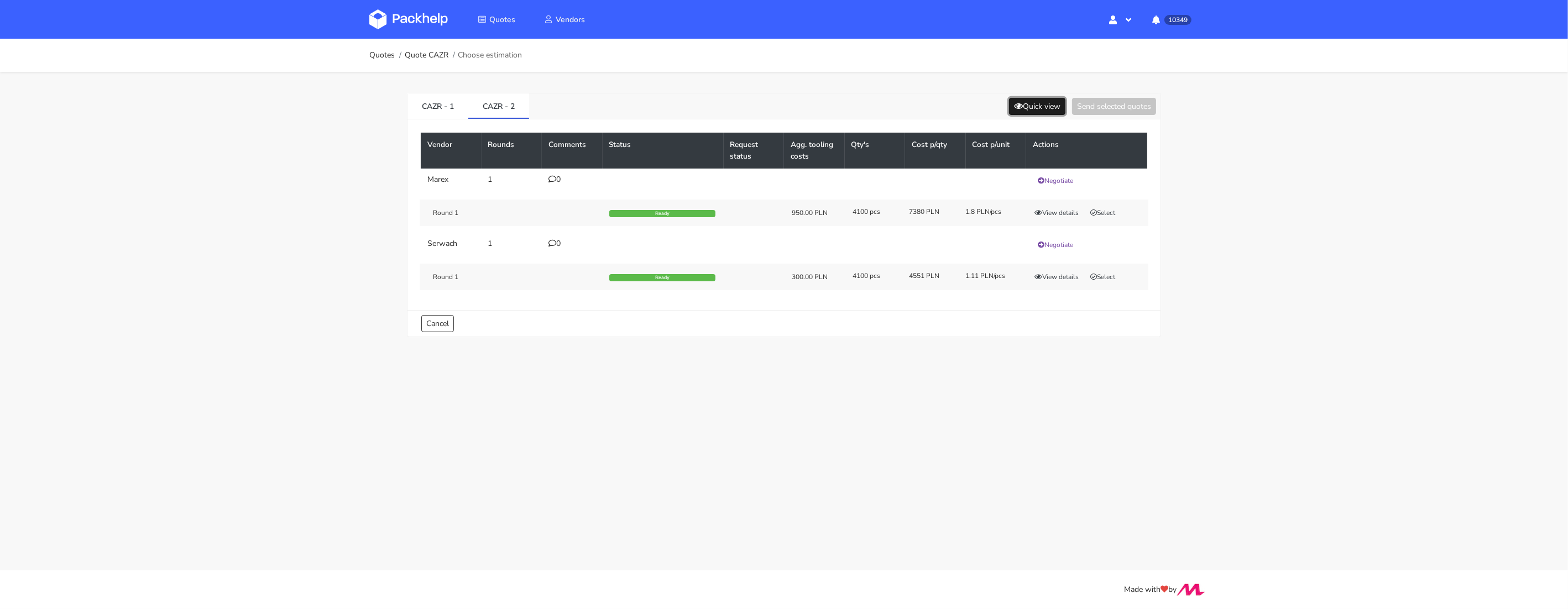
click at [1037, 107] on button "Quick view" at bounding box center [1037, 106] width 57 height 17
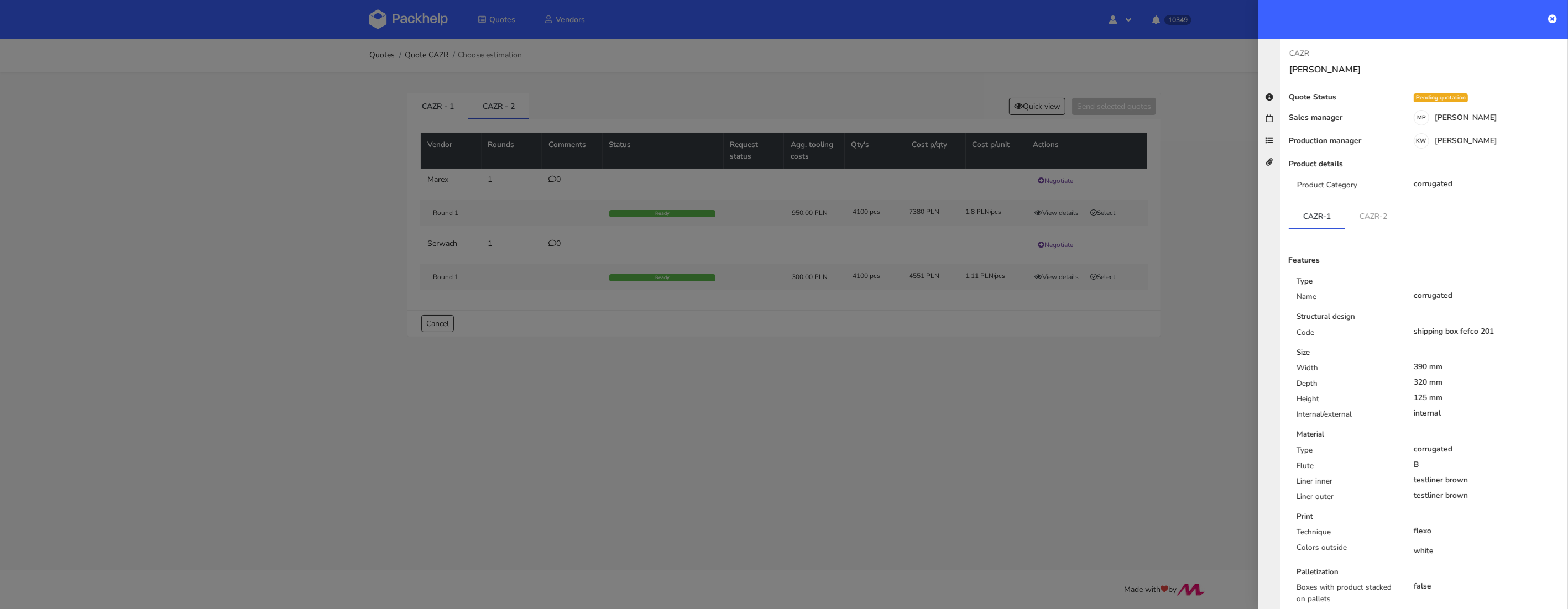
click at [760, 124] on div at bounding box center [784, 304] width 1568 height 609
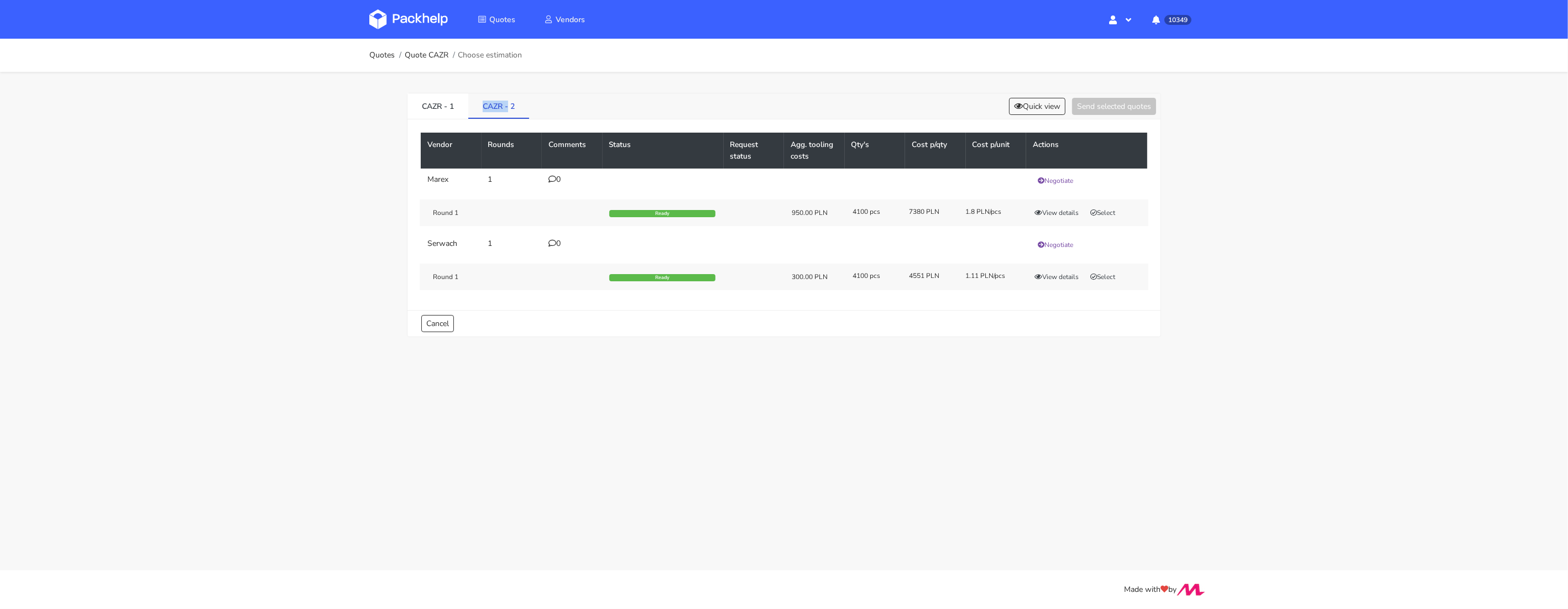
drag, startPoint x: 508, startPoint y: 111, endPoint x: 479, endPoint y: 110, distance: 29.0
click at [479, 110] on link "CAZR - 2" at bounding box center [498, 105] width 61 height 24
copy link "CAZR -"
click at [429, 95] on link "CAZR - 1" at bounding box center [438, 105] width 61 height 24
click at [504, 103] on link "CAZR - 2" at bounding box center [498, 105] width 61 height 24
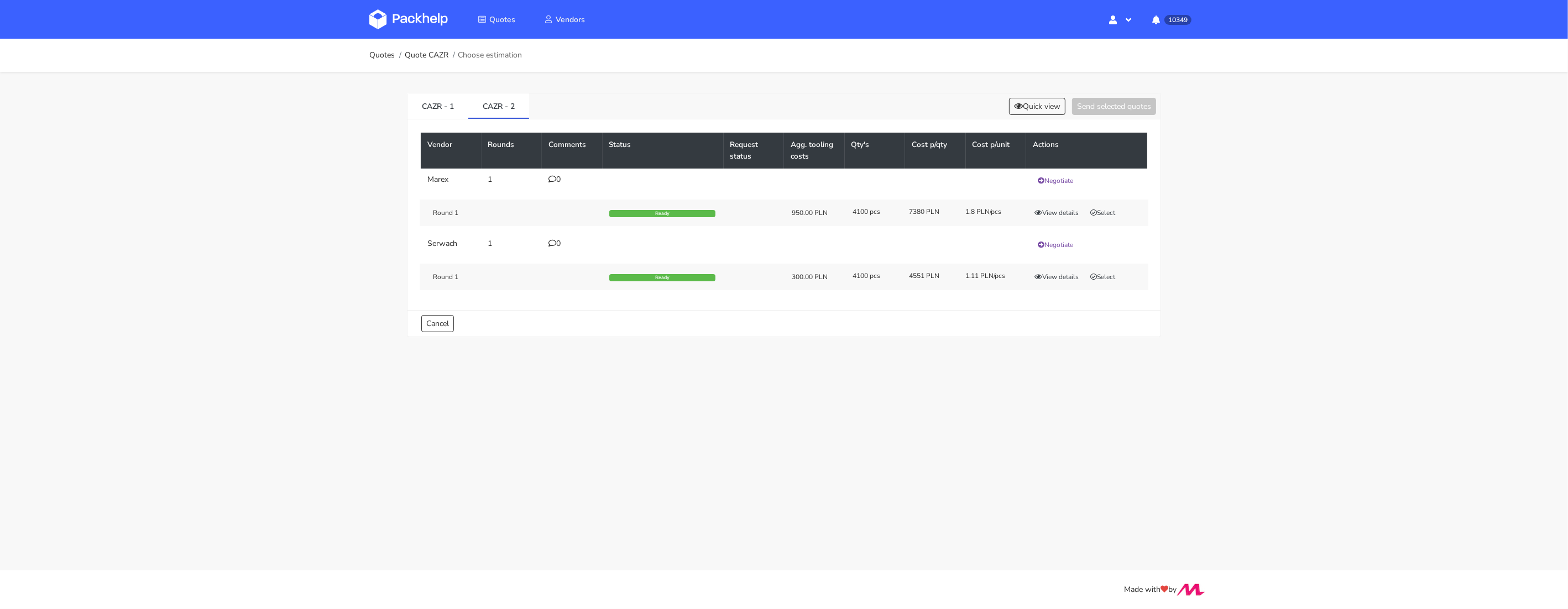
click at [401, 102] on div "CAZR - 1 CAZR - 2 Quick view Send selected quotes Vendor Rounds Comments Status…" at bounding box center [784, 213] width 796 height 282
click at [418, 104] on link "CAZR - 1" at bounding box center [438, 105] width 61 height 24
click at [477, 94] on link "CAZR - 2" at bounding box center [498, 105] width 61 height 24
click at [1105, 276] on button "Select" at bounding box center [1102, 277] width 35 height 11
click at [1084, 104] on button "Send selected quotes ( 1 )" at bounding box center [1107, 106] width 100 height 17
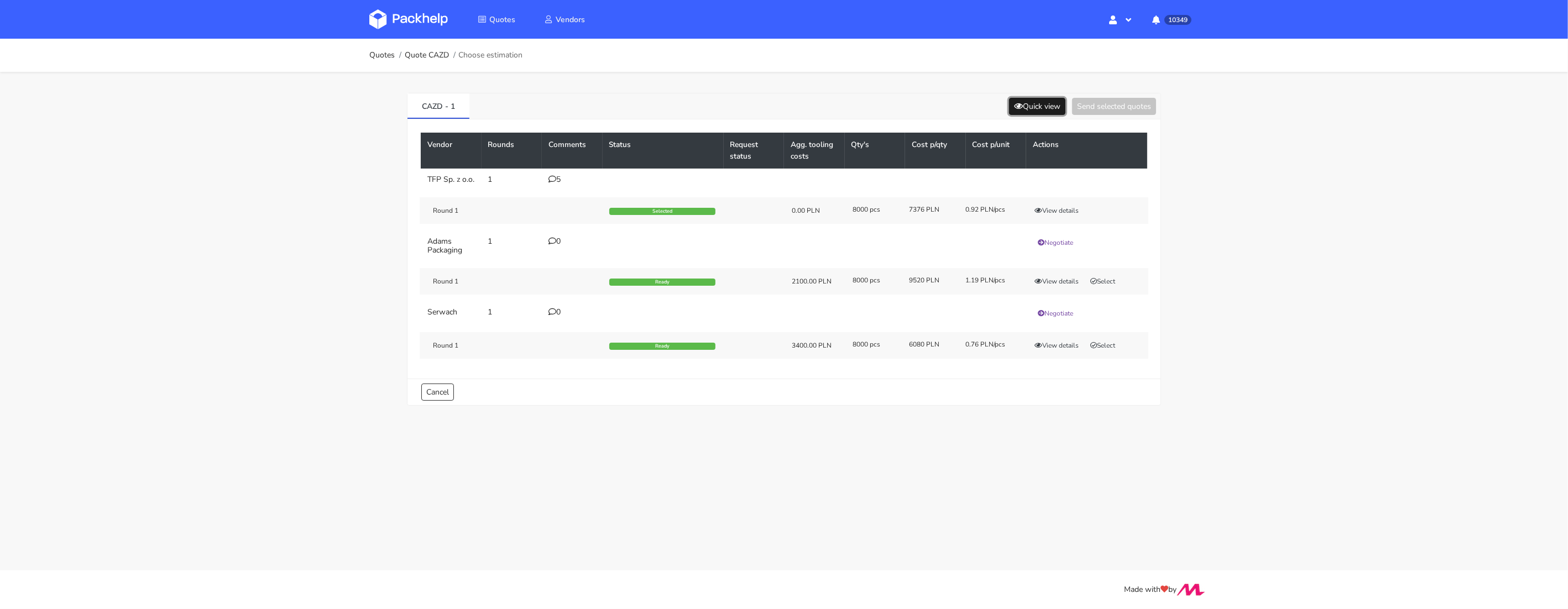
click at [1025, 109] on button "Quick view" at bounding box center [1037, 106] width 57 height 17
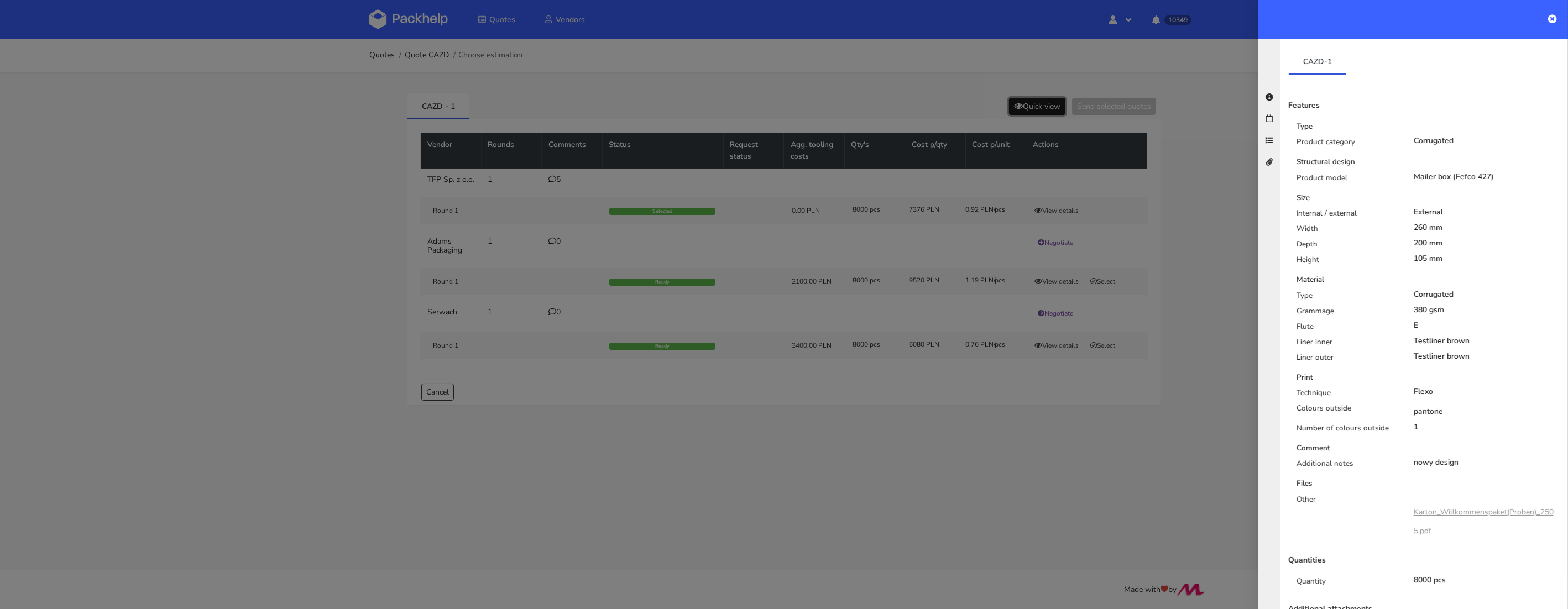
scroll to position [198, 0]
click at [1055, 515] on div at bounding box center [784, 304] width 1568 height 609
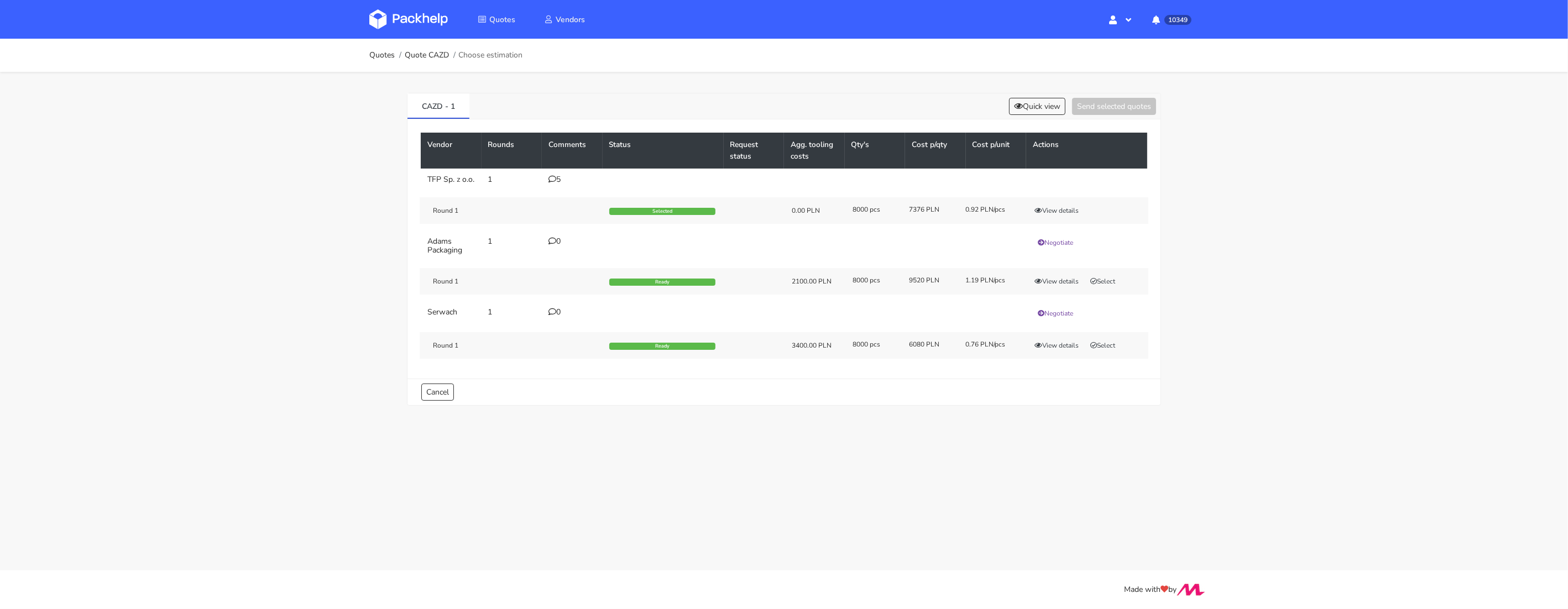
click at [552, 176] on icon at bounding box center [552, 179] width 8 height 8
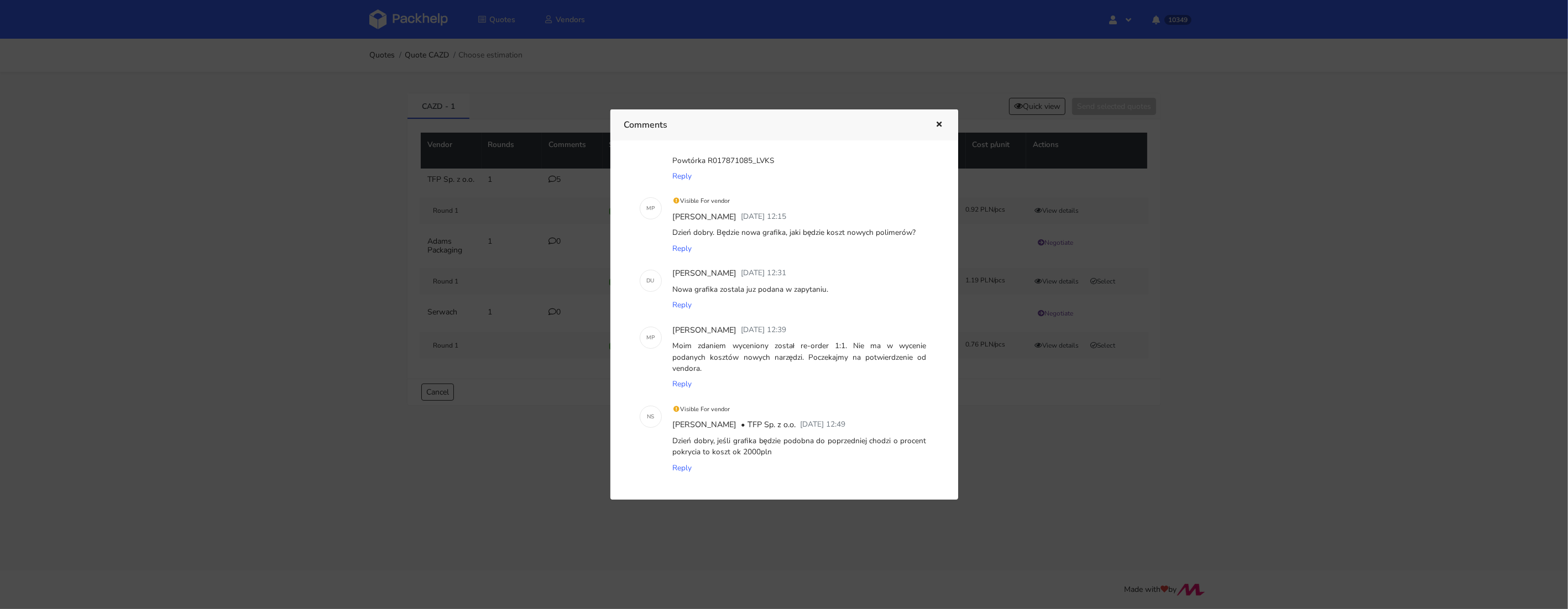
scroll to position [51, 0]
click at [1012, 390] on div at bounding box center [784, 304] width 1568 height 609
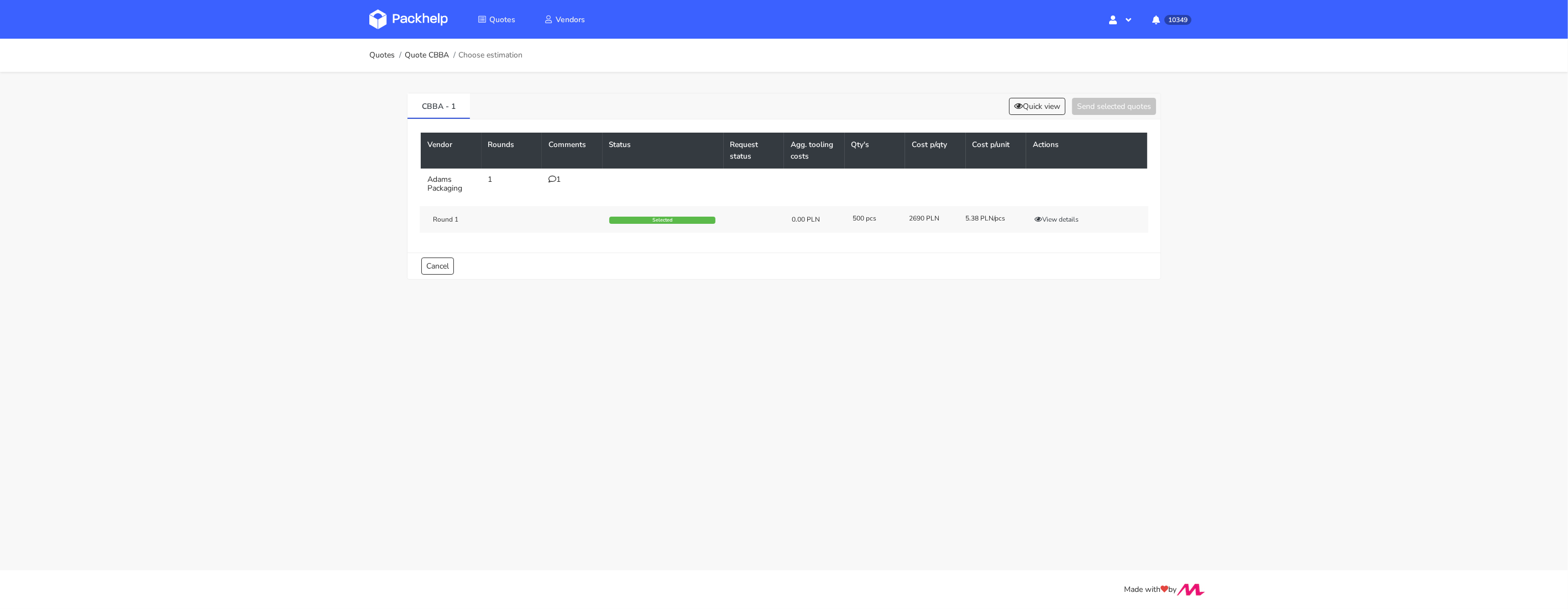
click at [558, 179] on div "1" at bounding box center [572, 180] width 47 height 8
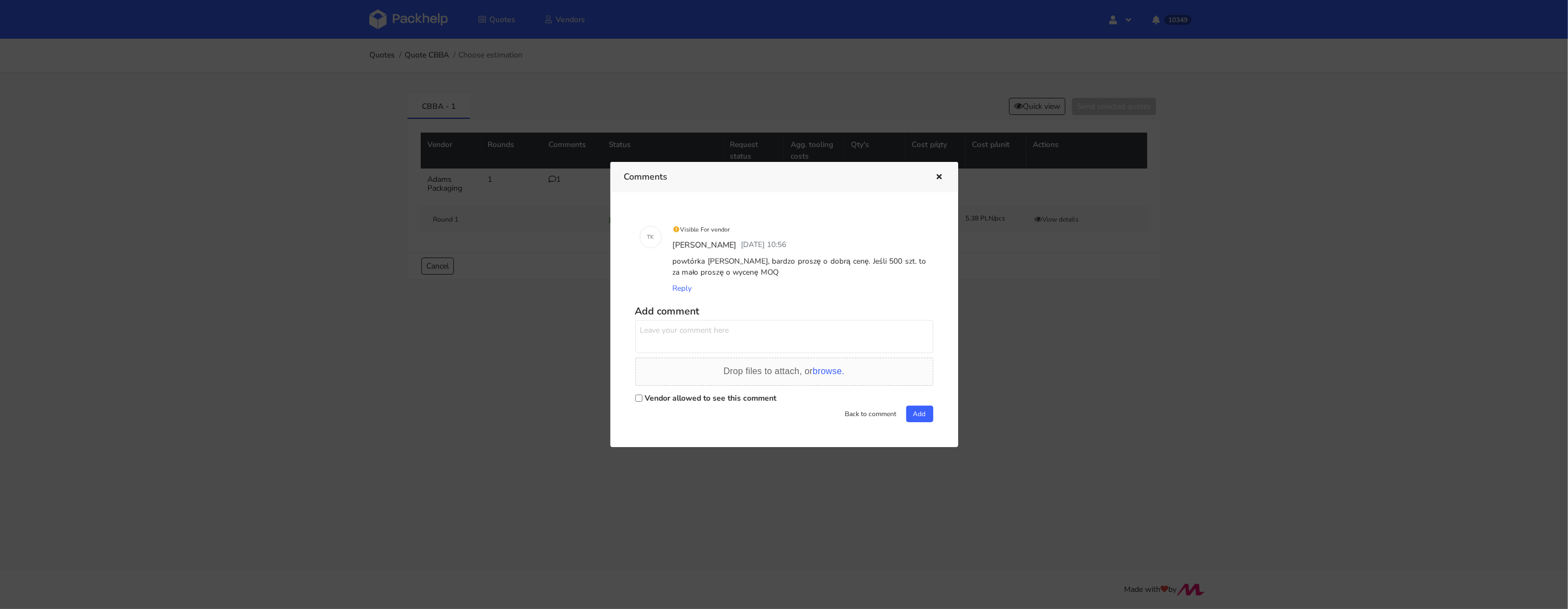
click at [1031, 92] on div at bounding box center [784, 304] width 1568 height 609
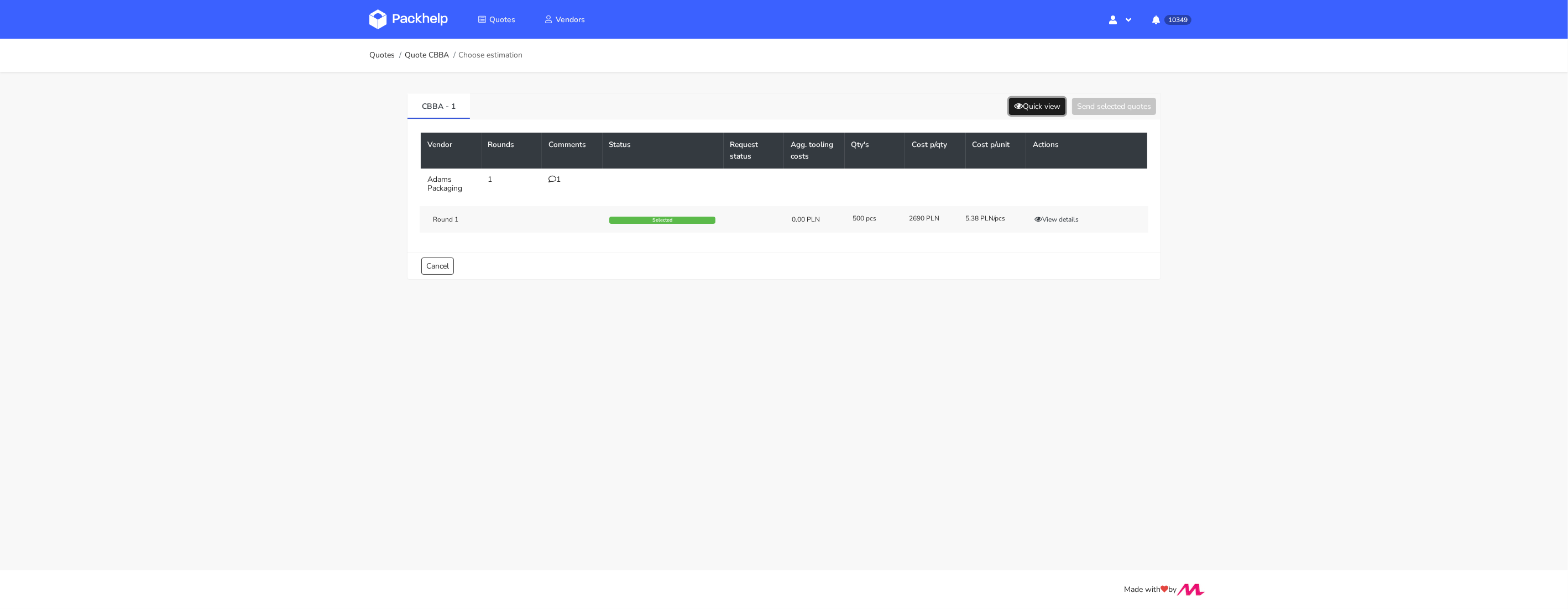
click at [1033, 101] on button "Quick view" at bounding box center [1037, 106] width 57 height 17
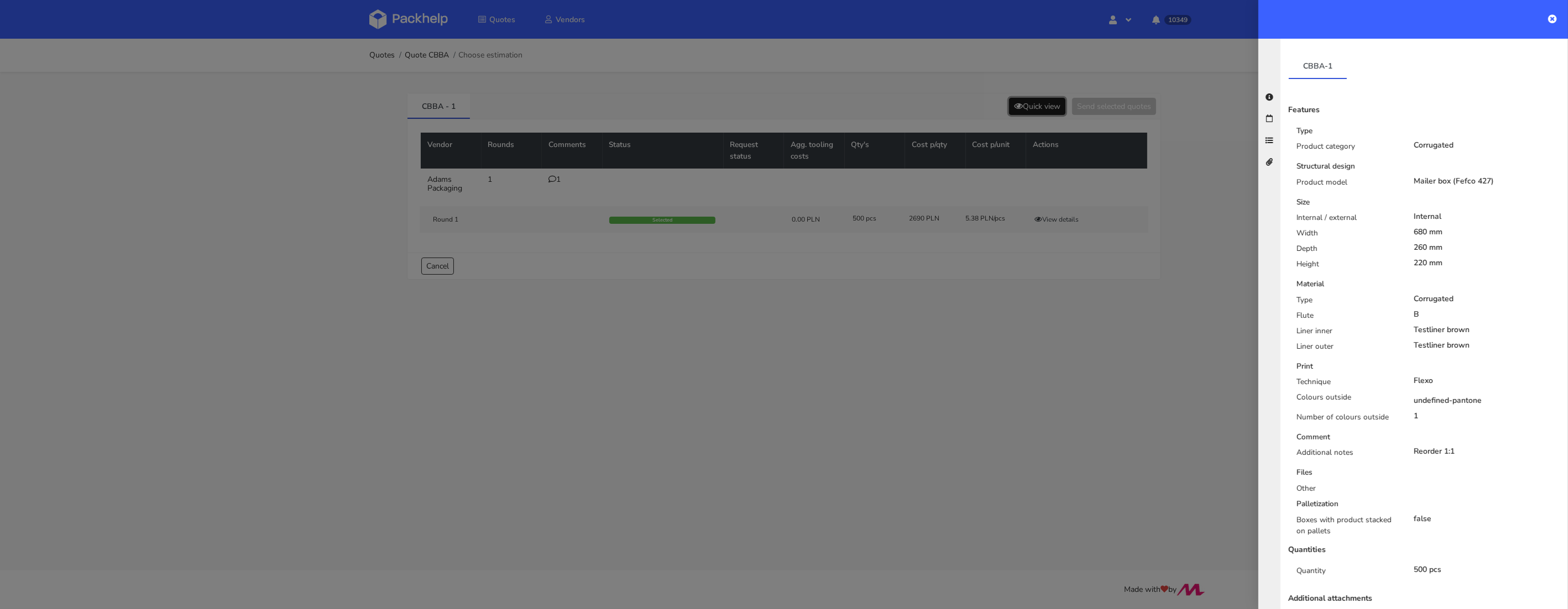
scroll to position [184, 0]
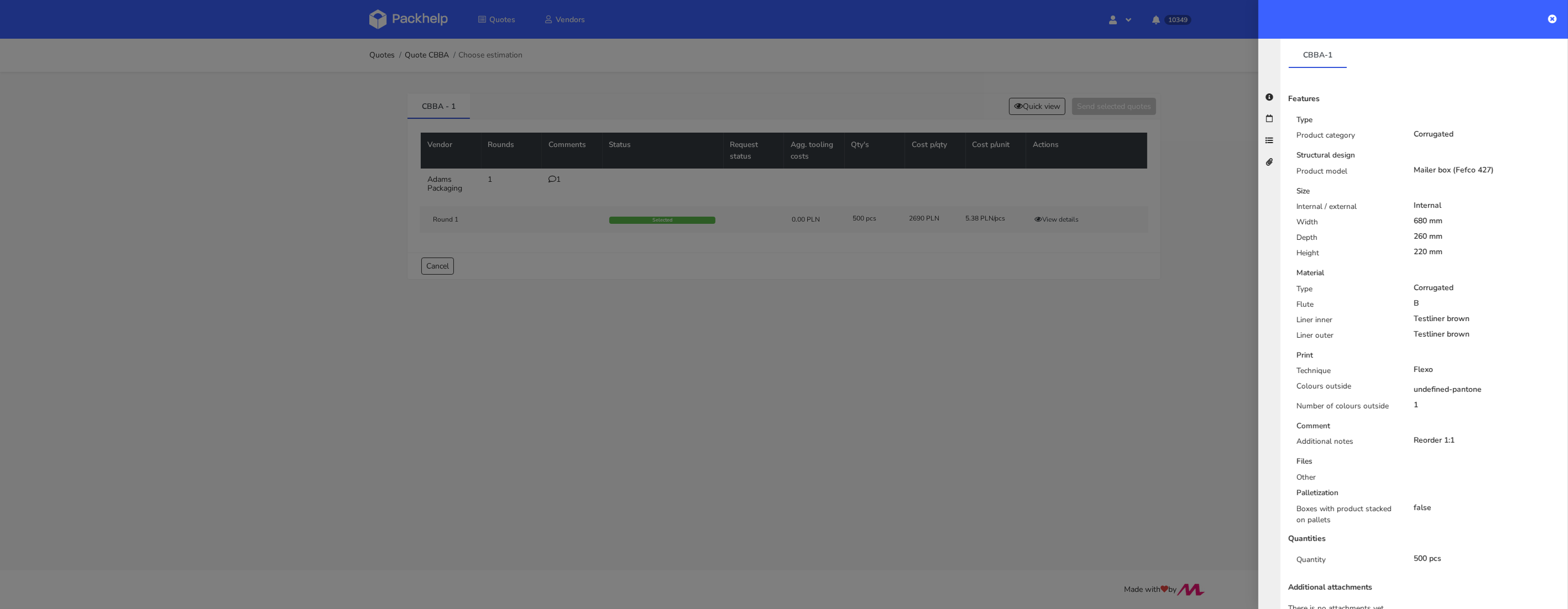
click at [1105, 373] on div at bounding box center [784, 304] width 1568 height 609
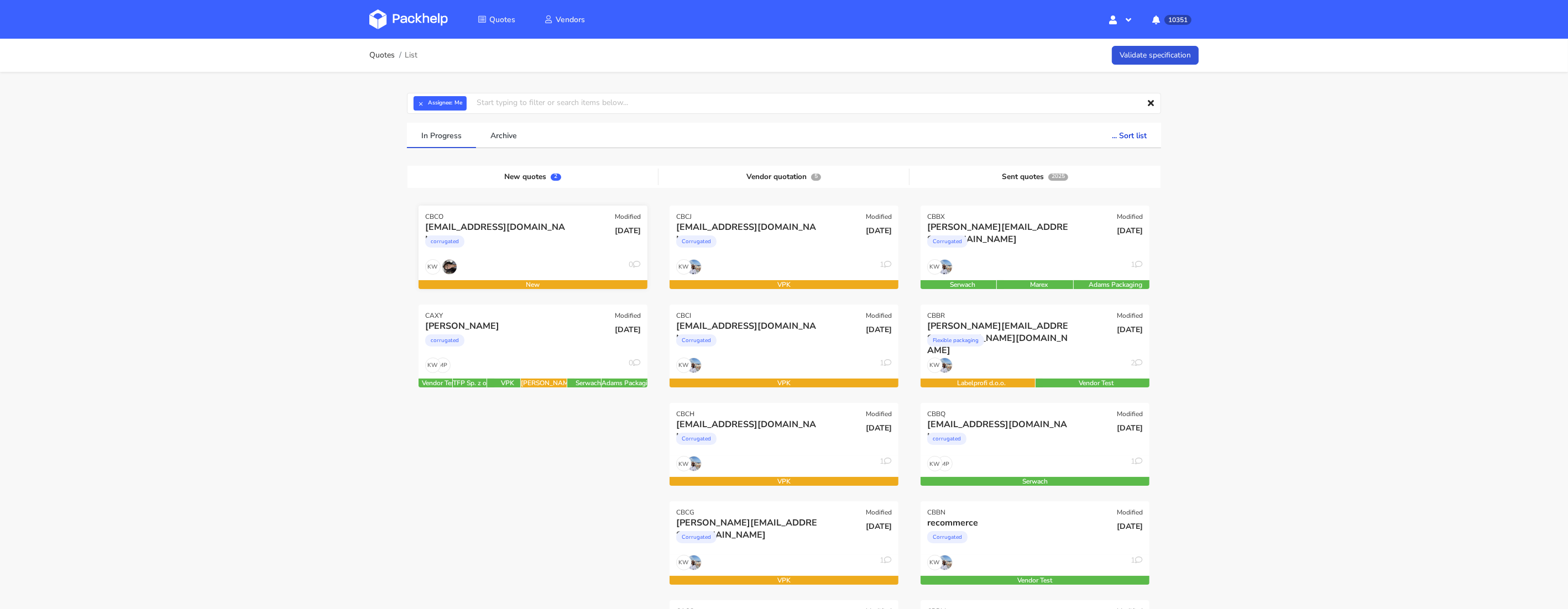
click at [536, 250] on div "corrugated" at bounding box center [498, 245] width 147 height 22
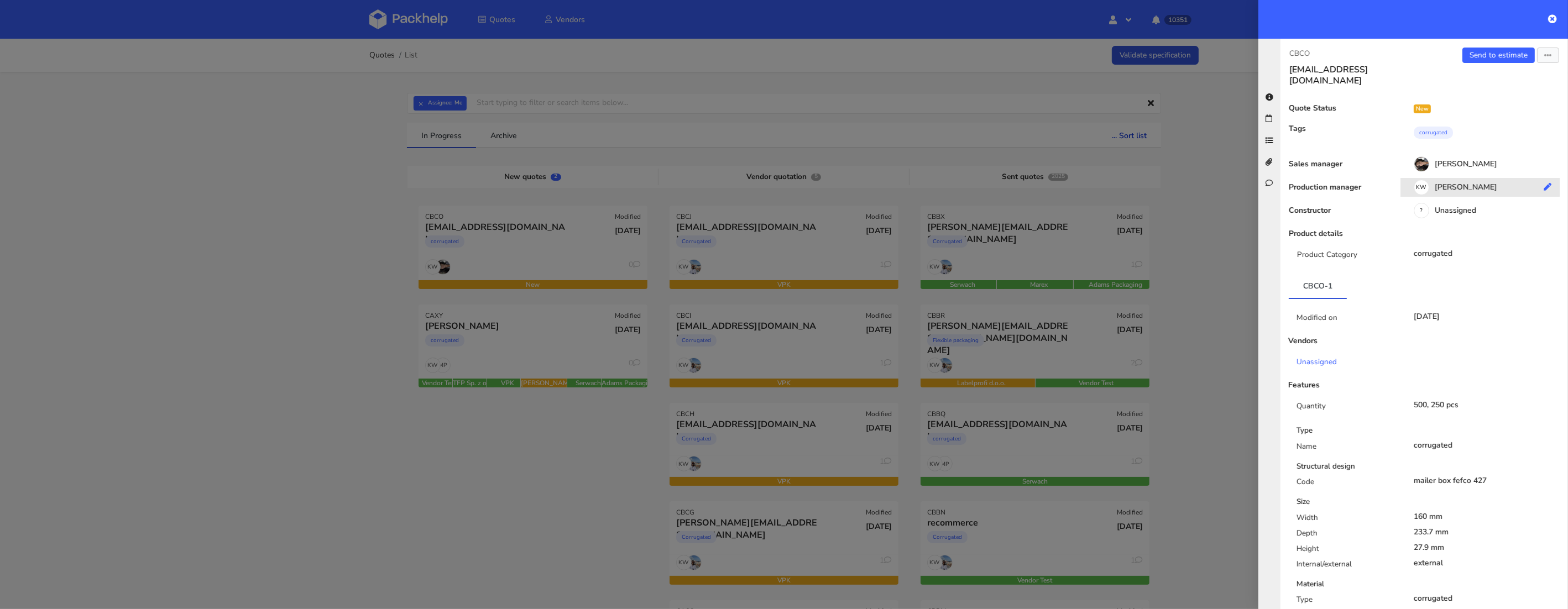
click at [1477, 183] on div "KW Klaudia Wiśniewska" at bounding box center [1484, 189] width 168 height 12
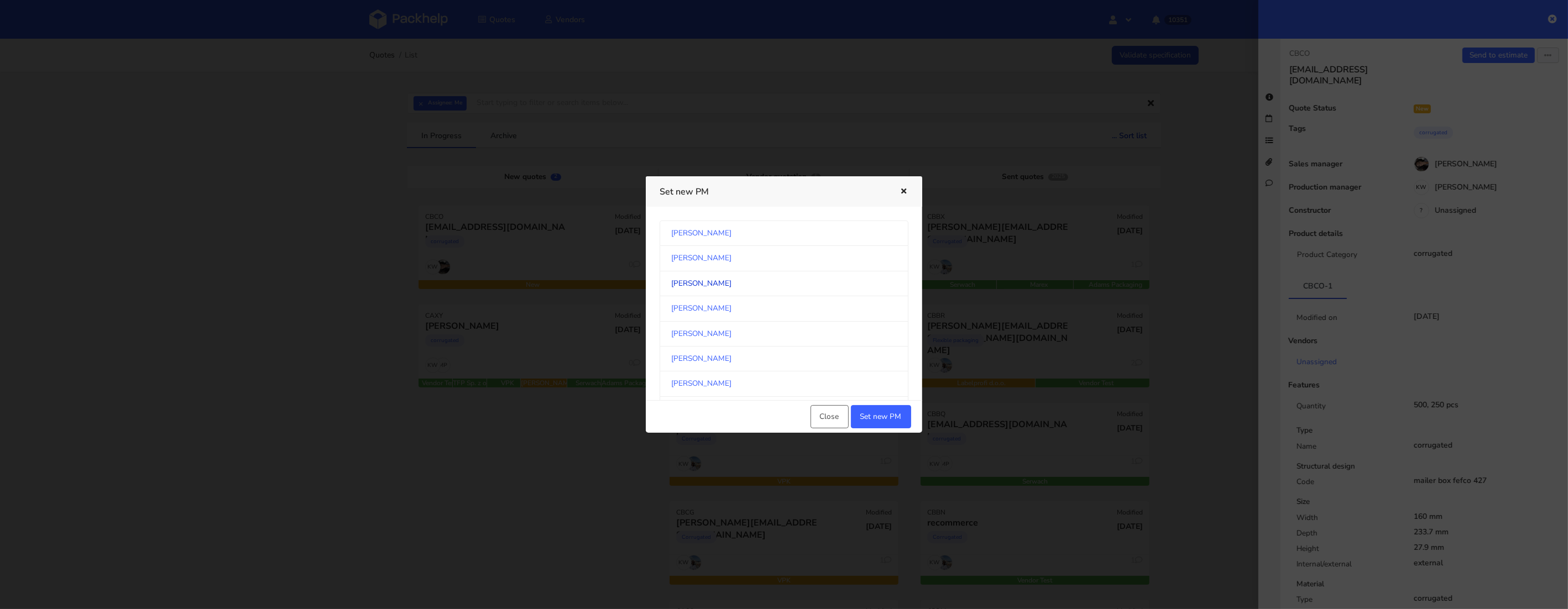
scroll to position [585, 0]
click at [742, 310] on link "[PERSON_NAME]" at bounding box center [784, 300] width 249 height 24
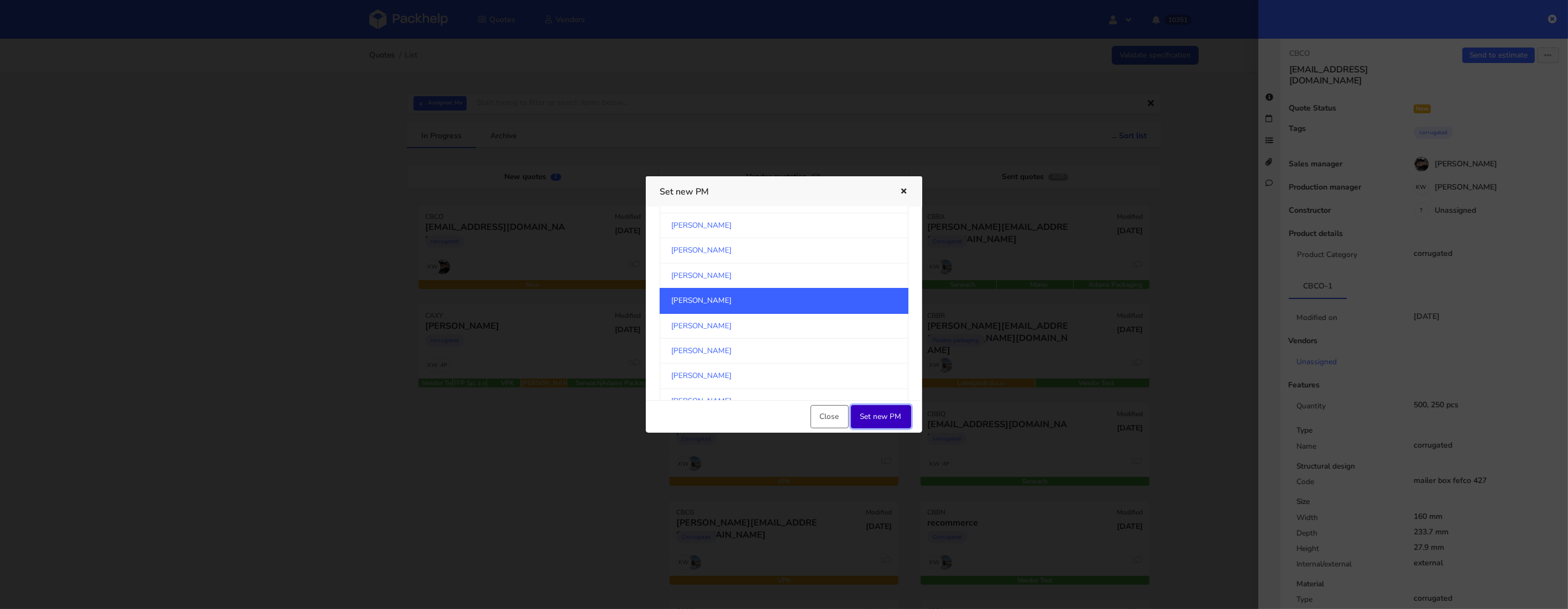
click at [897, 413] on button "Set new PM" at bounding box center [881, 417] width 60 height 24
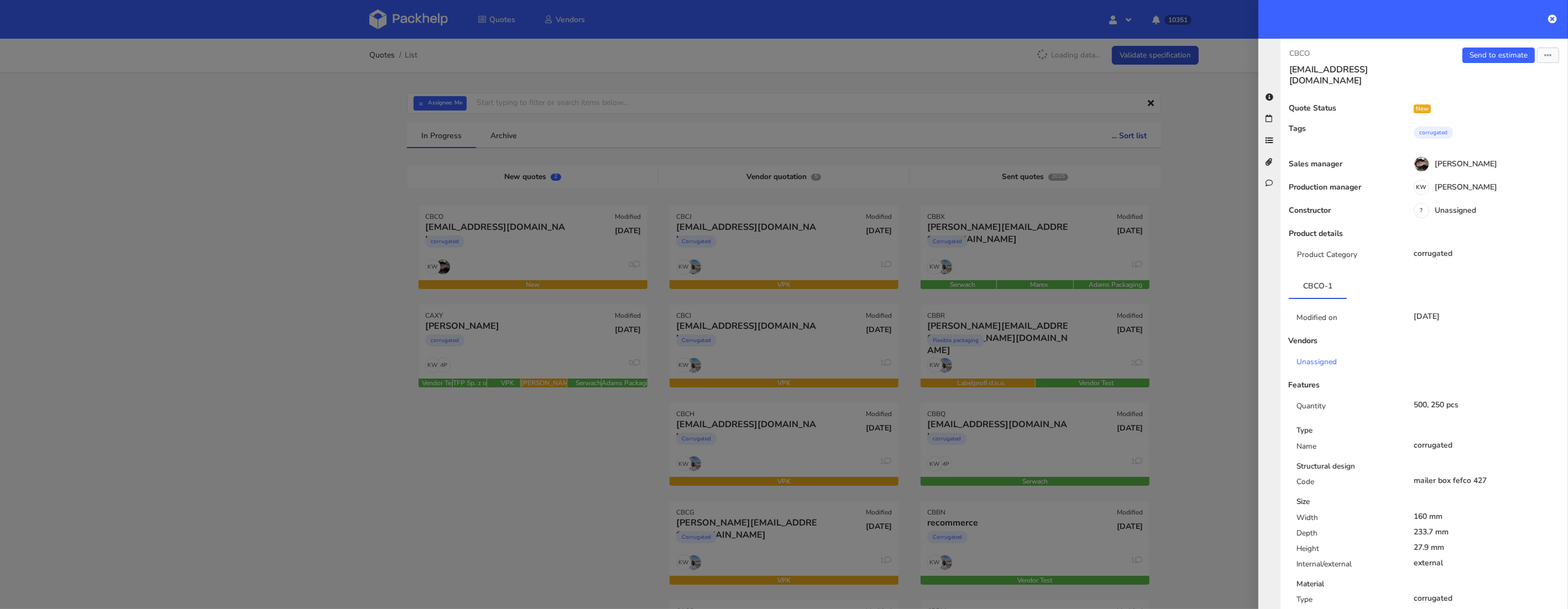
click at [591, 456] on div at bounding box center [784, 304] width 1568 height 609
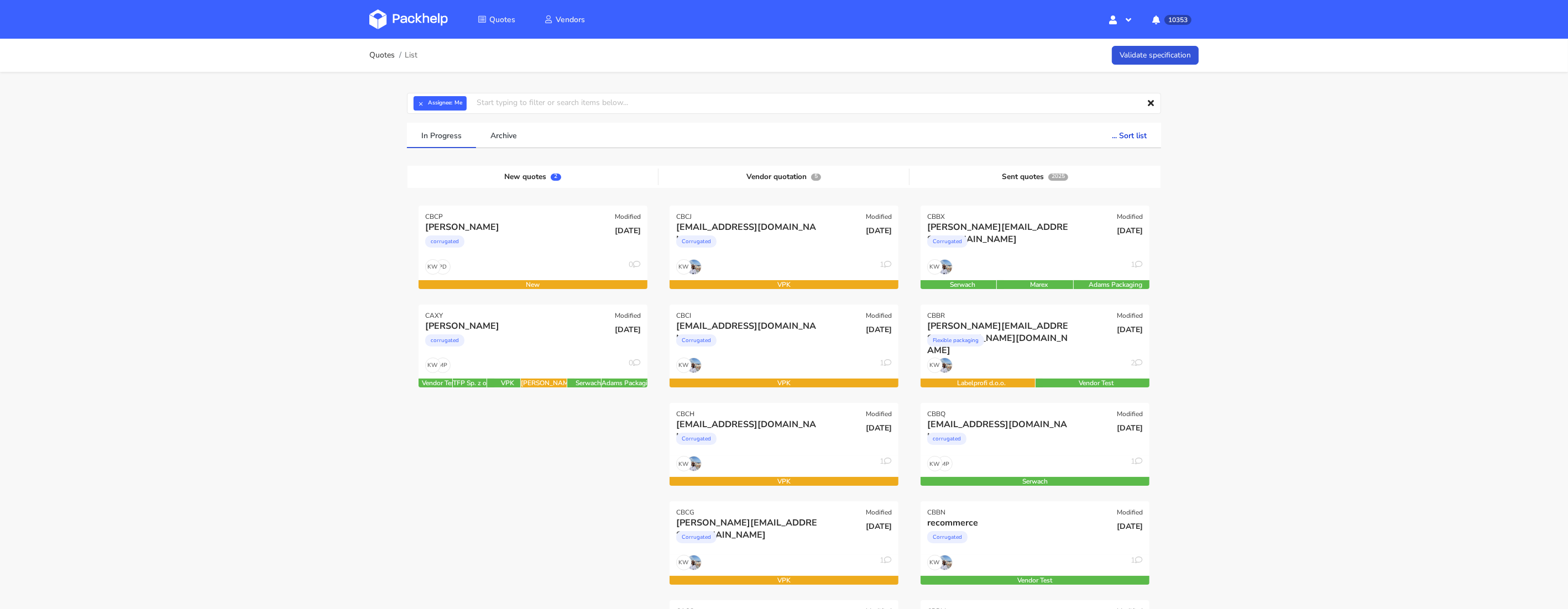
drag, startPoint x: 527, startPoint y: 237, endPoint x: 773, endPoint y: 203, distance: 248.3
click at [527, 237] on div "corrugated" at bounding box center [498, 245] width 147 height 22
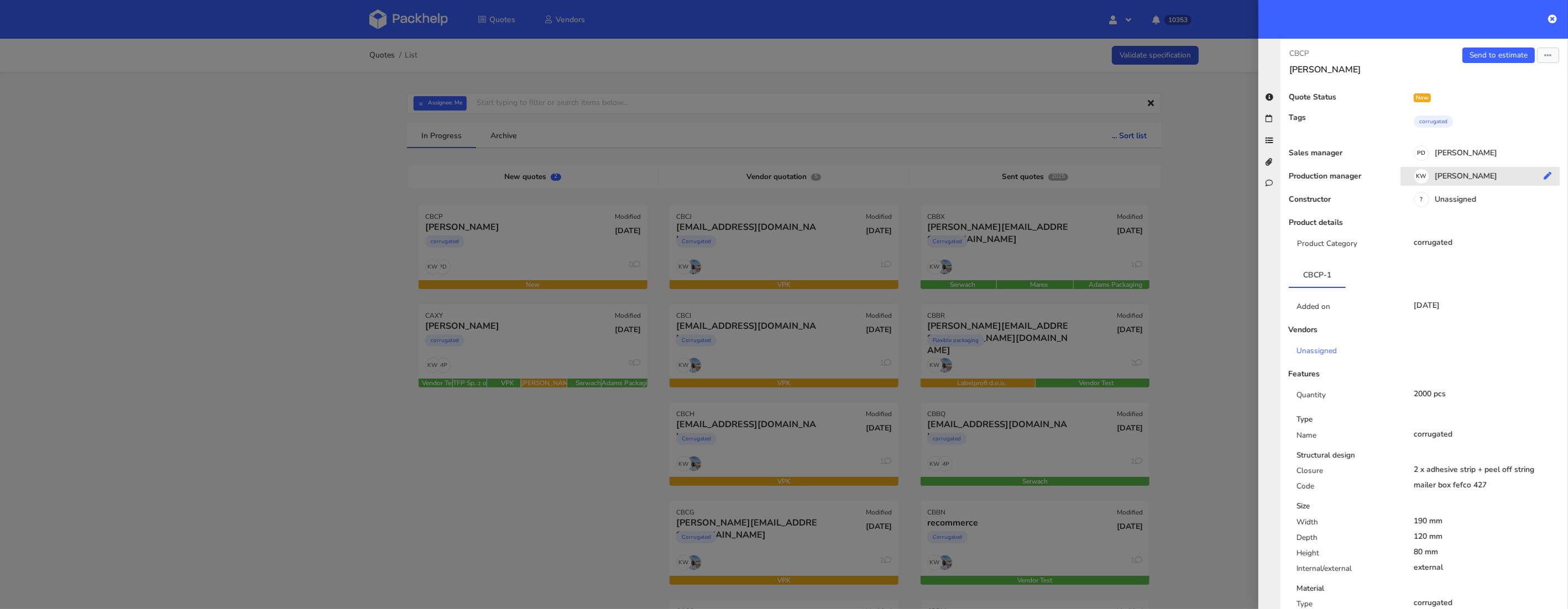
click at [1448, 174] on div "KW [PERSON_NAME]" at bounding box center [1484, 178] width 168 height 12
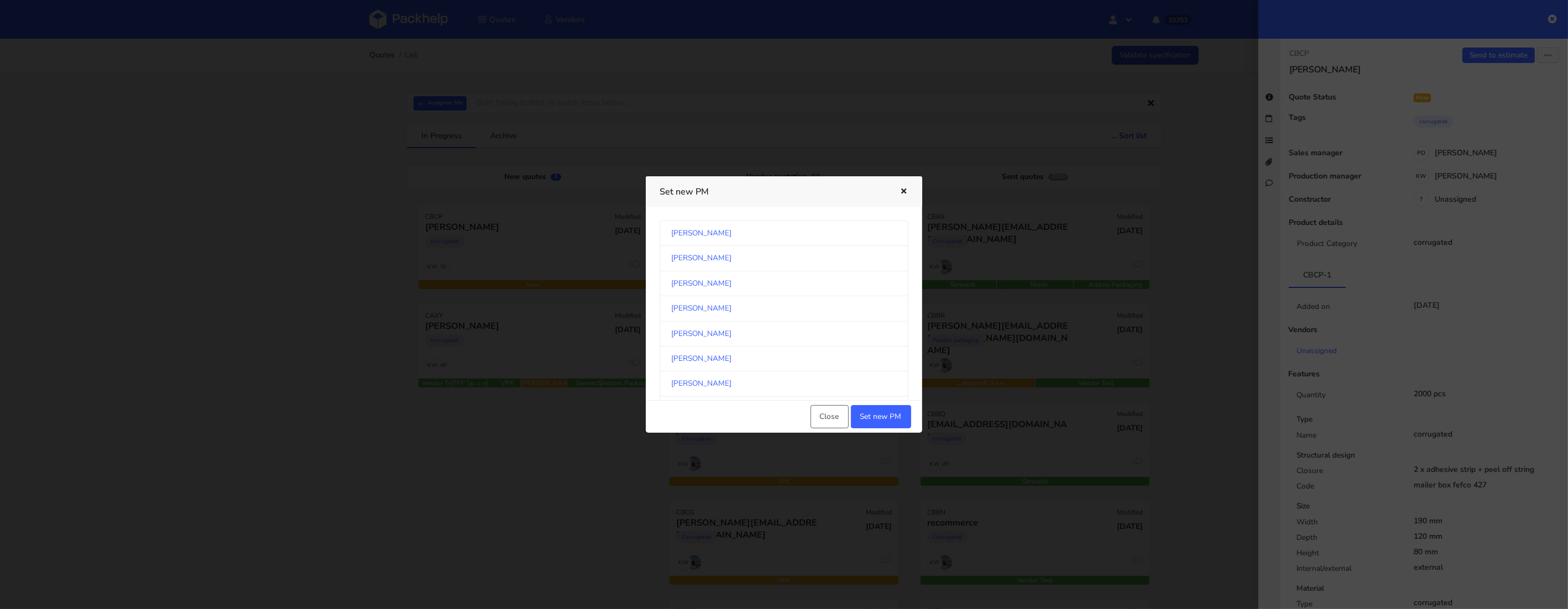
scroll to position [1015, 0]
click at [724, 301] on link "[PERSON_NAME]" at bounding box center [784, 298] width 249 height 24
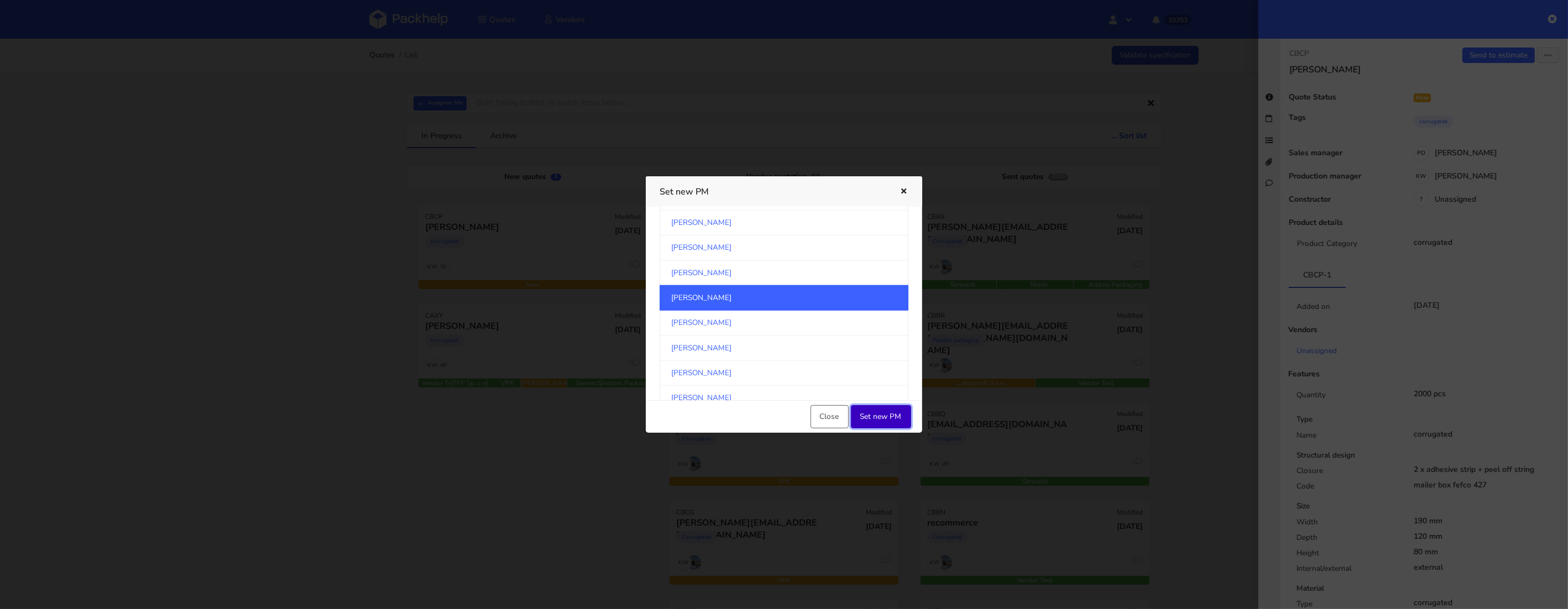
click at [886, 411] on button "Set new PM" at bounding box center [881, 417] width 60 height 24
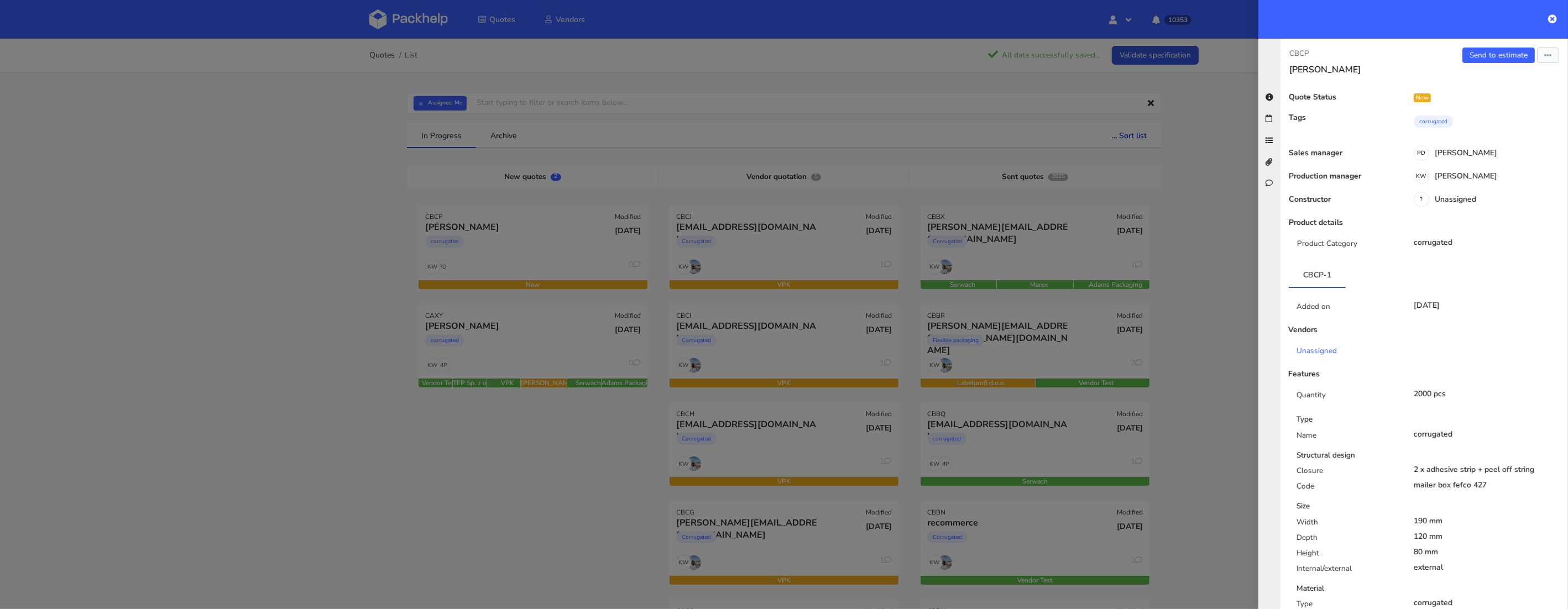
click at [273, 274] on div at bounding box center [784, 304] width 1568 height 609
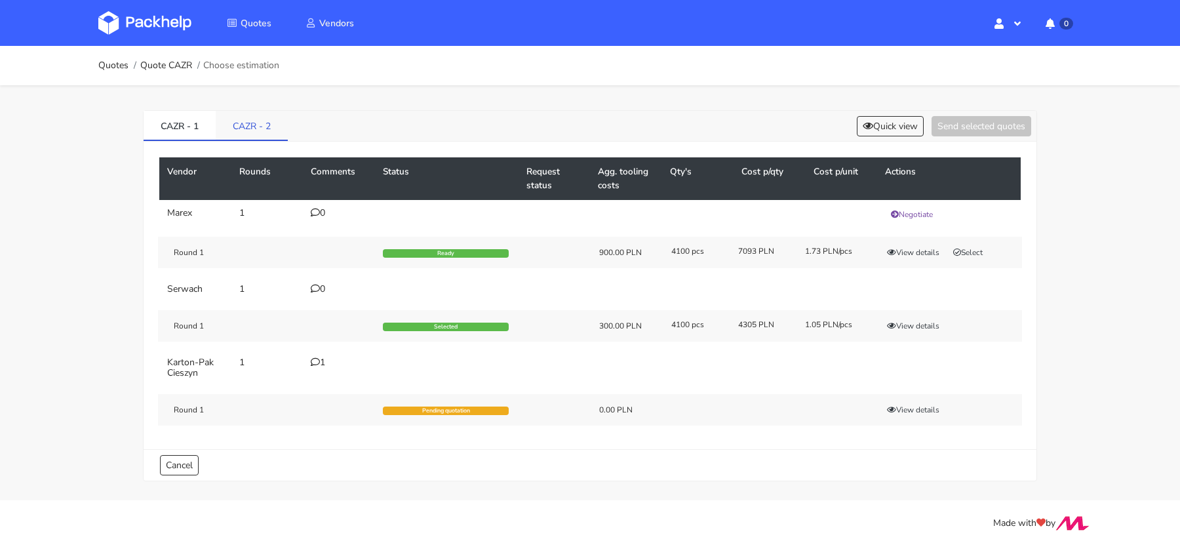
click at [263, 135] on link "CAZR - 2" at bounding box center [252, 125] width 72 height 29
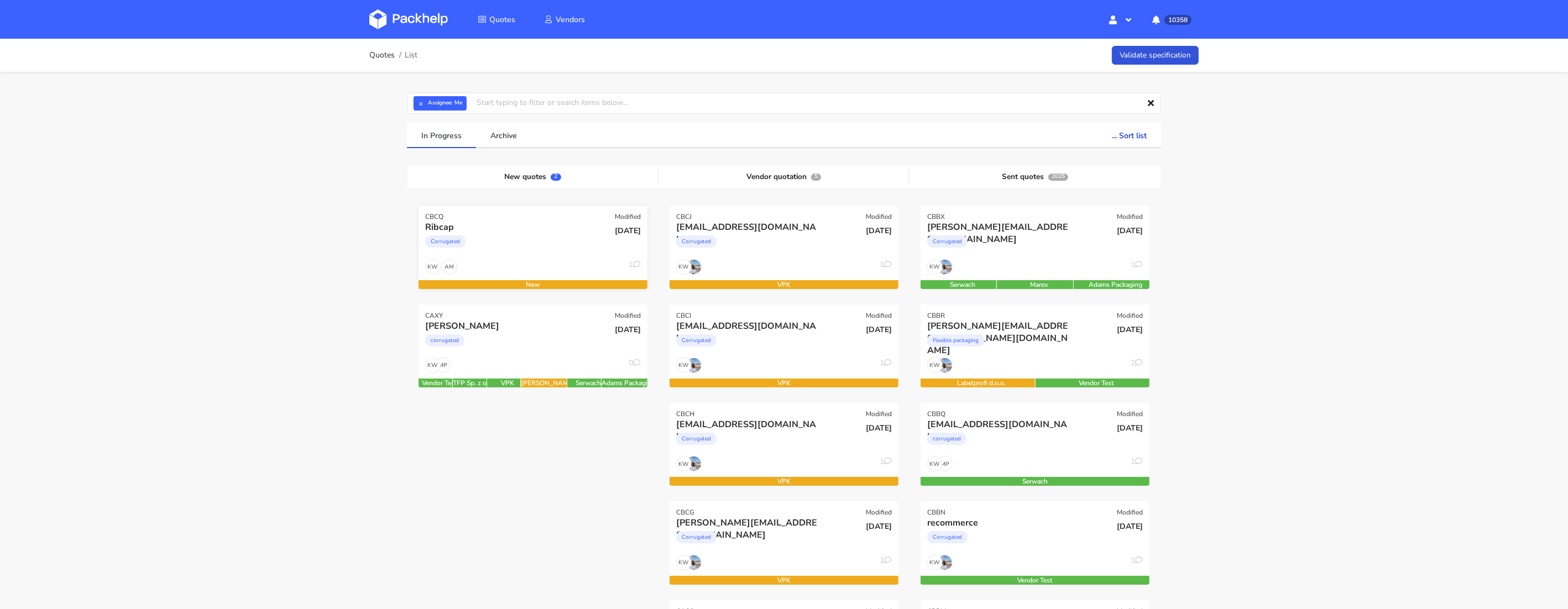
click at [550, 251] on div "Corrugated" at bounding box center [498, 245] width 147 height 22
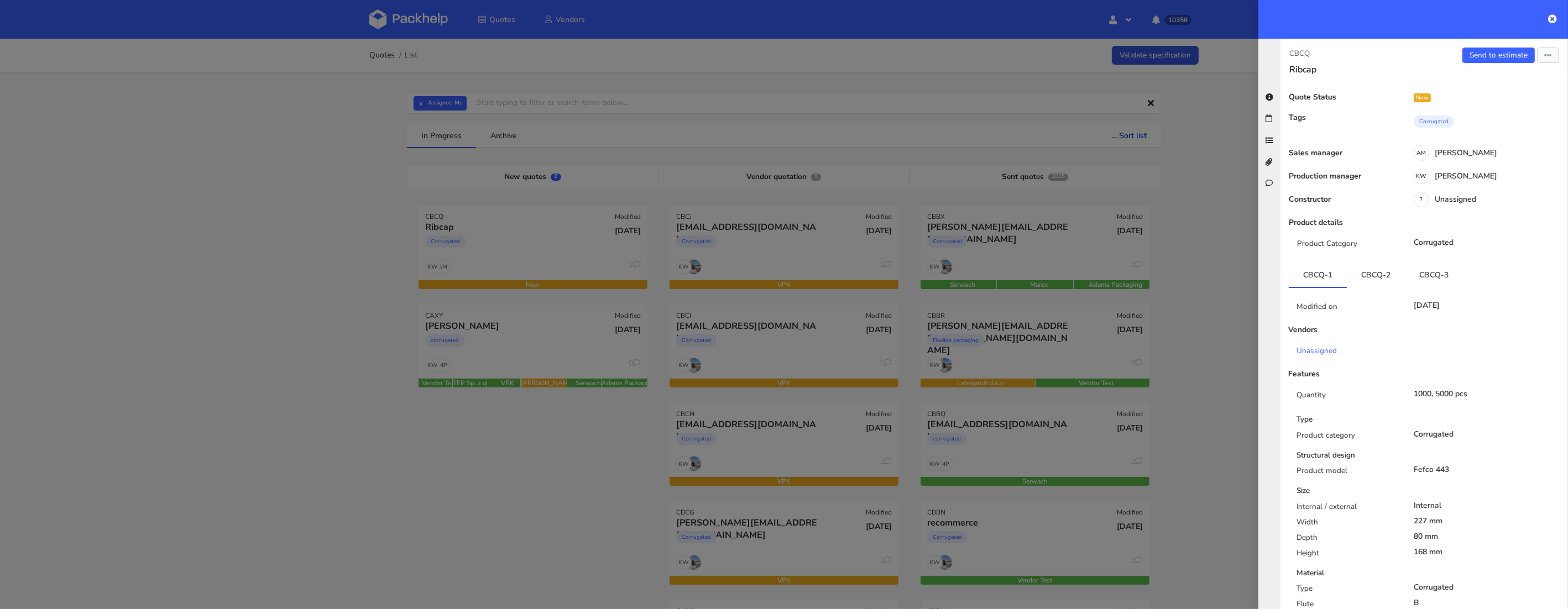
click at [1459, 169] on div "Quote Status New Tags Corrugated Sales manager AM Adrian Margula Production man…" at bounding box center [1425, 614] width 270 height 1043
click at [1451, 174] on div "KW Klaudia Wiśniewska" at bounding box center [1484, 178] width 168 height 12
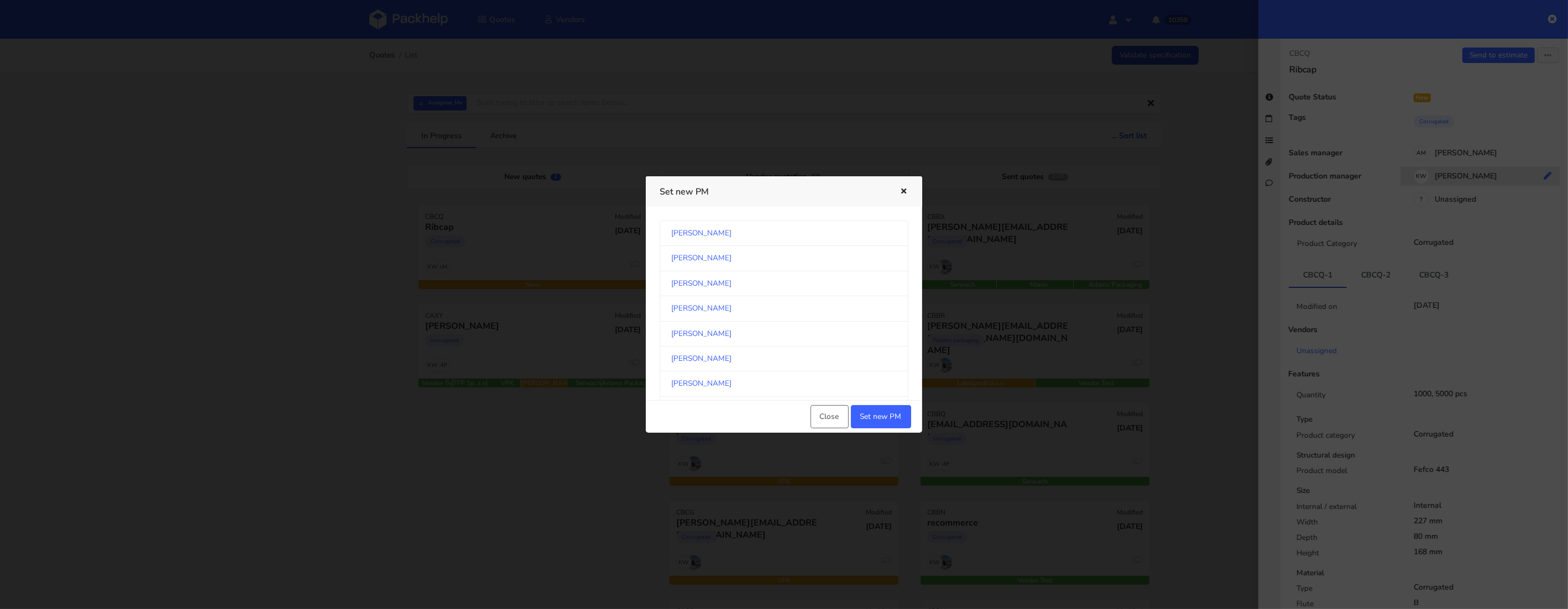
scroll to position [585, 0]
click at [800, 304] on link "Michał Palasek" at bounding box center [784, 300] width 249 height 24
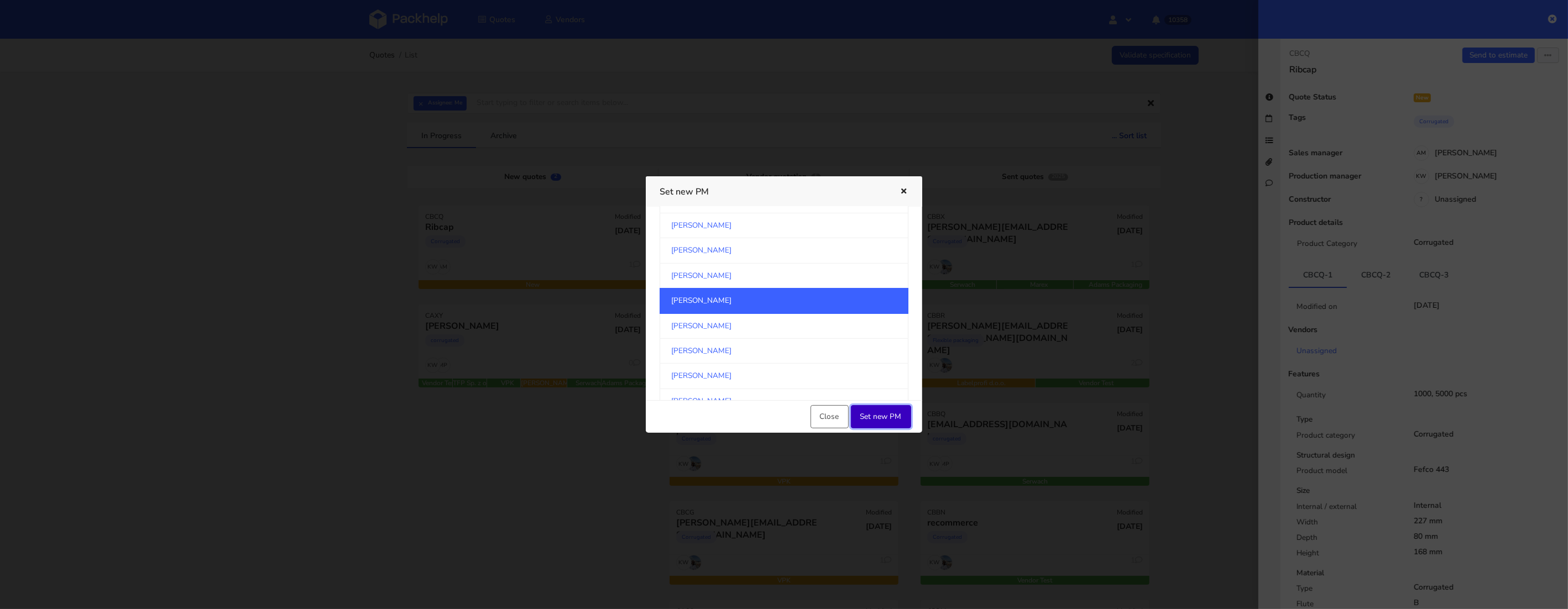
click at [872, 410] on button "Set new PM" at bounding box center [881, 417] width 60 height 24
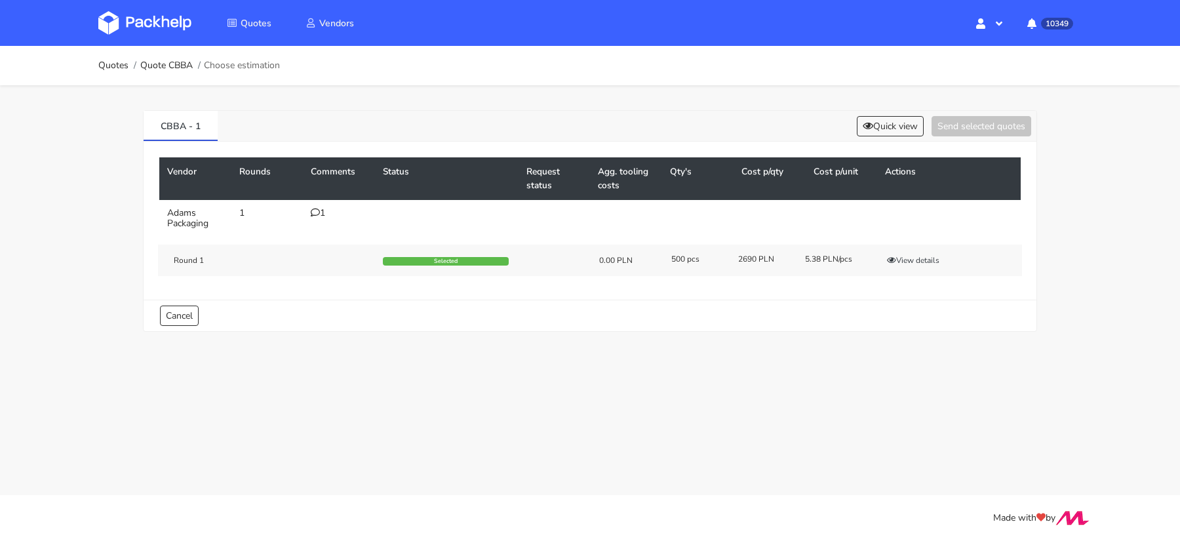
click at [144, 32] on img at bounding box center [144, 23] width 93 height 24
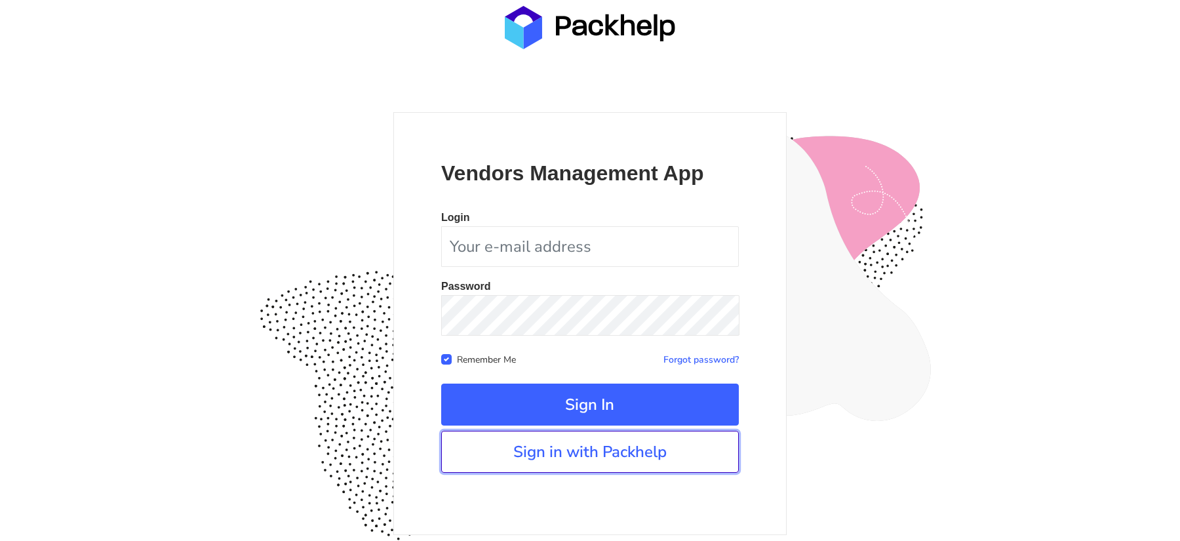
click at [521, 464] on link "Sign in with Packhelp" at bounding box center [590, 452] width 298 height 42
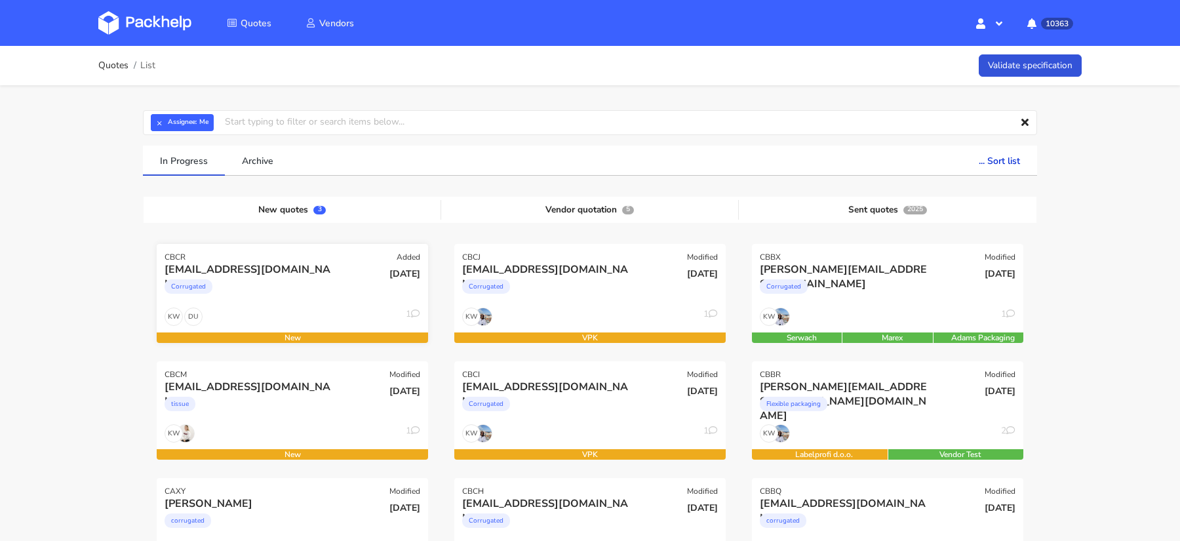
click at [263, 309] on div "DU KW 1" at bounding box center [292, 319] width 271 height 25
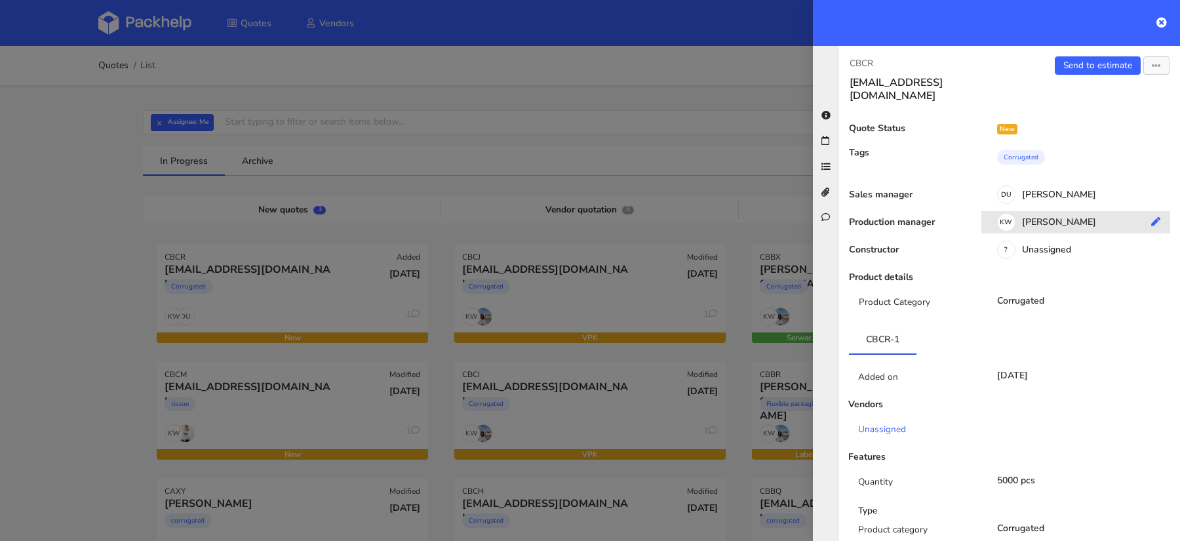
click at [1049, 217] on div "KW [PERSON_NAME]" at bounding box center [1080, 224] width 199 height 14
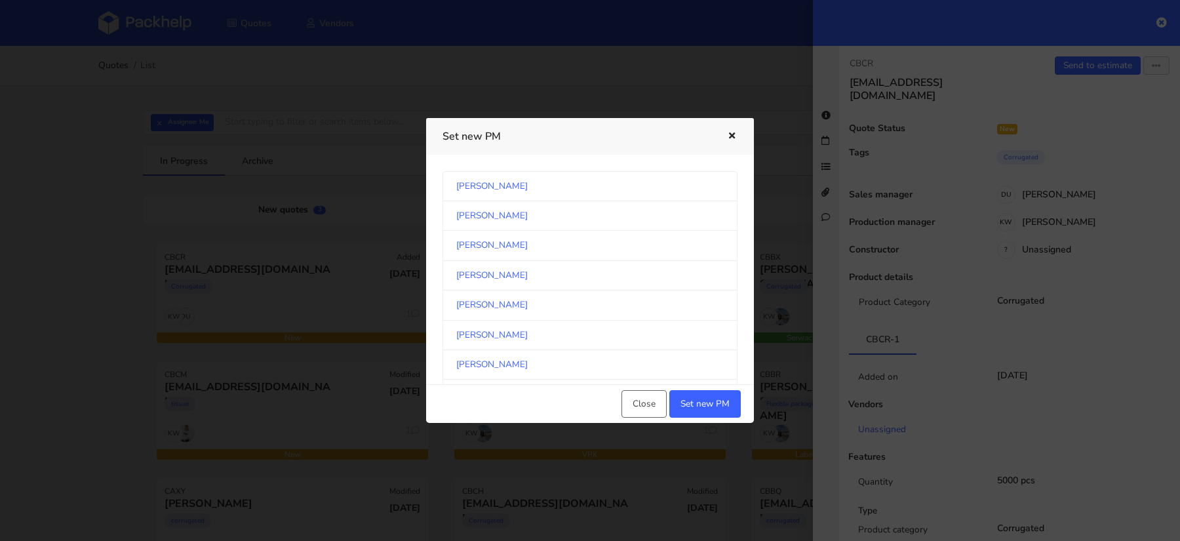
scroll to position [683, 0]
click at [537, 279] on link "Michał Palasek" at bounding box center [589, 276] width 295 height 29
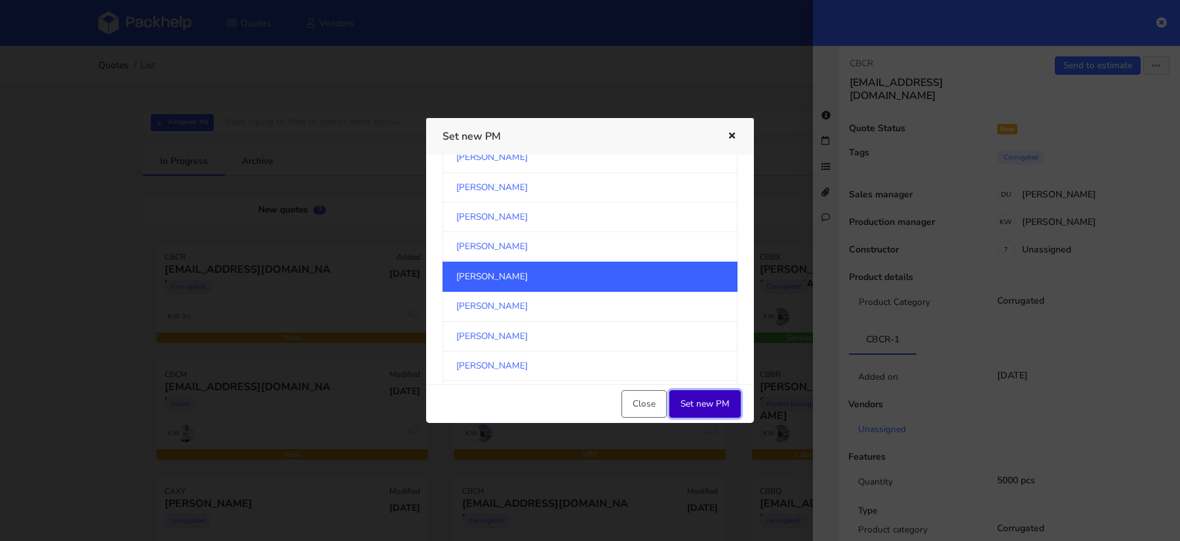
click at [718, 399] on button "Set new PM" at bounding box center [704, 404] width 71 height 28
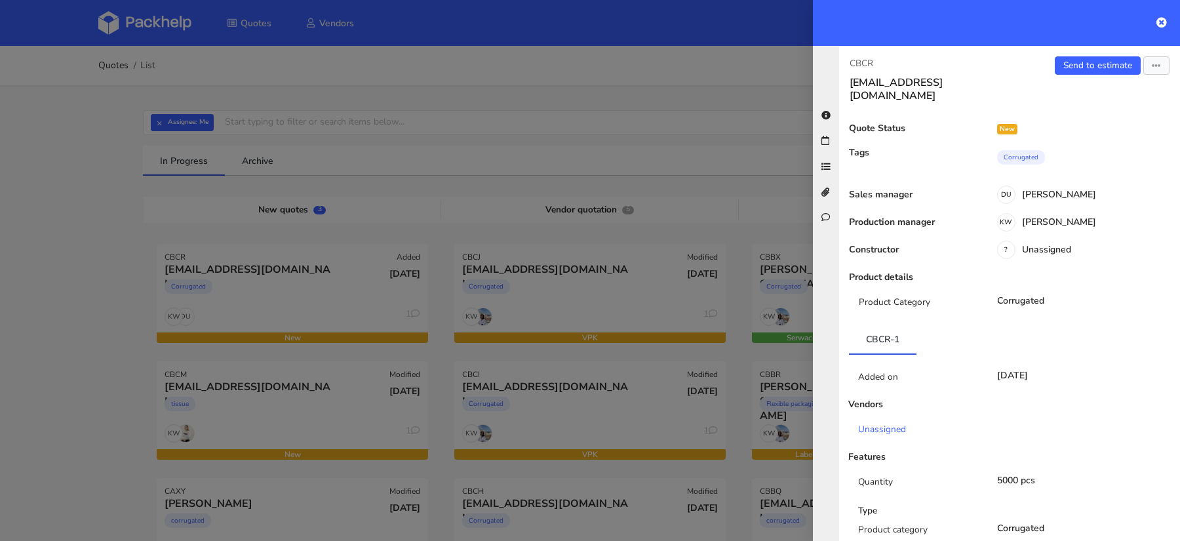
click at [188, 302] on div at bounding box center [590, 270] width 1180 height 541
click at [77, 315] on div at bounding box center [590, 270] width 1180 height 541
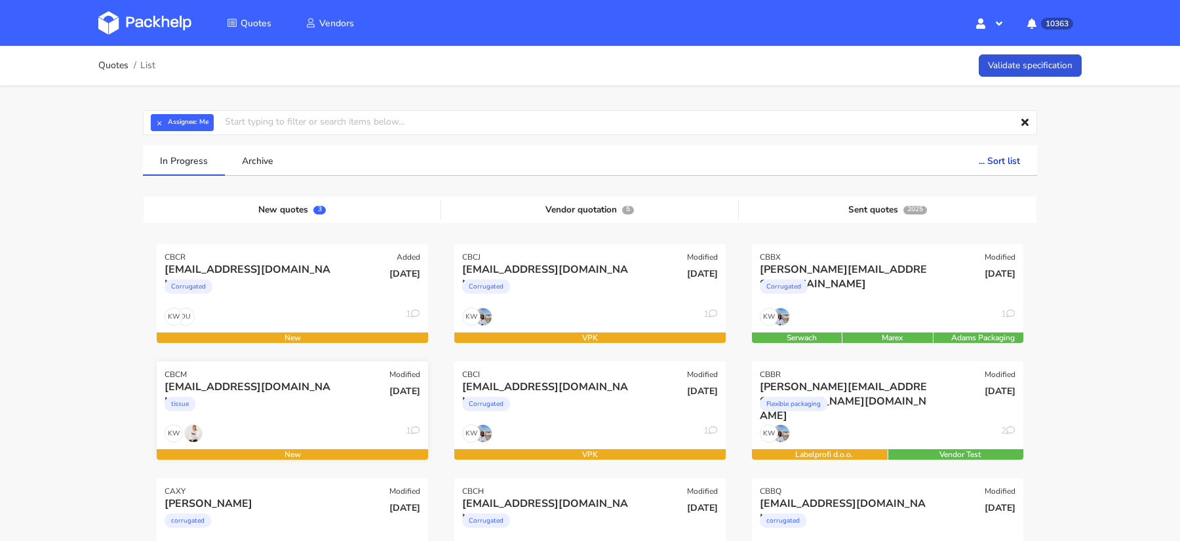
click at [267, 442] on div "KW 1" at bounding box center [292, 436] width 271 height 25
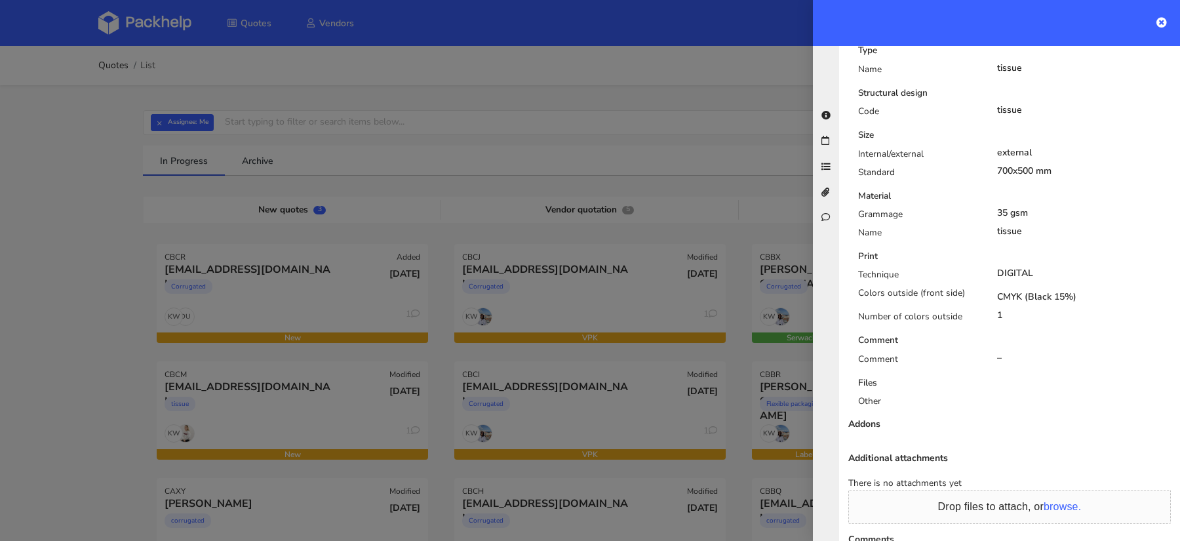
scroll to position [607, 0]
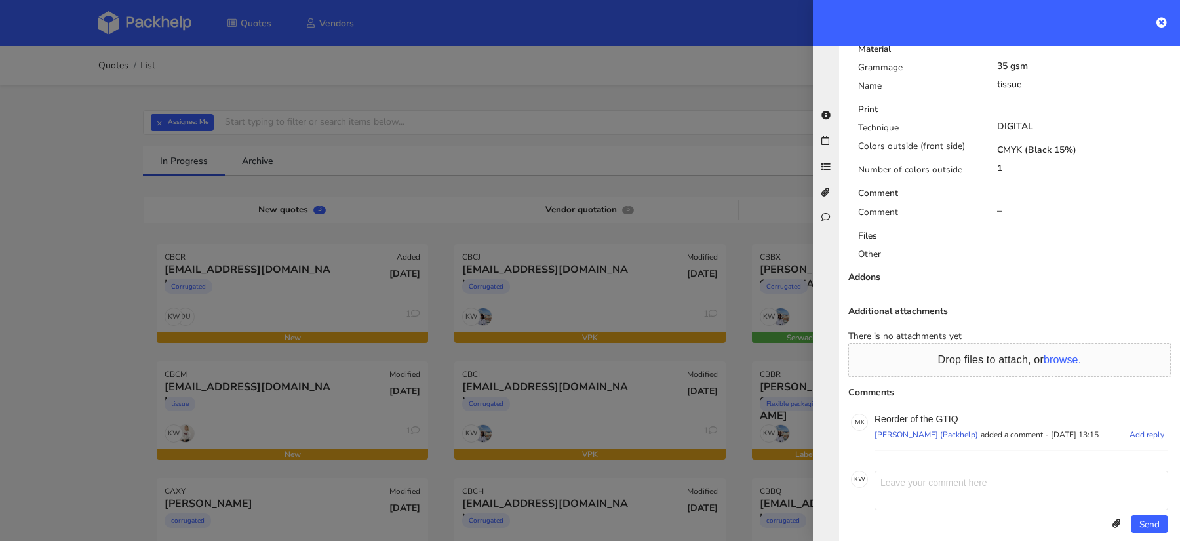
click at [951, 414] on p "Reorder of the GTIQ" at bounding box center [1021, 419] width 294 height 10
copy p "GTIQ"
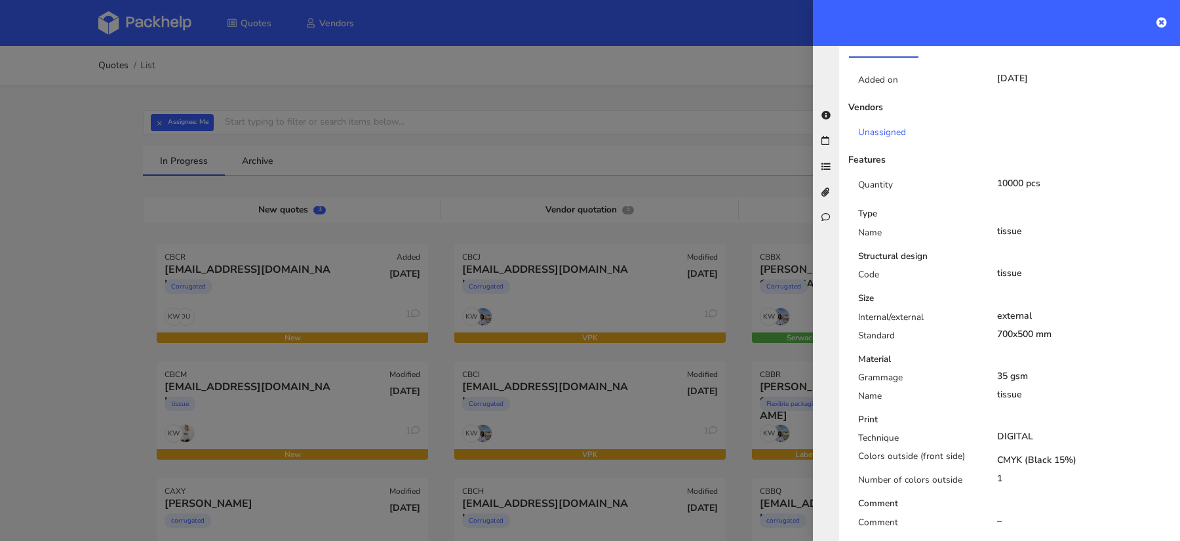
scroll to position [298, 0]
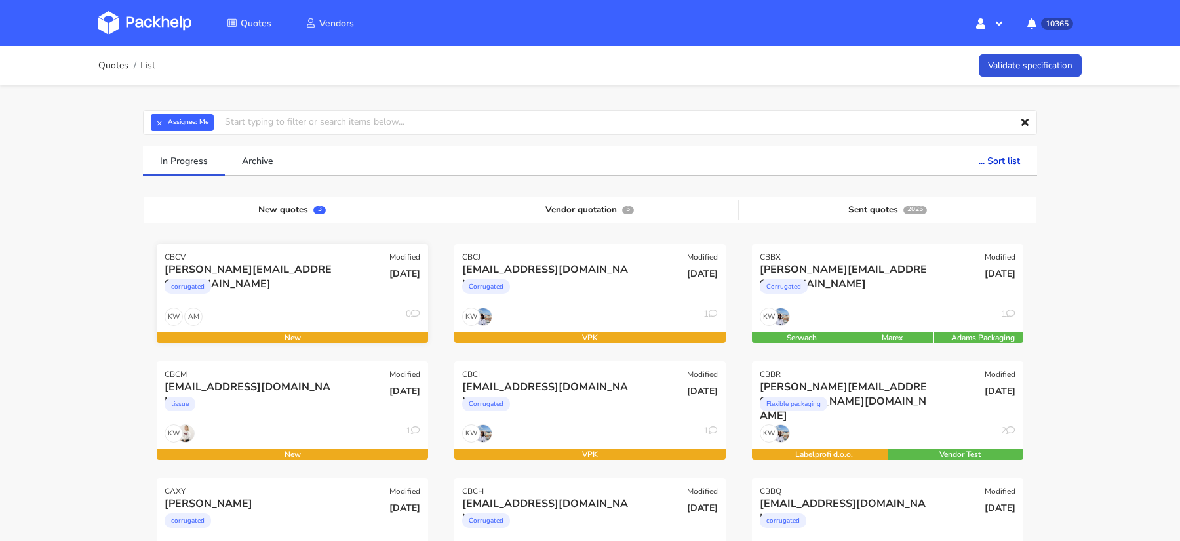
click at [246, 296] on div "corrugated" at bounding box center [252, 290] width 174 height 26
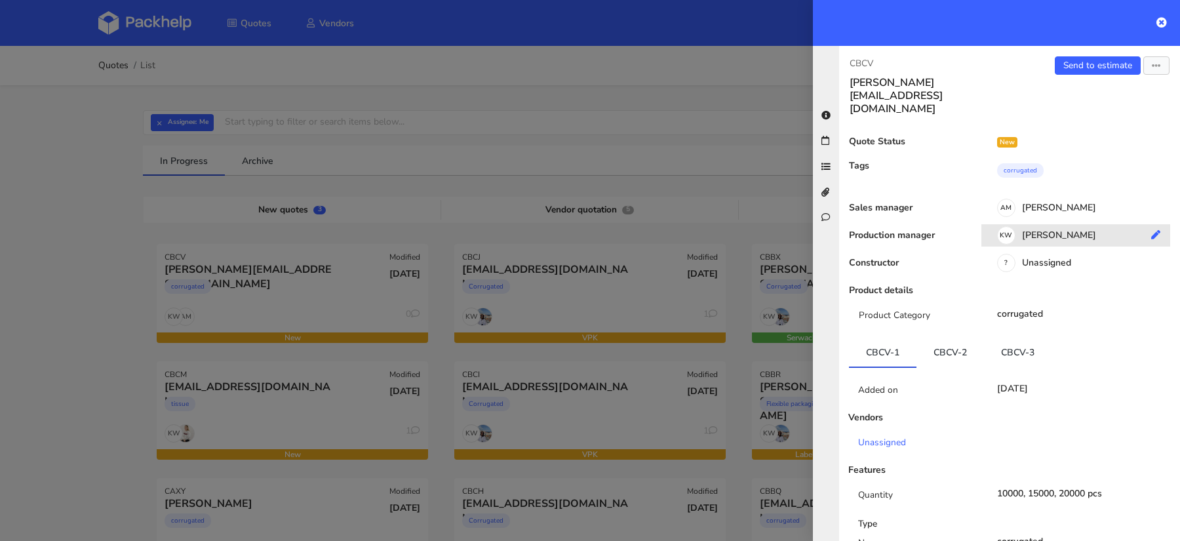
click at [1057, 230] on div "KW Klaudia Wiśniewska" at bounding box center [1080, 237] width 199 height 14
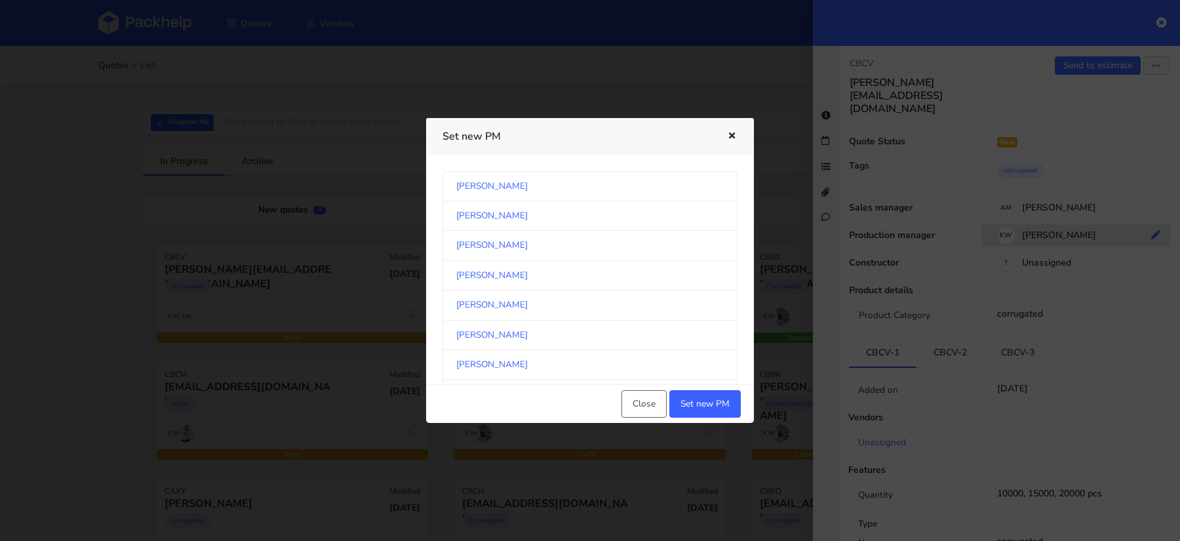
scroll to position [683, 0]
click at [655, 270] on link "Michał Palasek" at bounding box center [589, 276] width 295 height 29
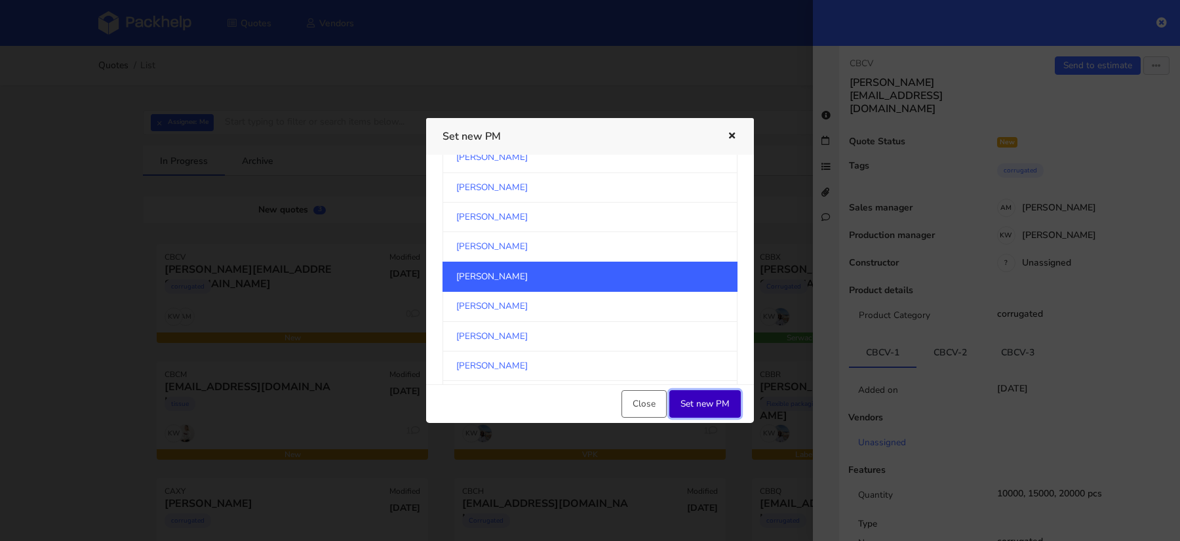
click at [707, 391] on button "Set new PM" at bounding box center [704, 404] width 71 height 28
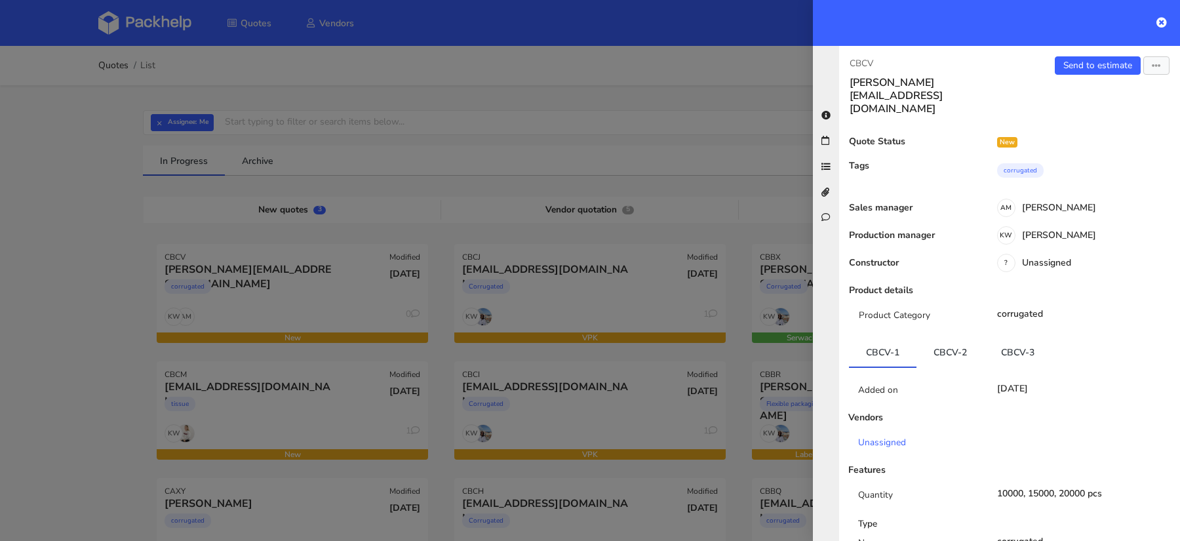
click at [104, 330] on div at bounding box center [590, 270] width 1180 height 541
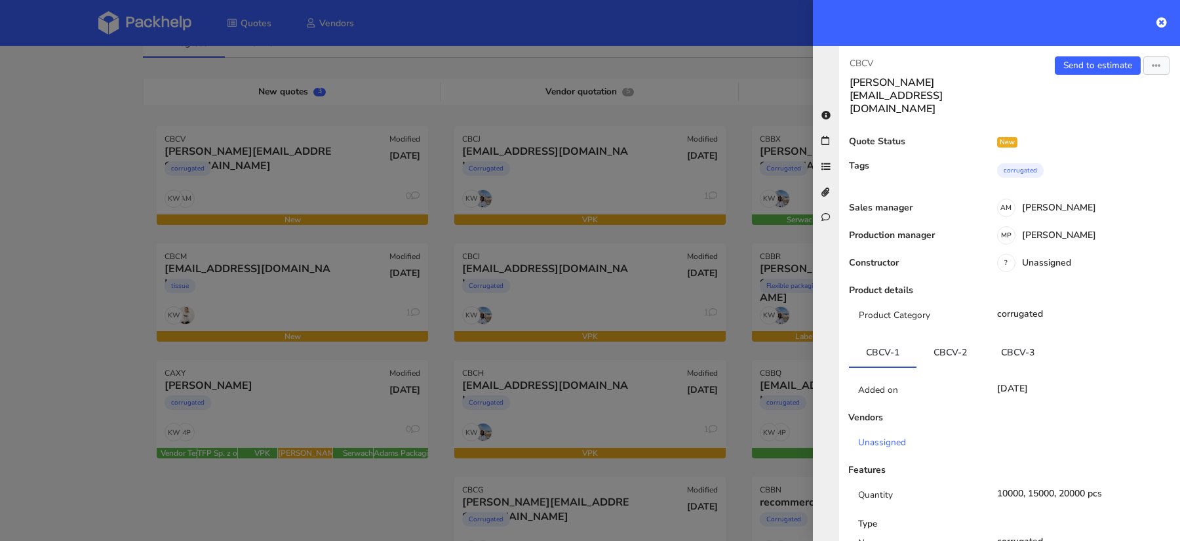
click at [294, 309] on div at bounding box center [590, 270] width 1180 height 541
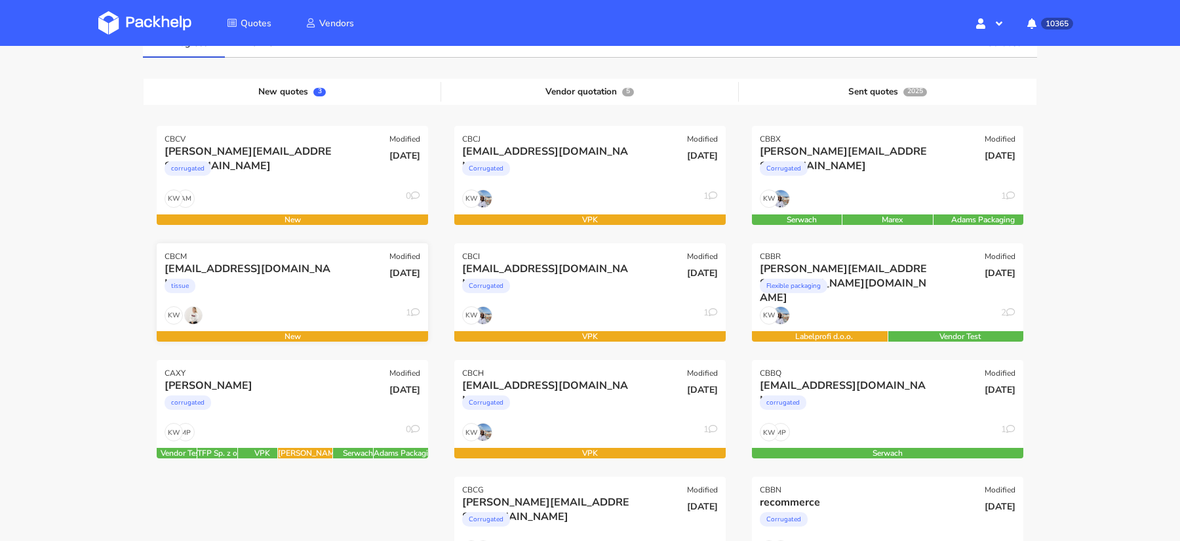
click at [294, 284] on div "tissue" at bounding box center [252, 289] width 174 height 26
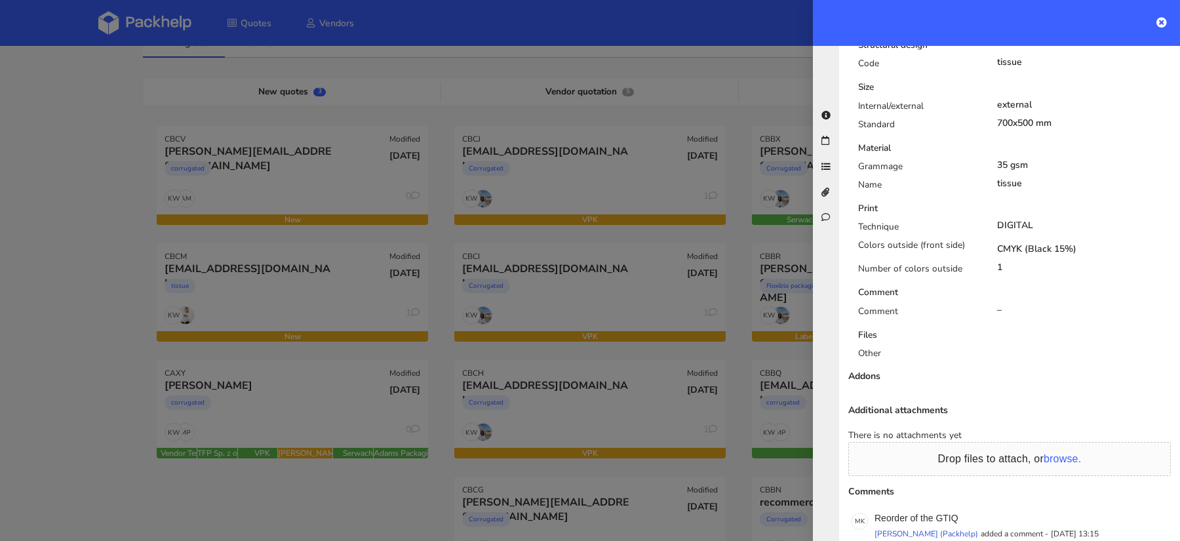
scroll to position [607, 0]
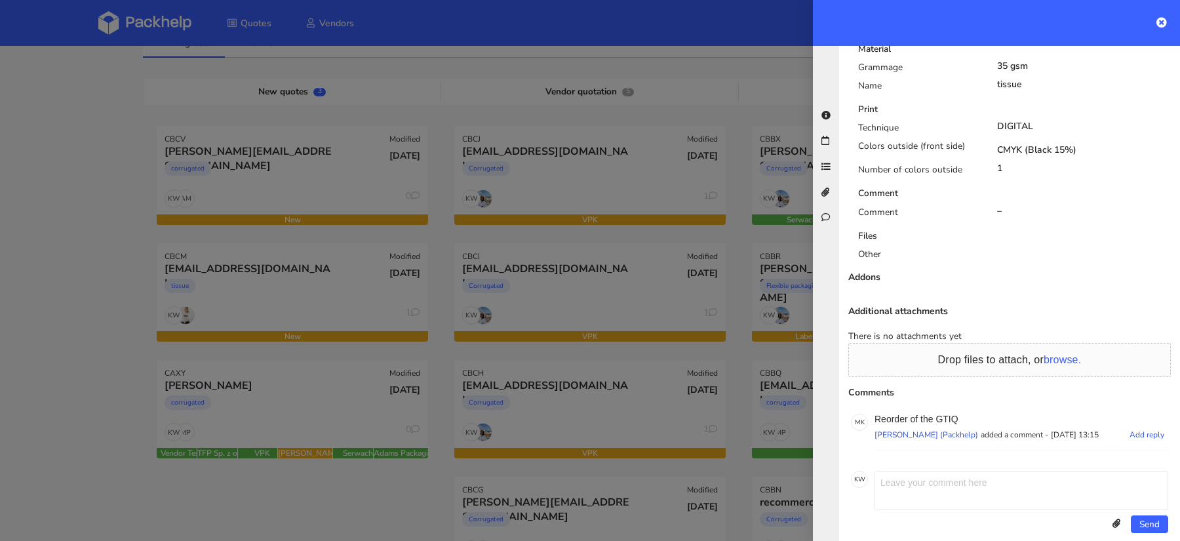
click at [947, 414] on p "Reorder of the GTIQ" at bounding box center [1021, 419] width 294 height 10
copy p "GTIQ"
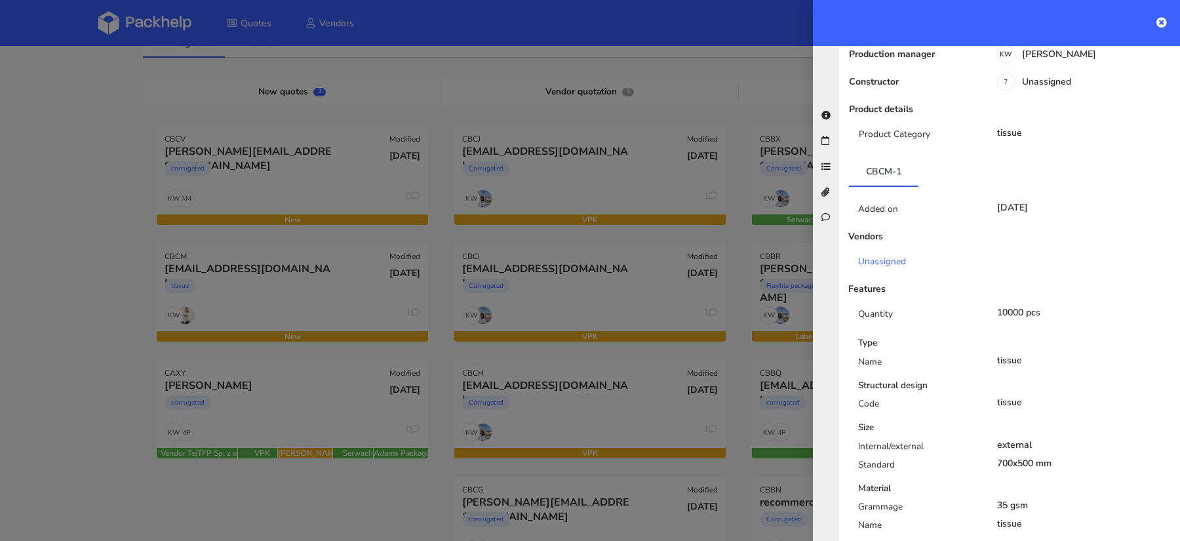
scroll to position [0, 0]
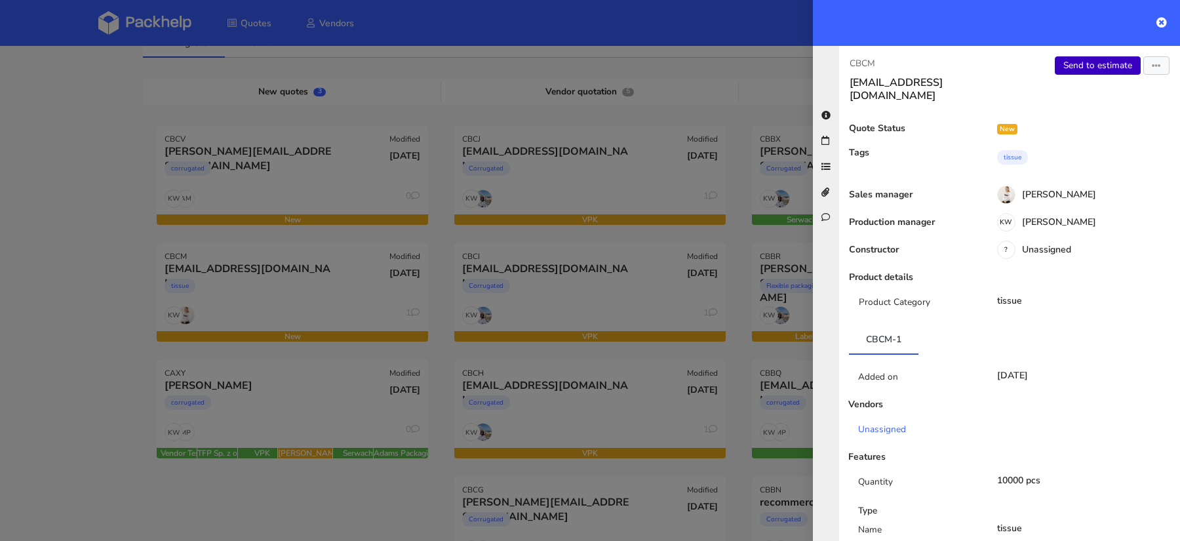
click at [1071, 71] on link "Send to estimate" at bounding box center [1098, 65] width 86 height 18
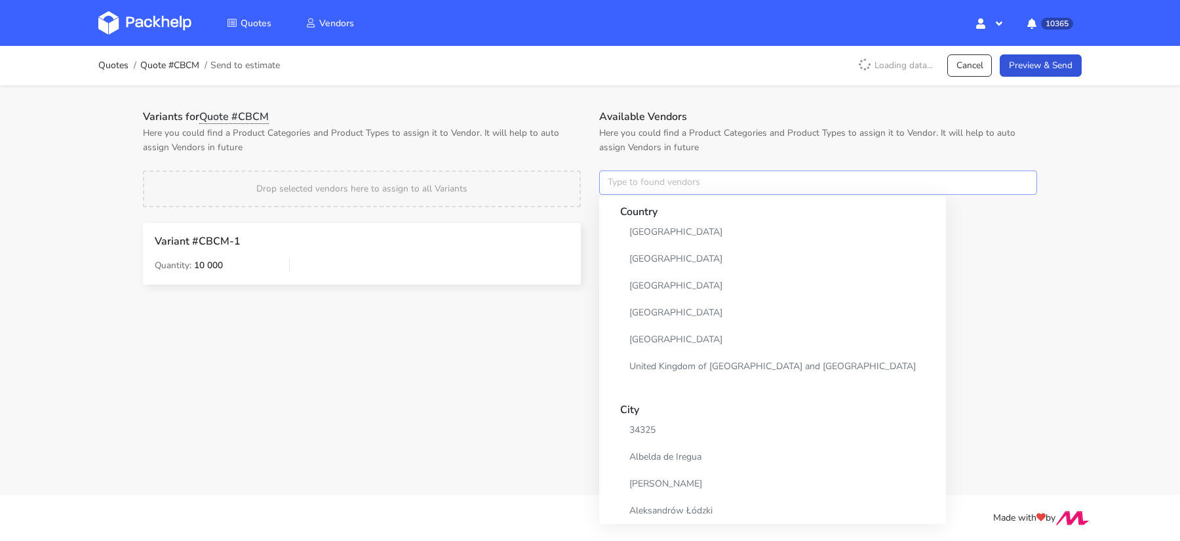
click at [629, 190] on input "text" at bounding box center [818, 182] width 438 height 25
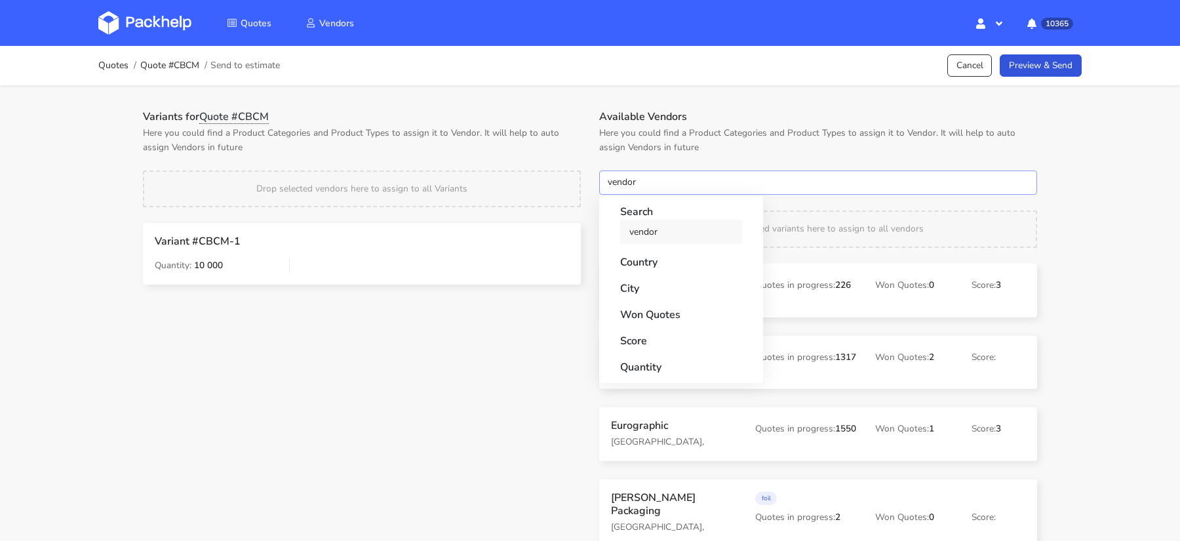
type input "vendor"
click at [627, 235] on link "vendor" at bounding box center [681, 232] width 122 height 24
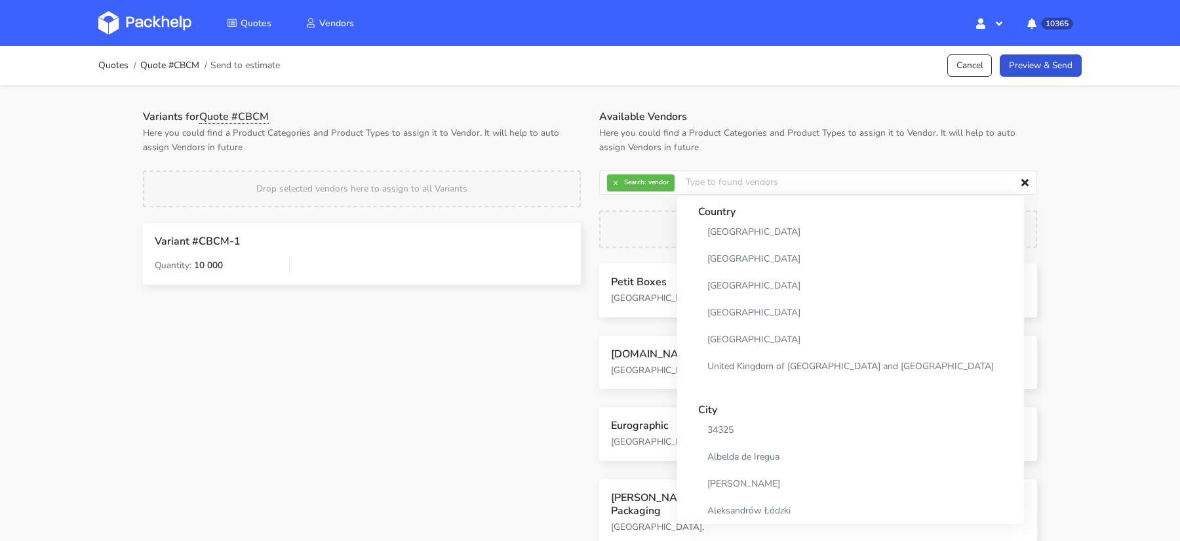
click at [493, 85] on div "Variants for Quote #CBCM Here you could find a Product Categories and Product T…" at bounding box center [590, 323] width 944 height 477
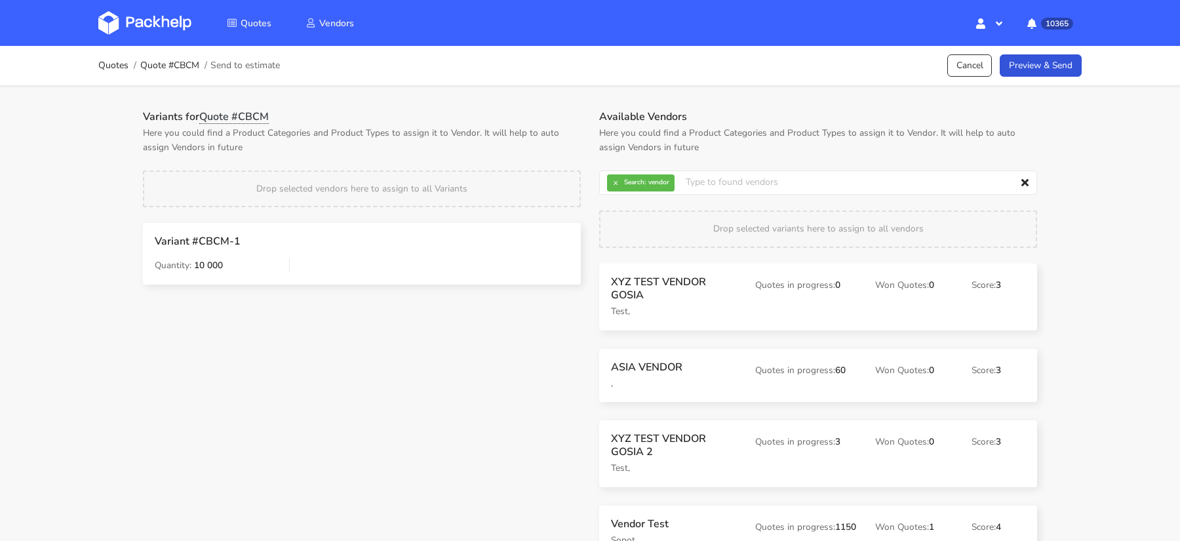
scroll to position [87, 0]
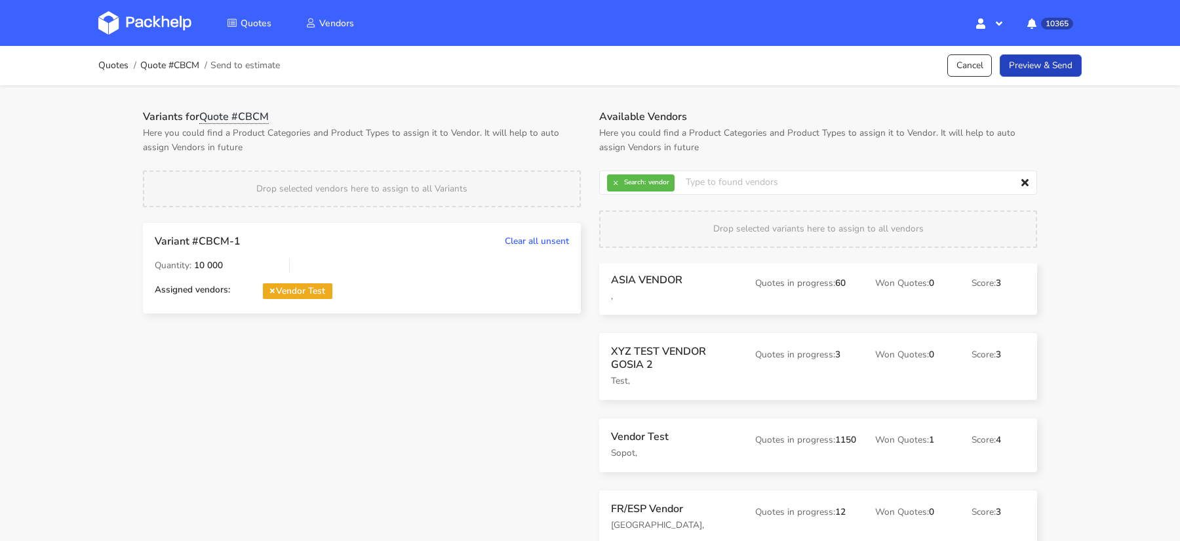
click at [1036, 64] on link "Preview & Send" at bounding box center [1041, 65] width 82 height 23
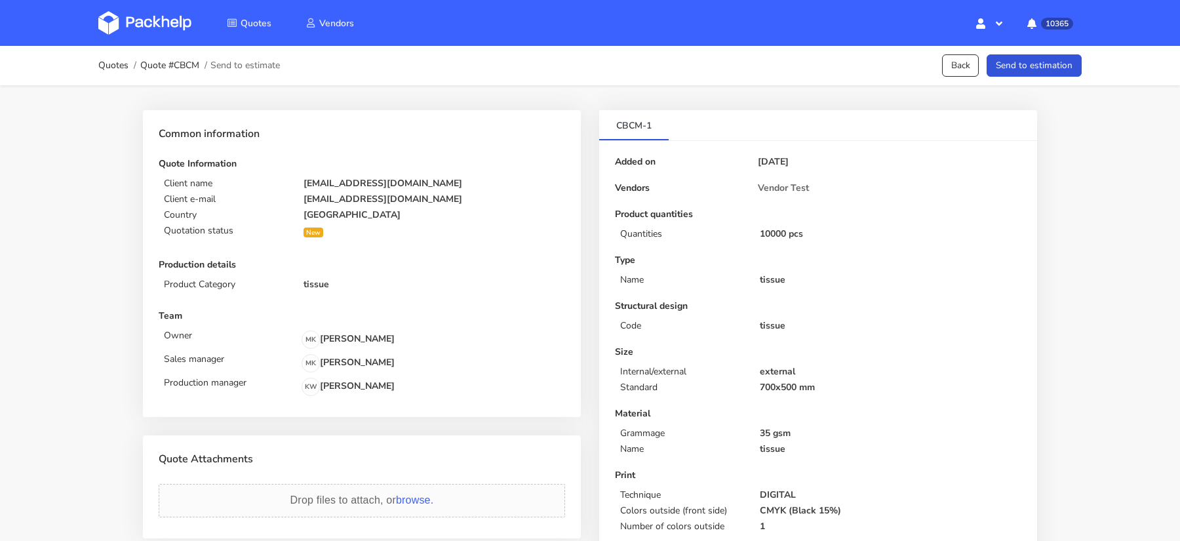
click at [1036, 62] on button "Send to estimation" at bounding box center [1034, 65] width 95 height 23
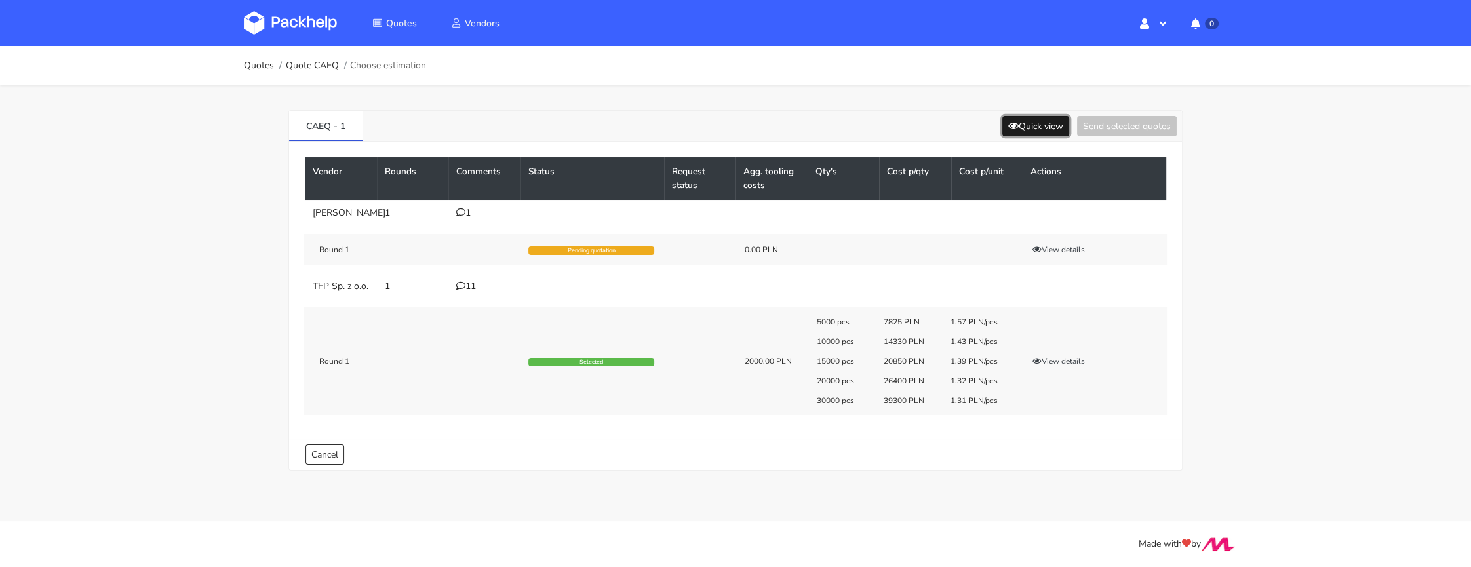
click at [1032, 123] on button "Quick view" at bounding box center [1035, 126] width 67 height 20
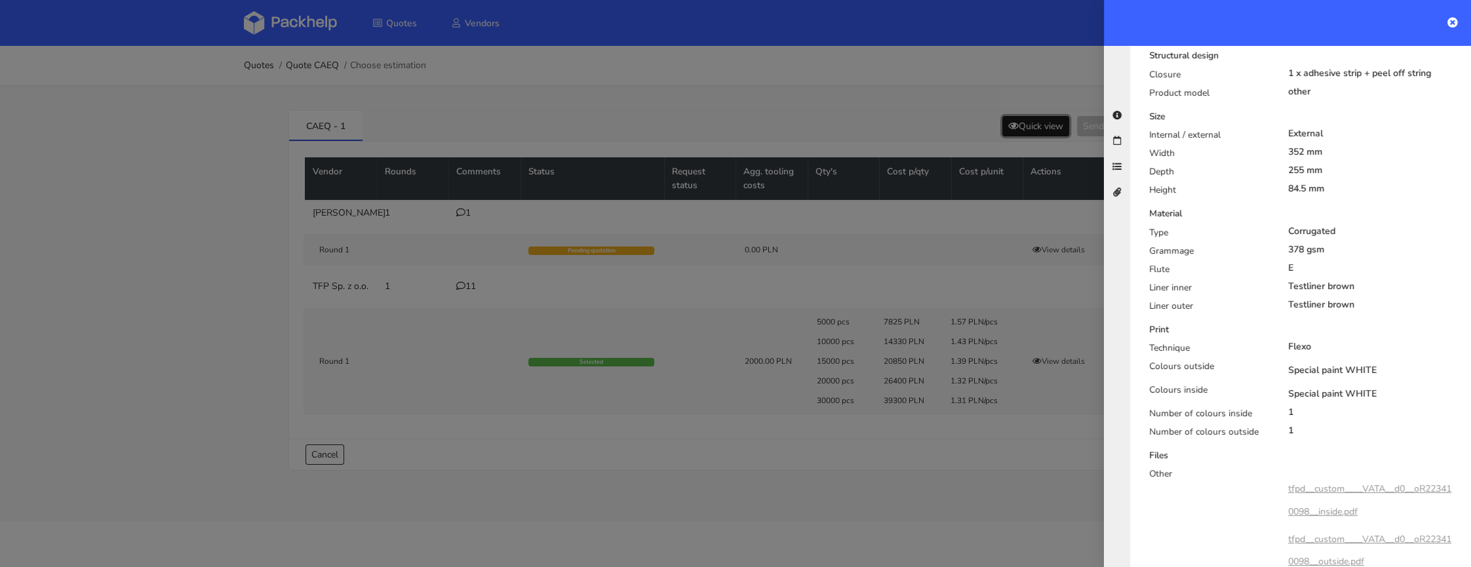
scroll to position [509, 0]
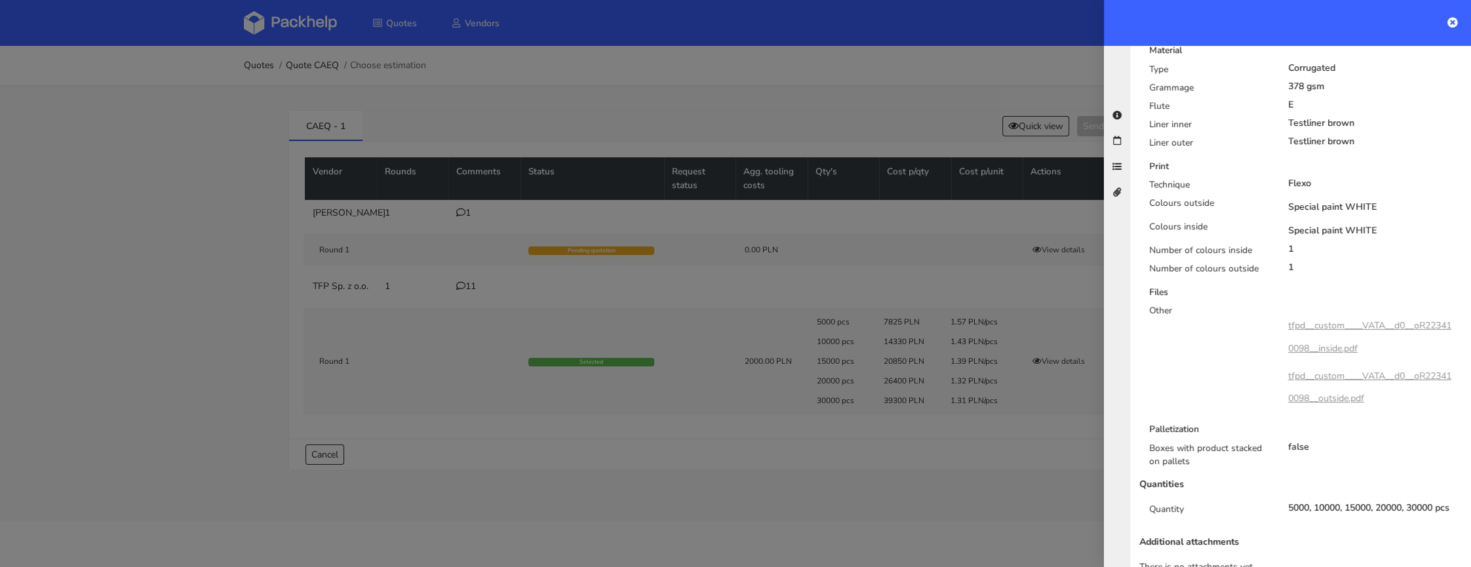
click at [993, 472] on div at bounding box center [735, 283] width 1471 height 567
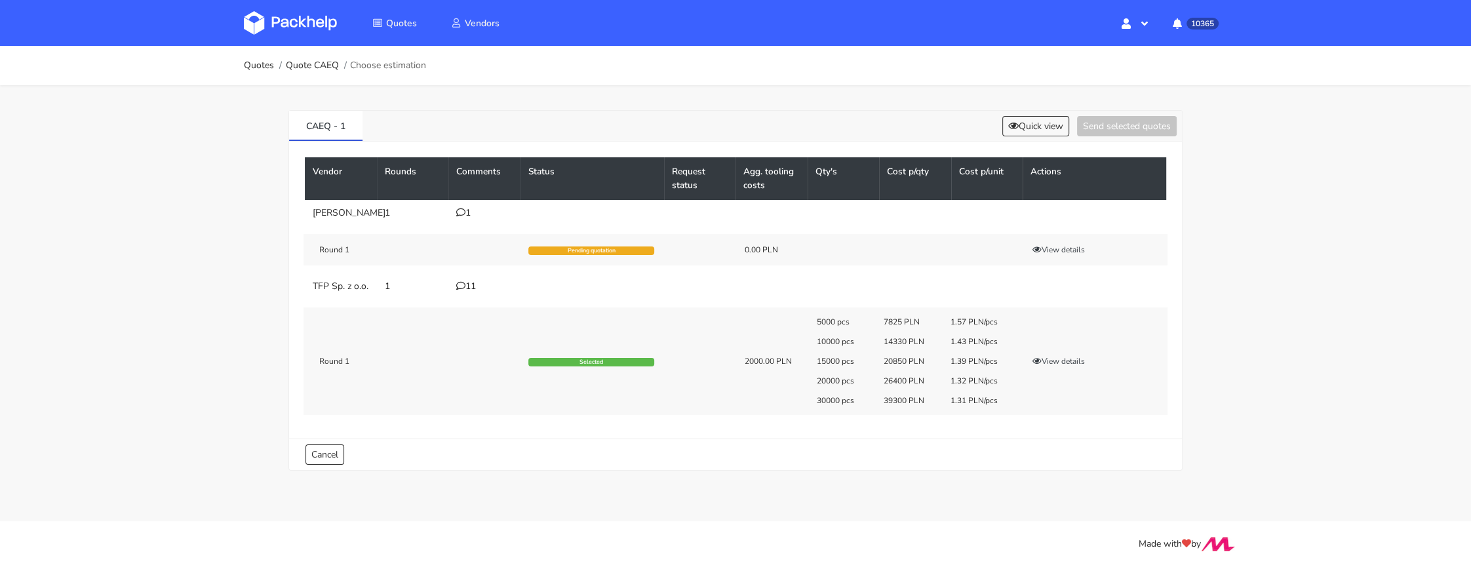
click at [461, 290] on icon at bounding box center [460, 285] width 9 height 9
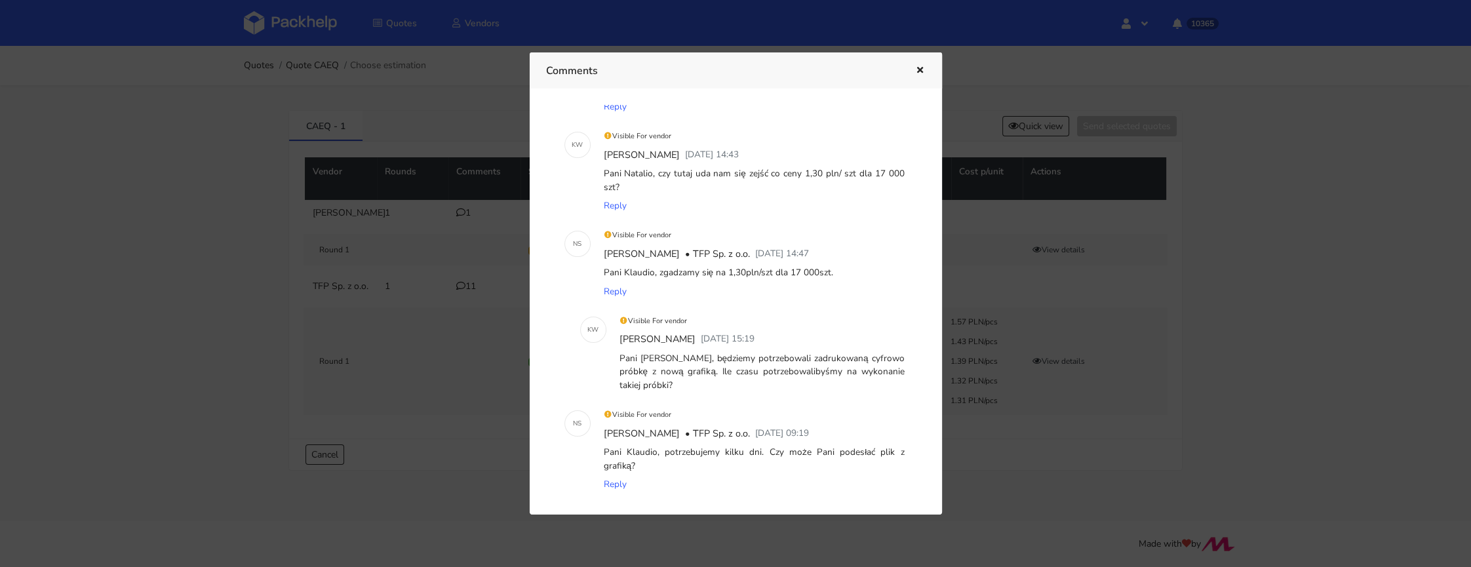
scroll to position [848, 0]
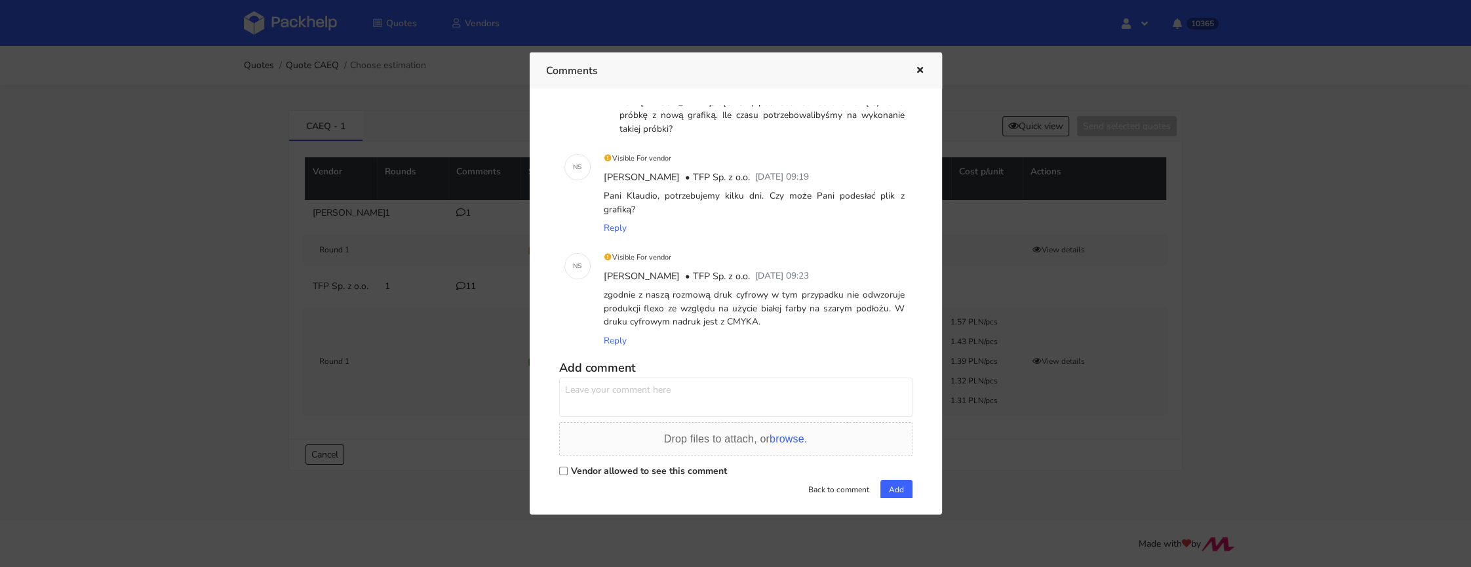
click at [1047, 433] on div at bounding box center [735, 283] width 1471 height 567
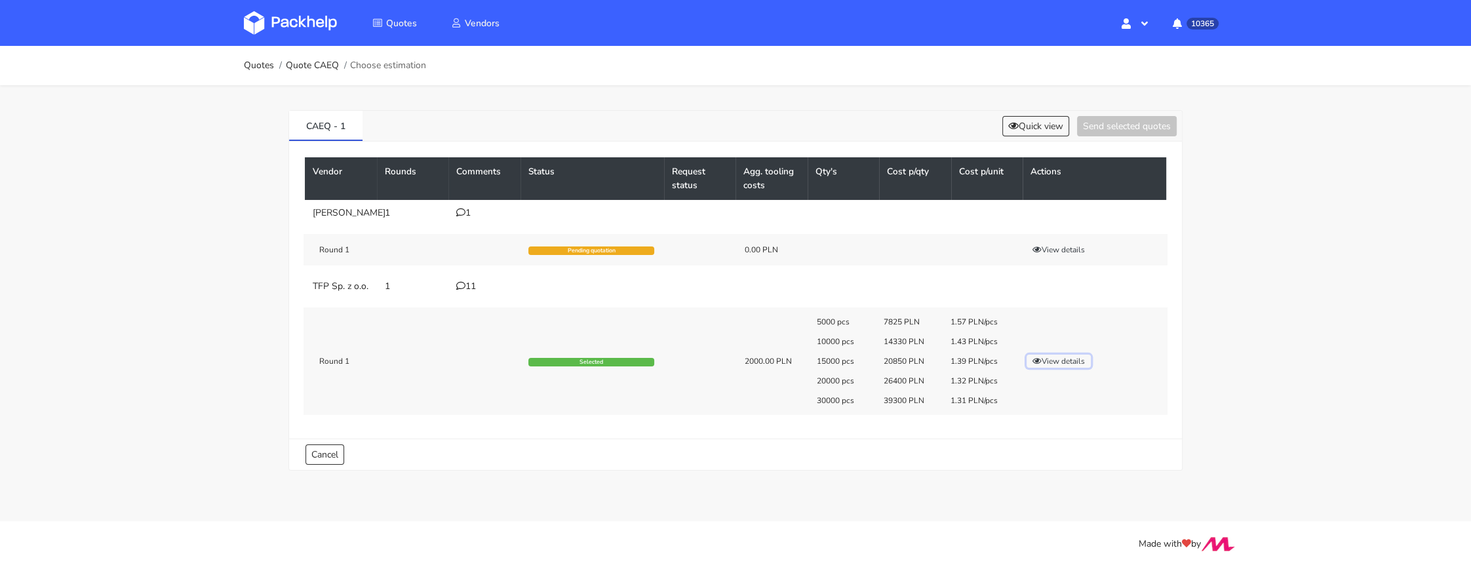
click at [1072, 368] on button "View details" at bounding box center [1058, 361] width 64 height 13
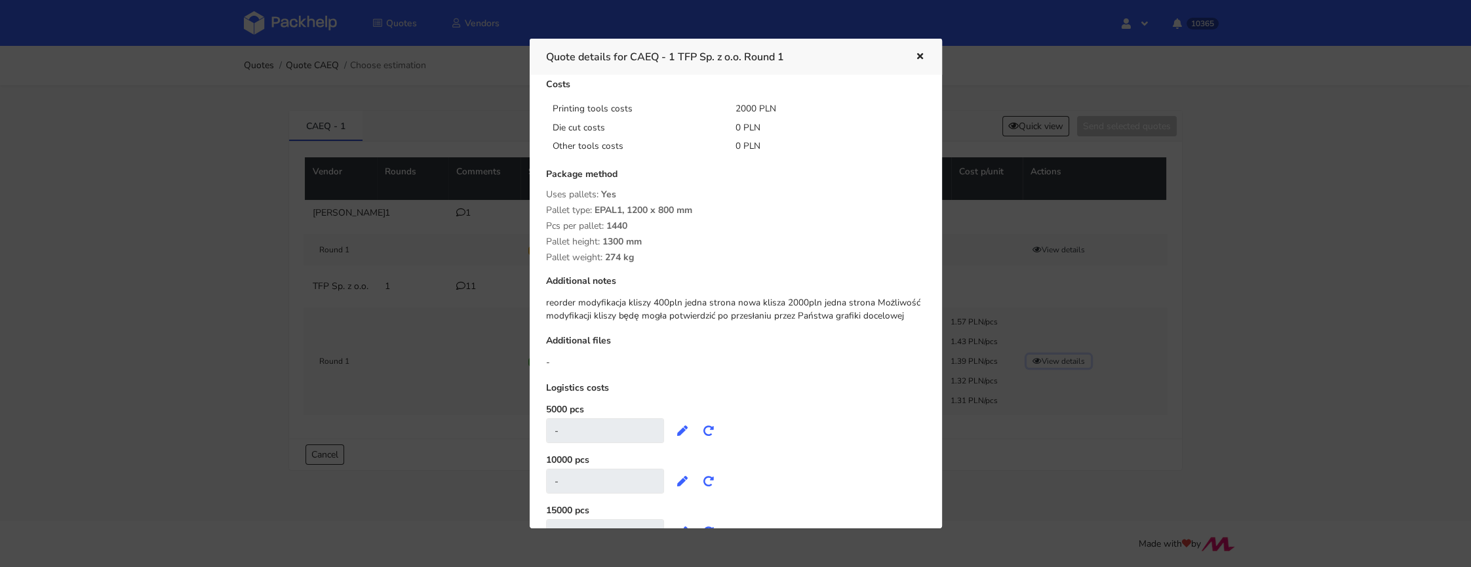
scroll to position [345, 0]
click at [454, 368] on div at bounding box center [735, 283] width 1471 height 567
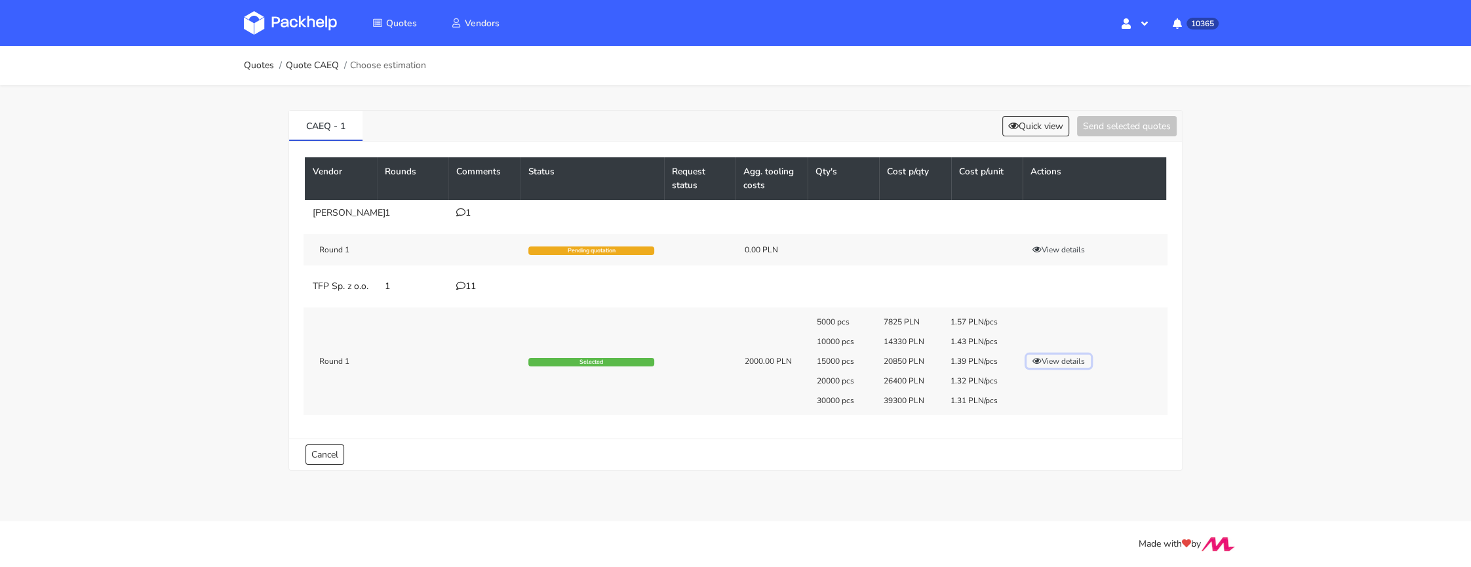
click at [1051, 368] on button "View details" at bounding box center [1058, 361] width 64 height 13
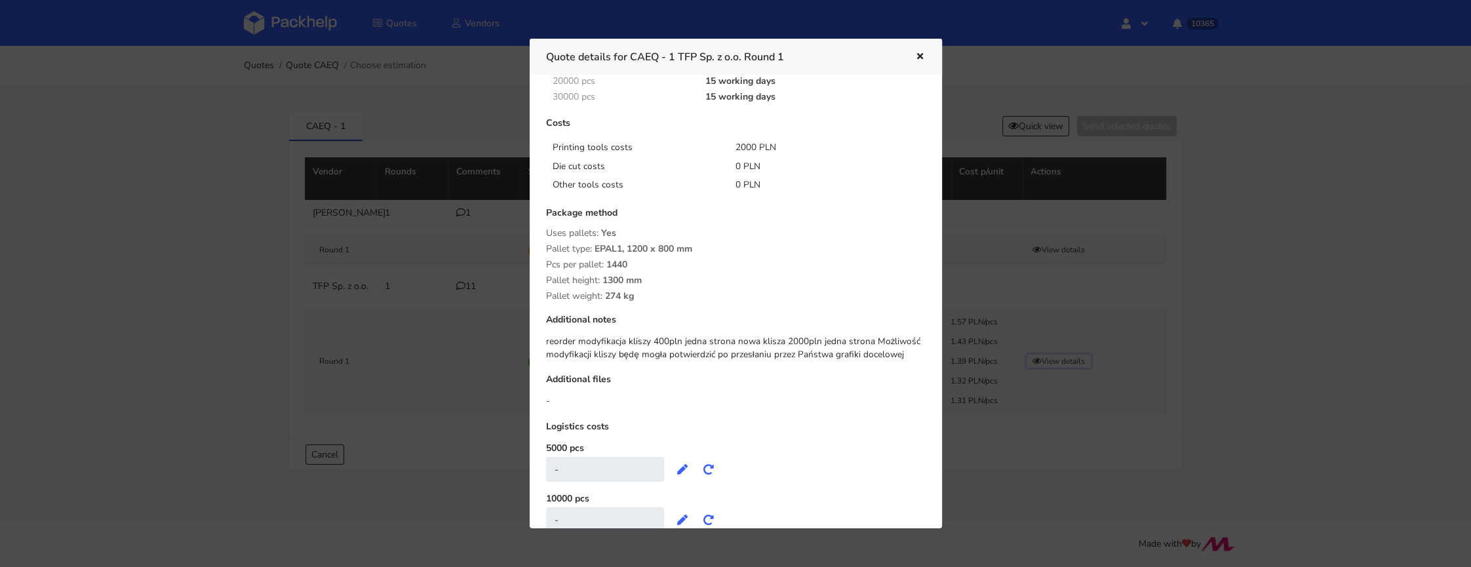
scroll to position [300, 0]
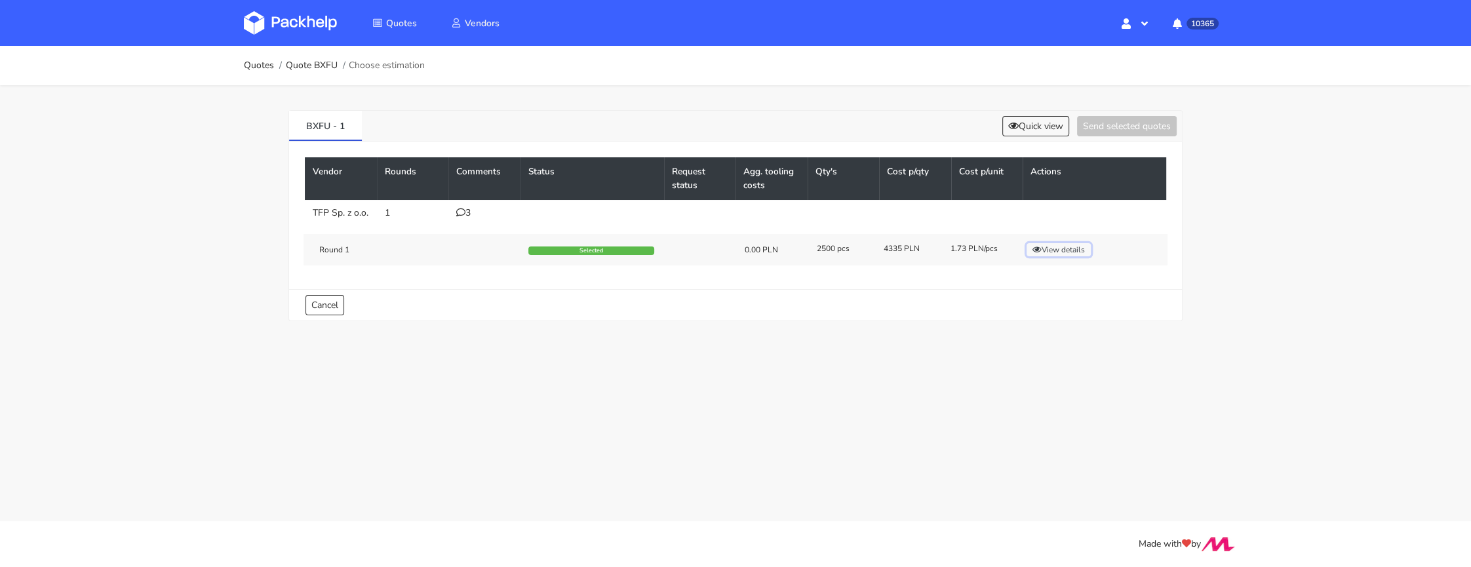
click at [1078, 256] on button "View details" at bounding box center [1058, 249] width 64 height 13
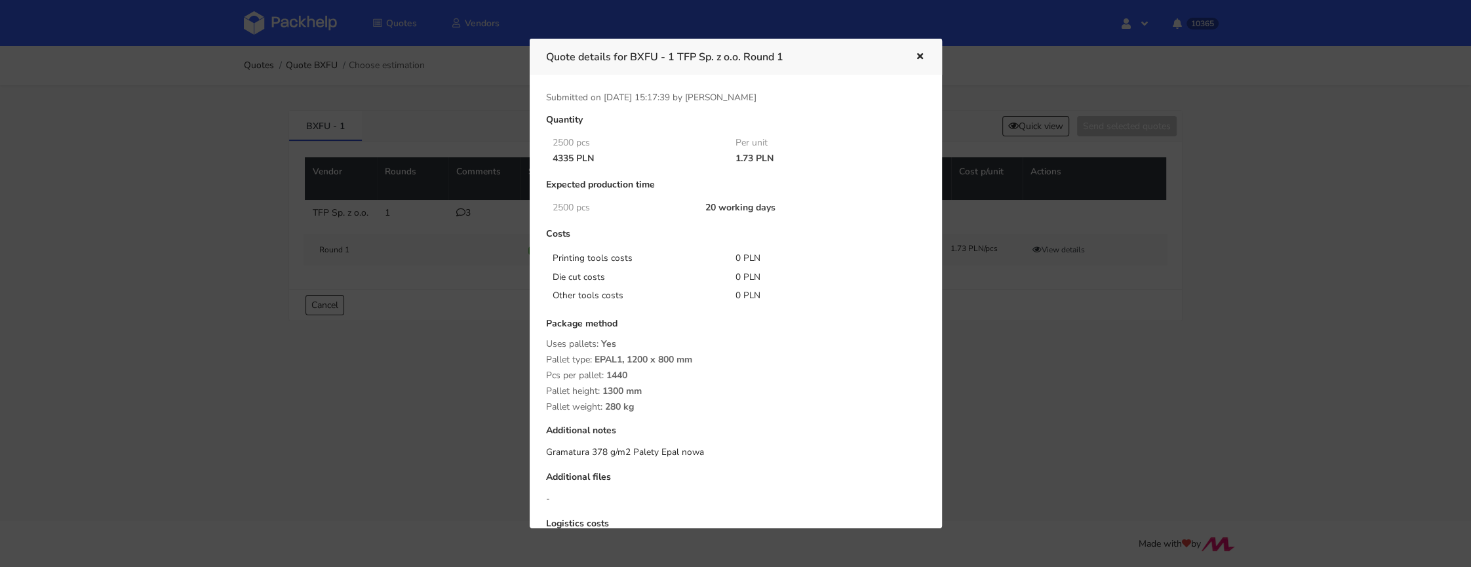
click at [971, 380] on div at bounding box center [735, 283] width 1471 height 567
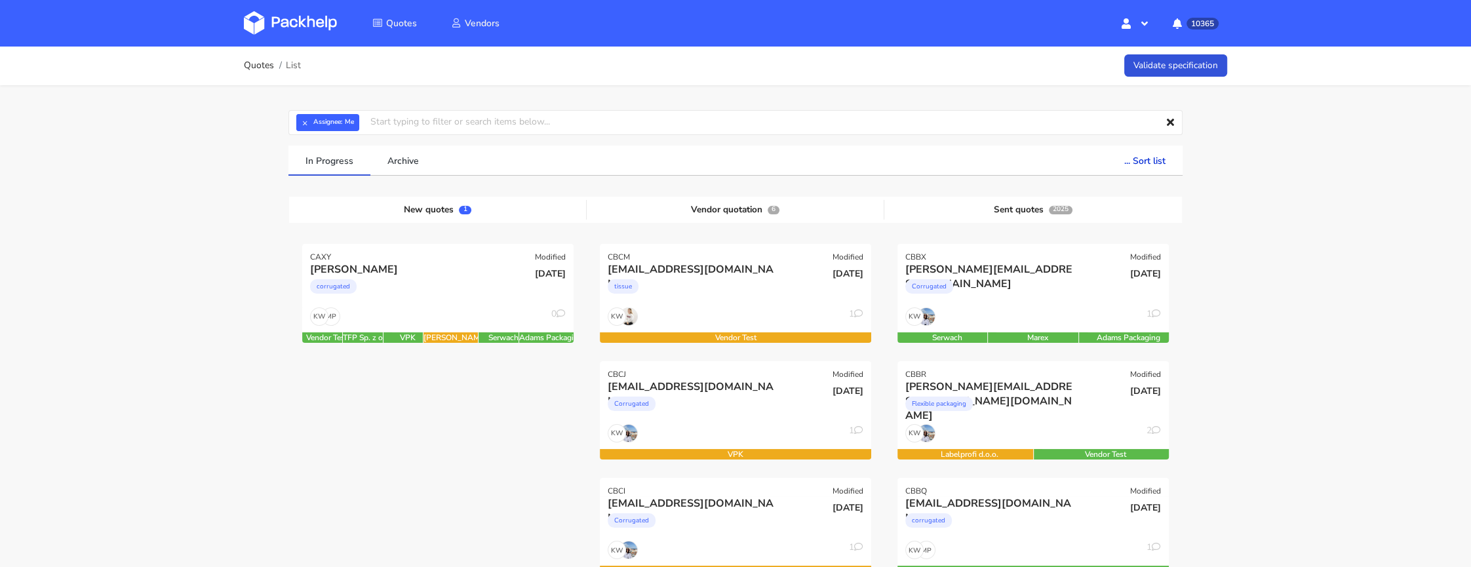
click at [317, 125] on strong "Assignee:" at bounding box center [327, 122] width 29 height 5
click at [304, 126] on button "×" at bounding box center [304, 122] width 17 height 17
click at [307, 126] on input "text" at bounding box center [735, 122] width 894 height 25
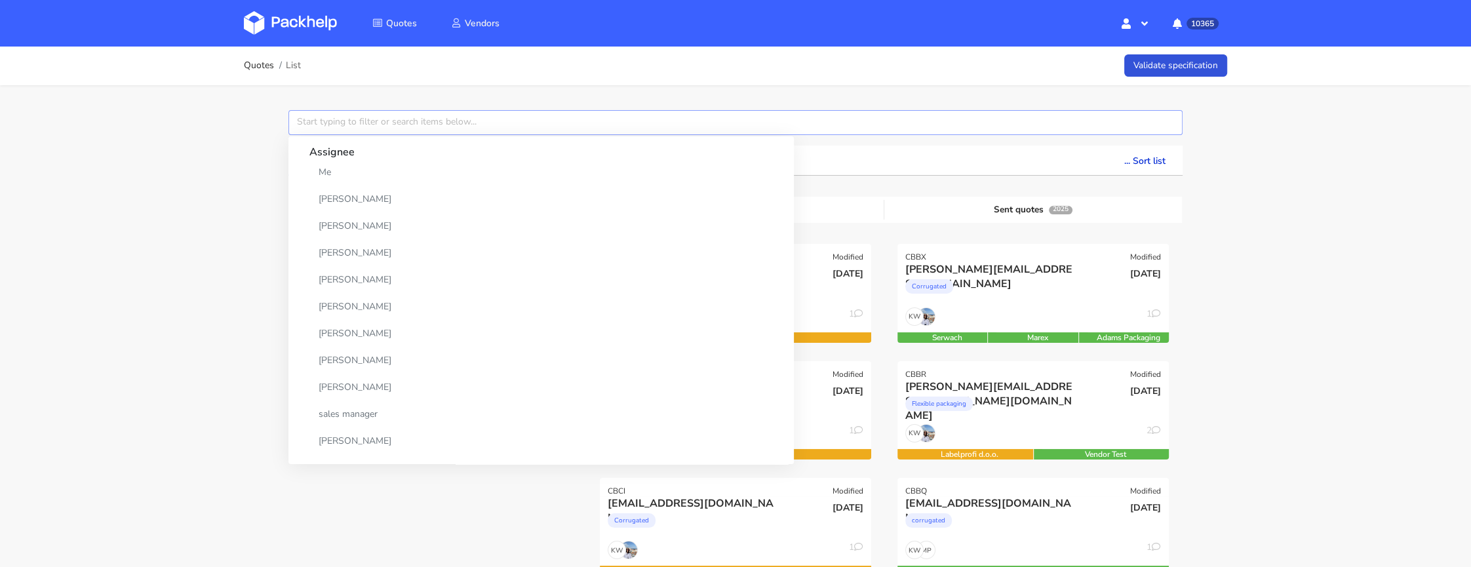
paste input "CAXY"
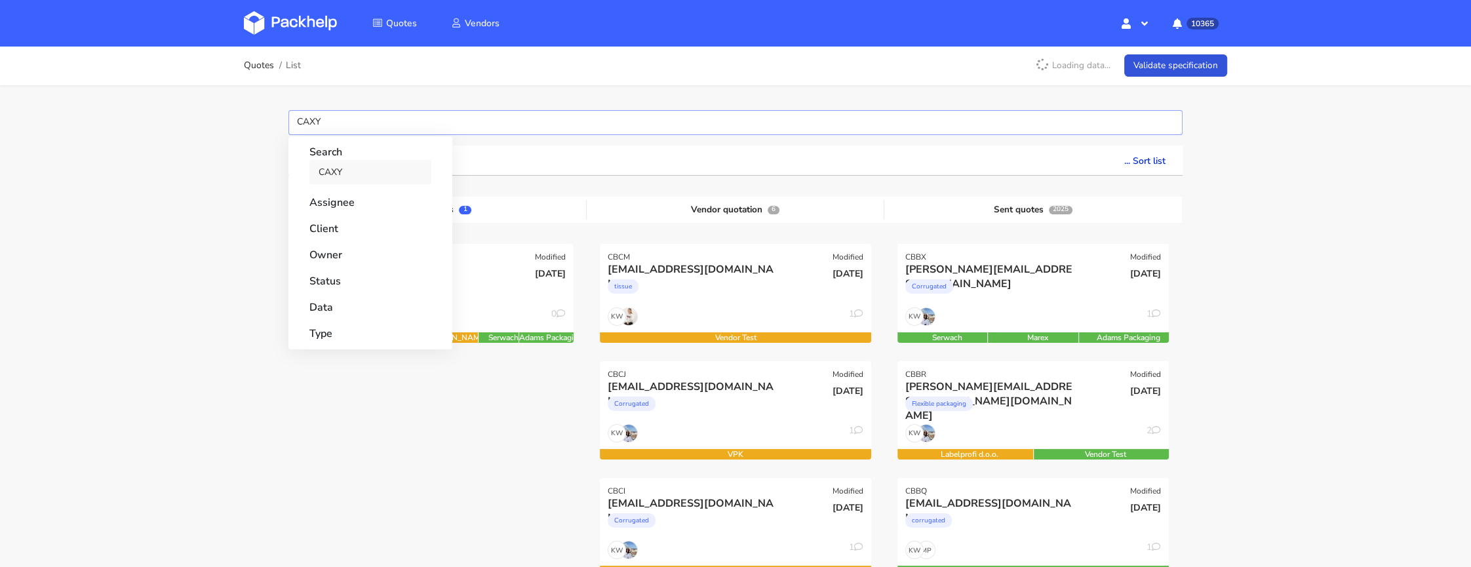
type input "CAXY"
click at [332, 168] on link "CAXY" at bounding box center [370, 172] width 122 height 24
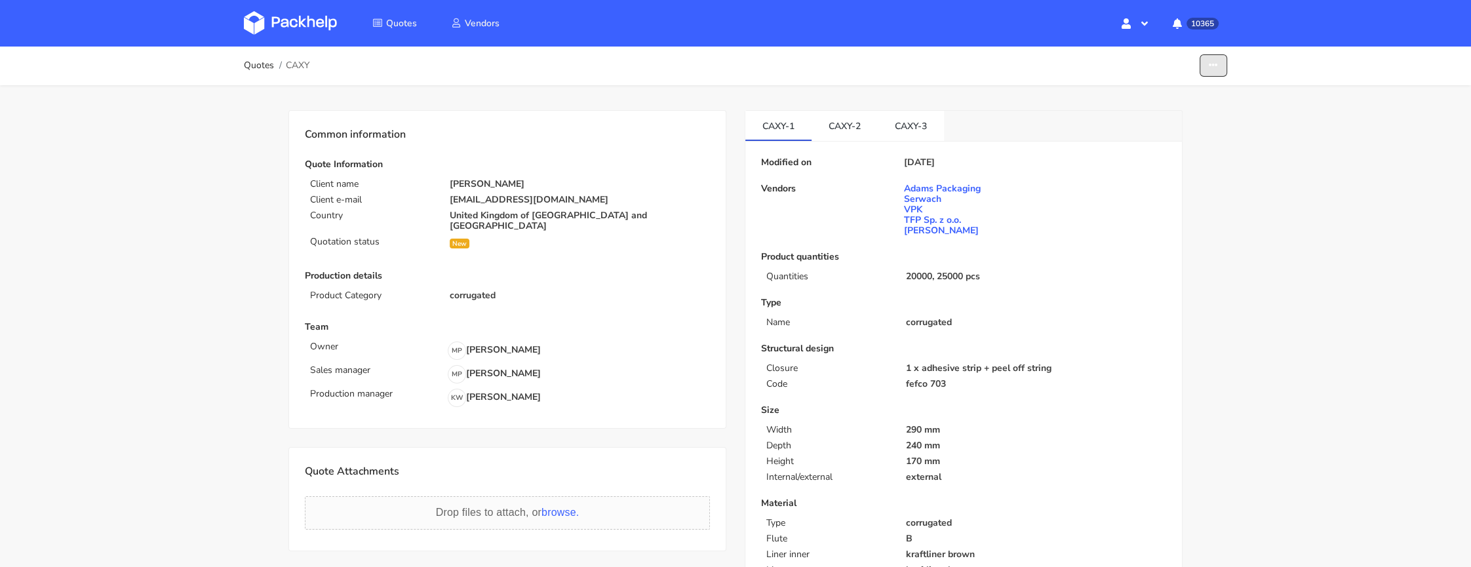
click at [1213, 66] on icon "button" at bounding box center [1213, 65] width 9 height 9
click at [1156, 143] on link "Show estimations" at bounding box center [1163, 143] width 115 height 22
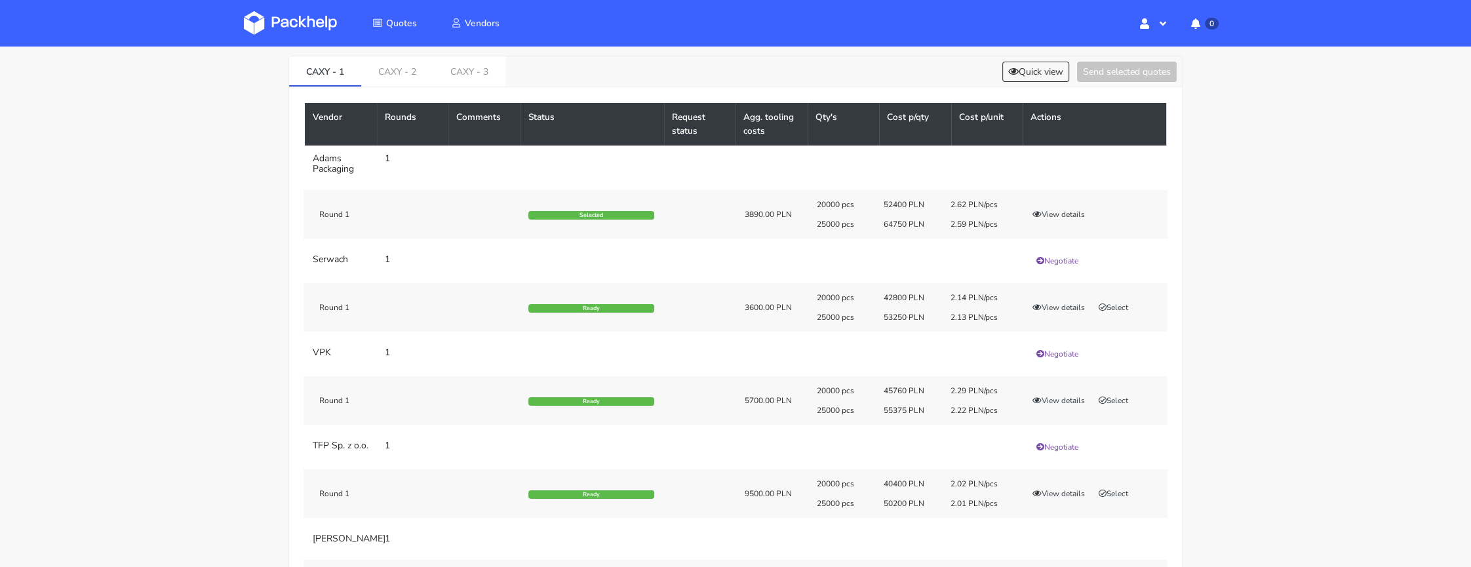
scroll to position [60, 0]
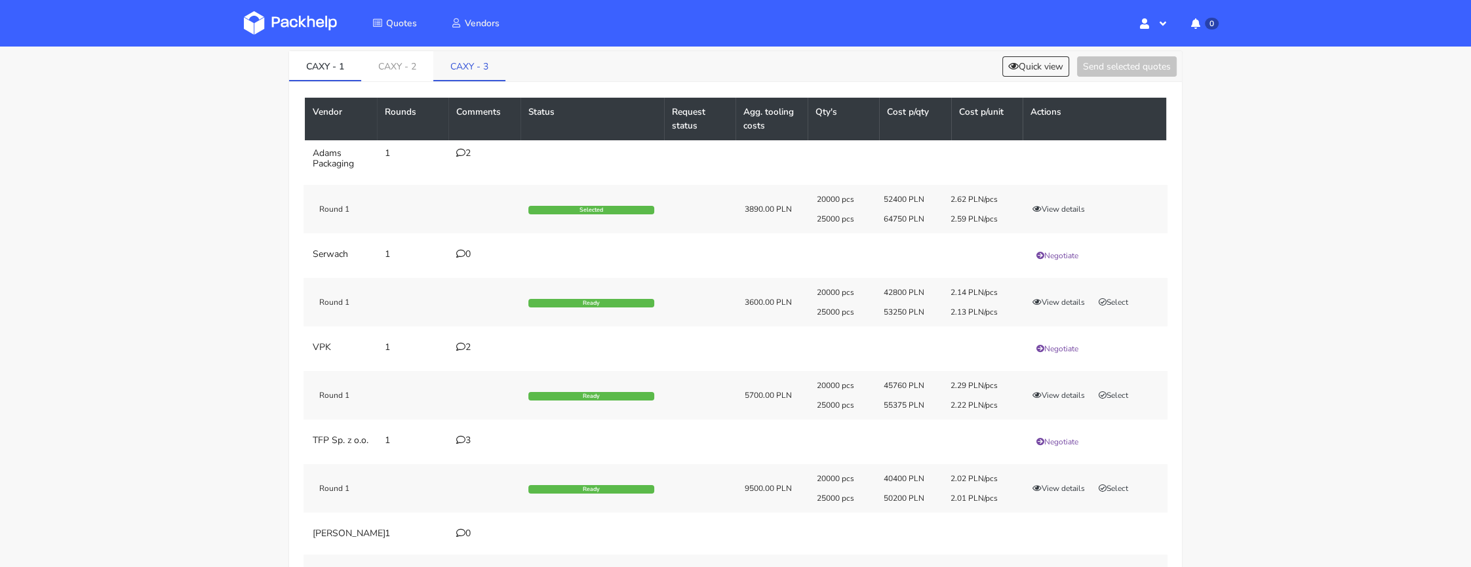
click at [458, 62] on link "CAXY - 3" at bounding box center [469, 65] width 72 height 29
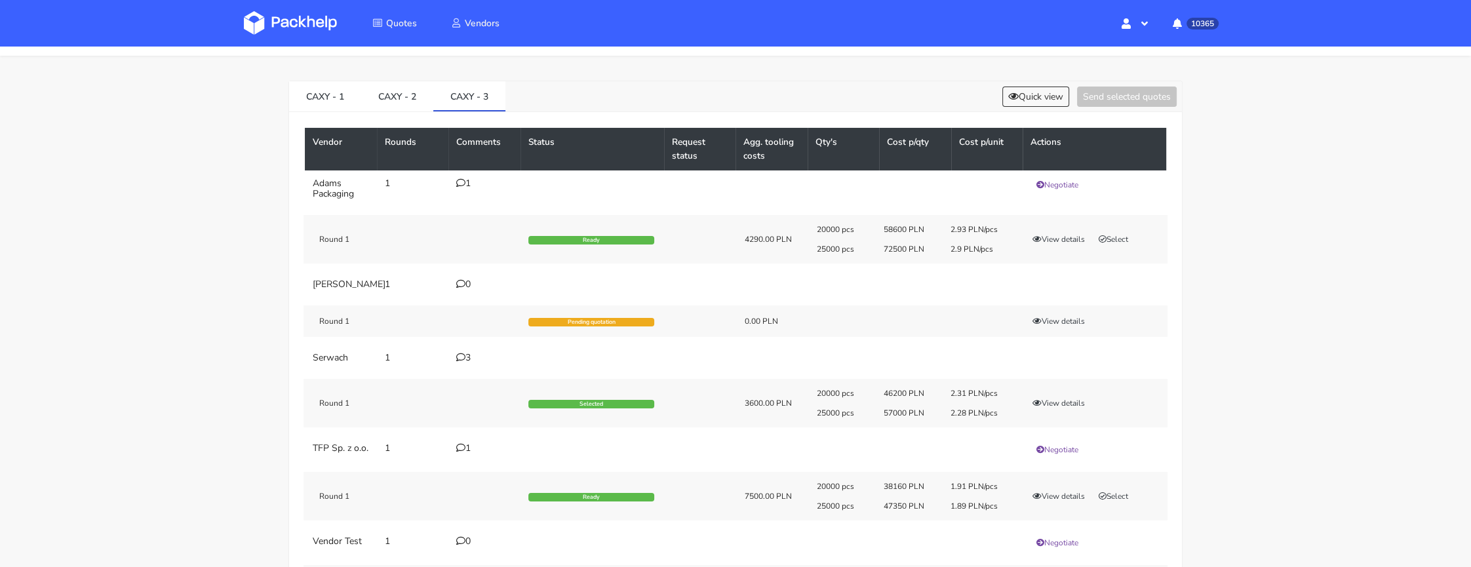
scroll to position [0, 0]
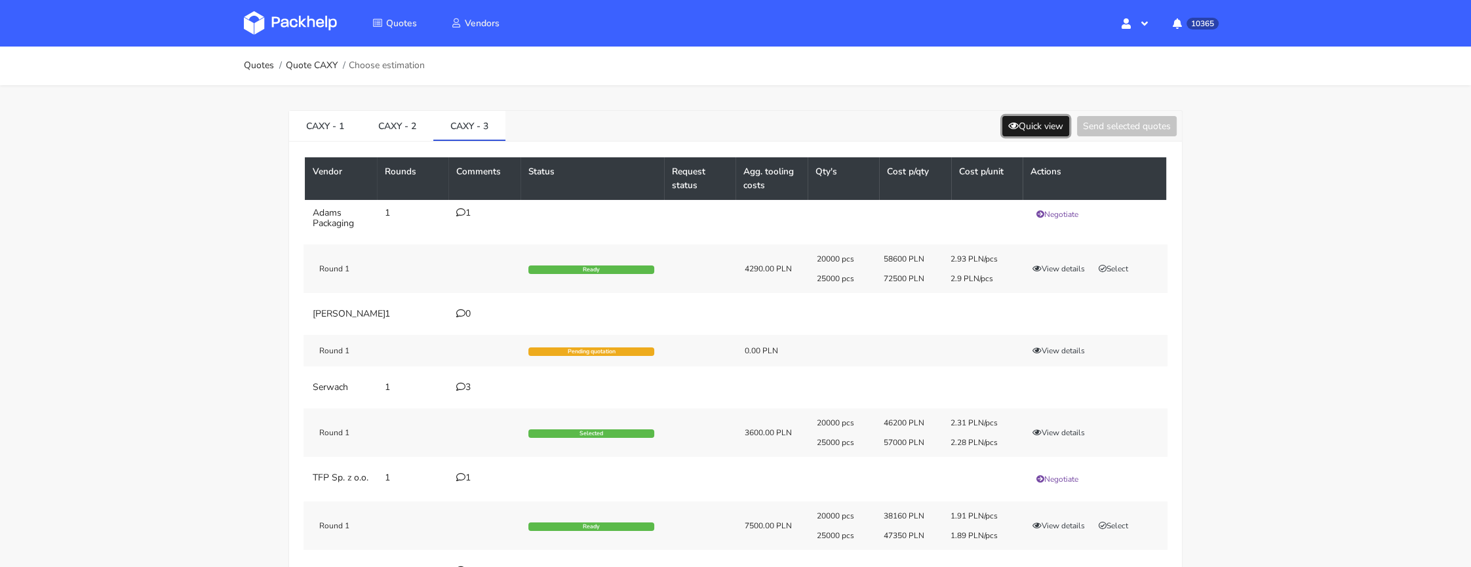
click at [1049, 129] on button "Quick view" at bounding box center [1035, 126] width 67 height 20
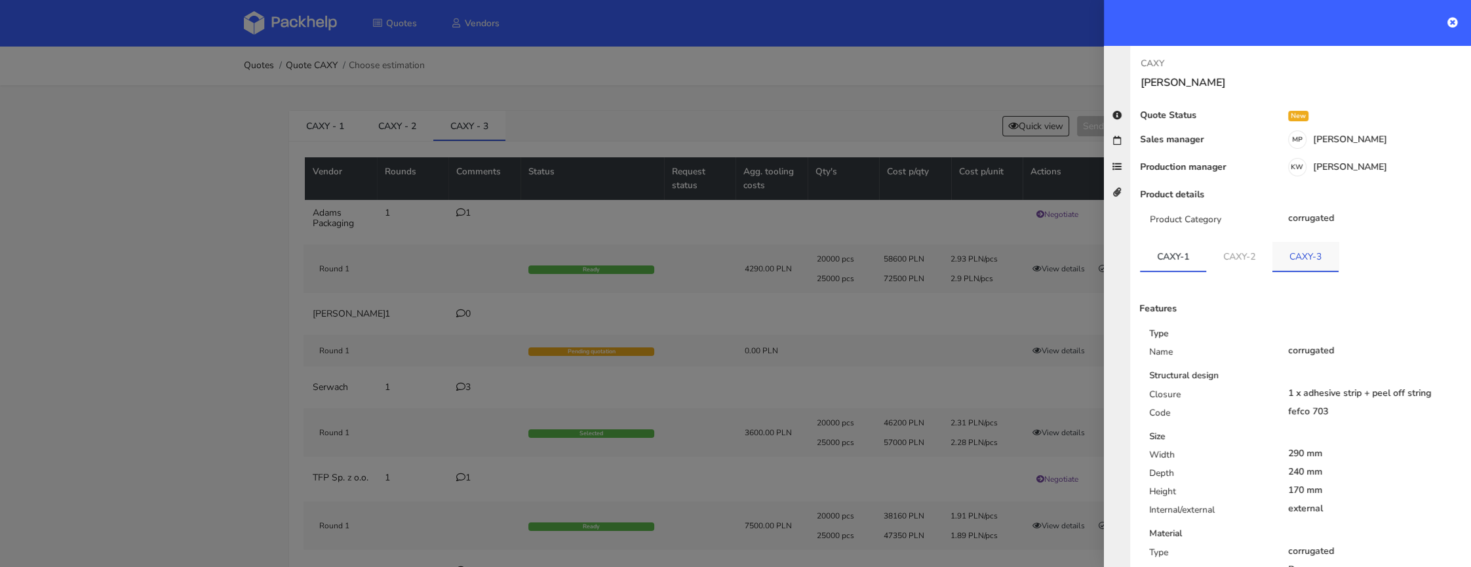
click at [1320, 256] on link "CAXY-3" at bounding box center [1305, 256] width 66 height 29
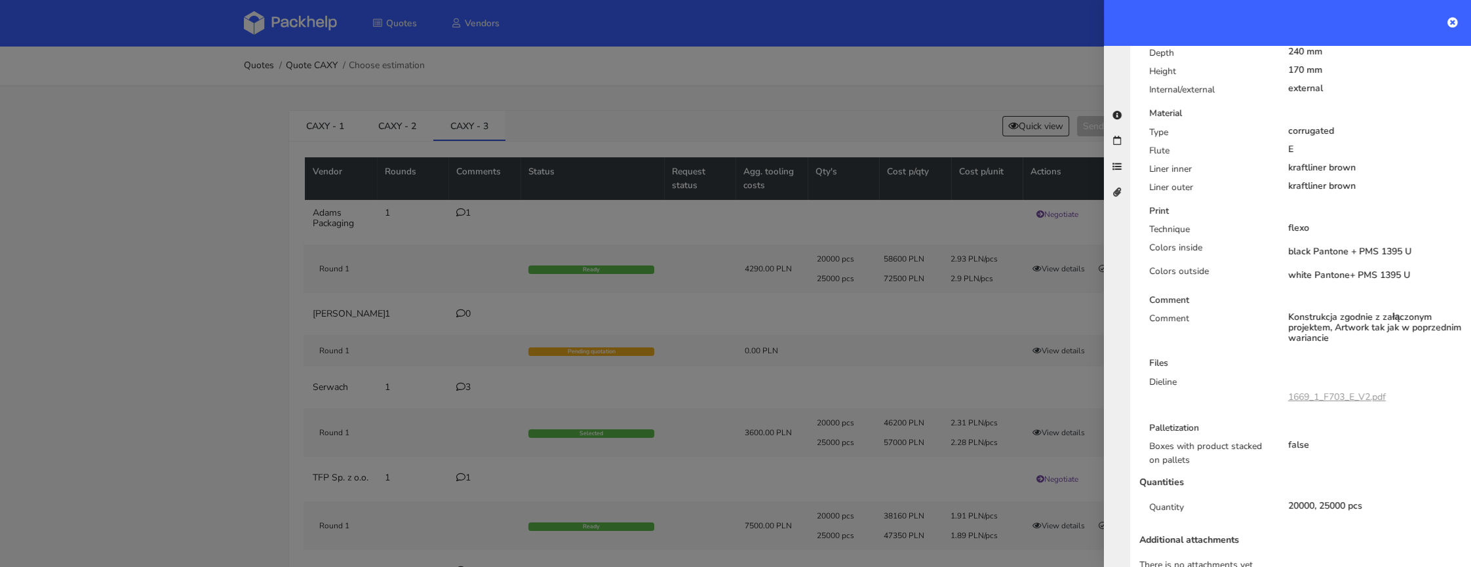
scroll to position [445, 0]
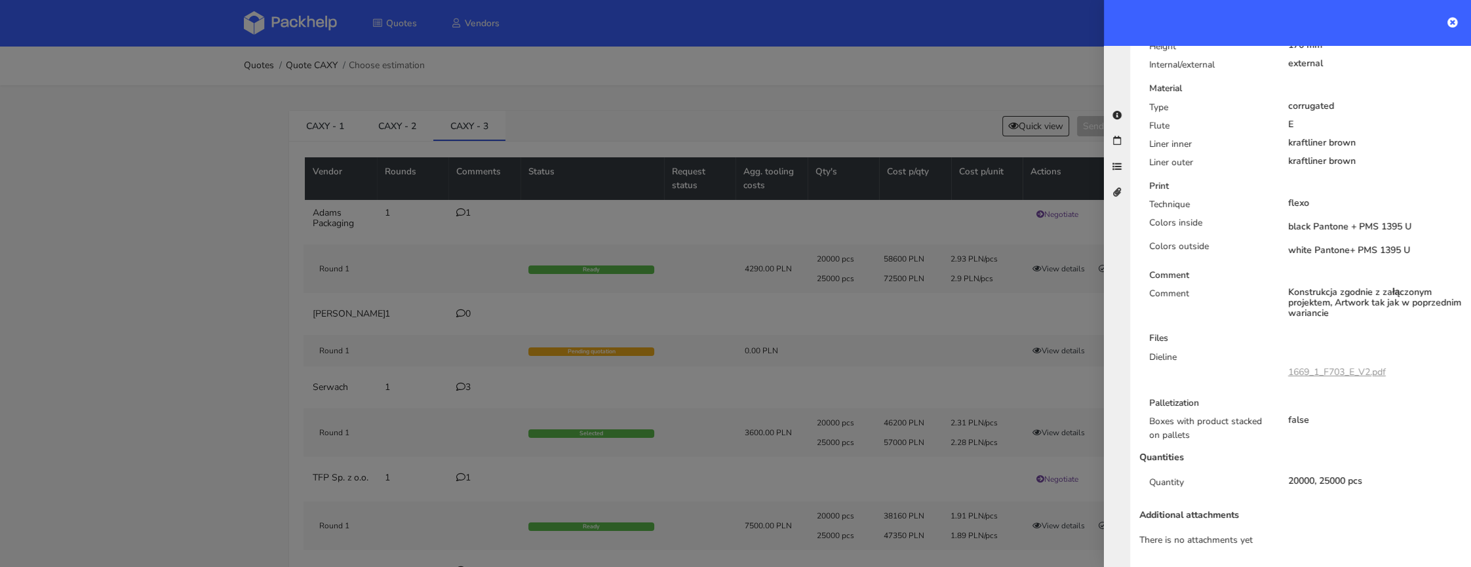
click at [449, 125] on div at bounding box center [735, 283] width 1471 height 567
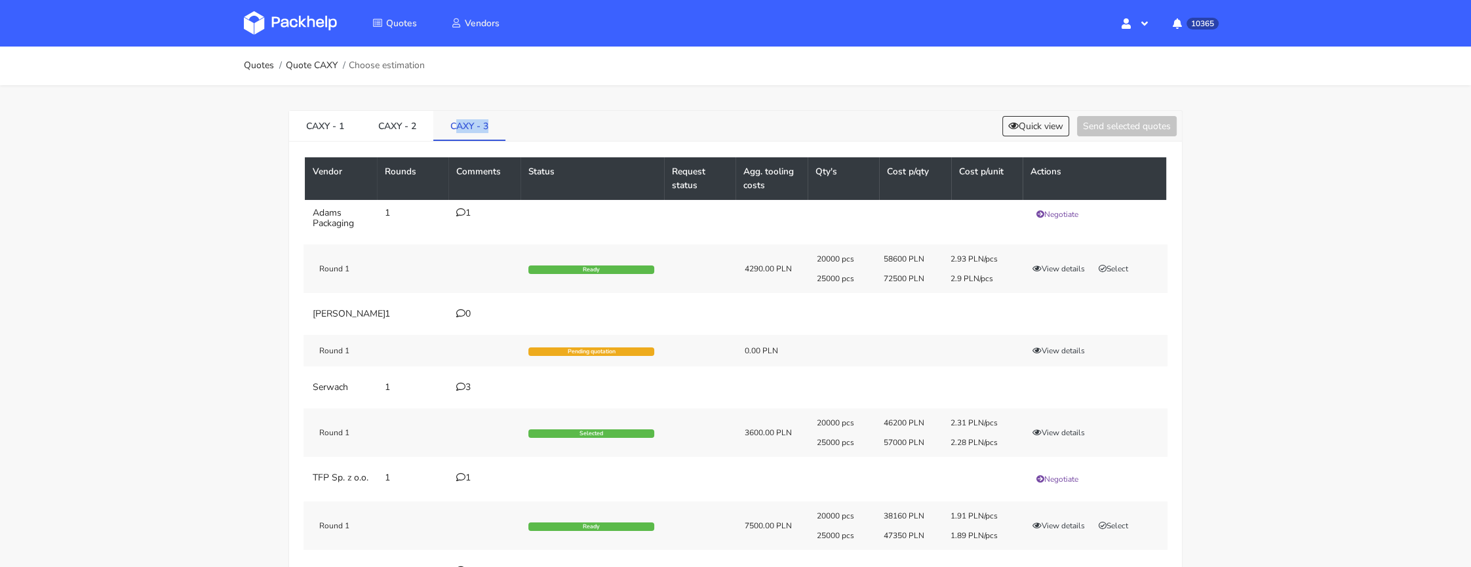
drag, startPoint x: 456, startPoint y: 125, endPoint x: 487, endPoint y: 126, distance: 31.5
click at [487, 126] on link "CAXY - 3" at bounding box center [469, 125] width 72 height 29
drag, startPoint x: 448, startPoint y: 126, endPoint x: 474, endPoint y: 125, distance: 26.2
click at [474, 126] on link "CAXY - 3" at bounding box center [469, 125] width 72 height 29
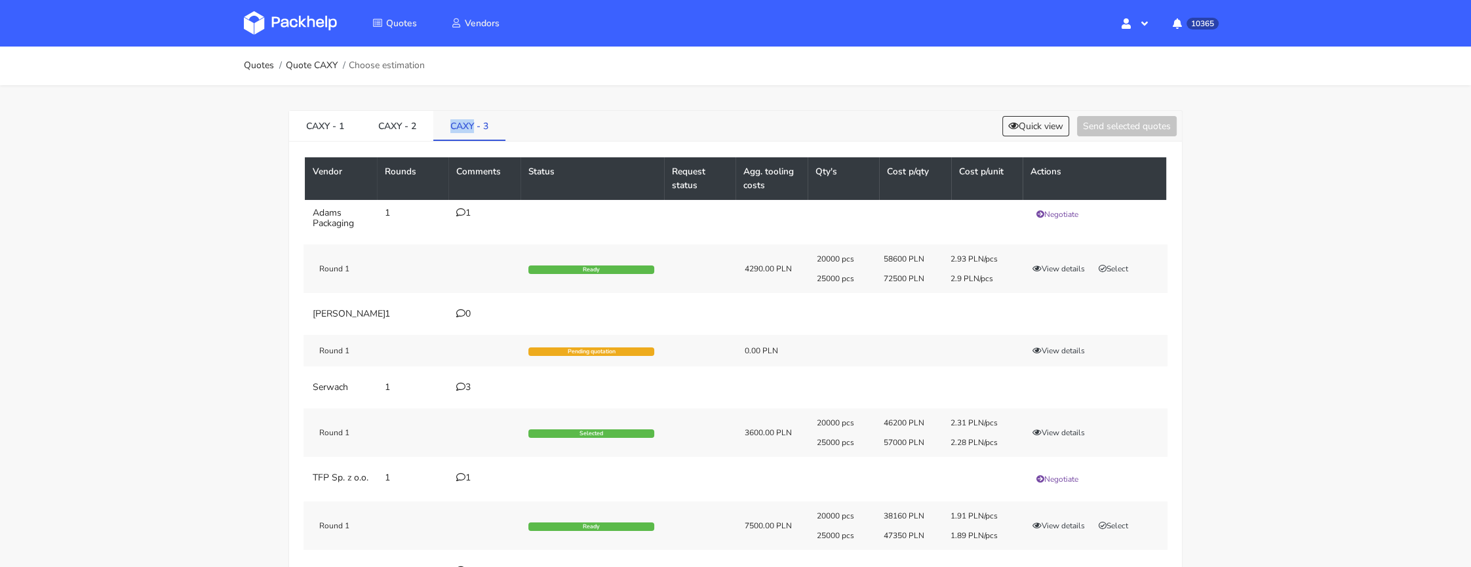
copy link "CAXY"
click at [341, 68] on li "Choose estimation" at bounding box center [382, 65] width 88 height 10
click at [335, 68] on link "Quote CAXY" at bounding box center [312, 65] width 52 height 10
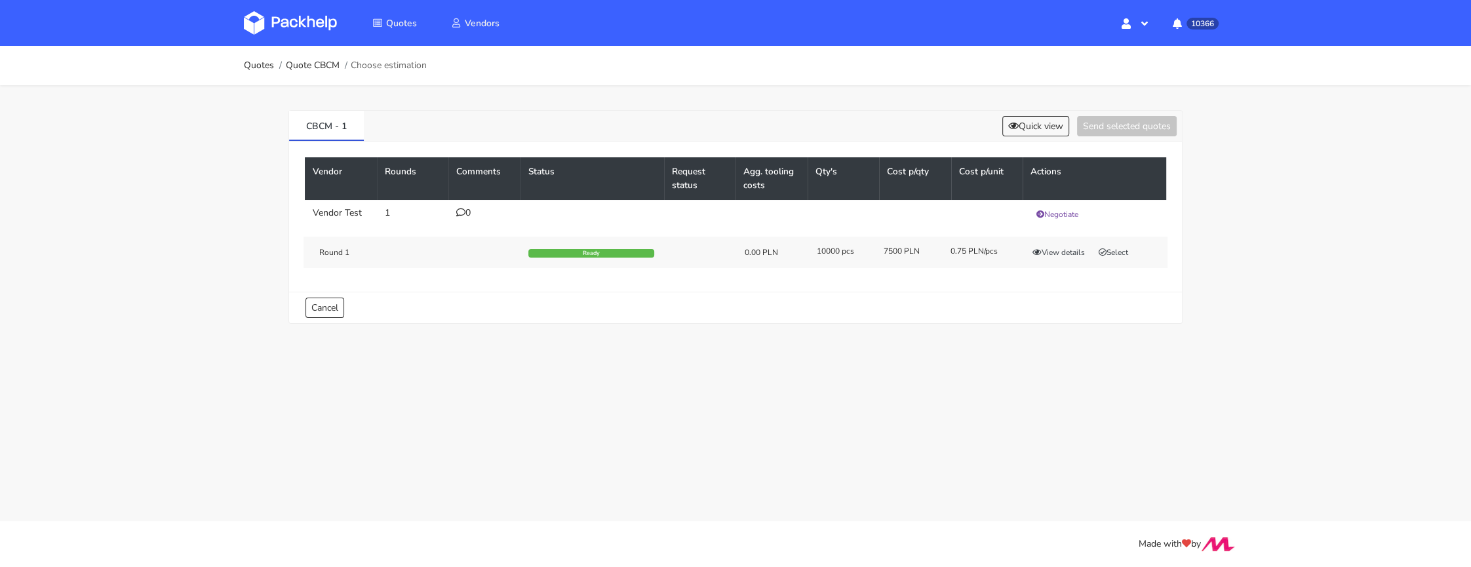
click at [1131, 243] on div "Round 1 Ready 0.00 PLN 10000 pcs 7500 PLN 0.75 PLN/pcs View details Select" at bounding box center [735, 252] width 864 height 31
click at [1112, 254] on button "Select" at bounding box center [1113, 252] width 41 height 13
click at [1106, 121] on button "Send selected quotes ( 1 )" at bounding box center [1118, 126] width 118 height 20
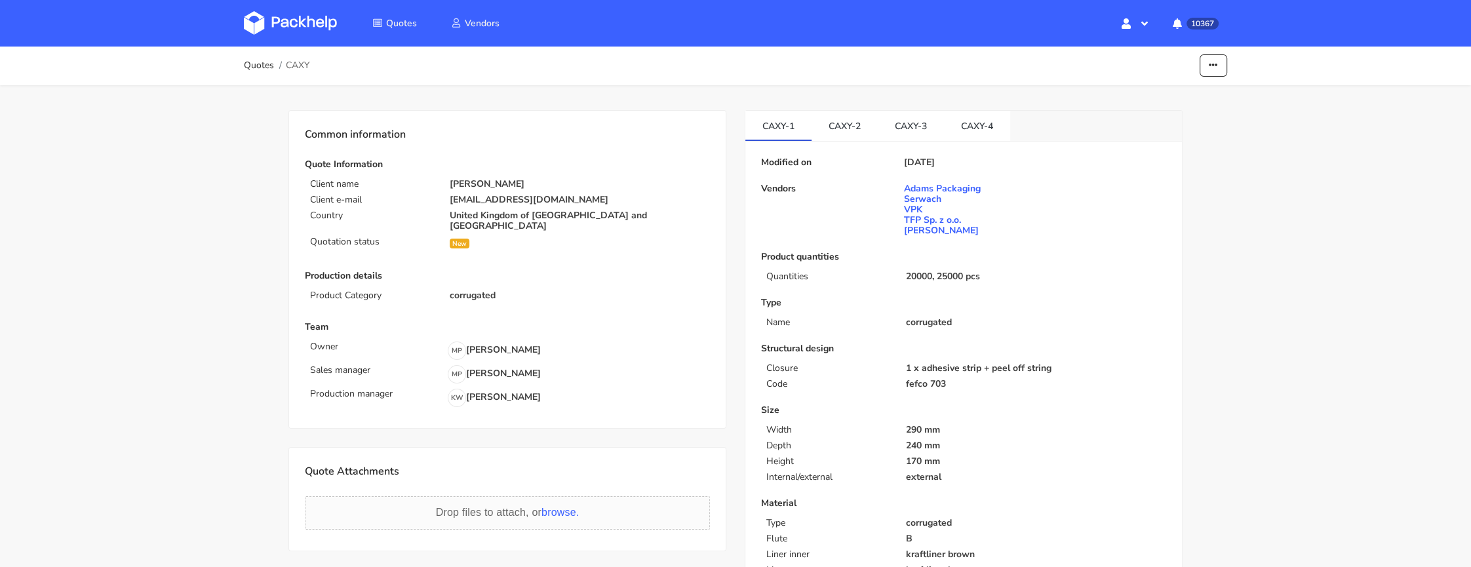
click at [299, 25] on img at bounding box center [290, 23] width 93 height 24
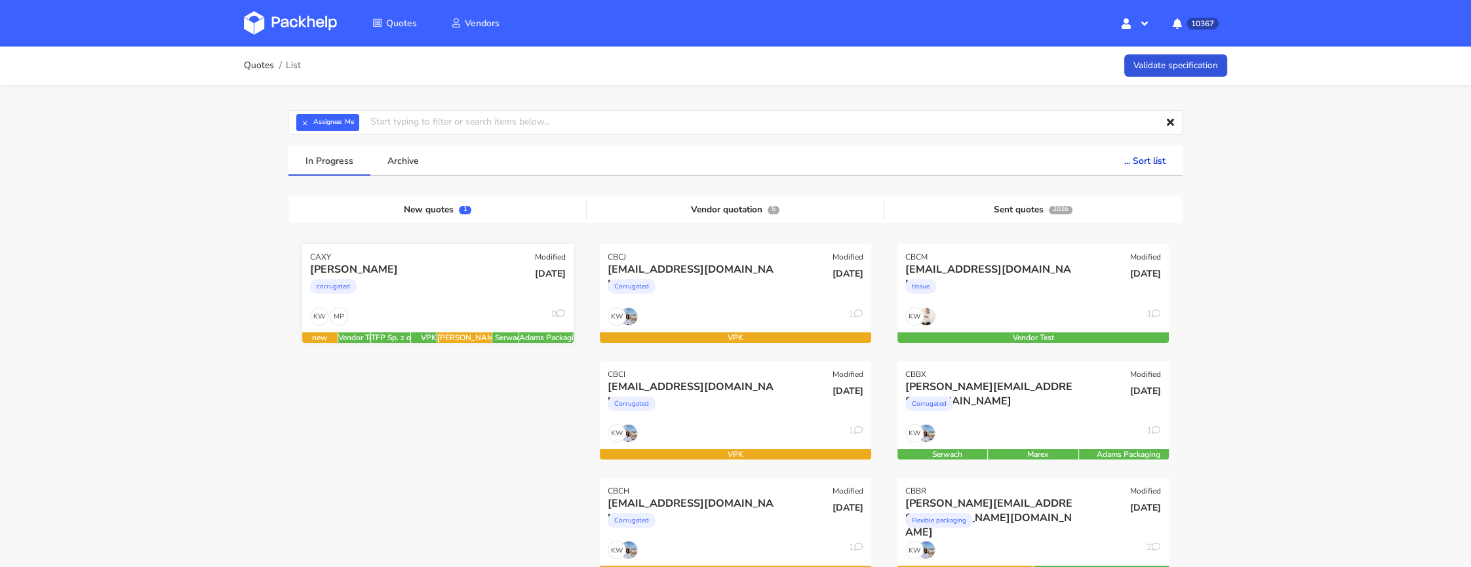
click at [391, 286] on div "corrugated" at bounding box center [397, 290] width 174 height 26
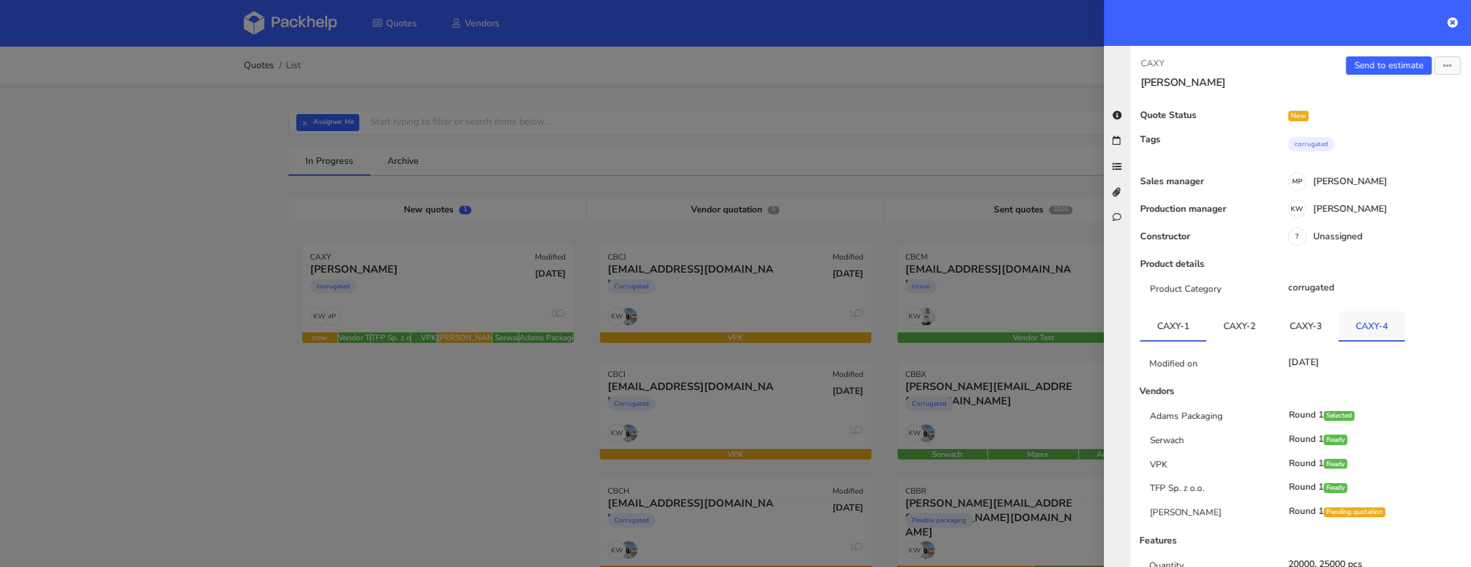
click at [1378, 323] on link "CAXY-4" at bounding box center [1372, 325] width 66 height 29
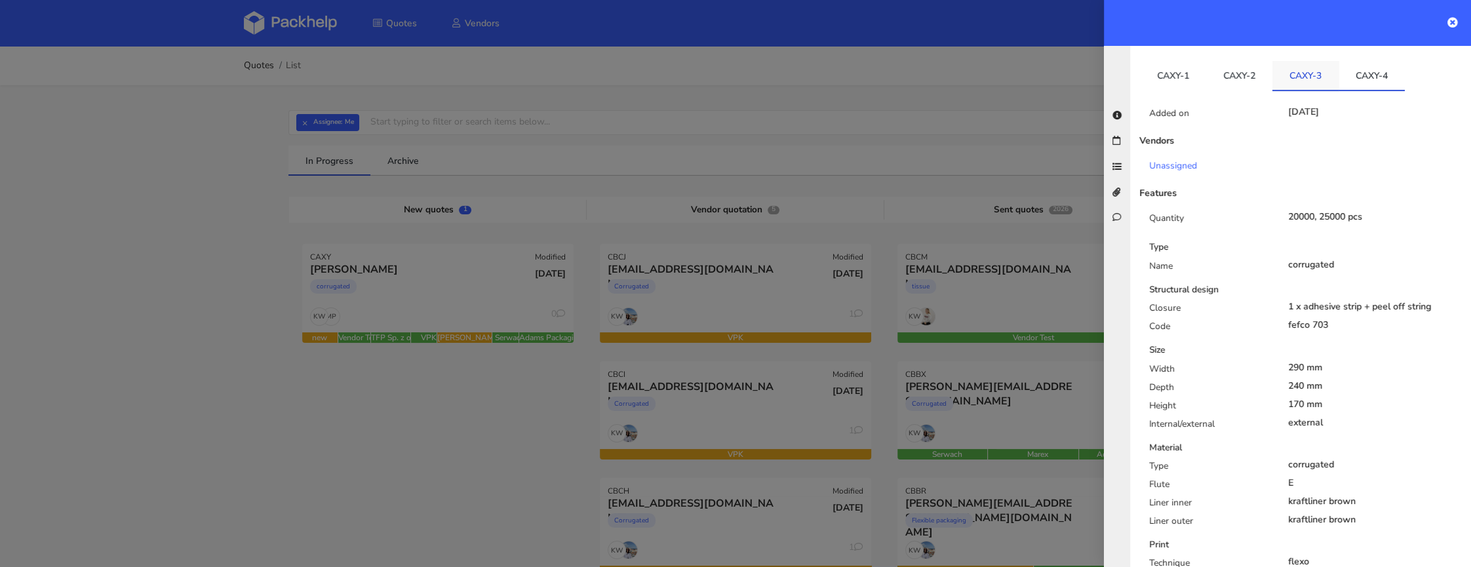
scroll to position [249, 0]
click at [1243, 71] on link "CAXY-2" at bounding box center [1239, 76] width 66 height 29
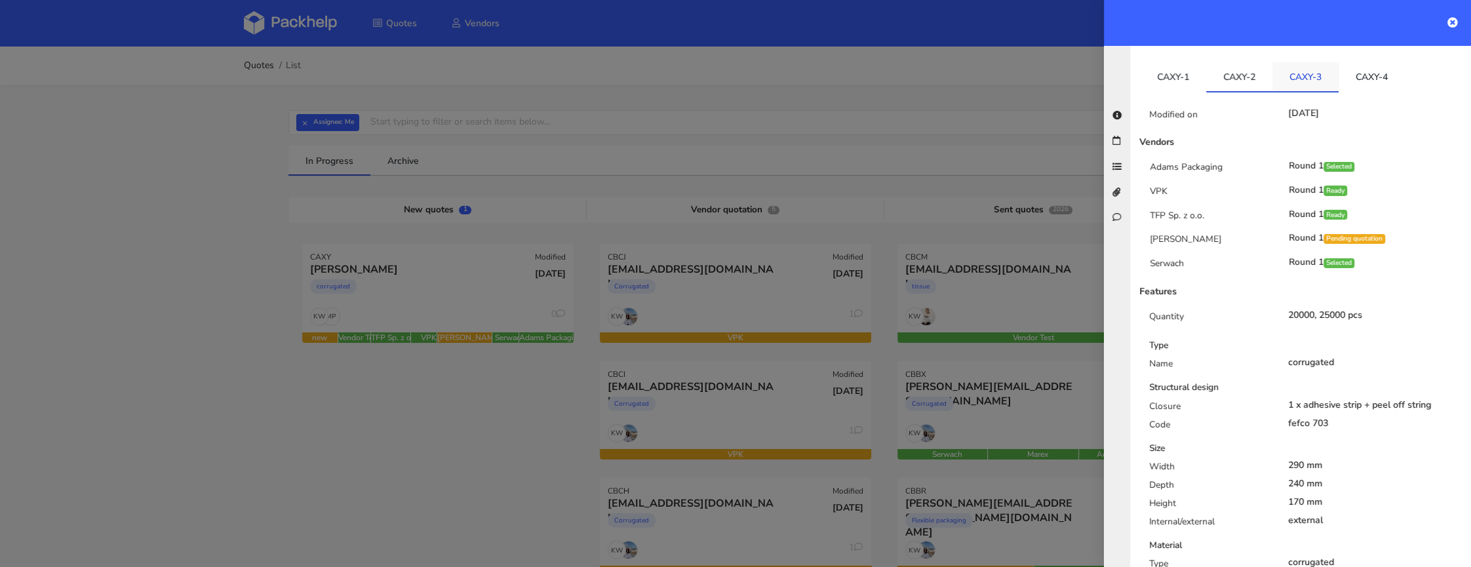
click at [1286, 75] on link "CAXY-3" at bounding box center [1305, 76] width 66 height 29
click at [1373, 88] on link "CAXY-4" at bounding box center [1372, 76] width 66 height 29
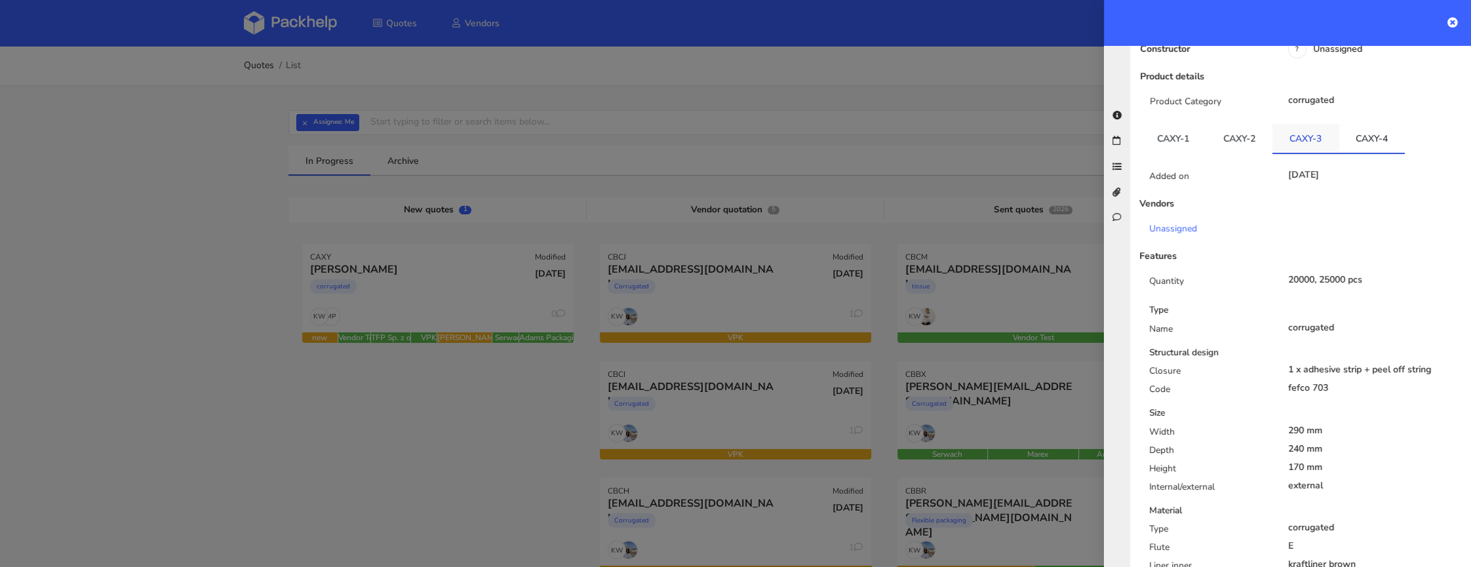
scroll to position [148, 0]
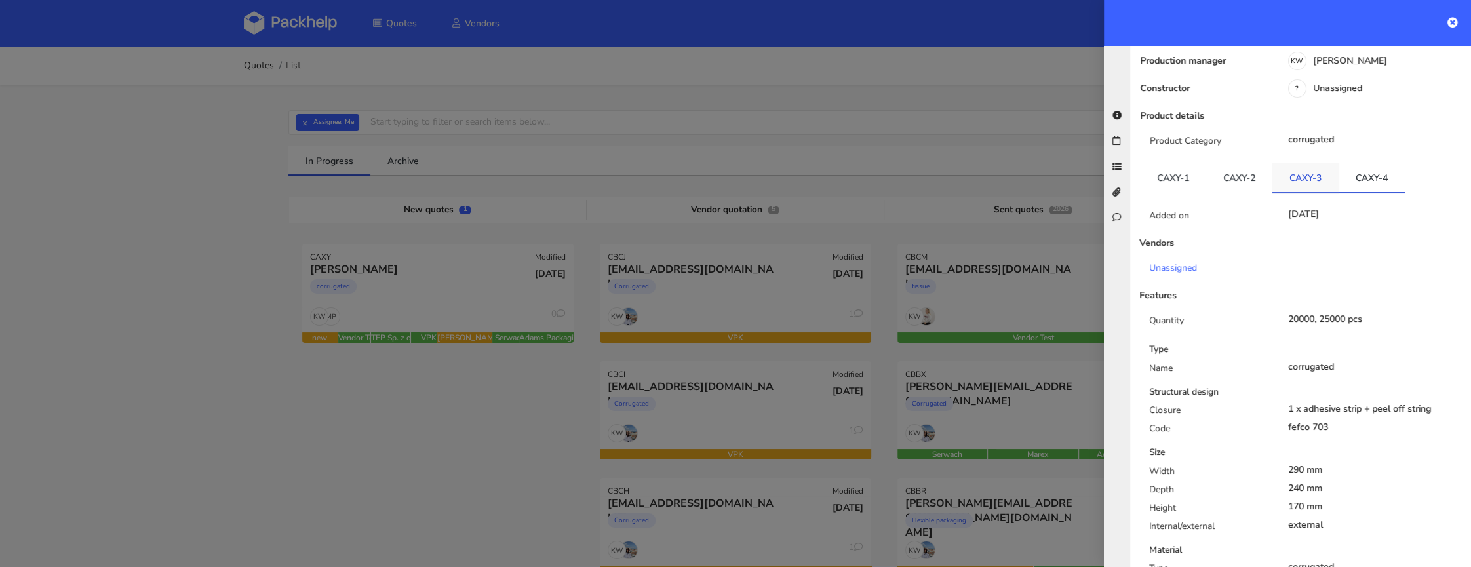
click at [1308, 178] on link "CAXY-3" at bounding box center [1305, 177] width 66 height 29
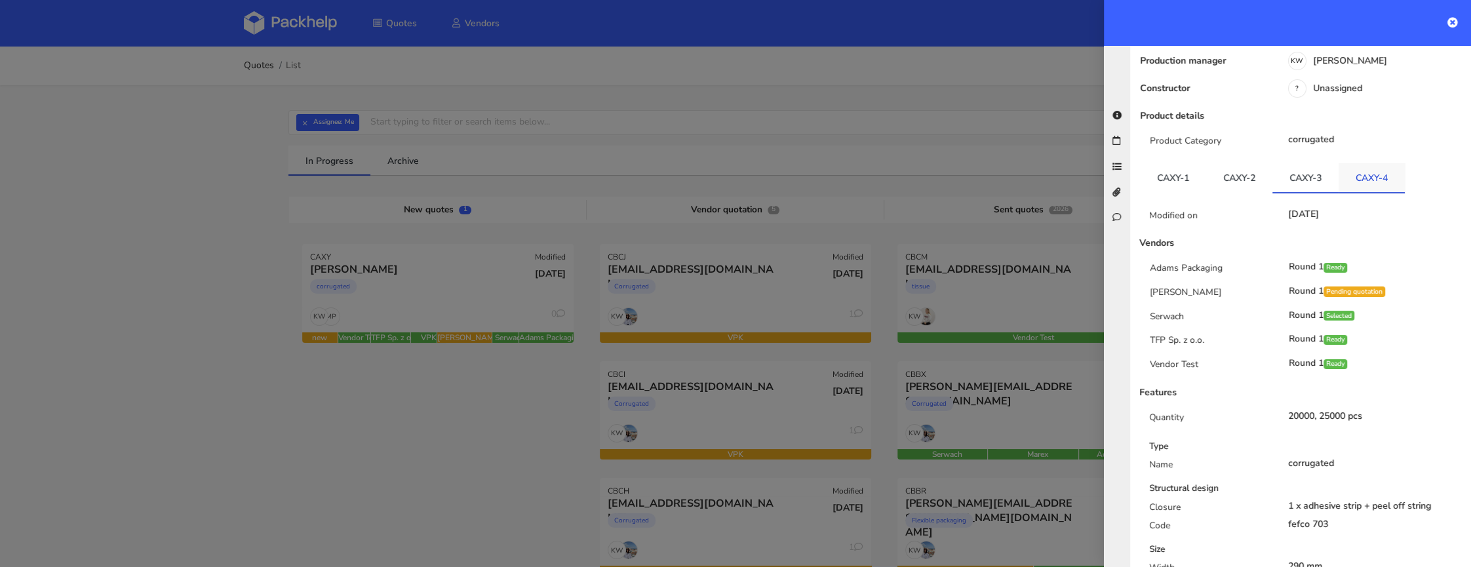
click at [1373, 187] on link "CAXY-4" at bounding box center [1372, 177] width 66 height 29
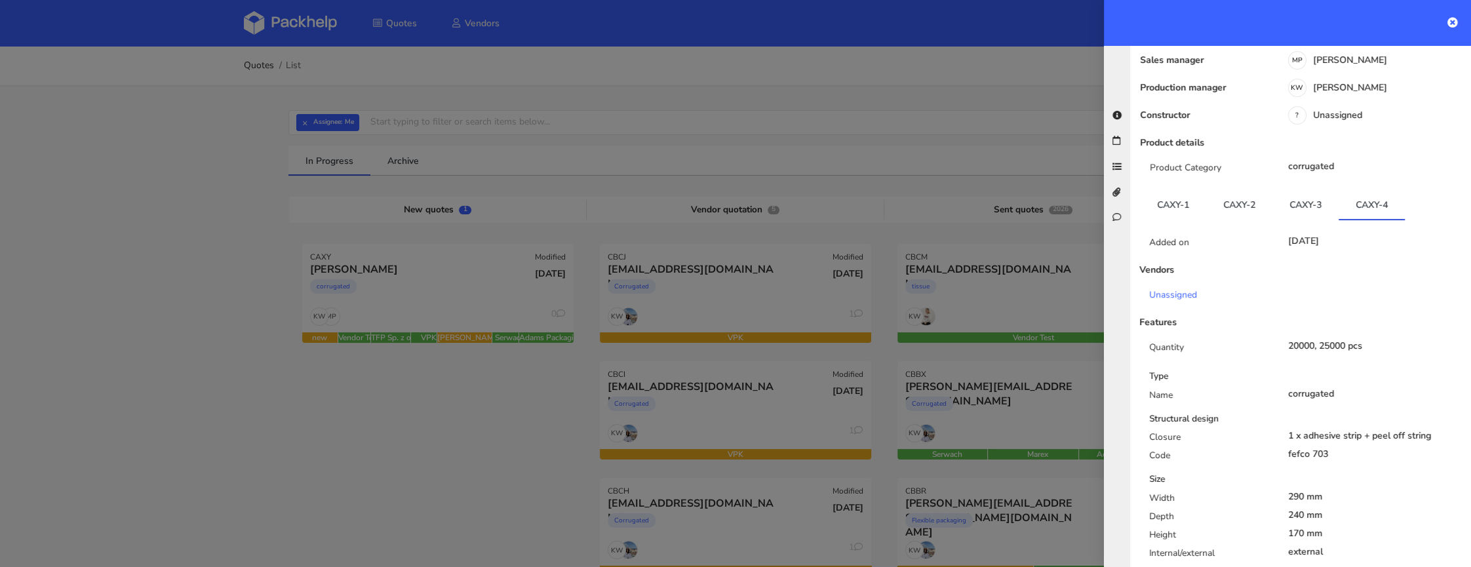
scroll to position [0, 0]
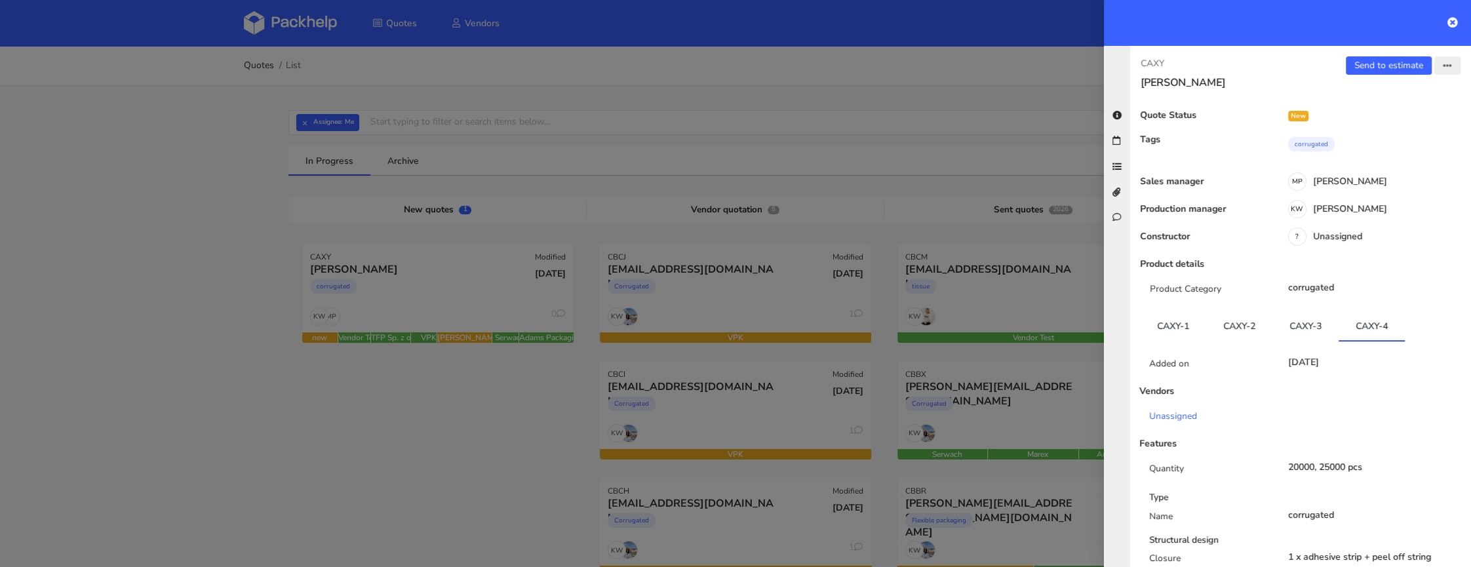
click at [1443, 66] on icon "button" at bounding box center [1447, 66] width 9 height 9
click at [1384, 110] on link "Edit quote" at bounding box center [1403, 117] width 115 height 22
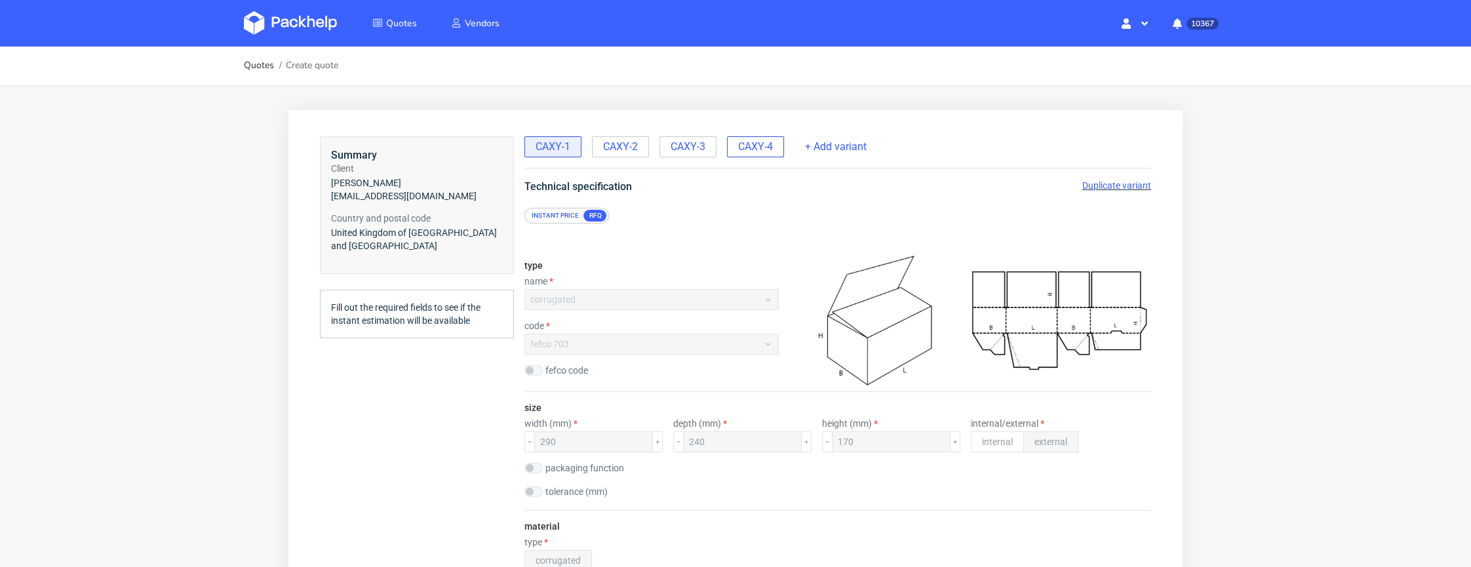
click at [743, 144] on span "CAXY-4" at bounding box center [755, 147] width 35 height 14
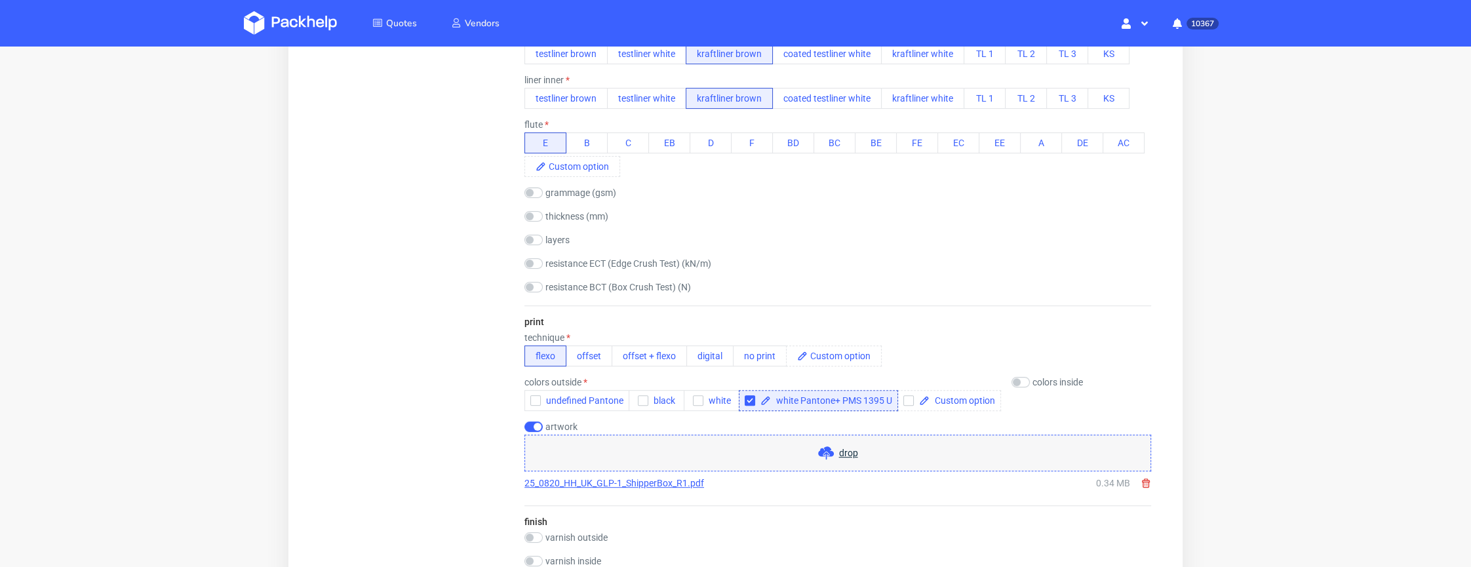
scroll to position [558, 0]
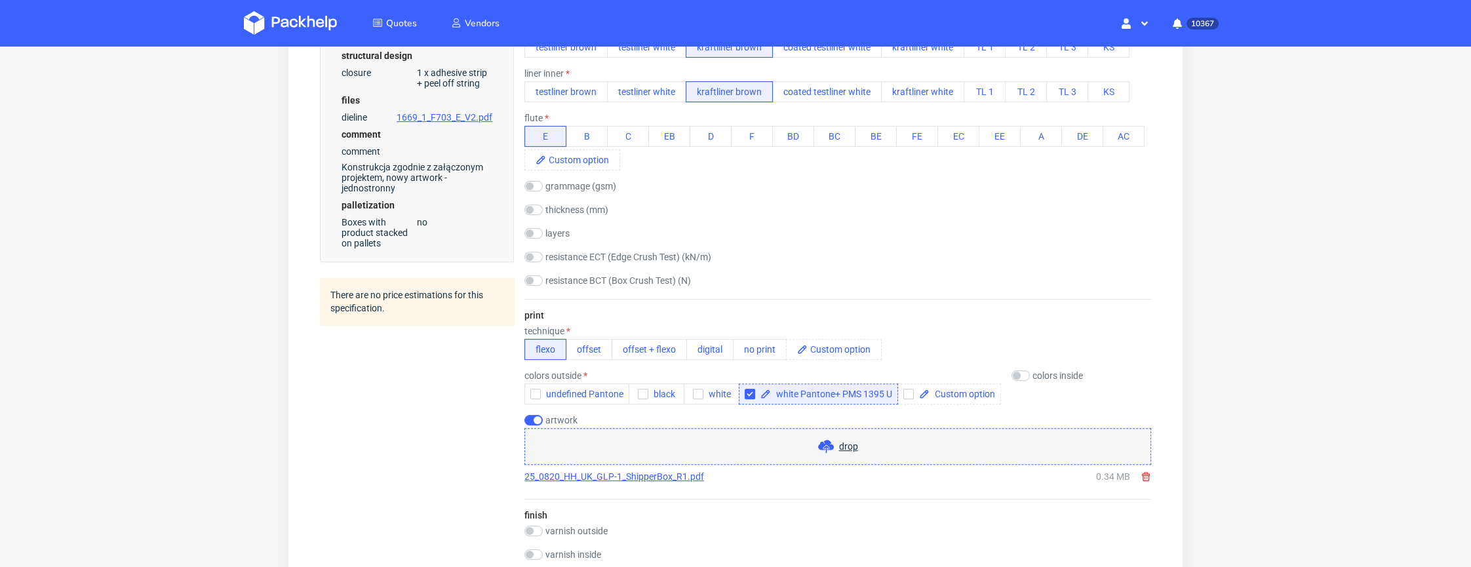
click at [811, 392] on span "white Pantone+ PMS 1395 U" at bounding box center [831, 393] width 121 height 9
click at [829, 391] on span "white Pantone+ PMS 1395 U" at bounding box center [831, 393] width 121 height 9
drag, startPoint x: 832, startPoint y: 393, endPoint x: 779, endPoint y: 378, distance: 55.8
click at [777, 389] on span "white Pantone+ PMS 1395 U" at bounding box center [831, 393] width 121 height 9
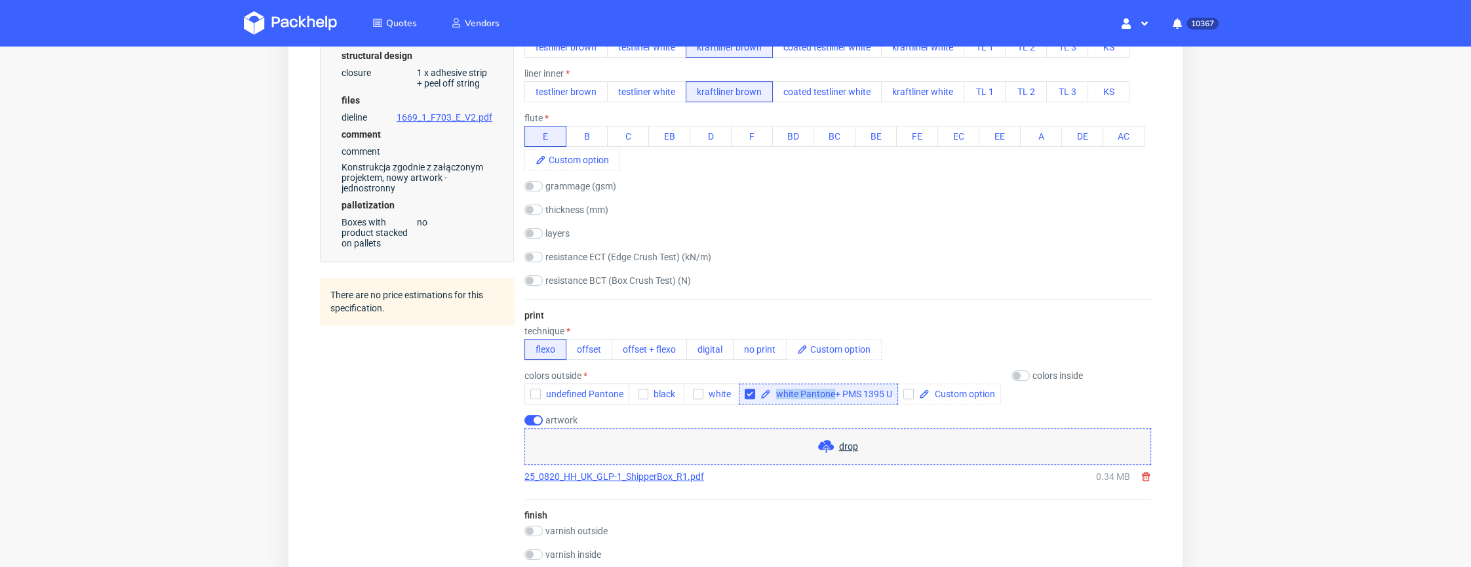
paste span
click at [863, 395] on span "Pantone 4248 U + PMS 1395 U" at bounding box center [837, 393] width 133 height 9
drag, startPoint x: 846, startPoint y: 393, endPoint x: 773, endPoint y: 393, distance: 72.8
click at [773, 393] on span "Pantone 4248 U + PMS 1395 U" at bounding box center [837, 393] width 133 height 9
click at [796, 393] on span "+ PMS 1395 U" at bounding box center [802, 393] width 62 height 9
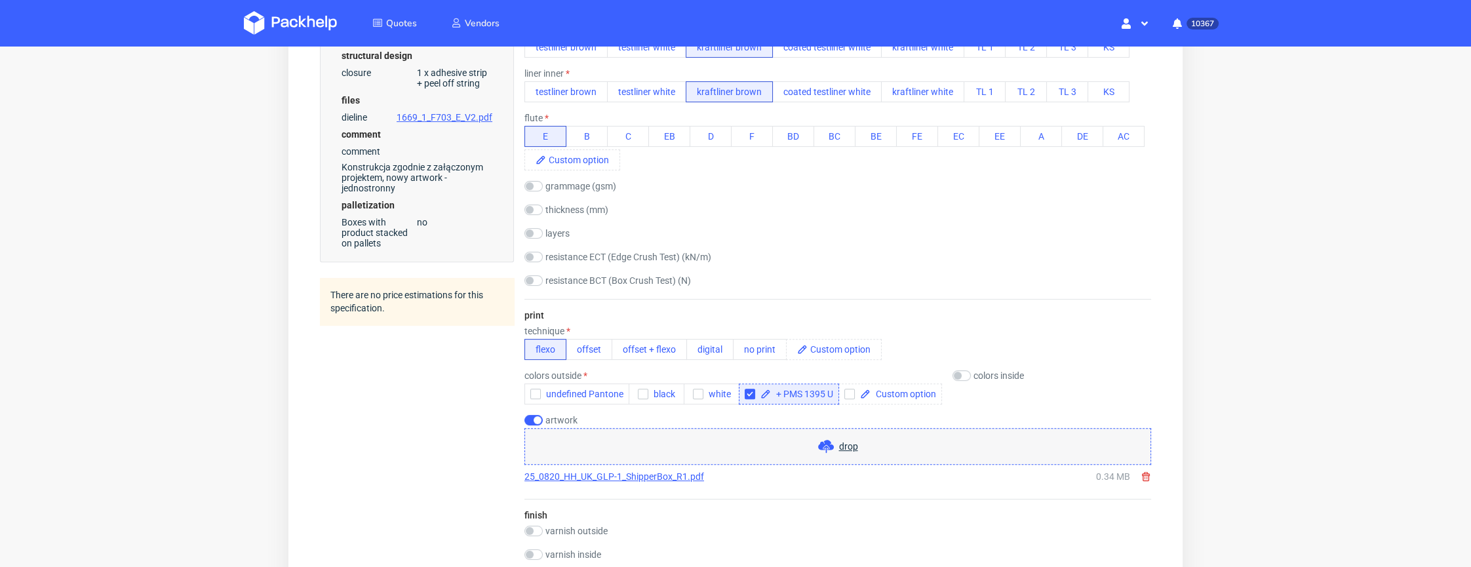
click at [776, 391] on span "+ PMS 1395 U" at bounding box center [802, 393] width 62 height 9
checkbox input "true"
click at [853, 499] on div "finish varnish outside gloss matt Soft touch anty-scratch varnish inside gloss …" at bounding box center [837, 536] width 627 height 74
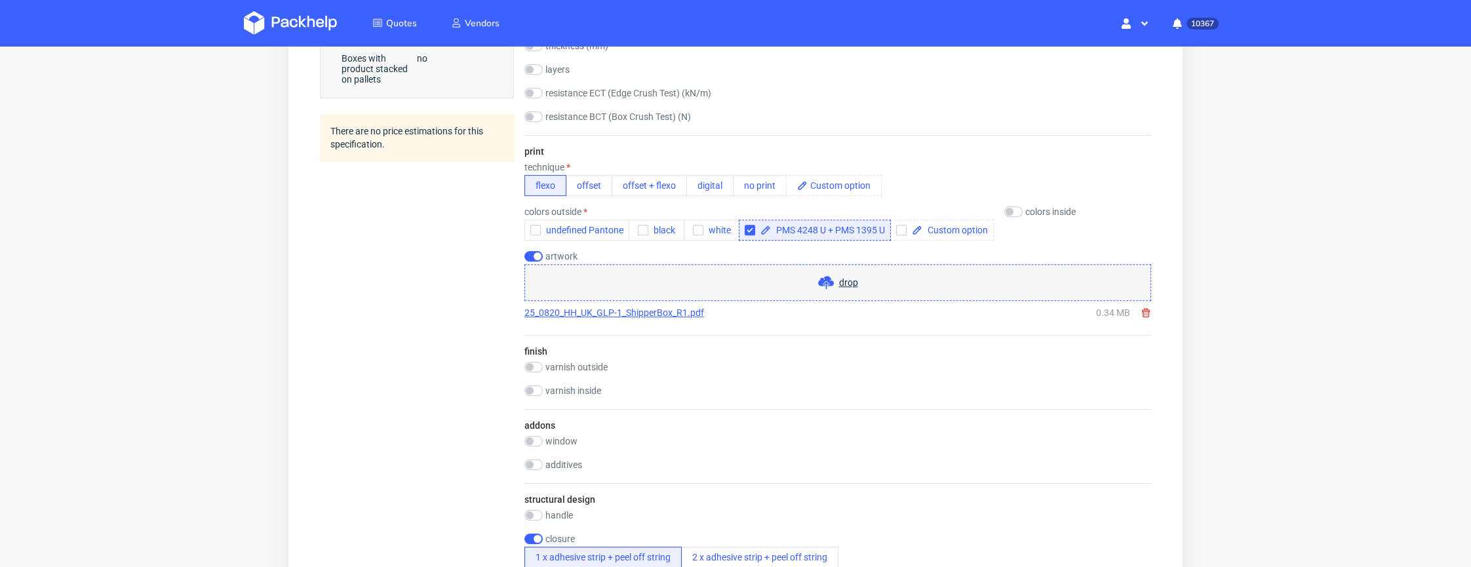
scroll to position [738, 0]
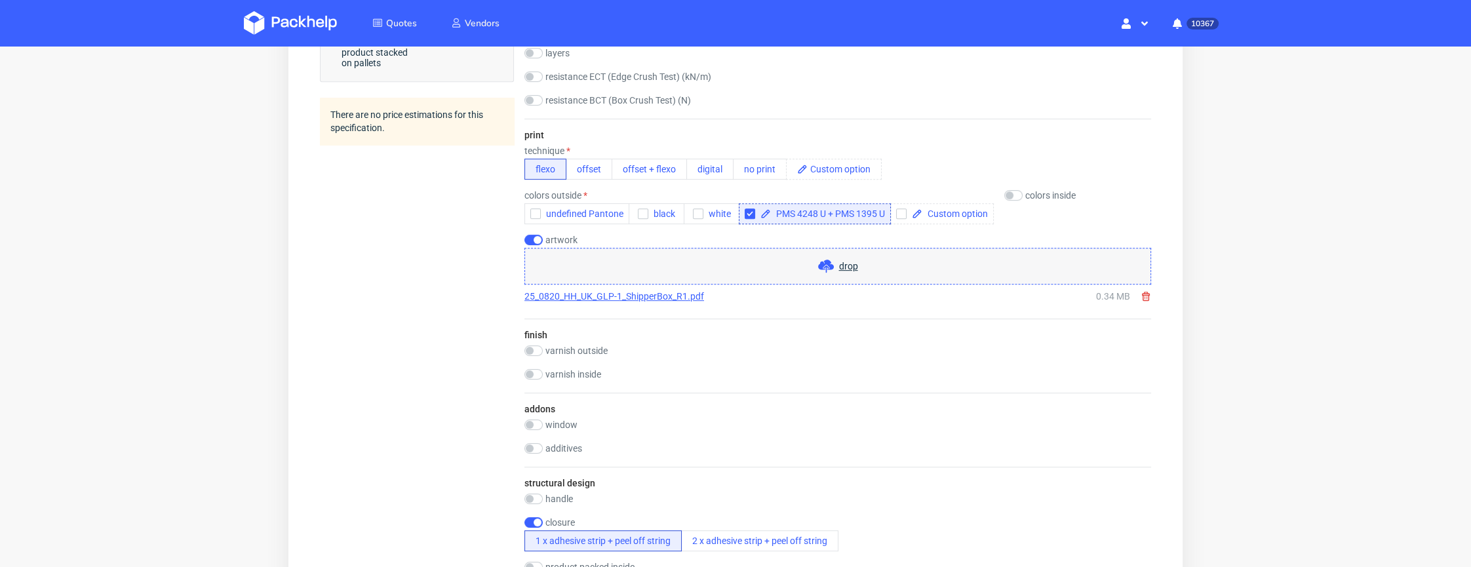
click at [630, 302] on div "25_0820_HH_UK_GLP-1_ShipperBox_R1.pdf 0.34 MB" at bounding box center [837, 296] width 627 height 24
click at [636, 299] on link "25_0820_HH_UK_GLP-1_ShipperBox_R1.pdf" at bounding box center [614, 296] width 180 height 13
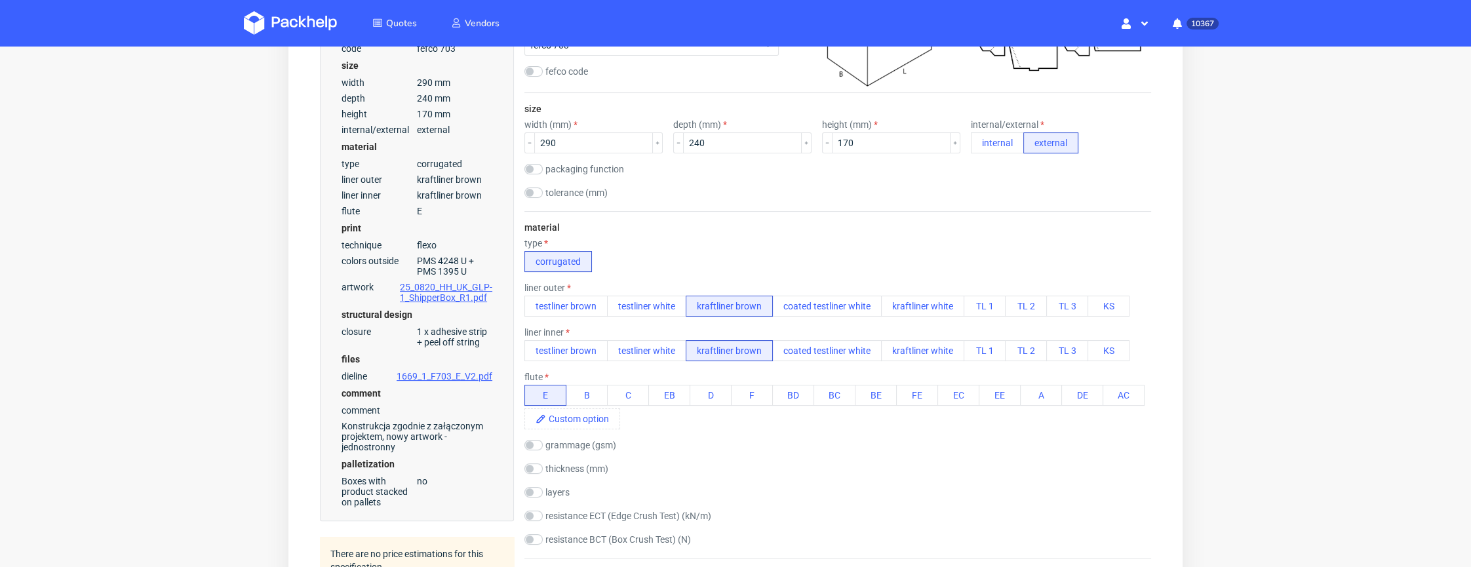
scroll to position [0, 0]
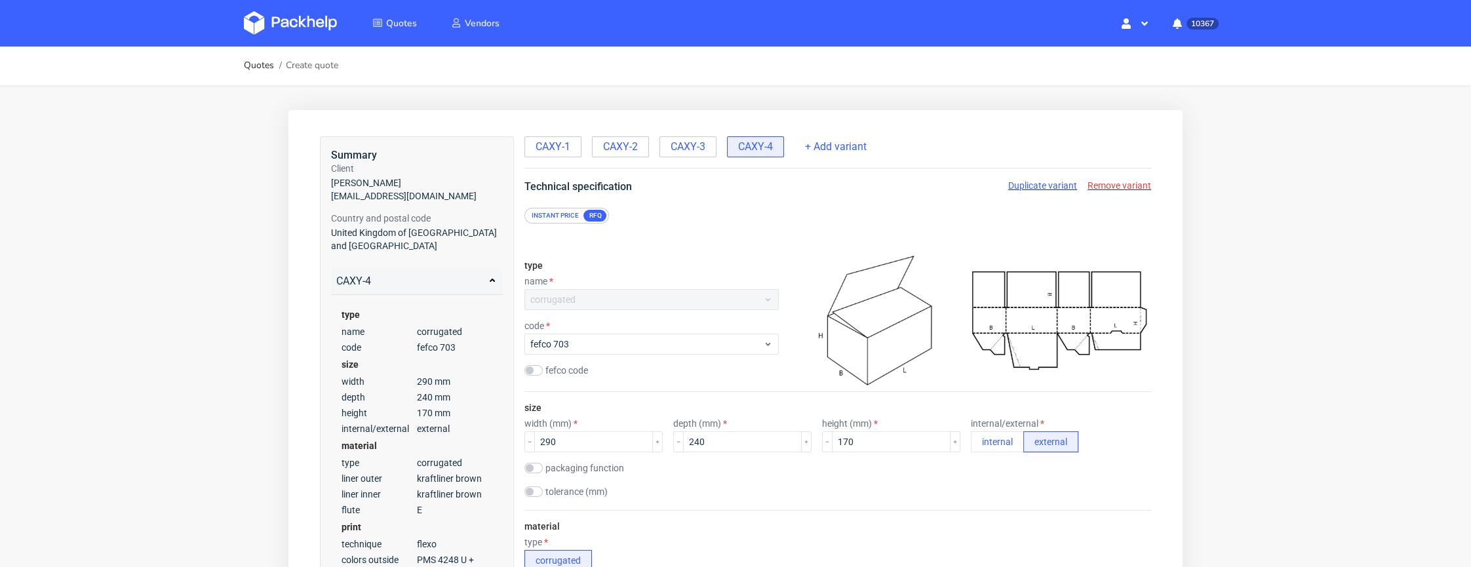
click at [1008, 187] on span "Duplicate variant" at bounding box center [1042, 185] width 69 height 10
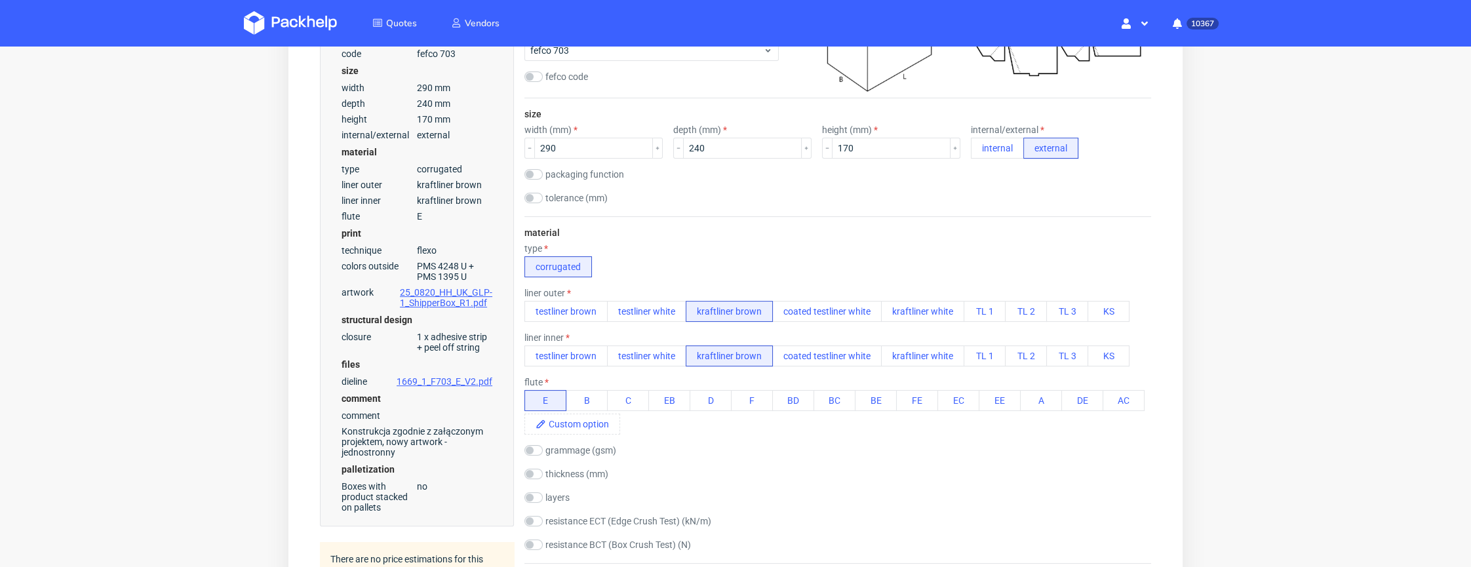
scroll to position [376, 0]
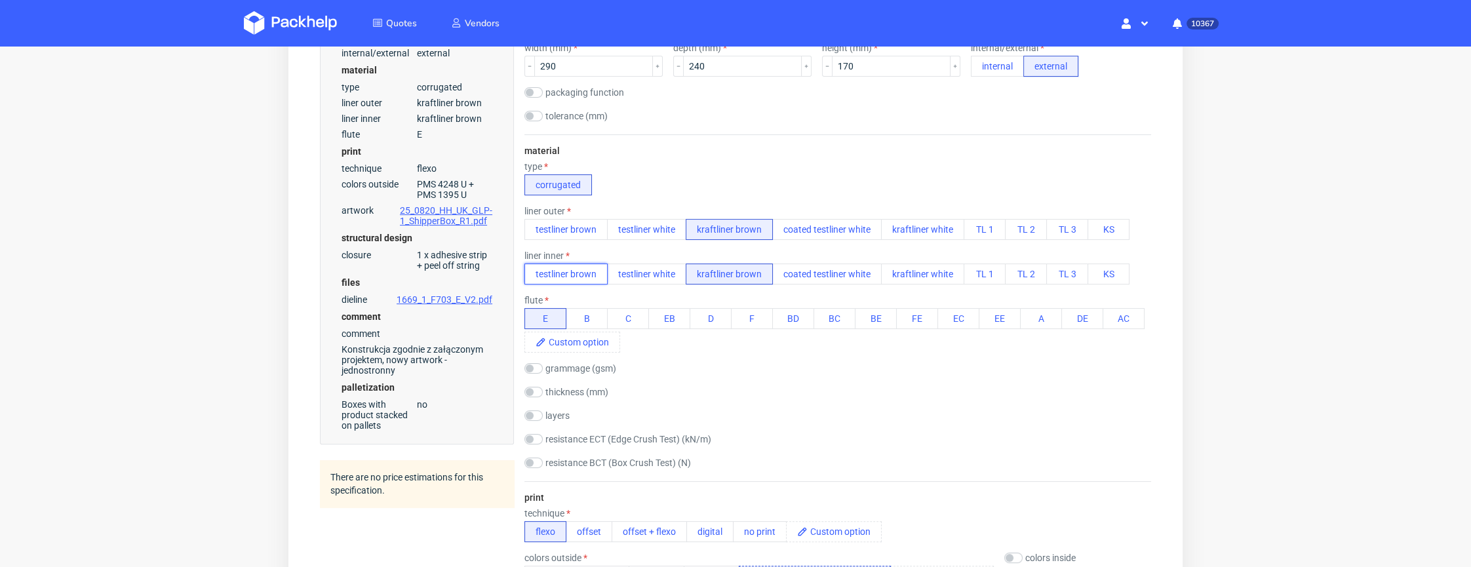
click at [557, 271] on button "testliner brown" at bounding box center [565, 274] width 83 height 21
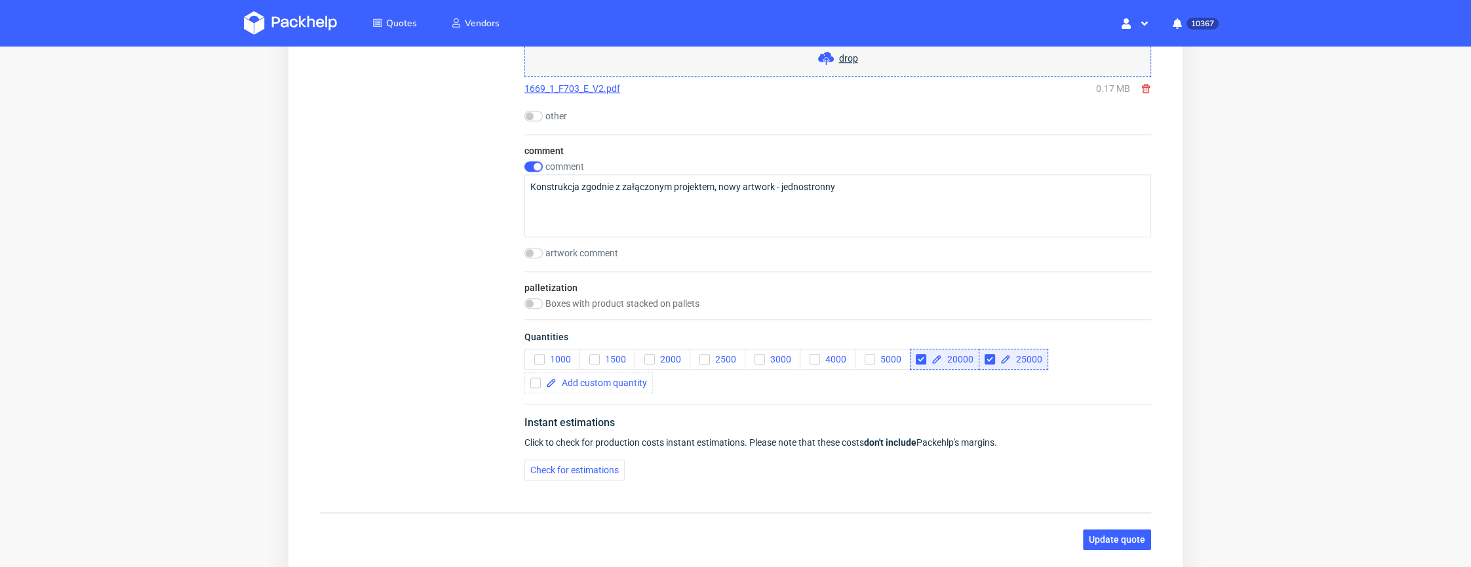
scroll to position [1505, 0]
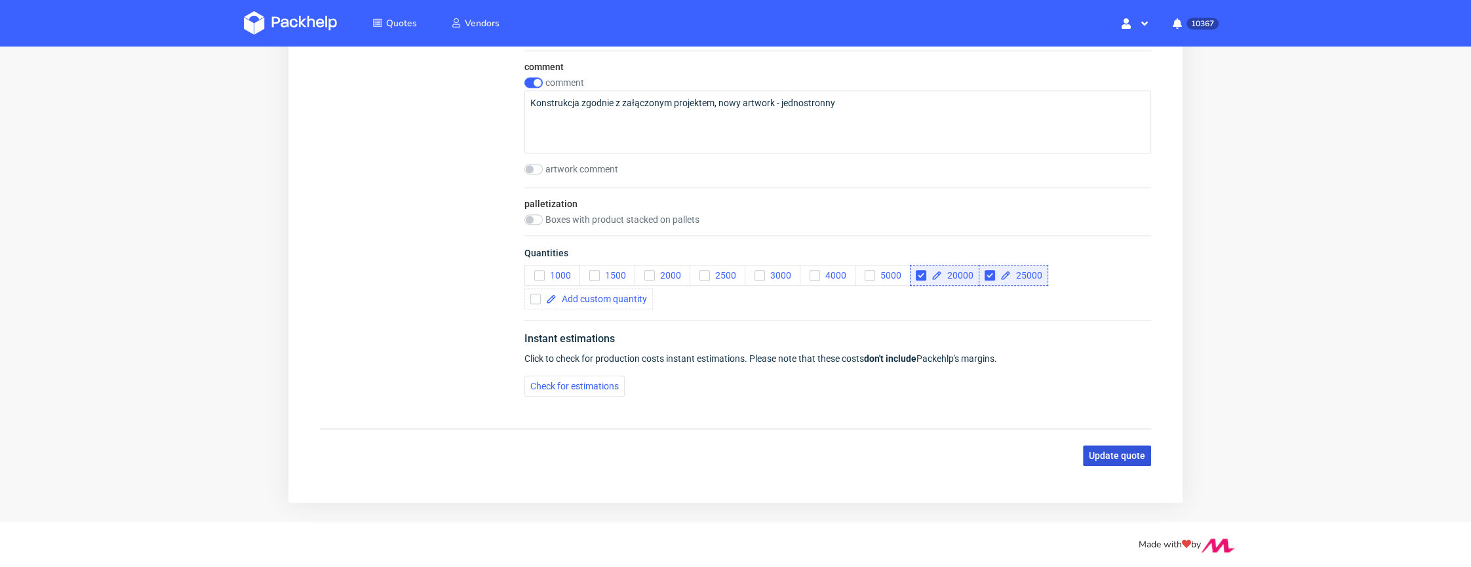
click at [1104, 451] on span "Update quote" at bounding box center [1117, 455] width 56 height 9
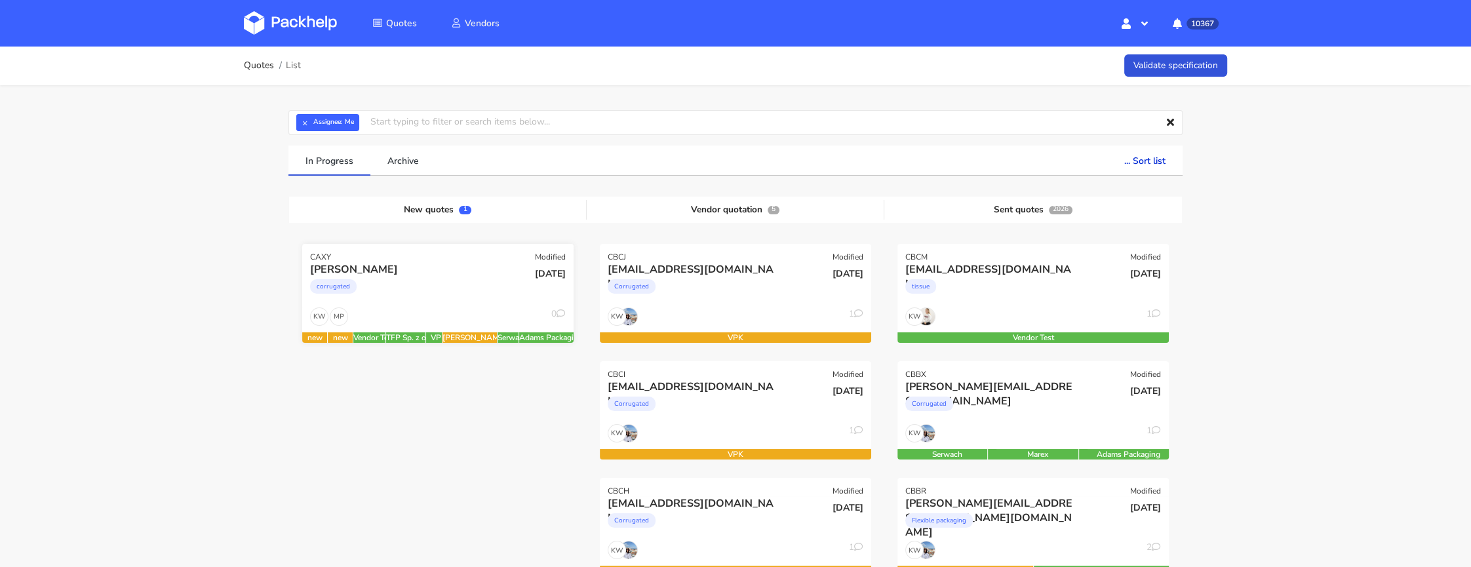
click at [426, 300] on div "corrugated" at bounding box center [397, 290] width 174 height 26
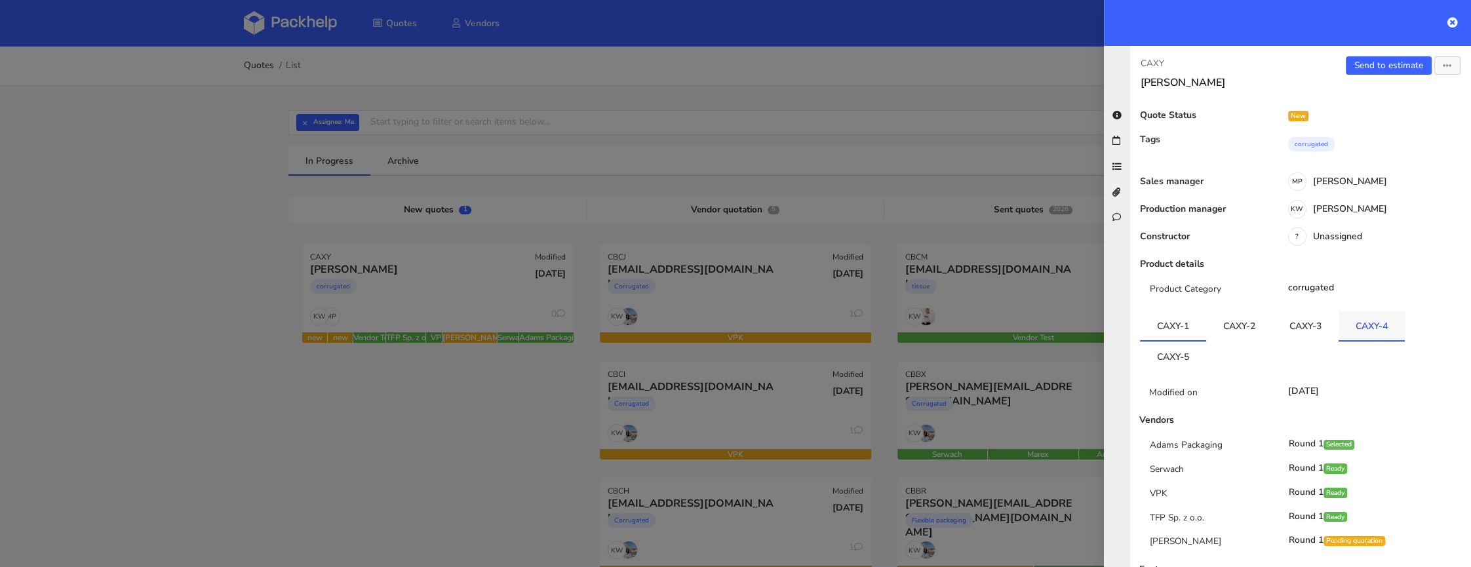
click at [1377, 328] on link "CAXY-4" at bounding box center [1372, 325] width 66 height 29
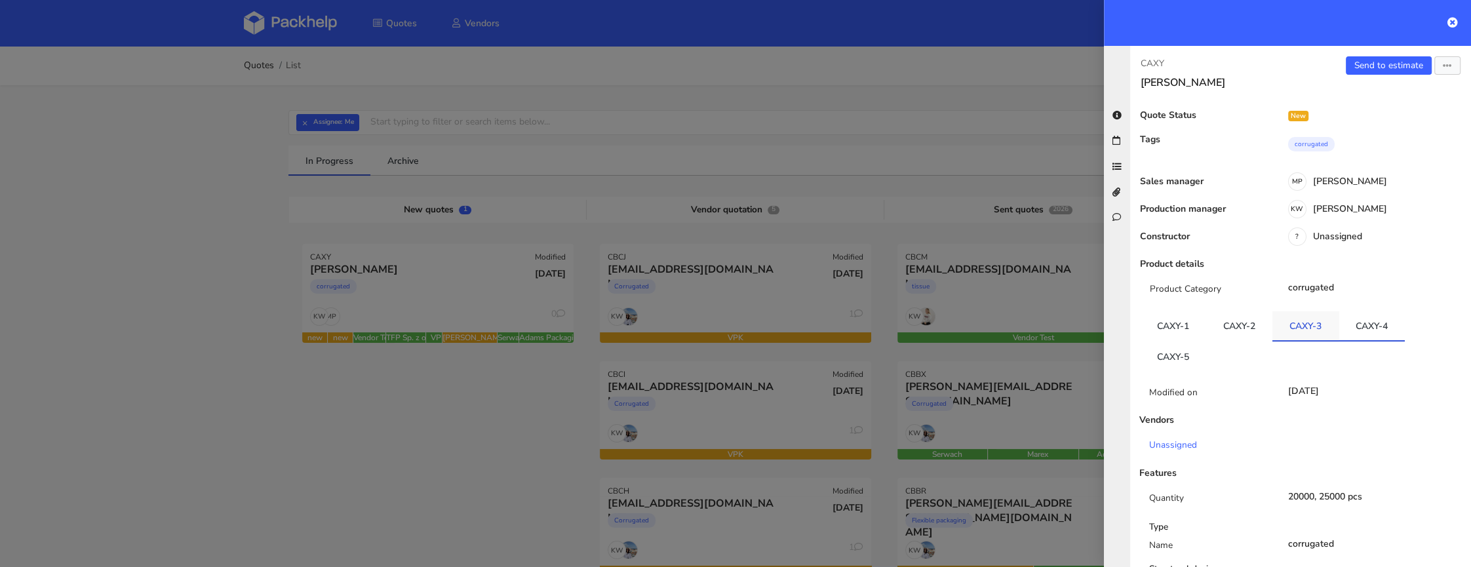
click at [1289, 328] on link "CAXY-3" at bounding box center [1305, 325] width 66 height 29
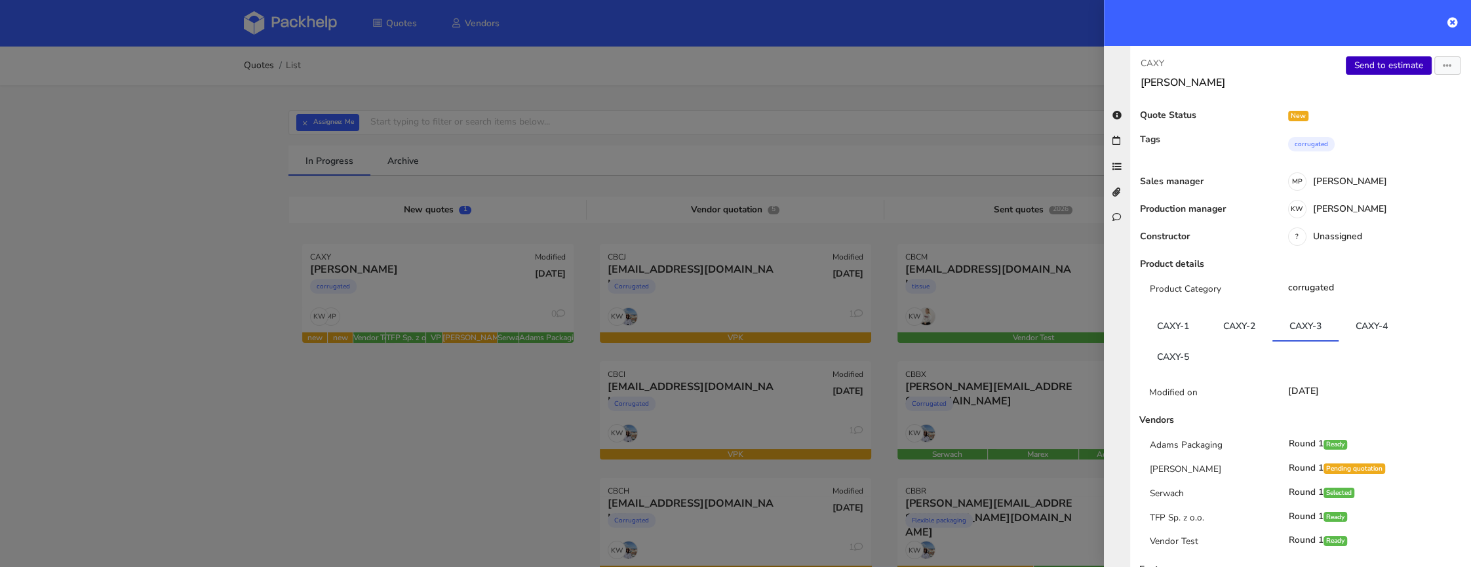
click at [1388, 61] on link "Send to estimate" at bounding box center [1389, 65] width 86 height 18
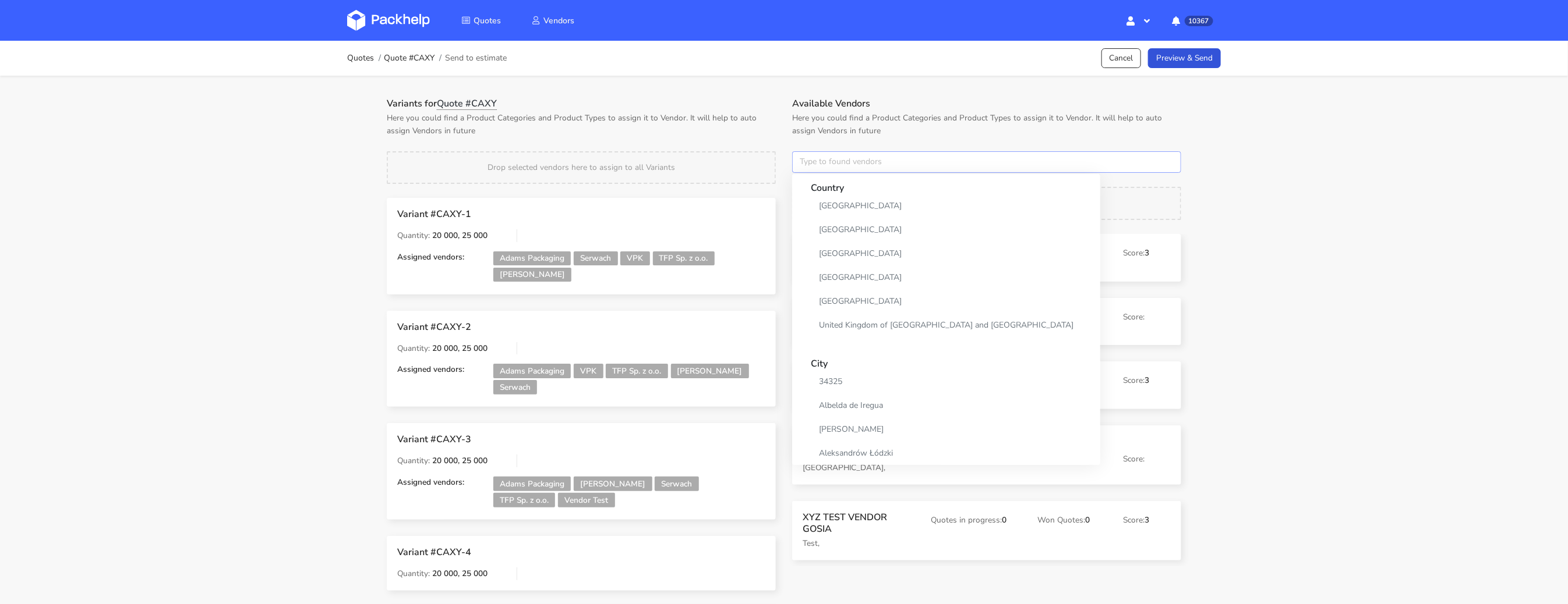
click at [831, 160] on input "text" at bounding box center [986, 162] width 389 height 22
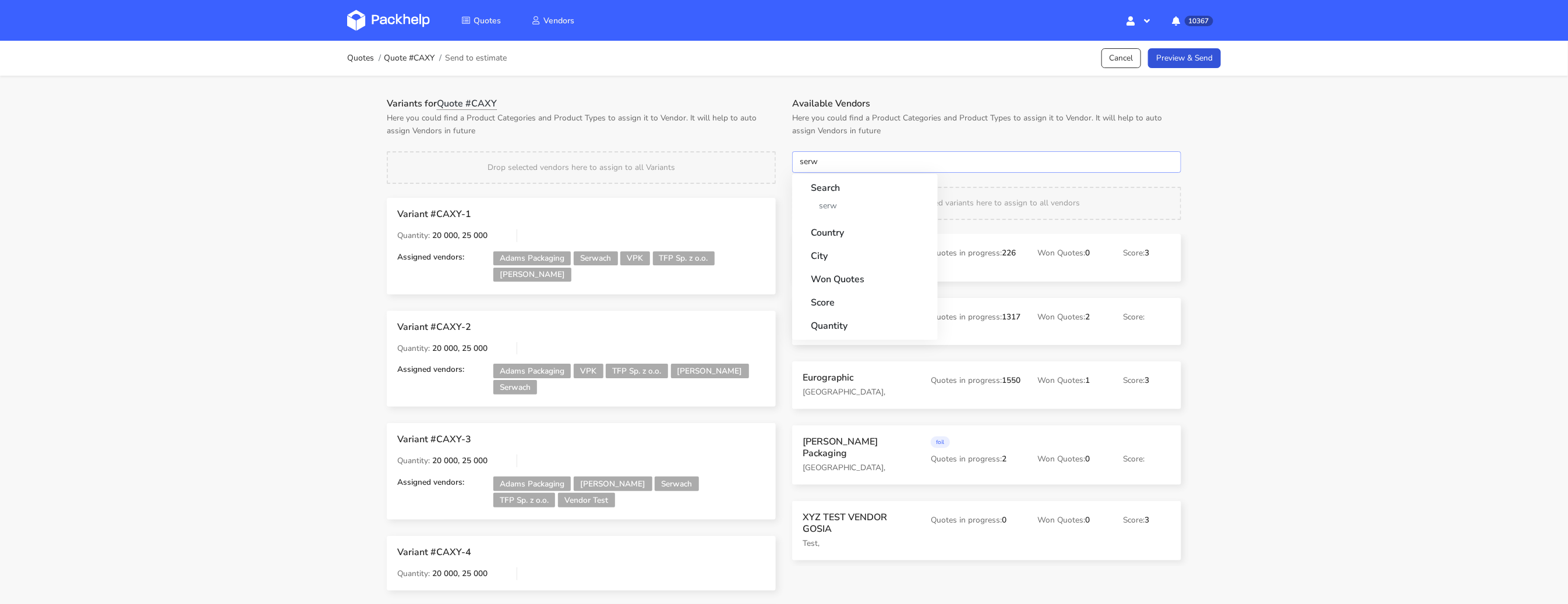
type input "serw"
click at [830, 219] on strong "Country" at bounding box center [864, 229] width 108 height 21
click at [844, 163] on input "serw" at bounding box center [986, 162] width 389 height 22
click at [838, 212] on link "serw" at bounding box center [864, 206] width 108 height 21
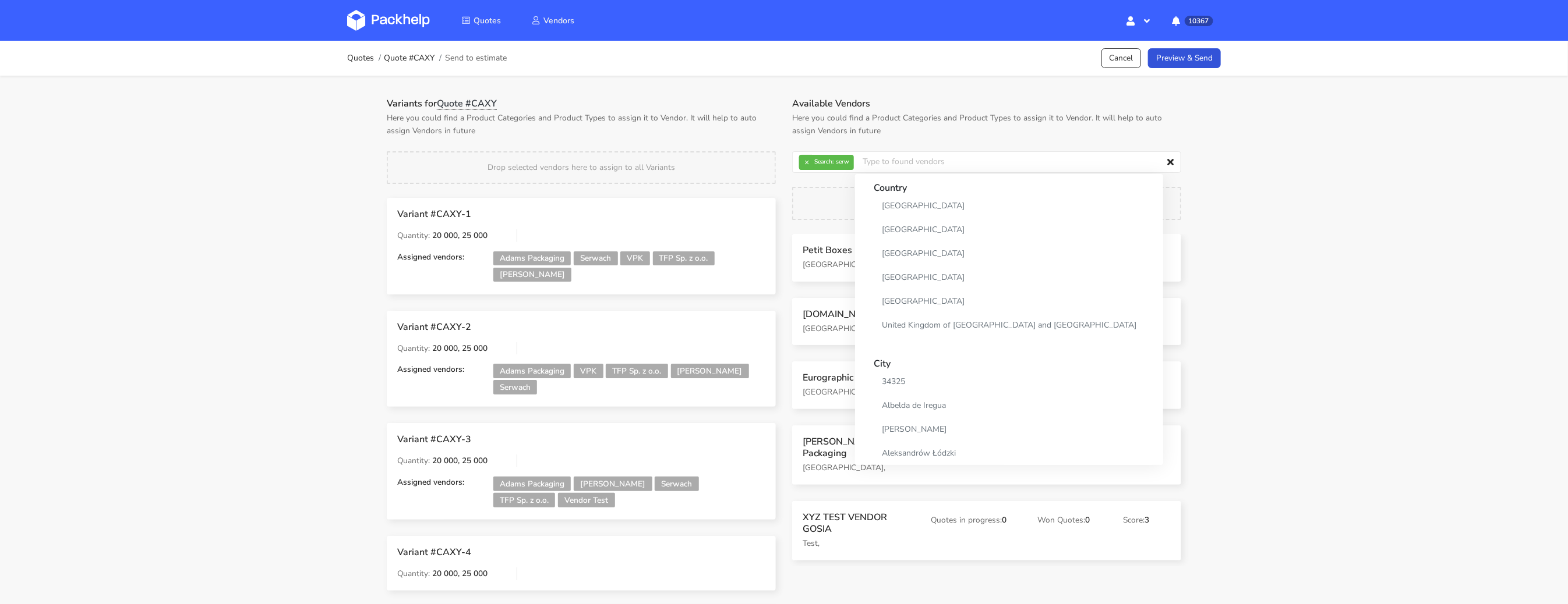
click at [760, 143] on div "Variants for Quote #CAXY Here you could find a Product Categories and Product T…" at bounding box center [581, 387] width 405 height 580
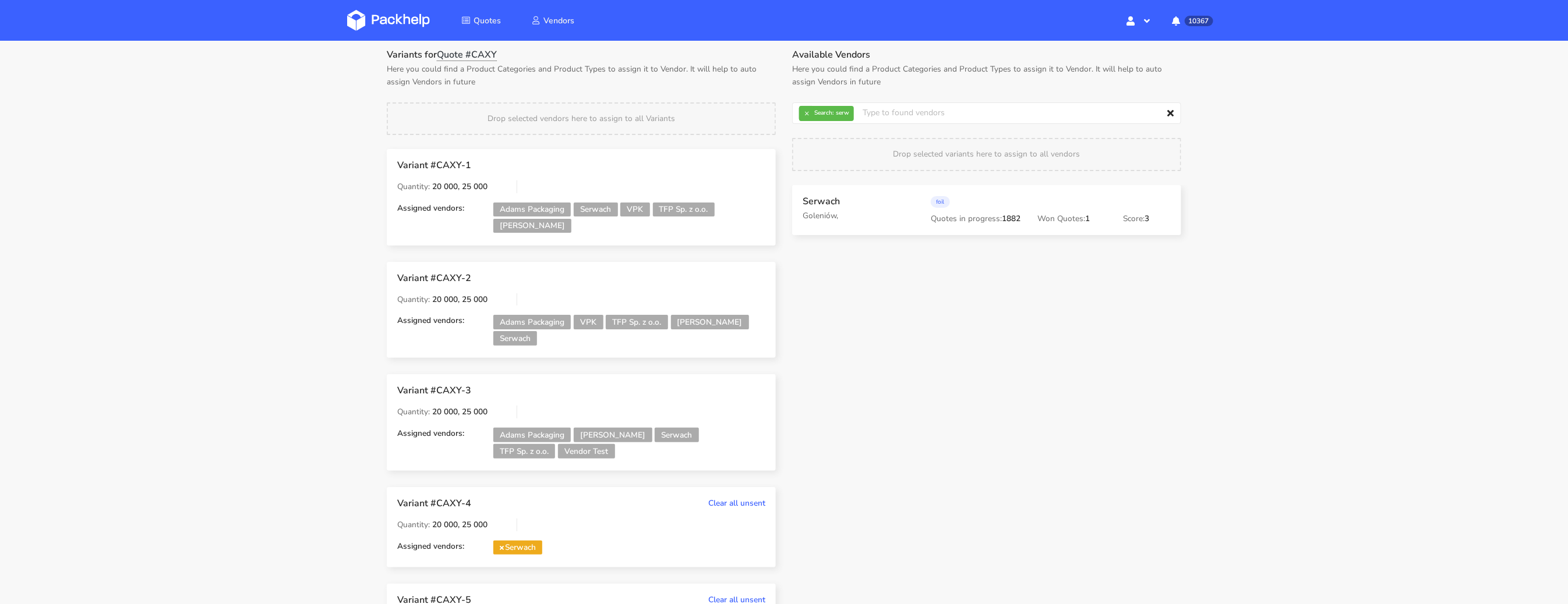
scroll to position [32, 0]
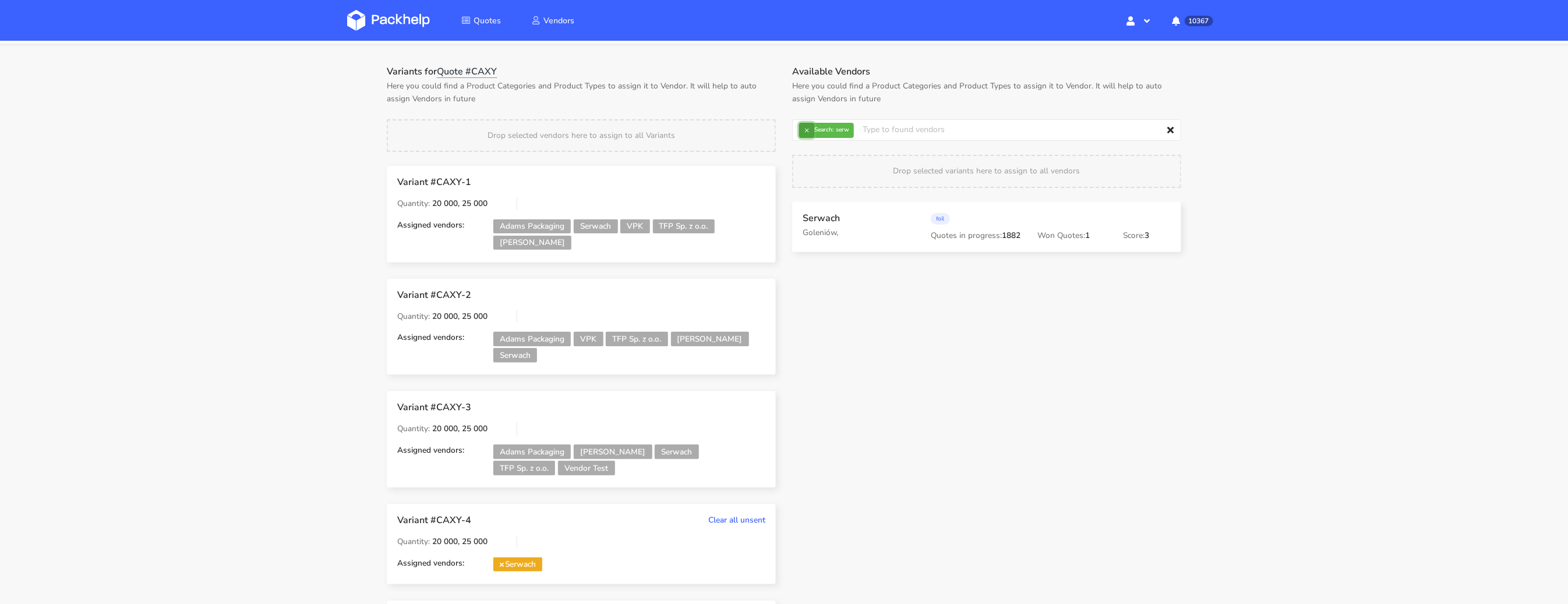
click at [804, 131] on button "×" at bounding box center [806, 130] width 15 height 15
click at [804, 131] on input "text" at bounding box center [986, 130] width 389 height 22
type input "wern"
click at [824, 166] on link "wern" at bounding box center [864, 174] width 108 height 21
click at [716, 75] on h1 "Variants for Quote #CAXY" at bounding box center [581, 71] width 389 height 12
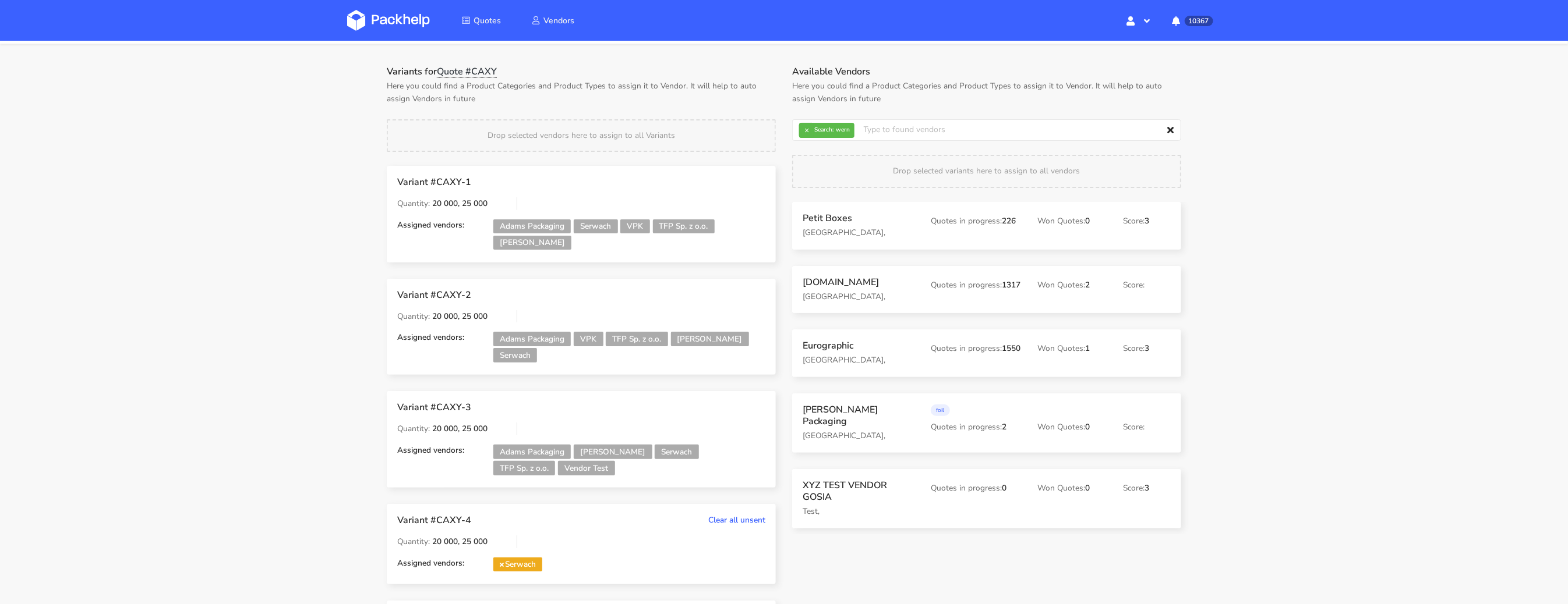
scroll to position [113, 0]
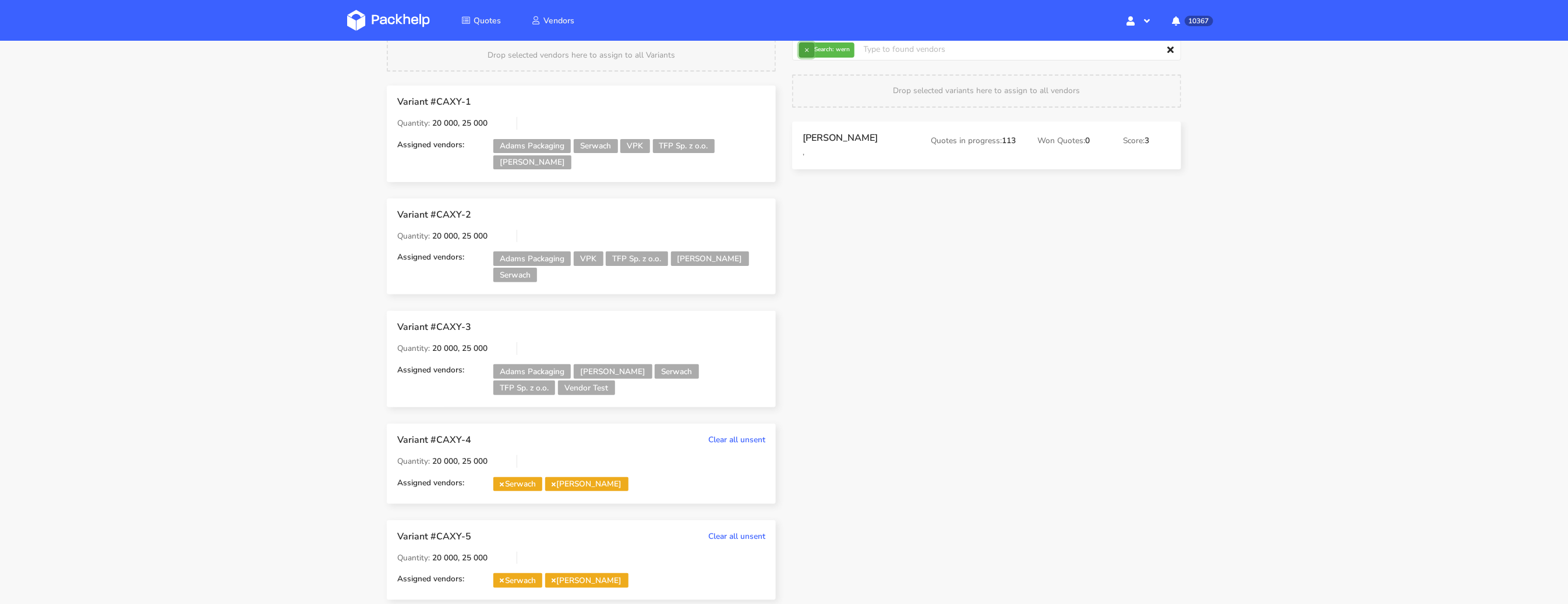
click at [807, 47] on button "×" at bounding box center [806, 50] width 15 height 15
click at [809, 47] on input "text" at bounding box center [986, 50] width 389 height 22
type input "tfp"
click at [830, 84] on link "tfp" at bounding box center [864, 93] width 108 height 21
click at [1287, 226] on div "Quotes Quote #CAXY Send to estimate Cancel Preview & Send Variants for Quote #C…" at bounding box center [784, 272] width 1568 height 688
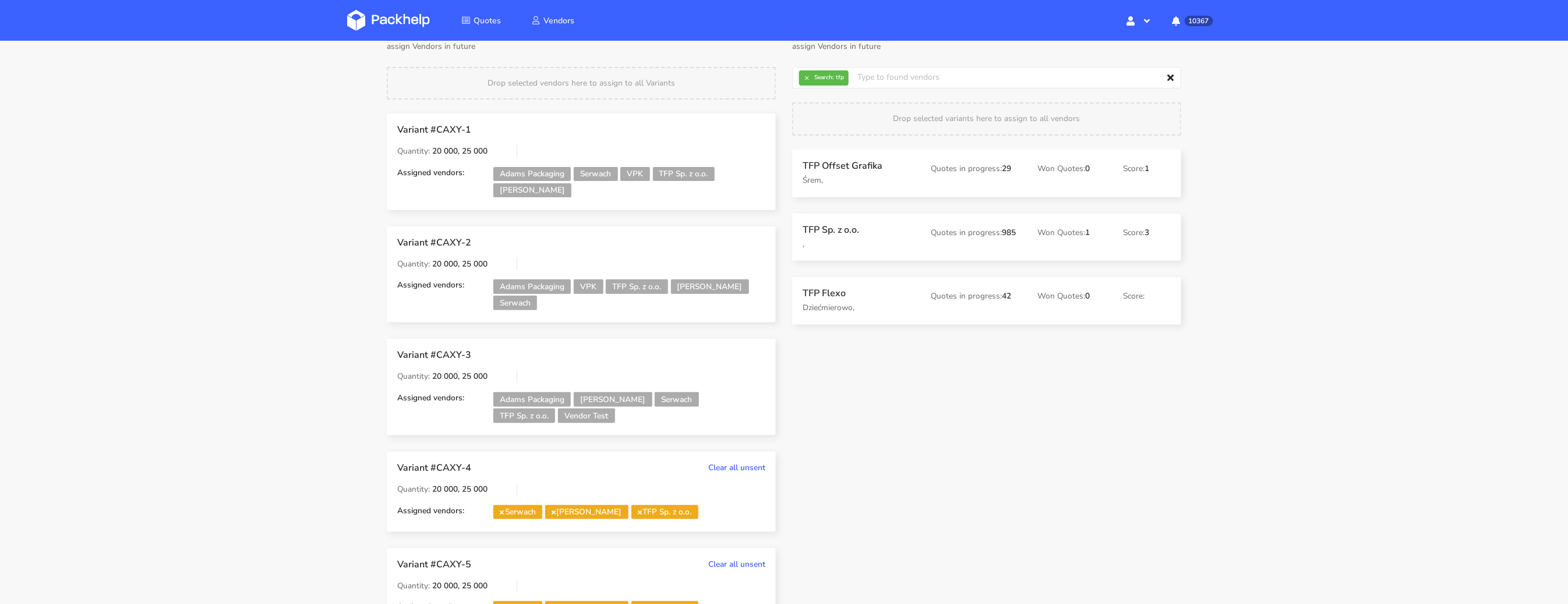
scroll to position [77, 0]
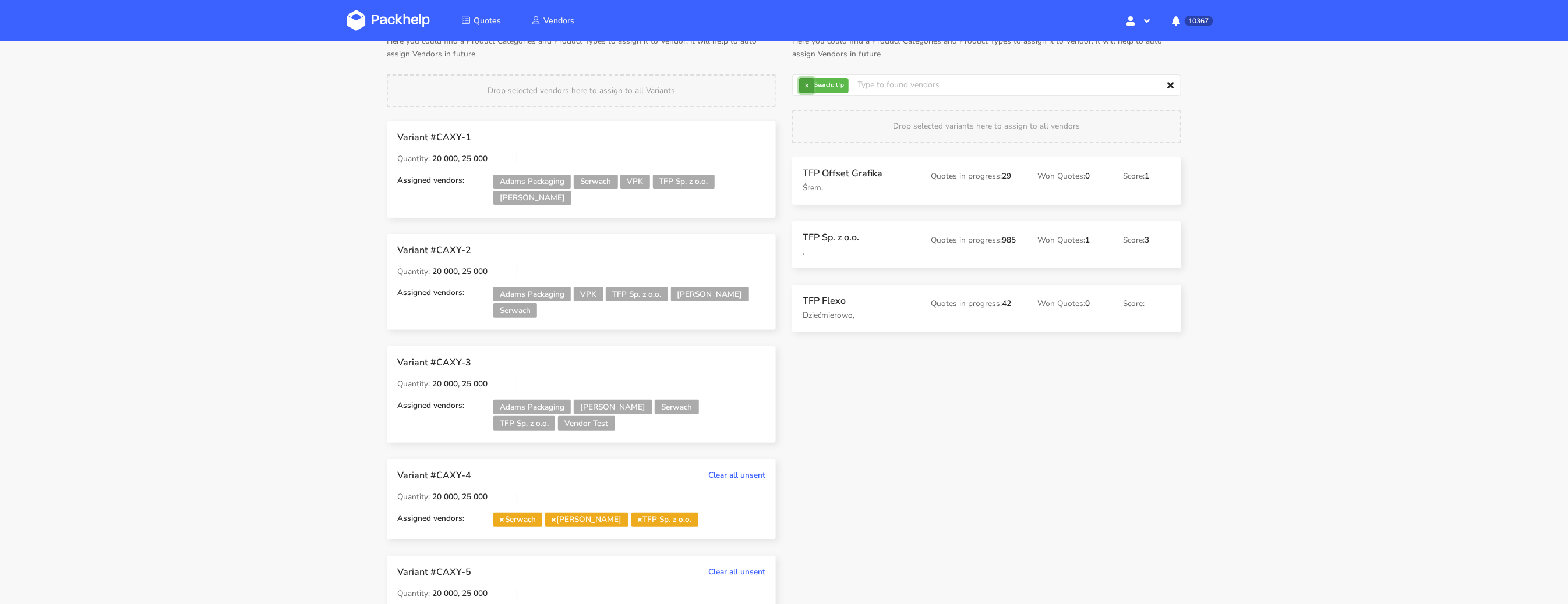
click at [800, 78] on button "×" at bounding box center [806, 85] width 15 height 15
click at [802, 82] on input "text" at bounding box center [986, 85] width 389 height 22
type input "adams"
click at [828, 130] on link "adams" at bounding box center [864, 129] width 108 height 21
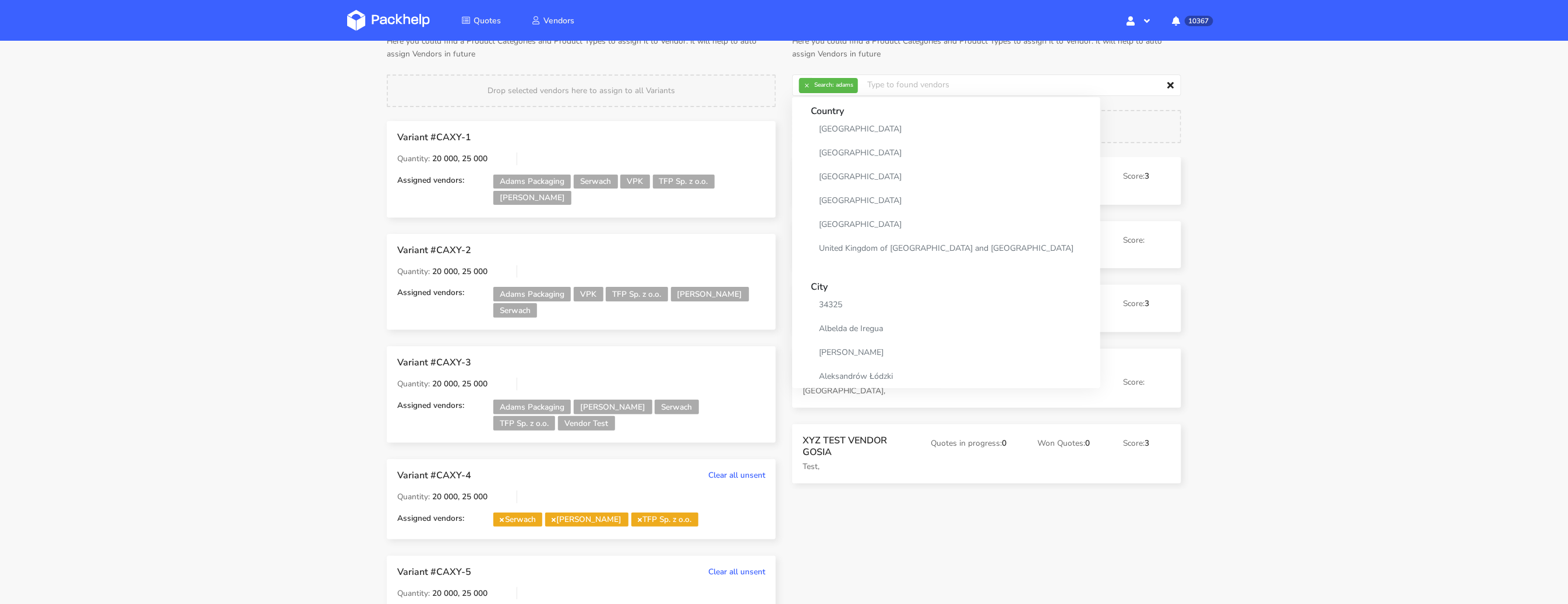
click at [1306, 286] on div "Quotes Quote #CAXY Send to estimate Cancel Preview & Send Variants for Quote #C…" at bounding box center [784, 307] width 1568 height 688
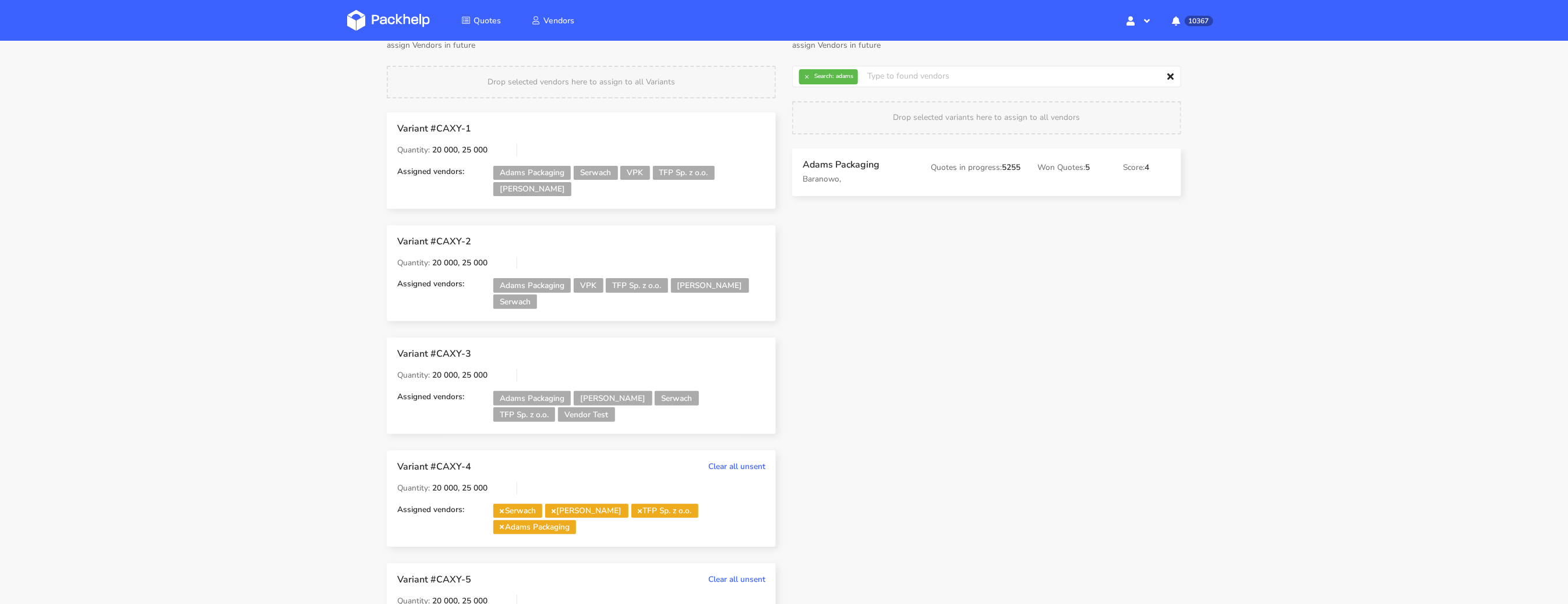
scroll to position [56, 0]
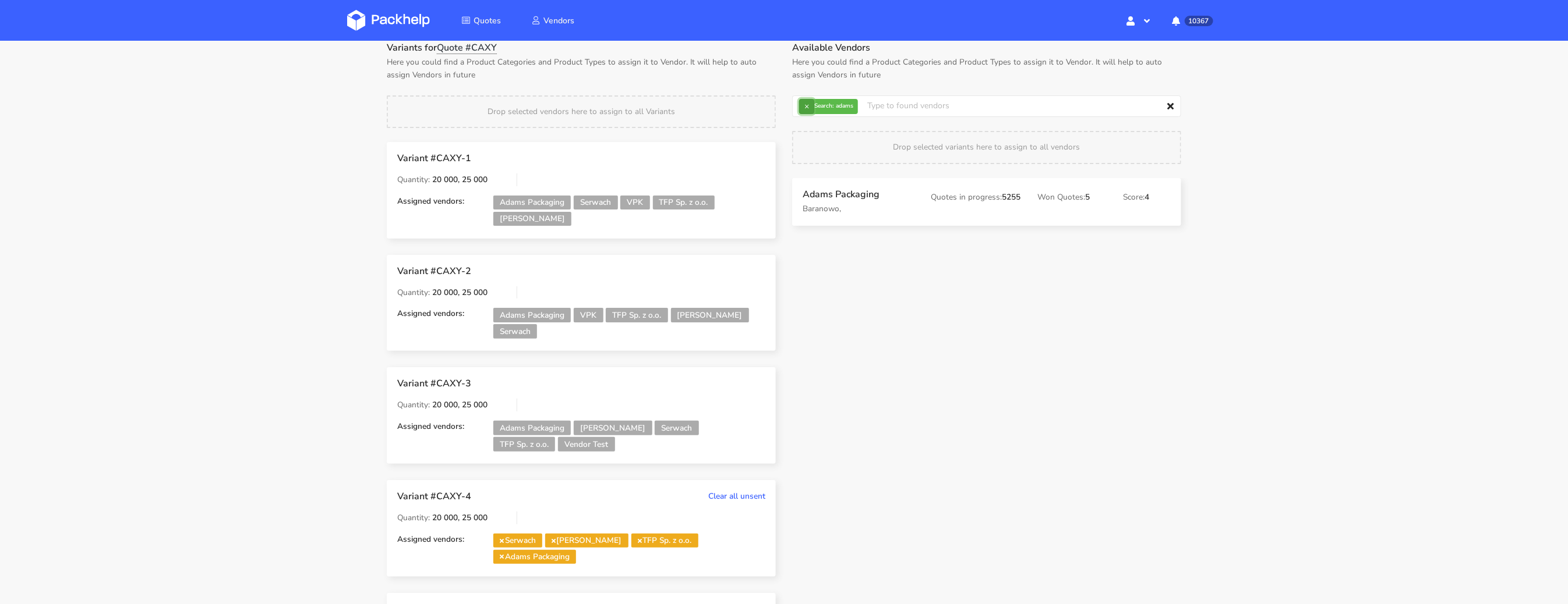
click at [805, 107] on button "×" at bounding box center [806, 106] width 15 height 15
click at [806, 106] on input "text" at bounding box center [986, 106] width 389 height 22
type input "vendor"
click at [824, 148] on link "vendor" at bounding box center [864, 150] width 108 height 21
click at [1306, 317] on div "Quotes Quote #CAXY Send to estimate Cancel Preview & Send Variants for Quote #C…" at bounding box center [784, 346] width 1568 height 721
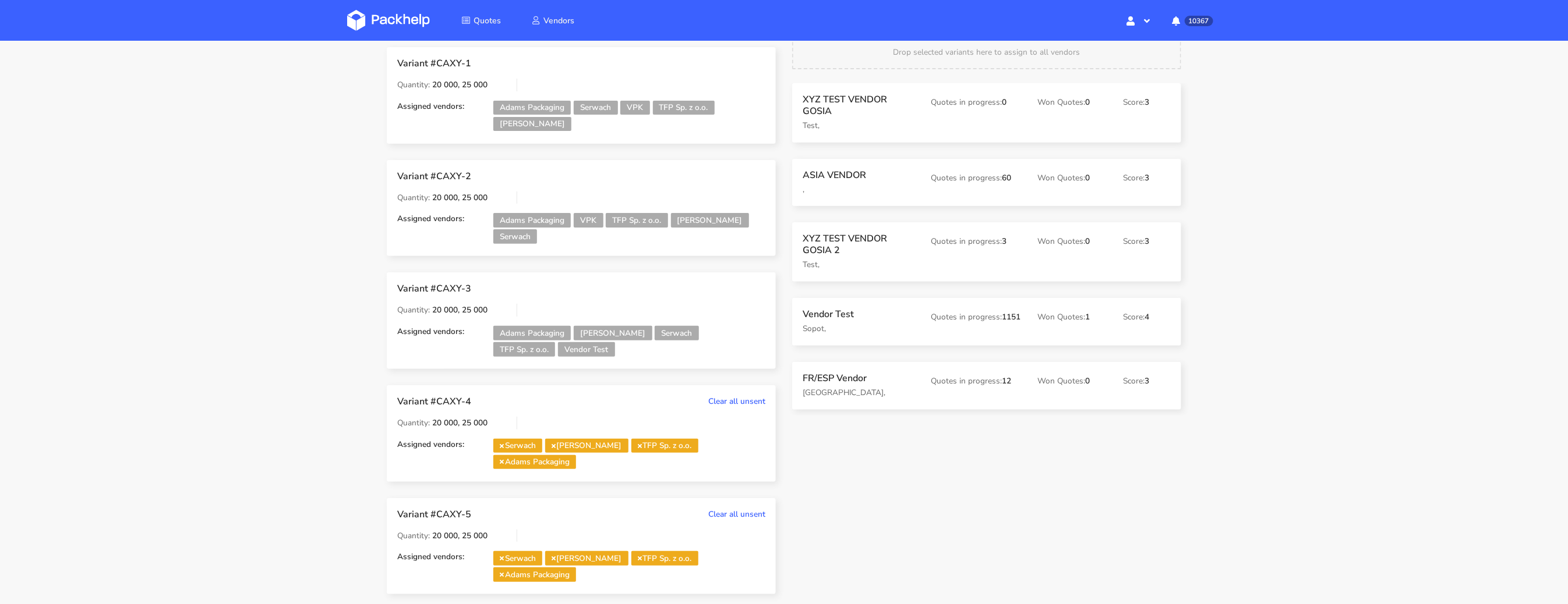
scroll to position [154, 0]
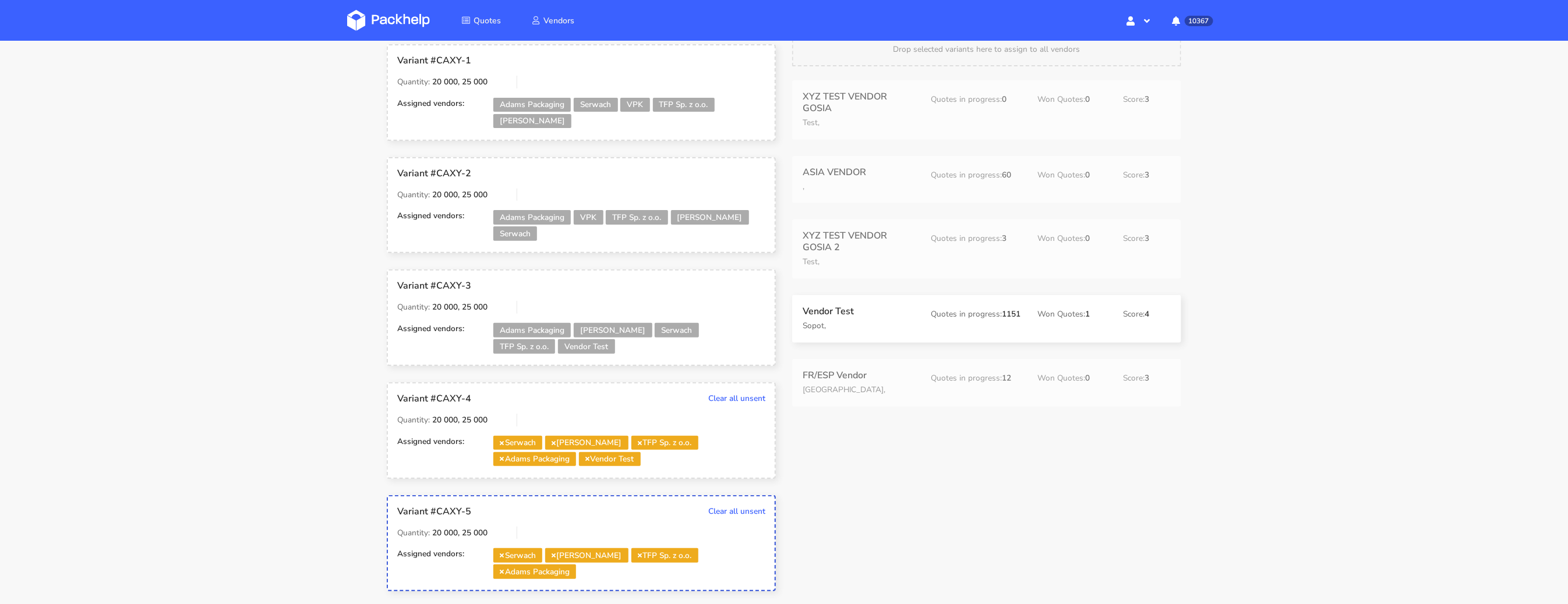
drag, startPoint x: 861, startPoint y: 314, endPoint x: 855, endPoint y: 321, distance: 9.2
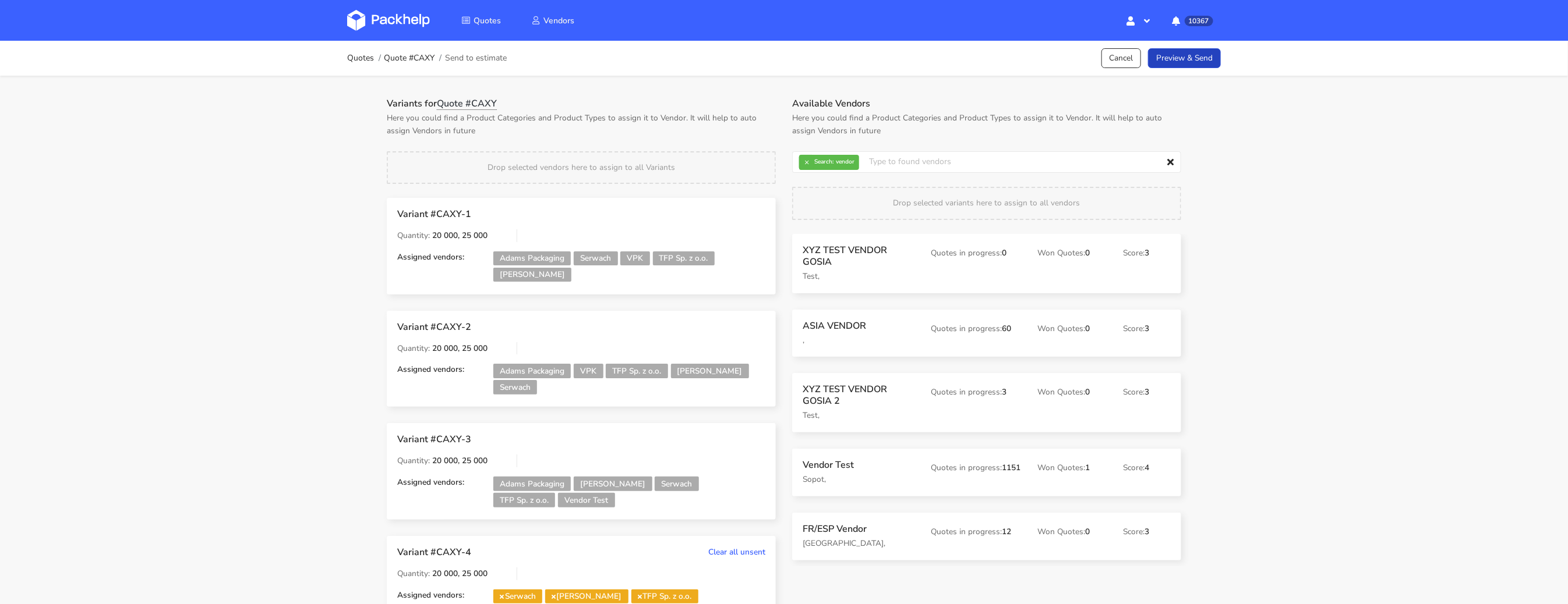
click at [1194, 55] on link "Preview & Send" at bounding box center [1184, 58] width 73 height 20
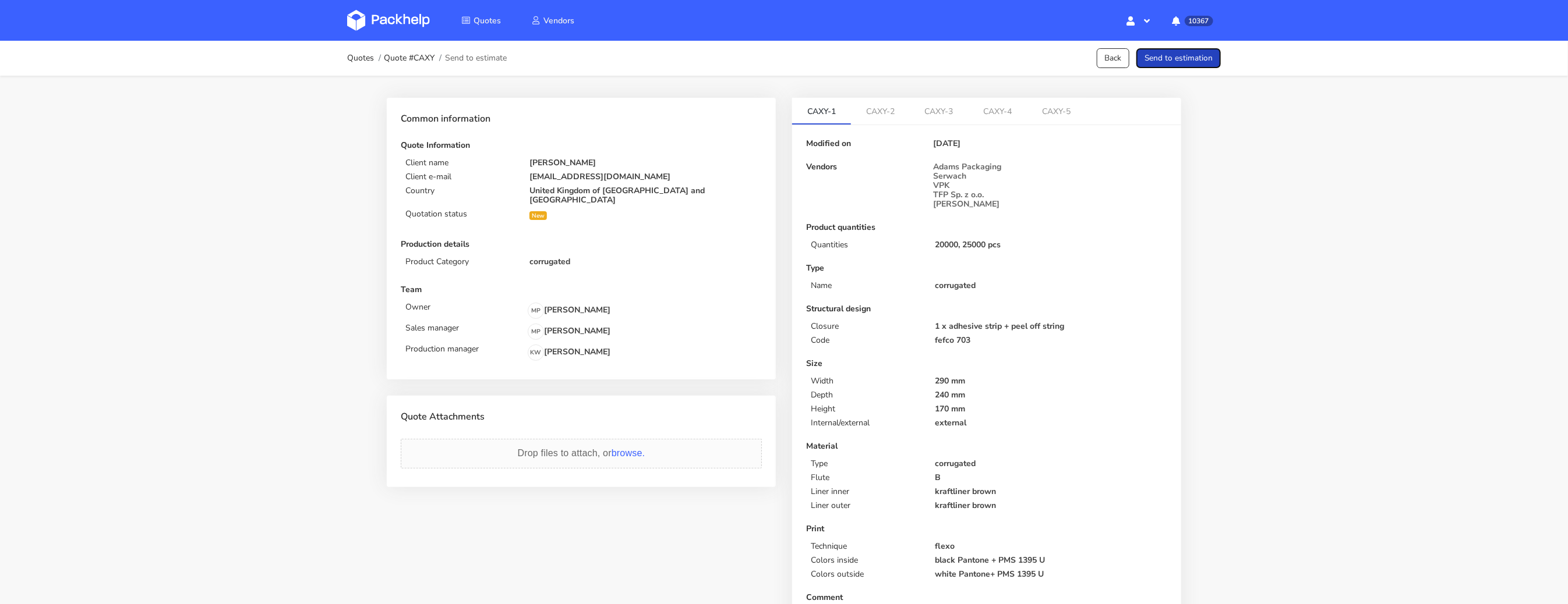
click at [1195, 66] on button "Send to estimation" at bounding box center [1178, 58] width 84 height 20
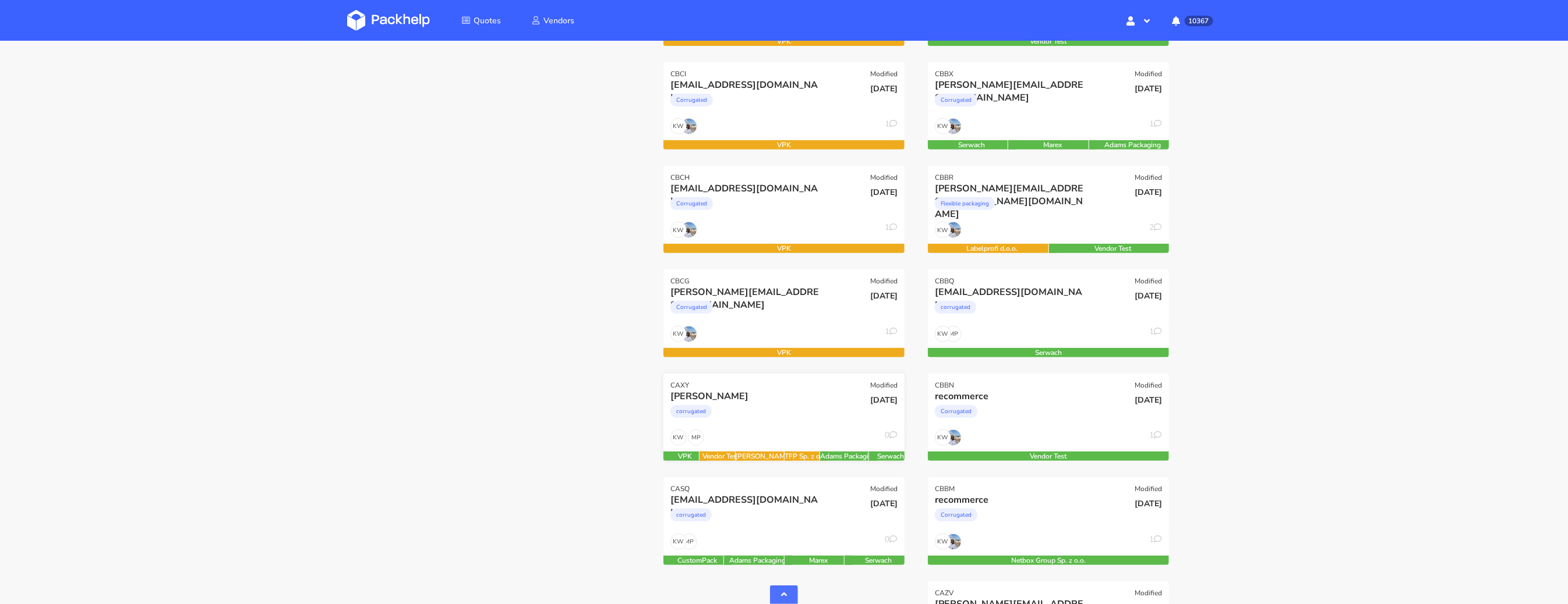
scroll to position [379, 0]
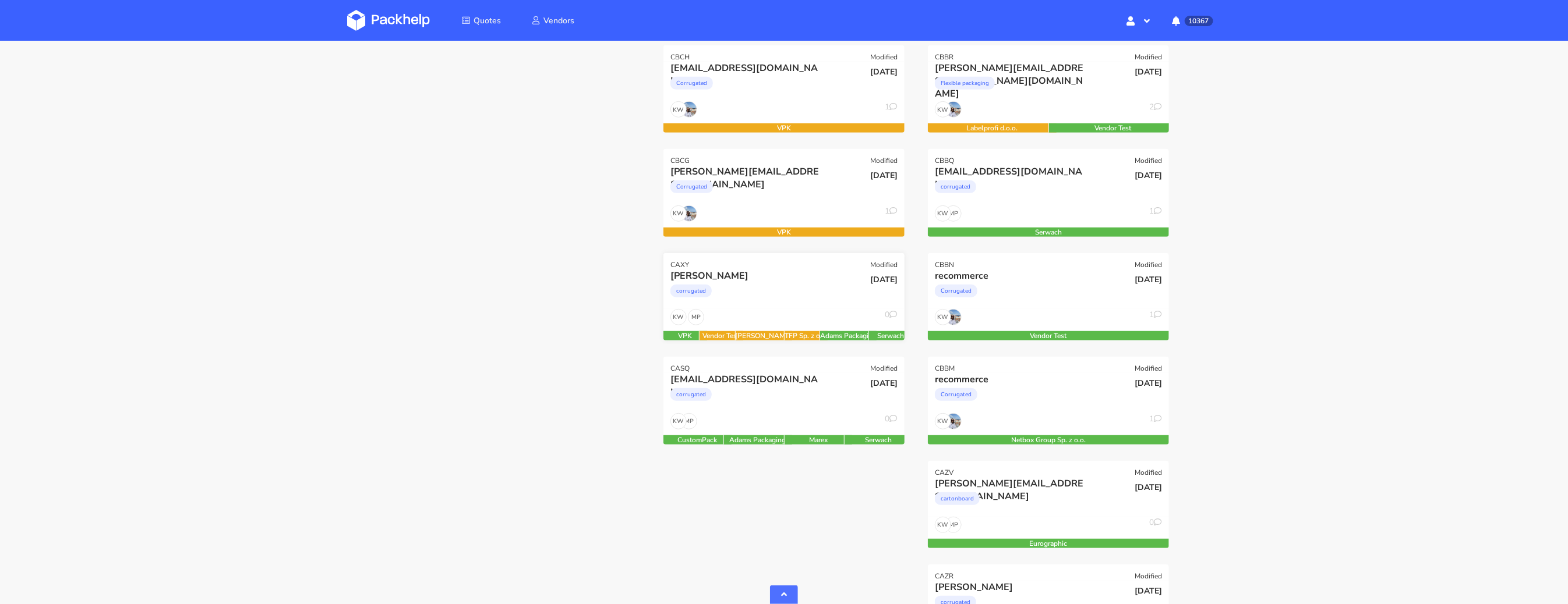
click at [775, 288] on div "corrugated" at bounding box center [747, 294] width 155 height 23
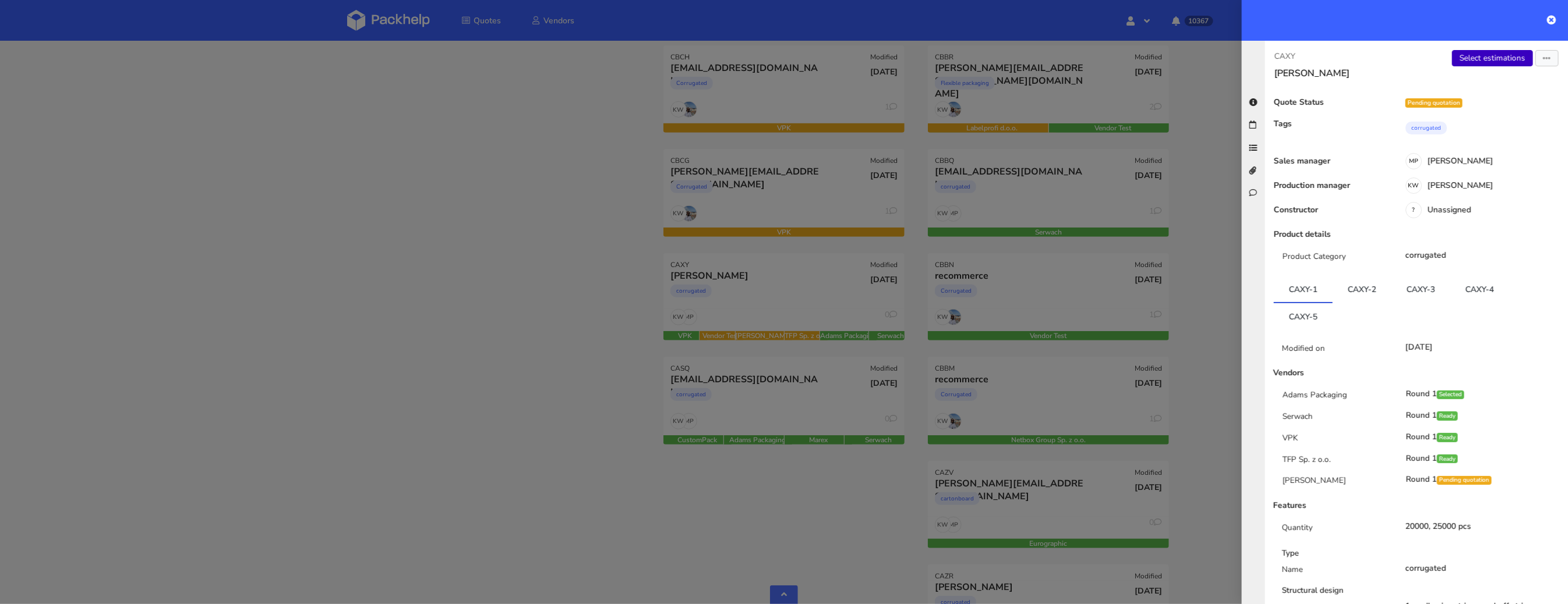
click at [1474, 65] on link "Select estimations" at bounding box center [1492, 58] width 81 height 16
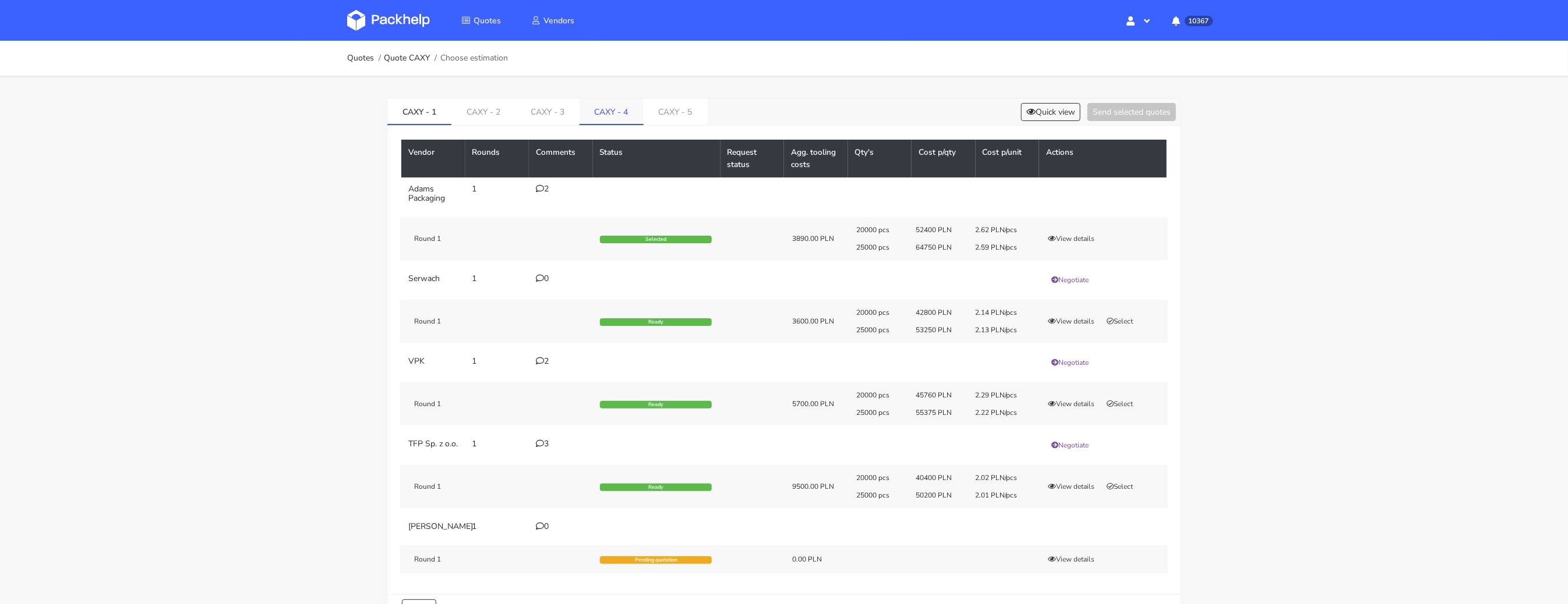
click at [618, 118] on link "CAXY - 4" at bounding box center [611, 111] width 64 height 26
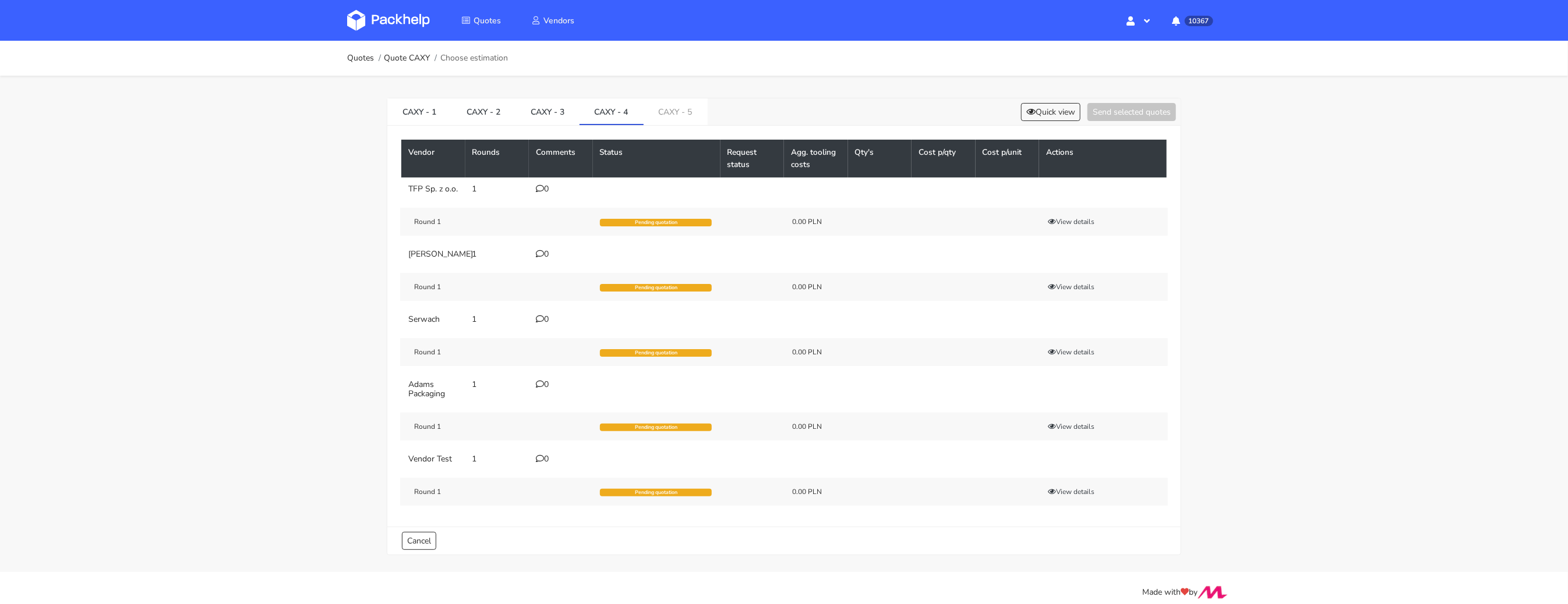
click at [539, 323] on icon at bounding box center [539, 319] width 8 height 8
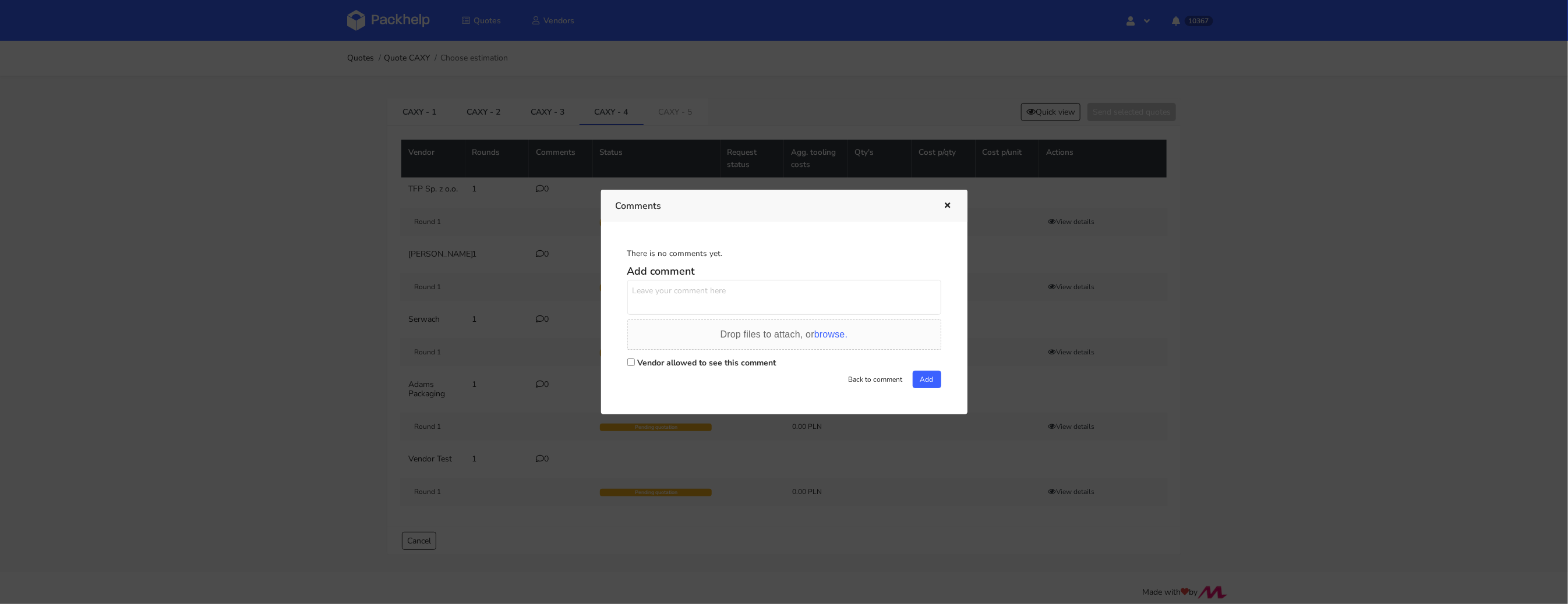
click at [632, 362] on input "Vendor allowed to see this comment" at bounding box center [631, 362] width 8 height 8
checkbox input "true"
click at [658, 303] on textarea at bounding box center [784, 297] width 314 height 35
click at [870, 305] on textarea "Dzień dobry, zmiana na zadruk tylko na zewnętrznej stronie, 2 kolory pantone. C…" at bounding box center [784, 297] width 314 height 35
drag, startPoint x: 866, startPoint y: 301, endPoint x: 482, endPoint y: 235, distance: 389.6
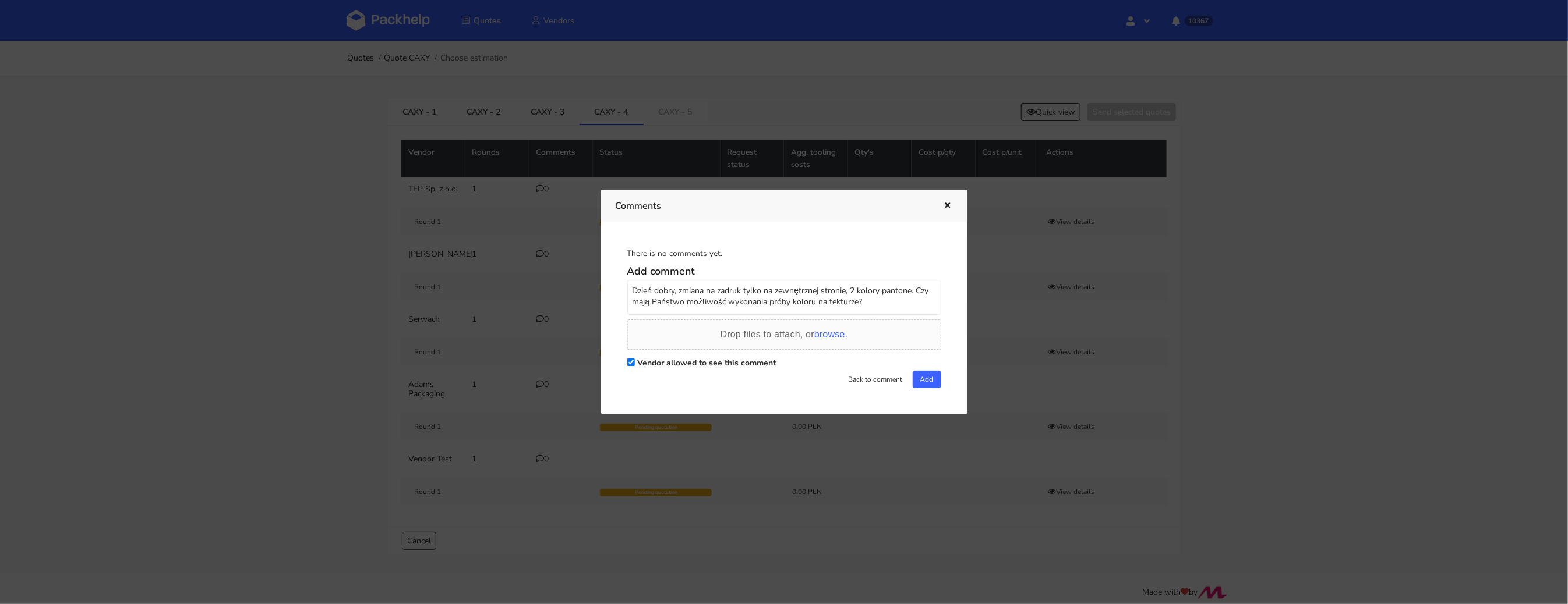
click at [482, 235] on div "Comments There is no comments yet. Add comment Dzień dobry, zmiana na zadruk ty…" at bounding box center [784, 302] width 1568 height 604
click at [880, 305] on textarea "Dzień dobry, zmiana na zadruk tylko na zewnętrznej stronie, 2 kolory pantone. C…" at bounding box center [784, 297] width 314 height 35
type textarea "Dzień dobry, zmiana na zadruk tylko na zewnętrznej stronie, 2 kolory pantone. C…"
click at [925, 374] on button "Add" at bounding box center [927, 380] width 28 height 18
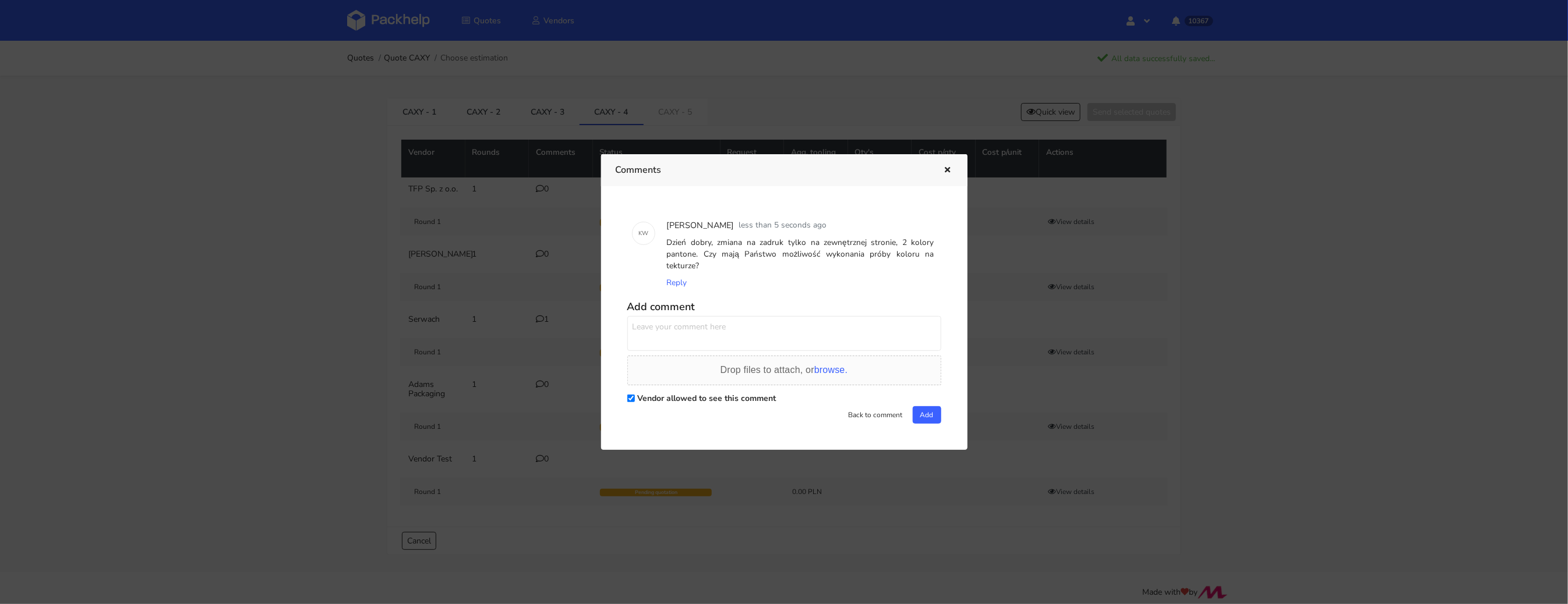
click at [504, 413] on div at bounding box center [784, 302] width 1568 height 604
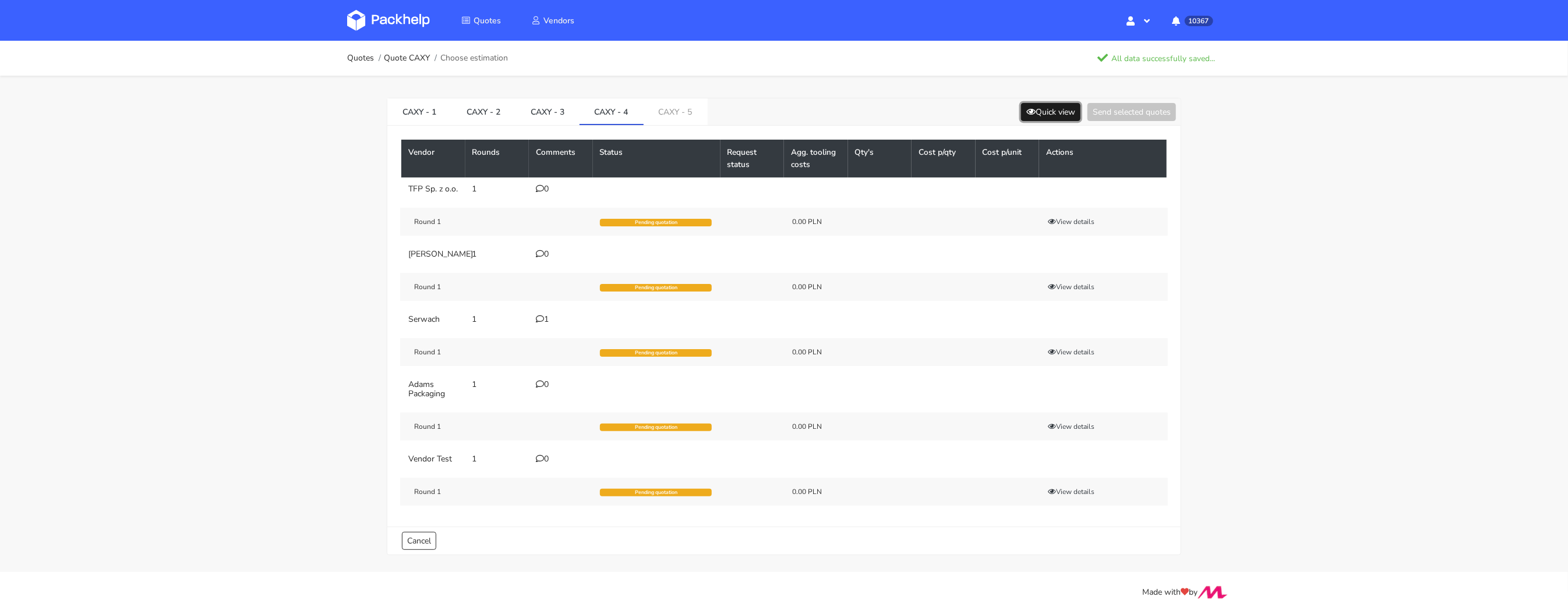
click at [1033, 110] on button "Quick view" at bounding box center [1050, 112] width 60 height 18
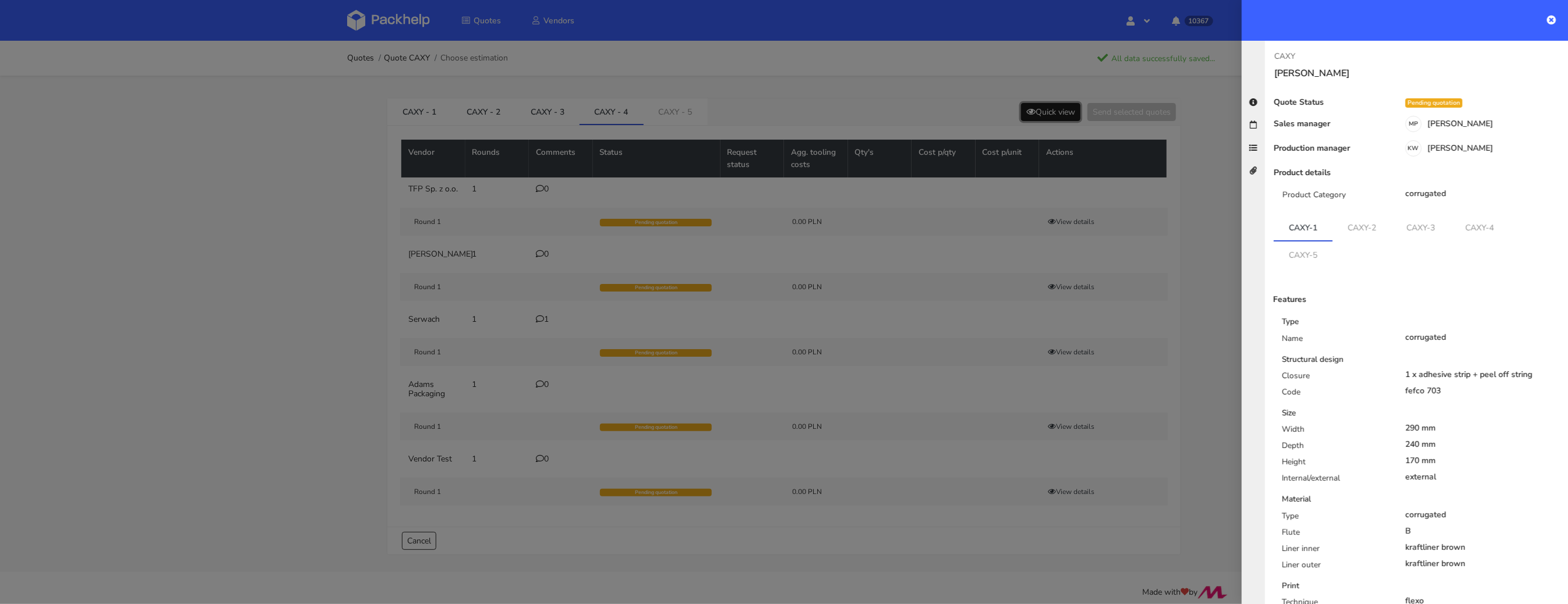
scroll to position [111, 0]
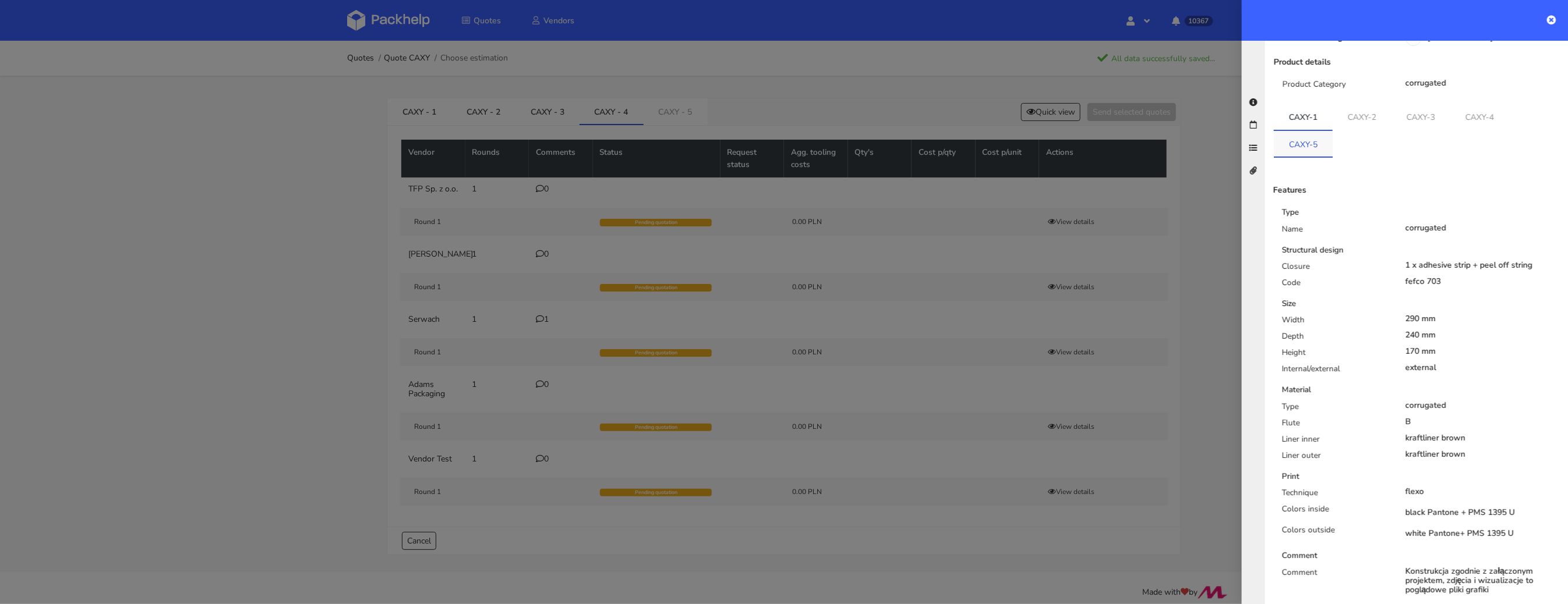
click at [1301, 145] on link "CAXY-5" at bounding box center [1303, 143] width 59 height 26
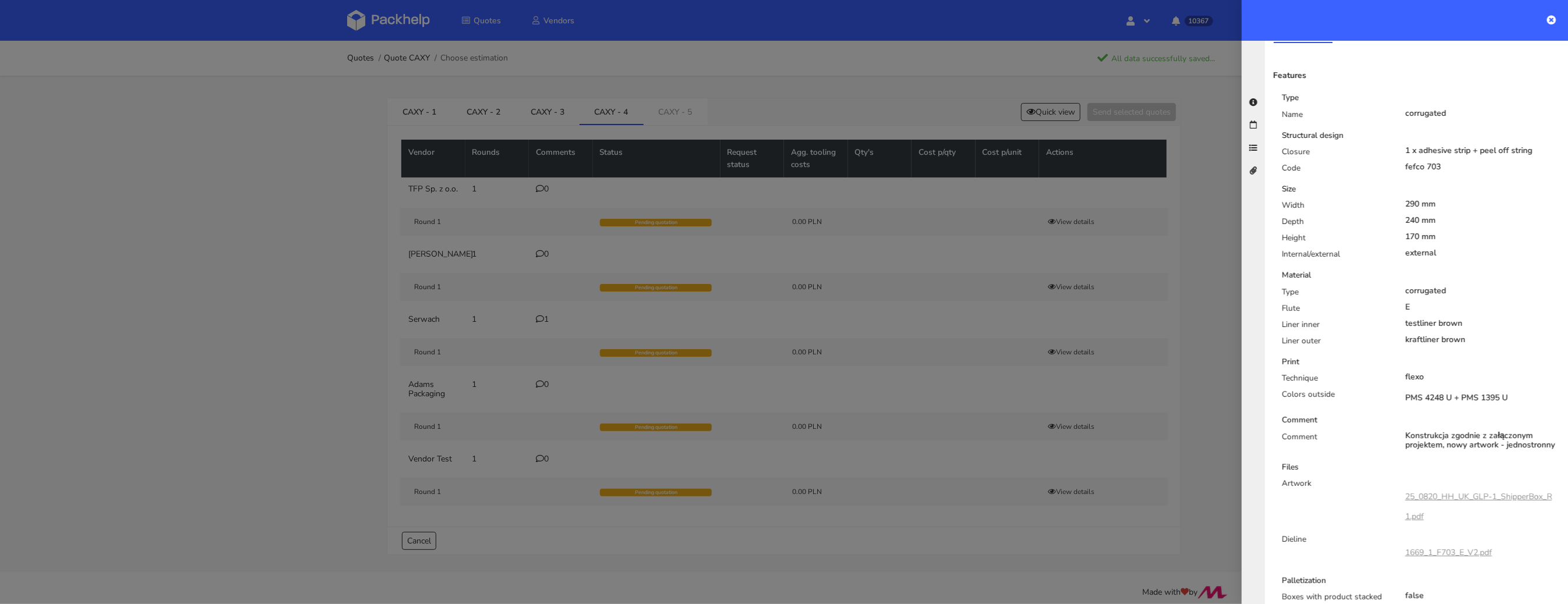
drag, startPoint x: 1513, startPoint y: 393, endPoint x: 1410, endPoint y: 399, distance: 103.2
click at [1408, 400] on div "PMS 4248 U + PMS 1395 U" at bounding box center [1483, 398] width 155 height 9
click at [1410, 399] on div "PMS 4248 U + PMS 1395 U" at bounding box center [1483, 398] width 155 height 9
drag, startPoint x: 1405, startPoint y: 399, endPoint x: 1510, endPoint y: 398, distance: 105.0
click at [1510, 398] on div "PMS 4248 U + PMS 1395 U" at bounding box center [1483, 398] width 155 height 9
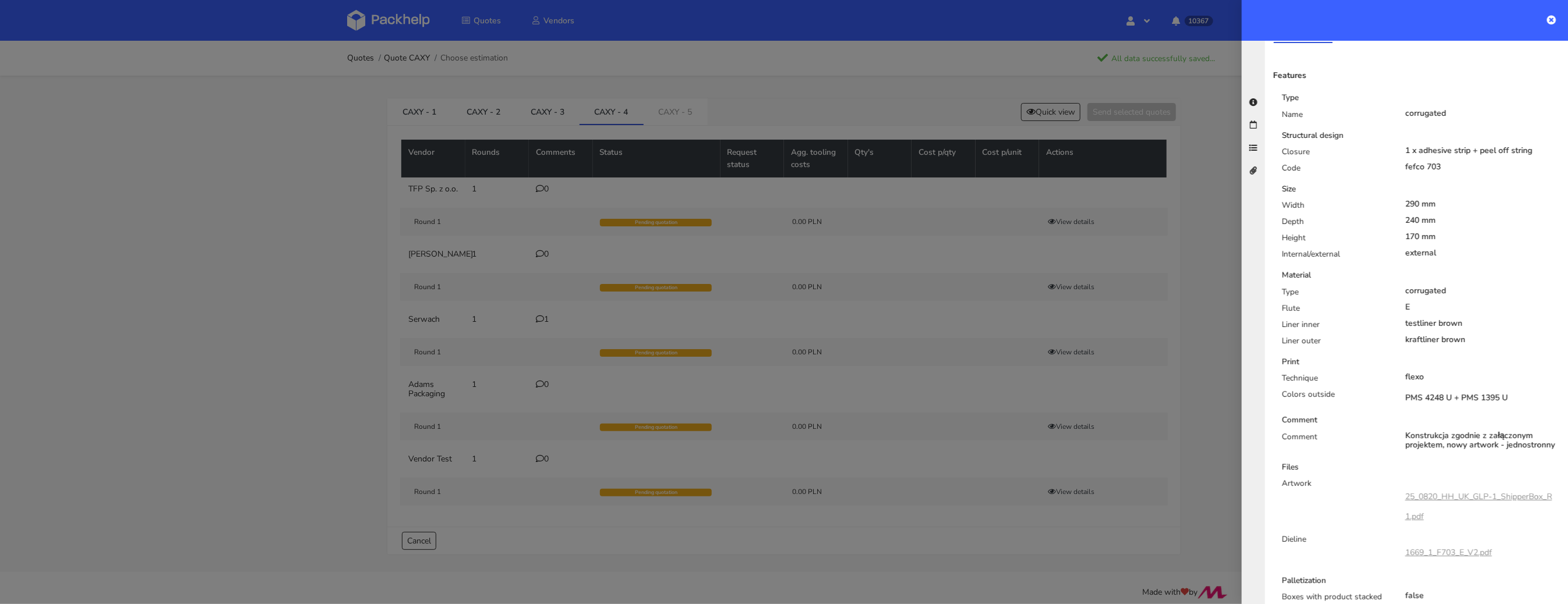
copy div "PMS 4248 U + PMS 1395 U"
